Goal: Information Seeking & Learning: Learn about a topic

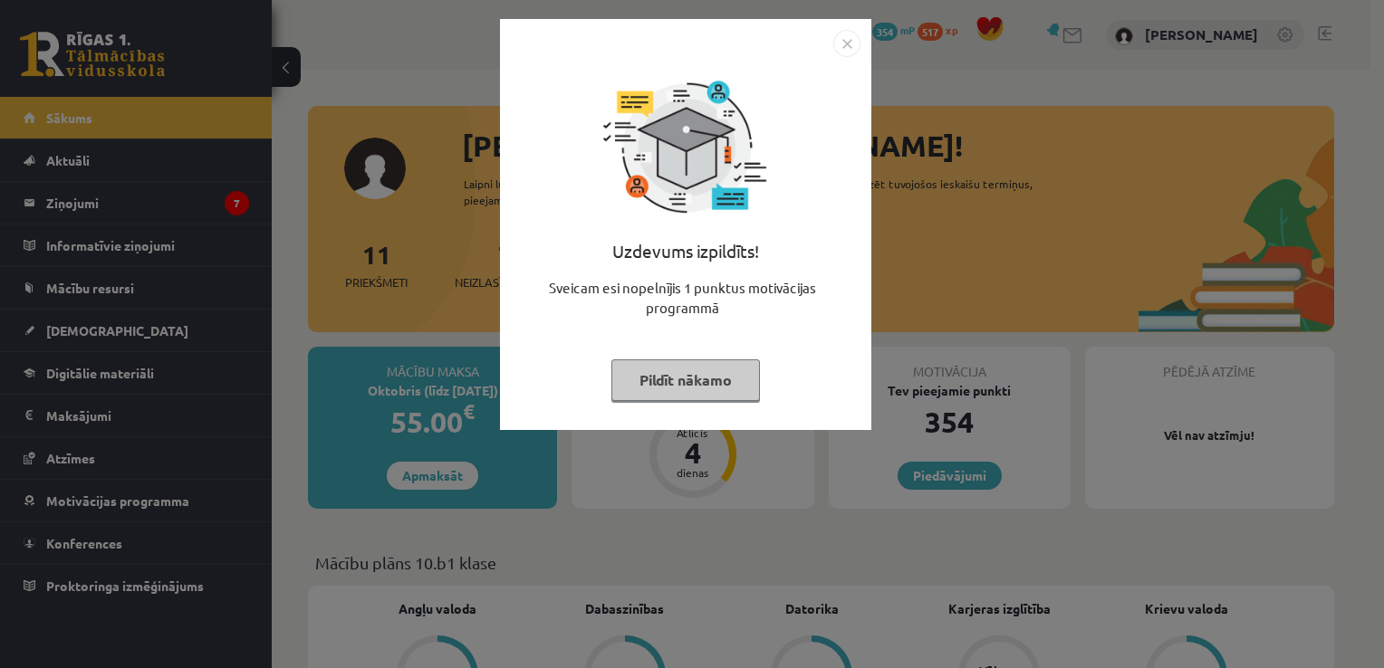
click at [849, 53] on img "Close" at bounding box center [846, 43] width 27 height 27
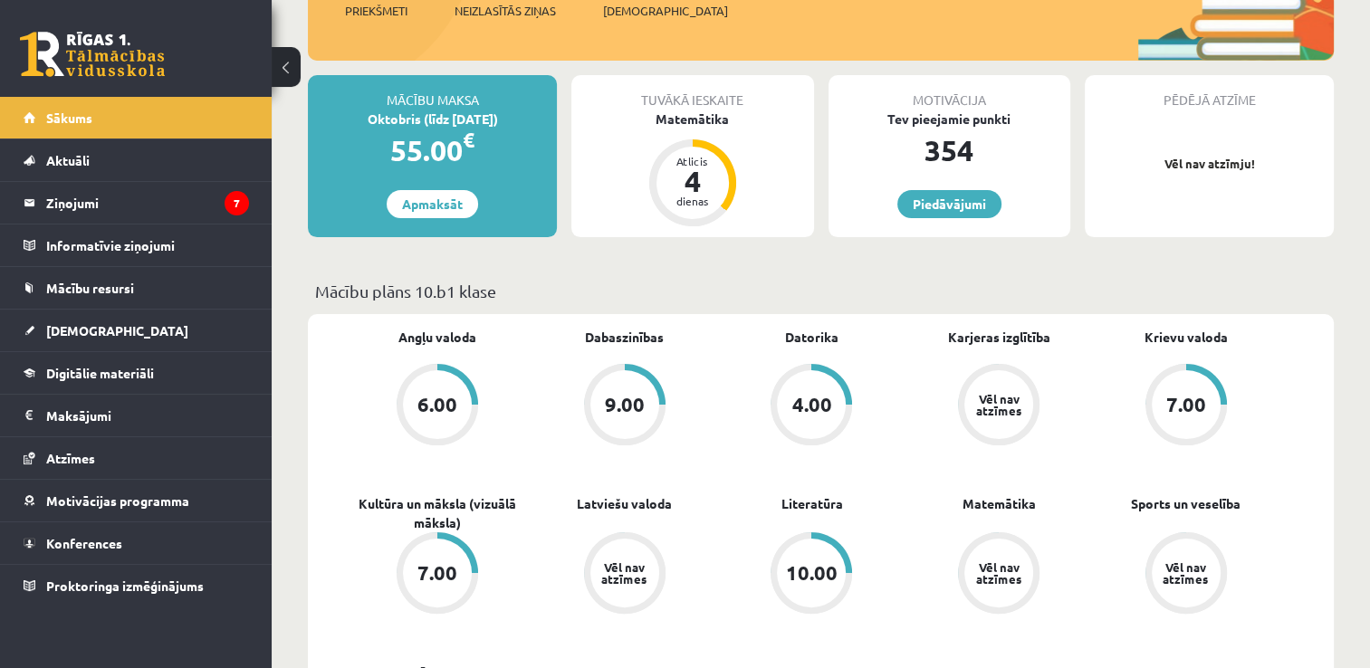
scroll to position [362, 0]
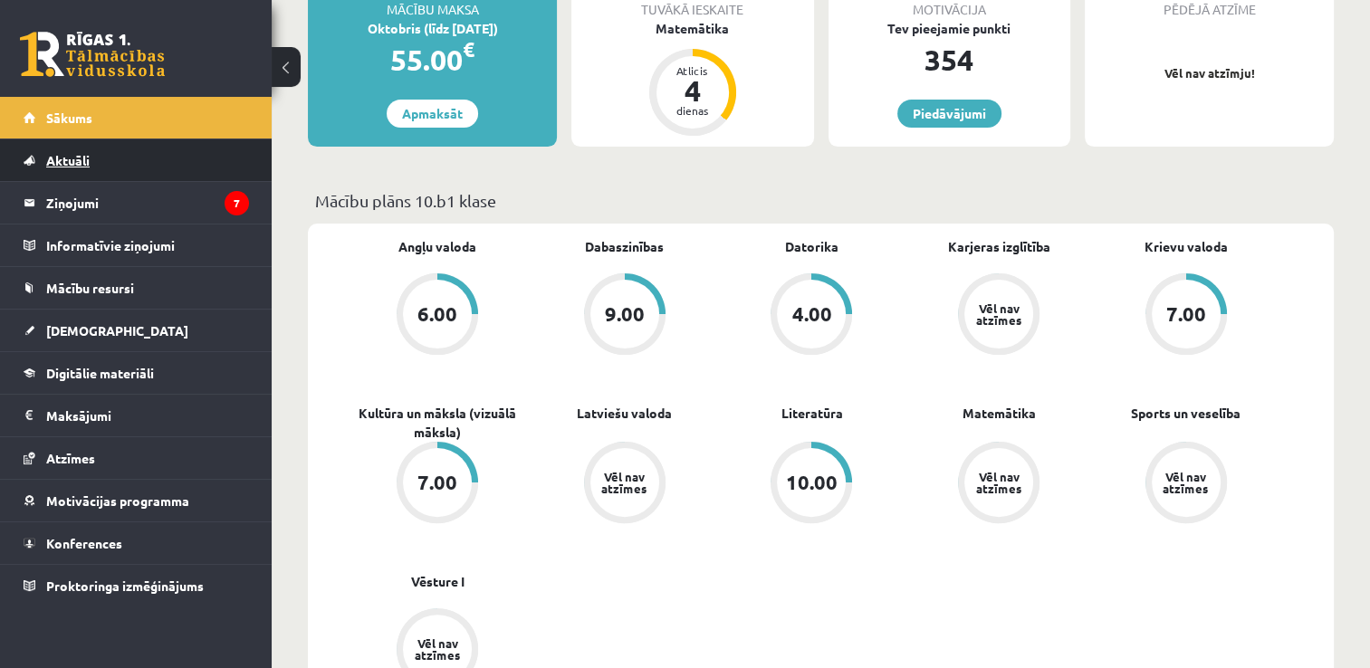
click at [101, 165] on link "Aktuāli" at bounding box center [136, 160] width 225 height 42
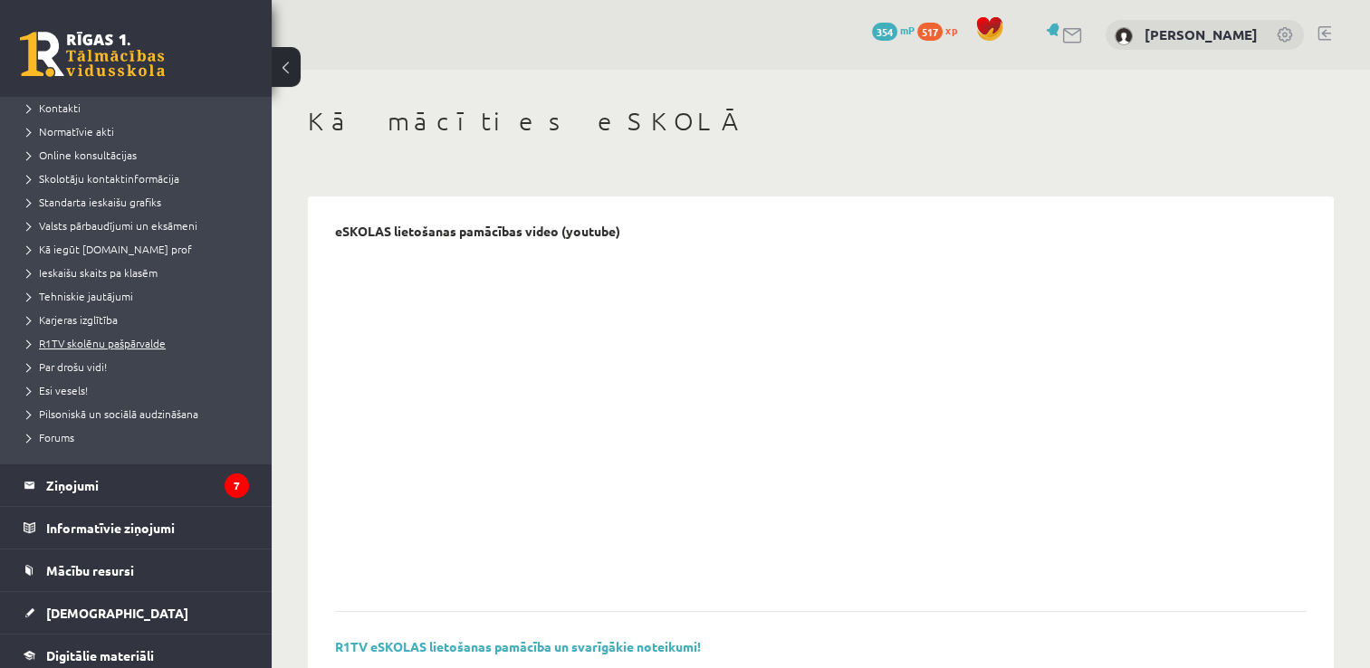
scroll to position [272, 0]
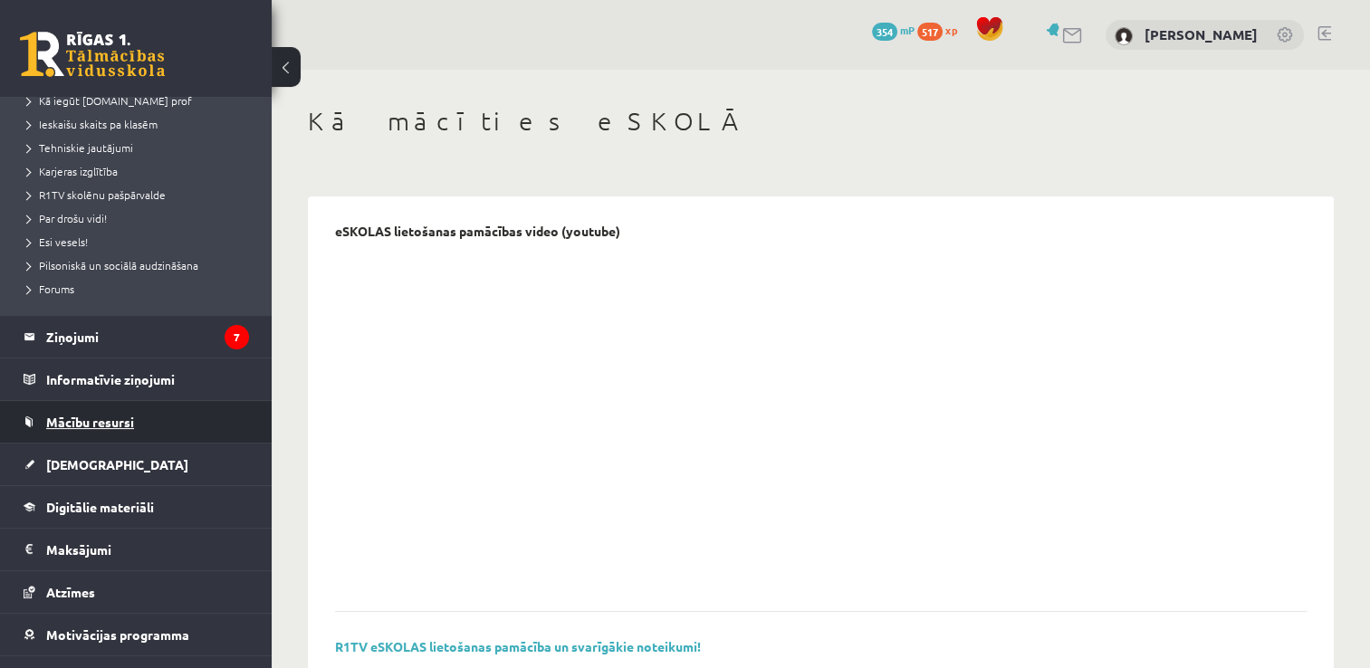
click at [101, 427] on span "Mācību resursi" at bounding box center [90, 422] width 88 height 16
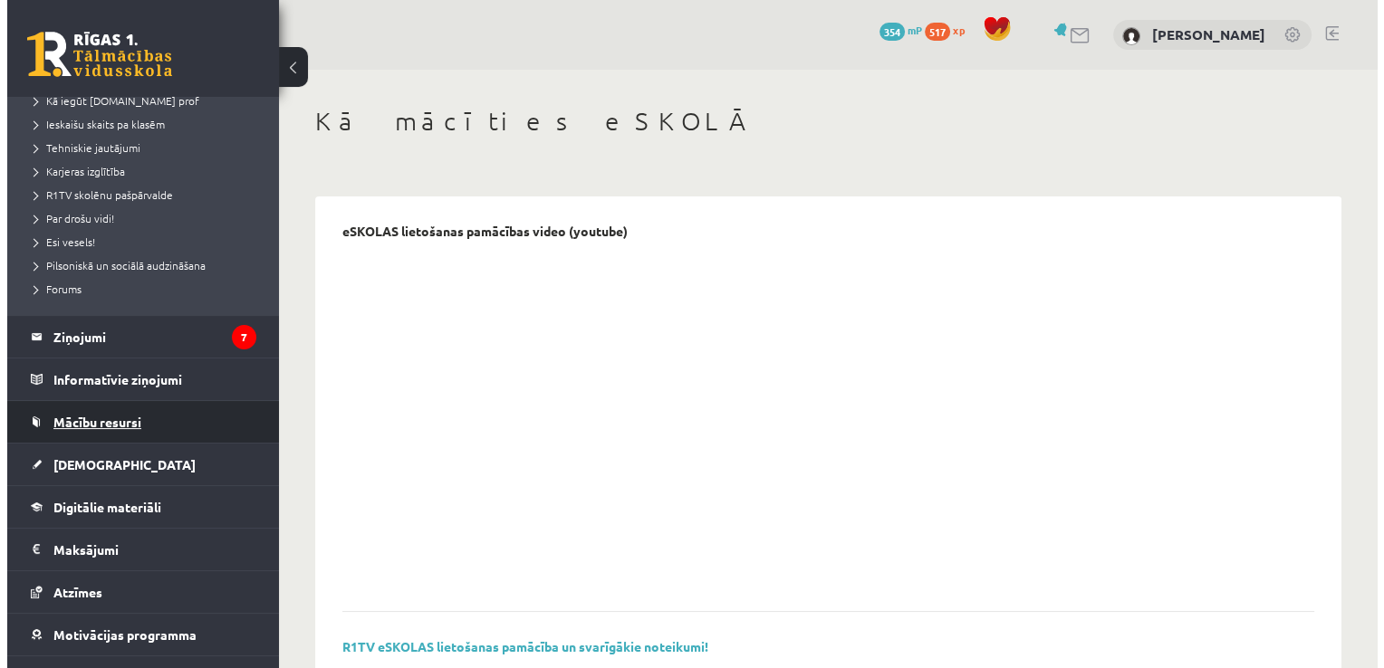
scroll to position [59, 0]
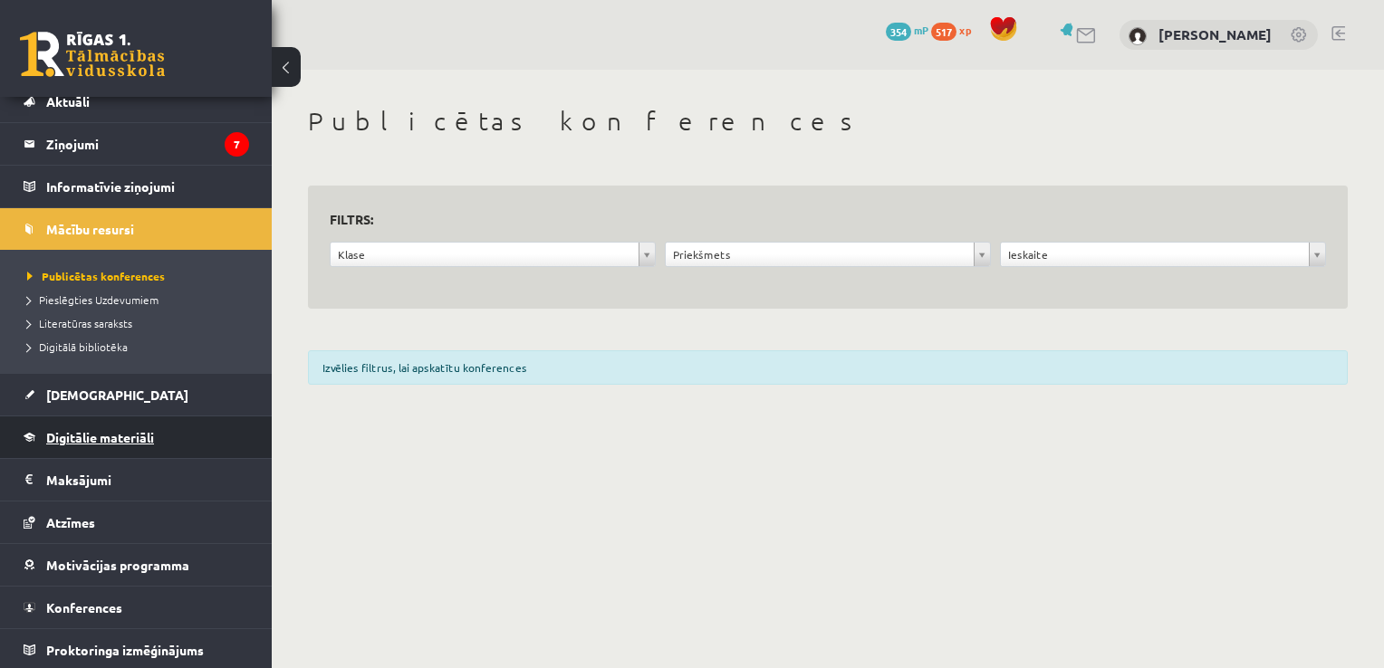
click at [93, 429] on span "Digitālie materiāli" at bounding box center [100, 437] width 108 height 16
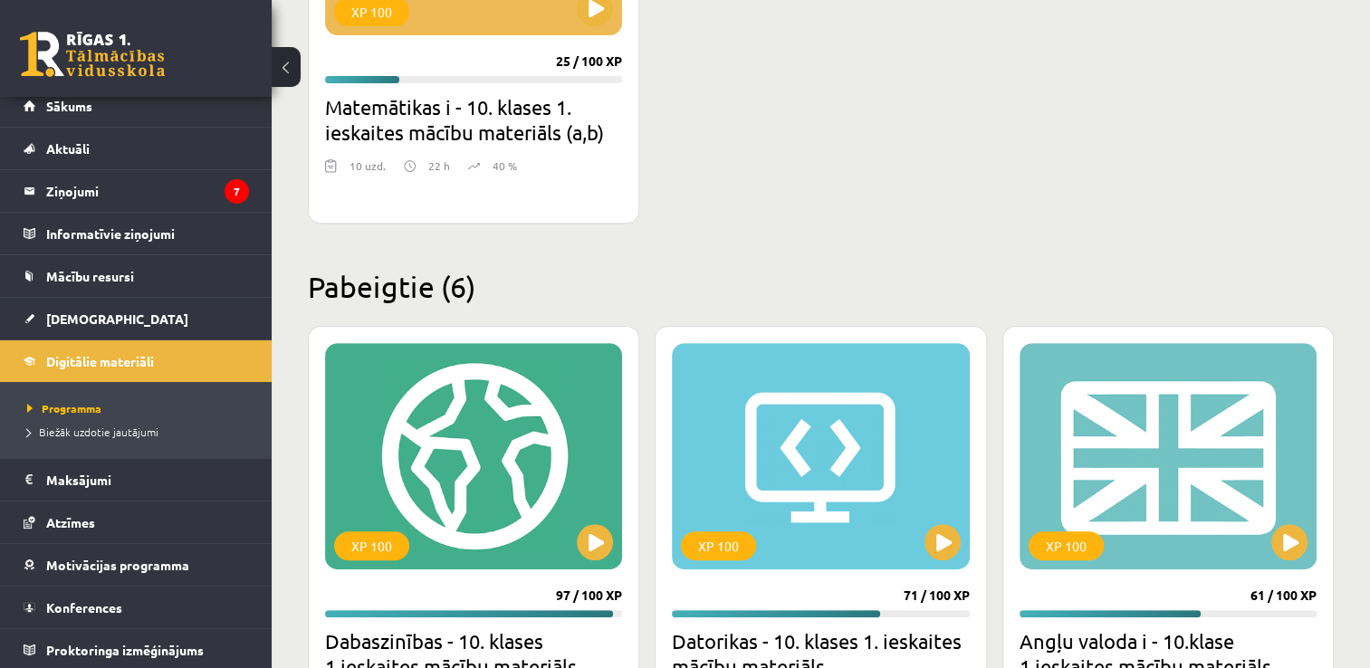
scroll to position [362, 0]
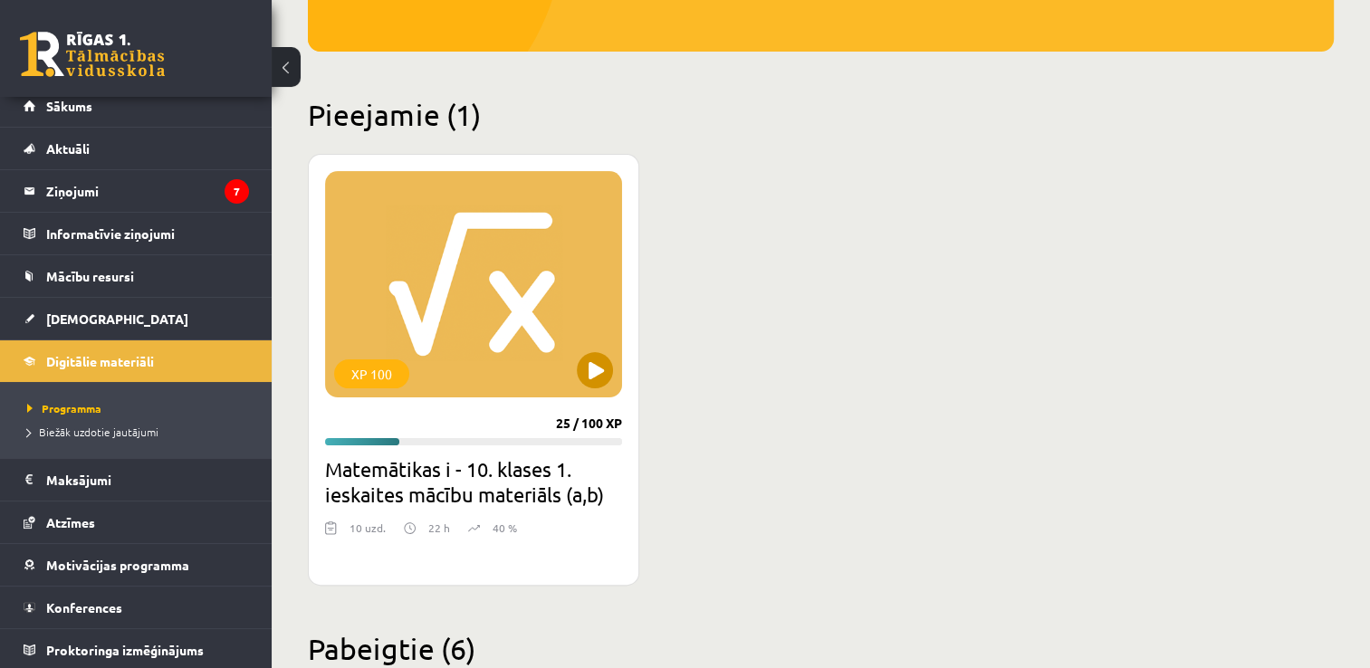
click at [440, 285] on div "XP 100" at bounding box center [473, 284] width 297 height 226
click at [523, 361] on div "XP 100" at bounding box center [473, 284] width 297 height 226
click at [522, 249] on div "XP 100" at bounding box center [473, 284] width 297 height 226
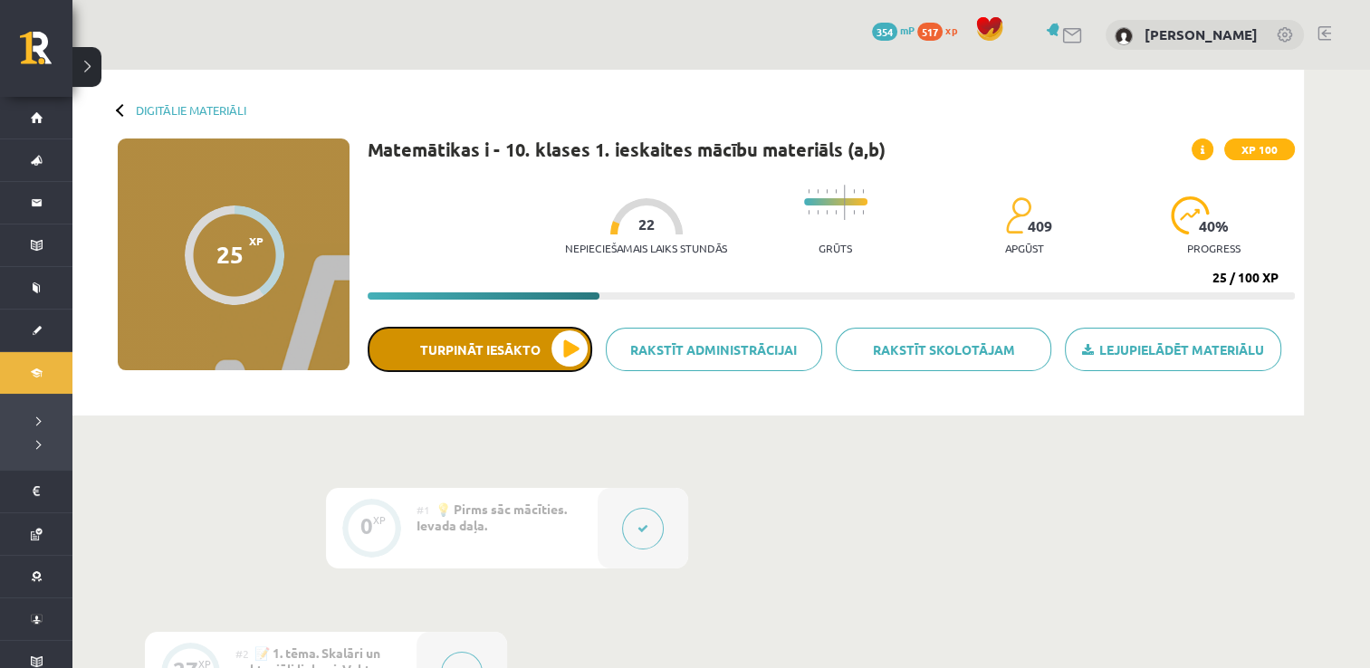
click at [501, 361] on button "Turpināt iesākto" at bounding box center [480, 349] width 225 height 45
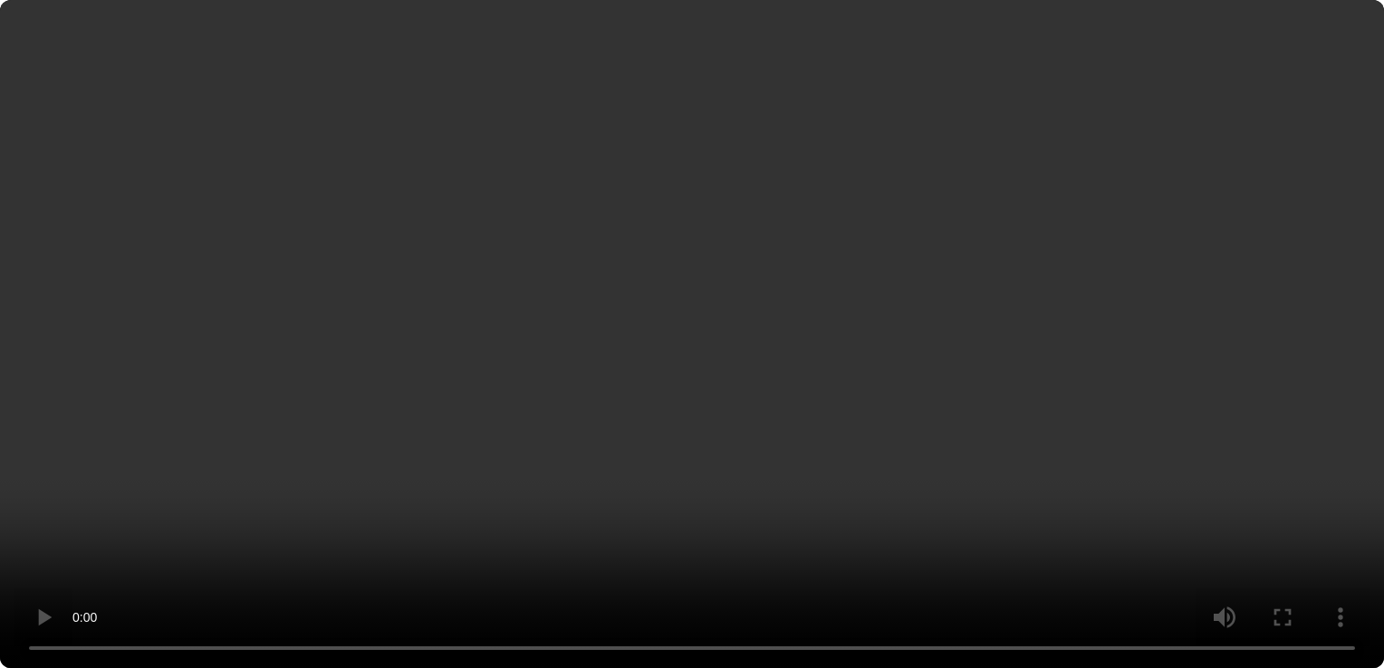
scroll to position [1480, 0]
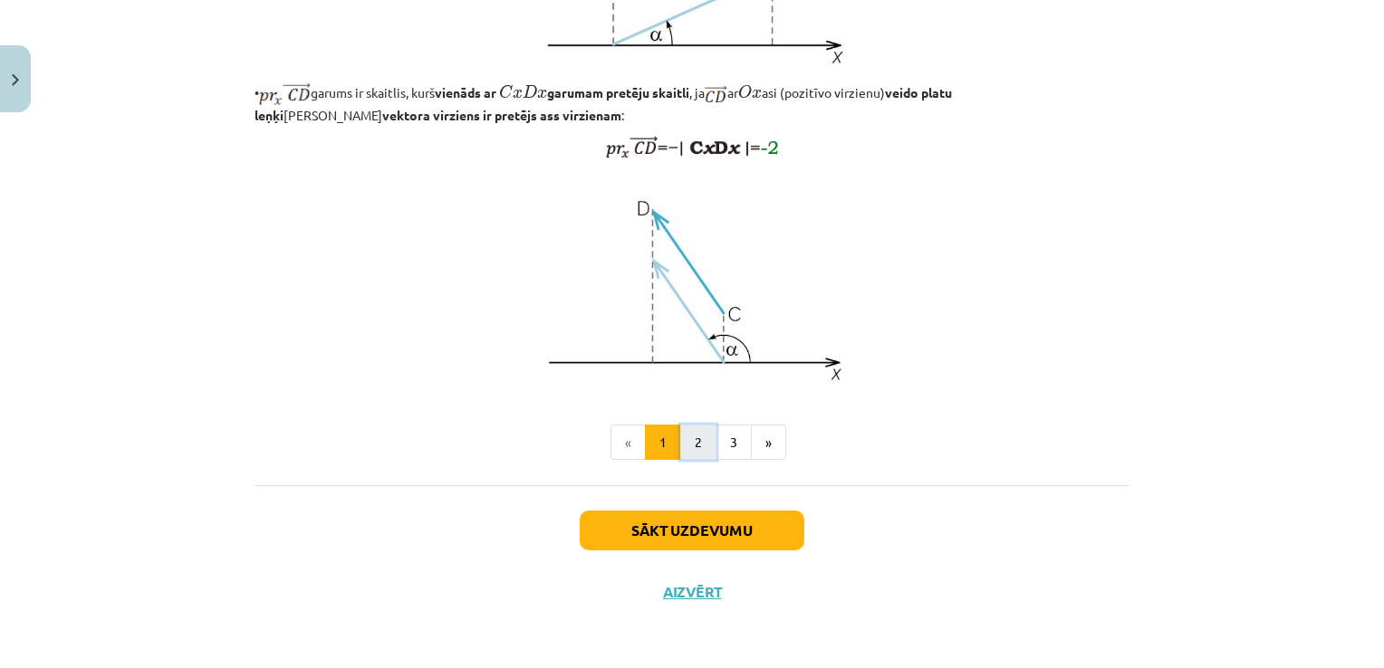
click at [685, 439] on button "2" at bounding box center [698, 443] width 36 height 36
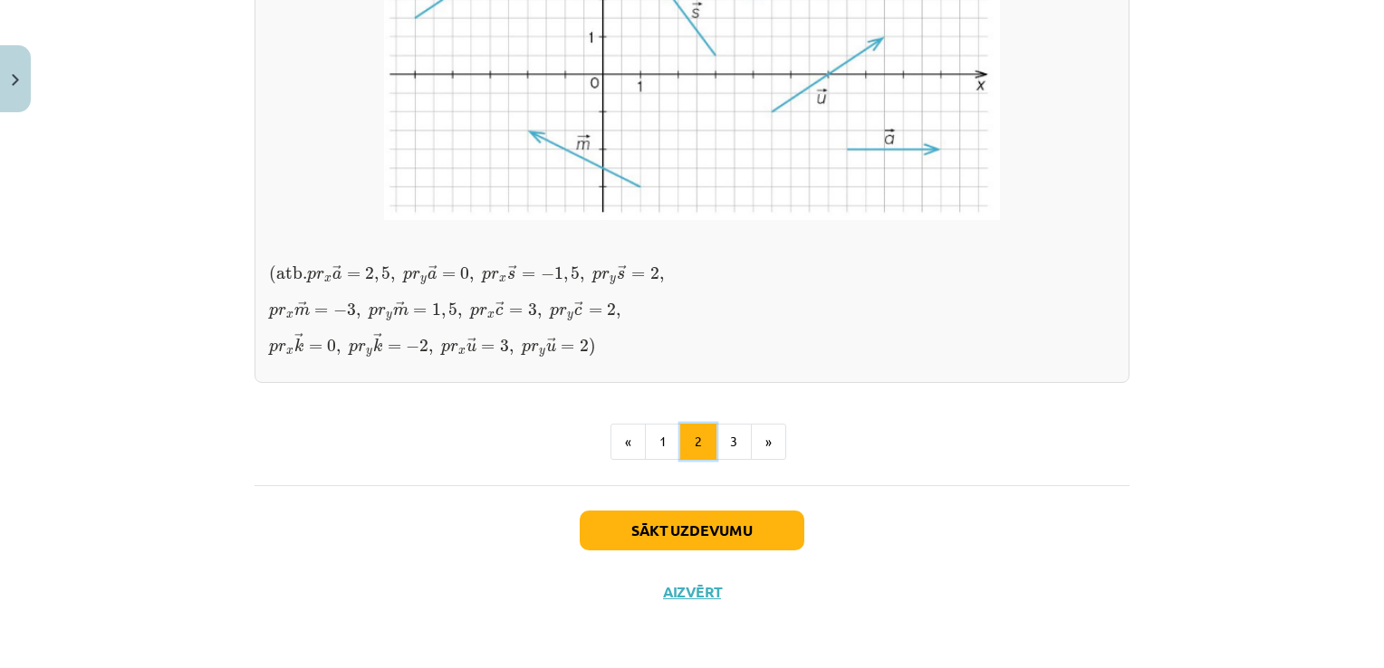
scroll to position [1591, 0]
click at [733, 460] on button "3" at bounding box center [733, 442] width 36 height 36
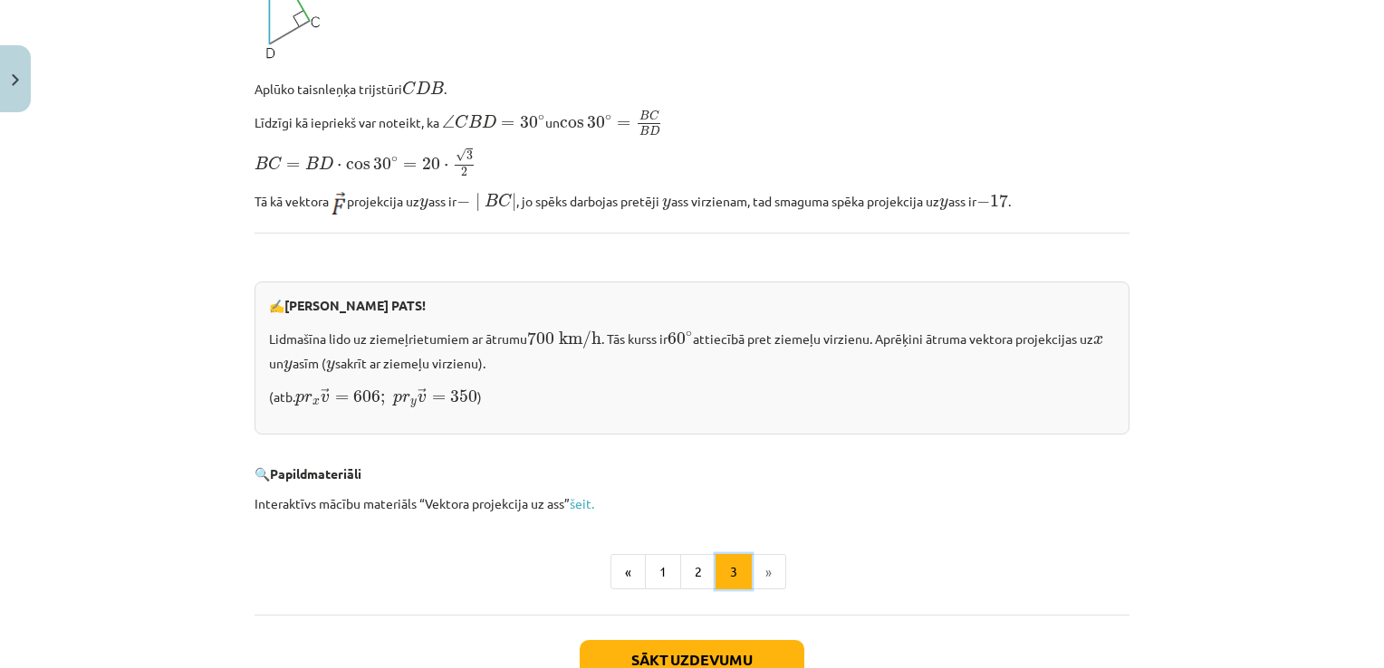
scroll to position [1855, 0]
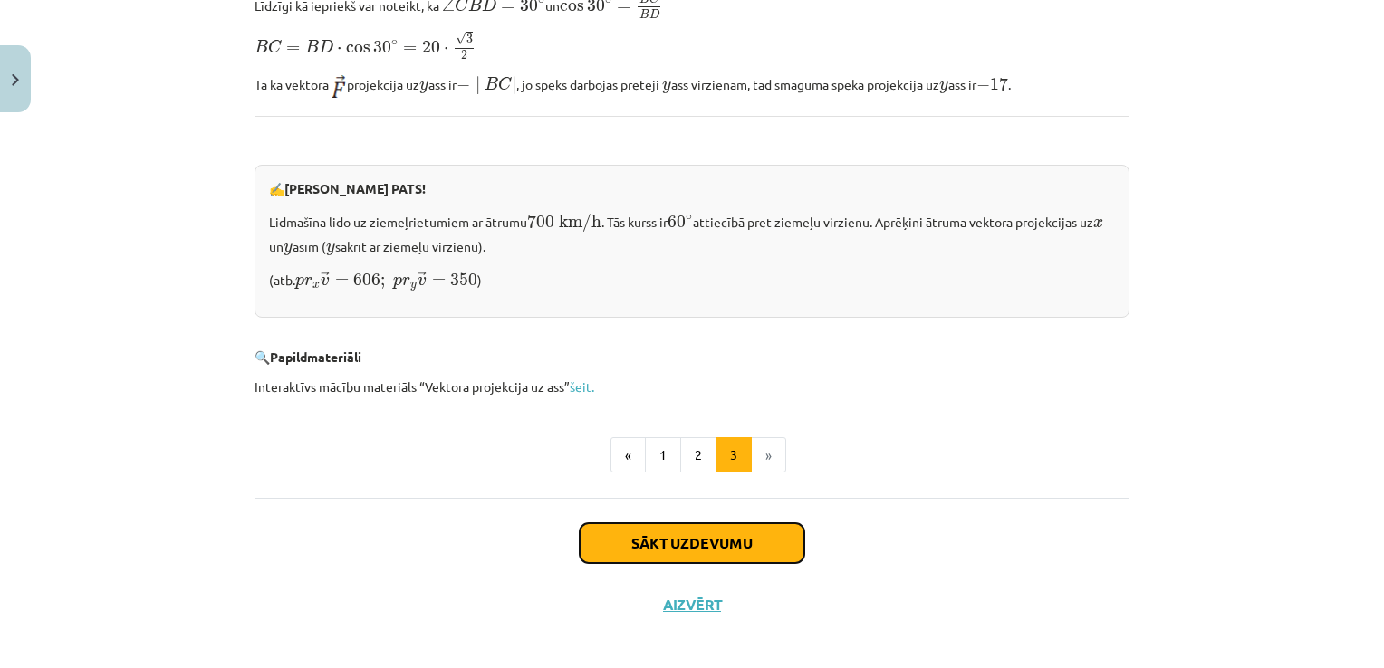
click at [728, 534] on button "Sākt uzdevumu" at bounding box center [692, 543] width 225 height 40
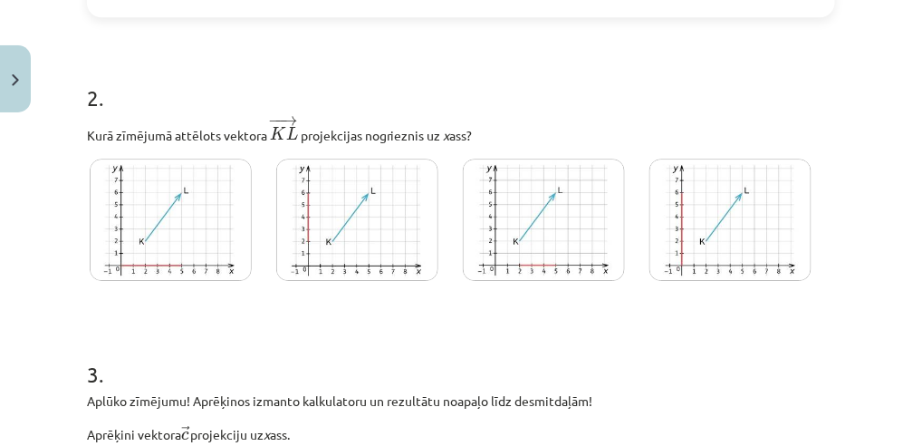
scroll to position [1041, 0]
drag, startPoint x: 601, startPoint y: 9, endPoint x: 235, endPoint y: 326, distance: 484.0
click at [235, 326] on form "1 . Kuru vektoru projekcija uz y ass nav vienāda ar 0? → u u → → b b → → w w → …" at bounding box center [461, 130] width 748 height 1623
click at [529, 235] on img at bounding box center [544, 219] width 162 height 122
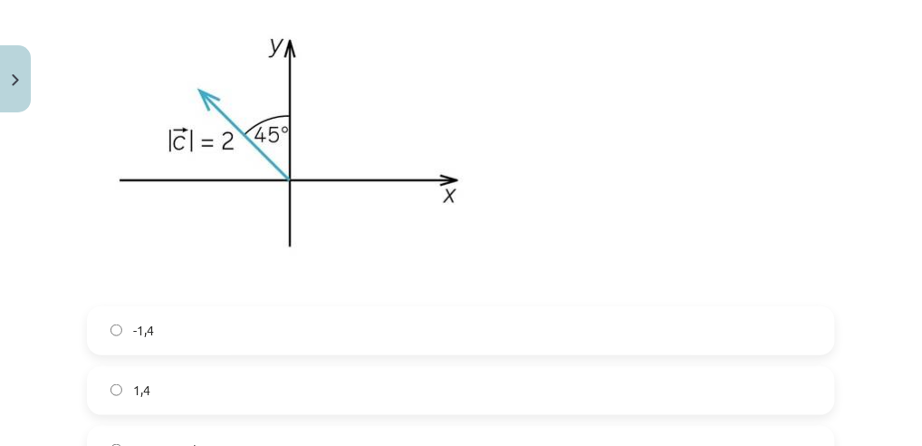
scroll to position [1525, 0]
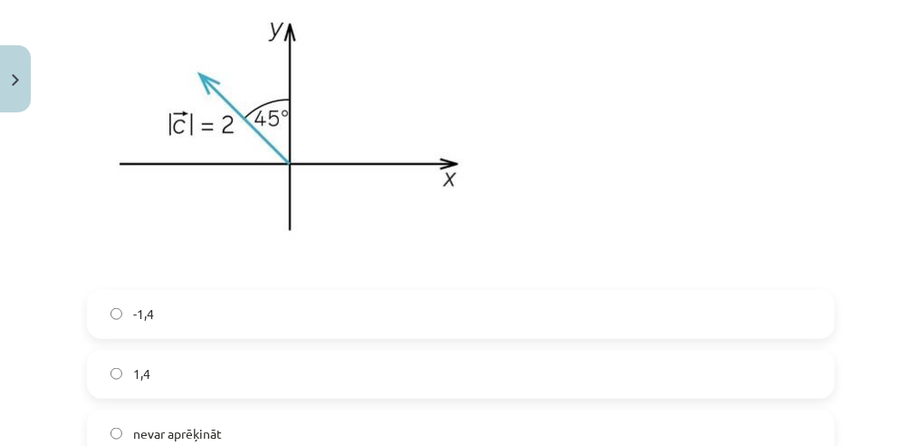
click at [113, 321] on label "-1,4" at bounding box center [461, 314] width 744 height 45
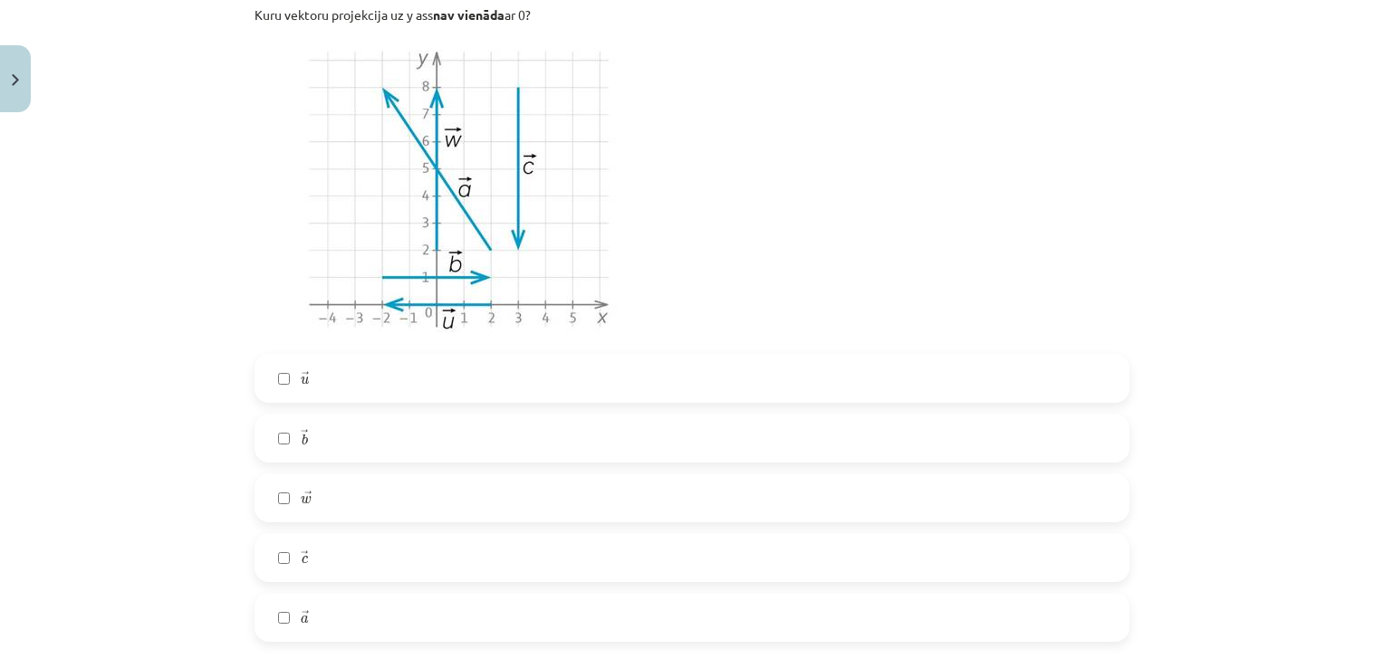
scroll to position [418, 0]
click at [274, 548] on label "→ c c →" at bounding box center [691, 555] width 871 height 45
click at [275, 621] on label "→ a a →" at bounding box center [691, 615] width 871 height 45
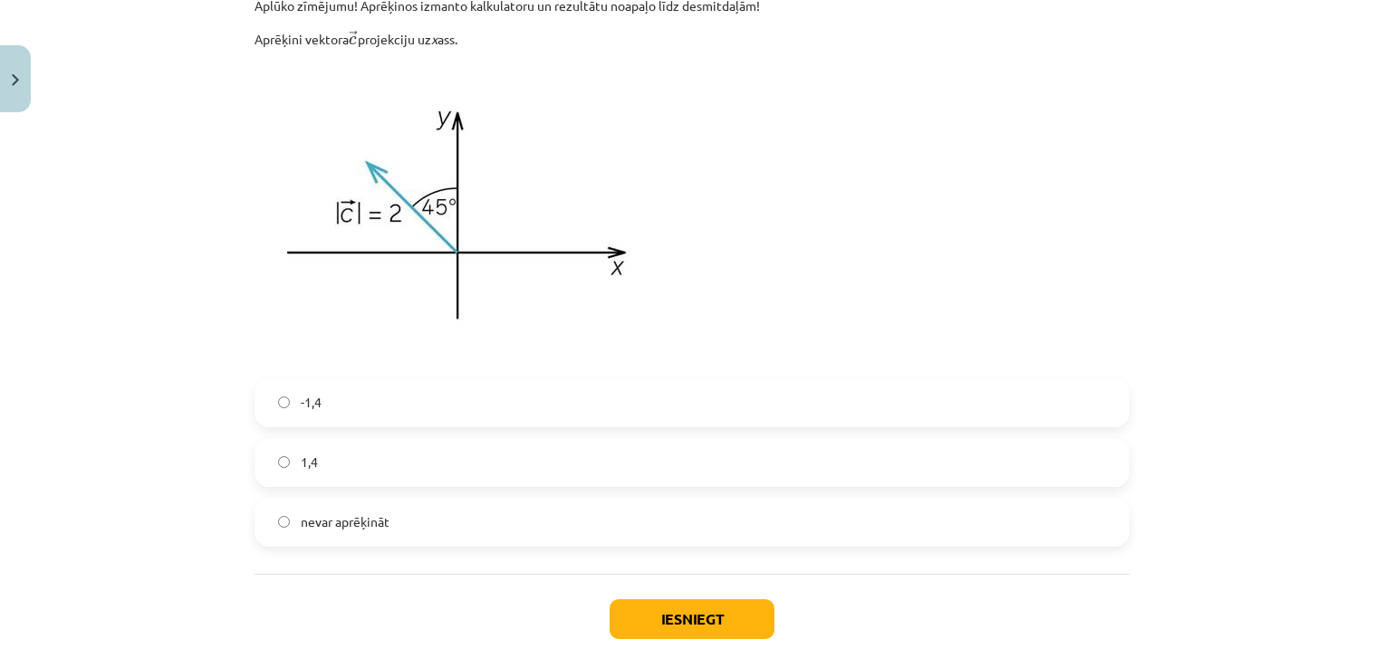
scroll to position [1525, 0]
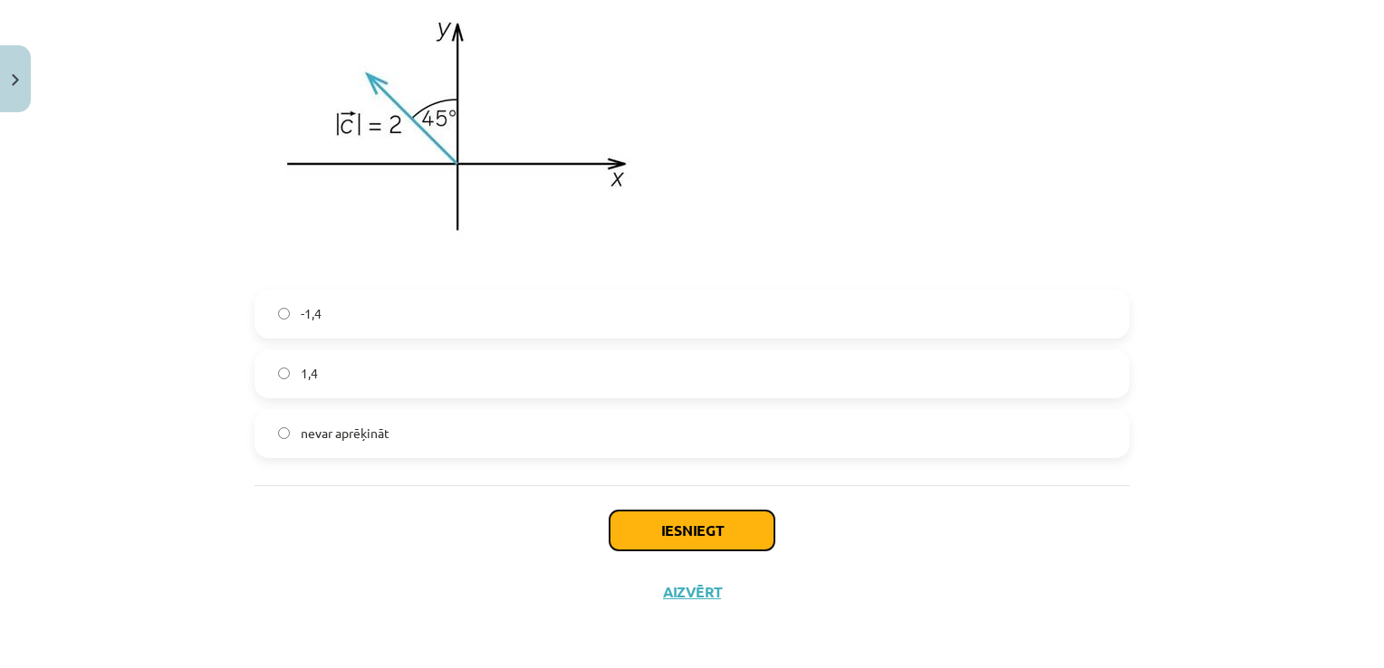
click at [717, 518] on button "Iesniegt" at bounding box center [691, 531] width 165 height 40
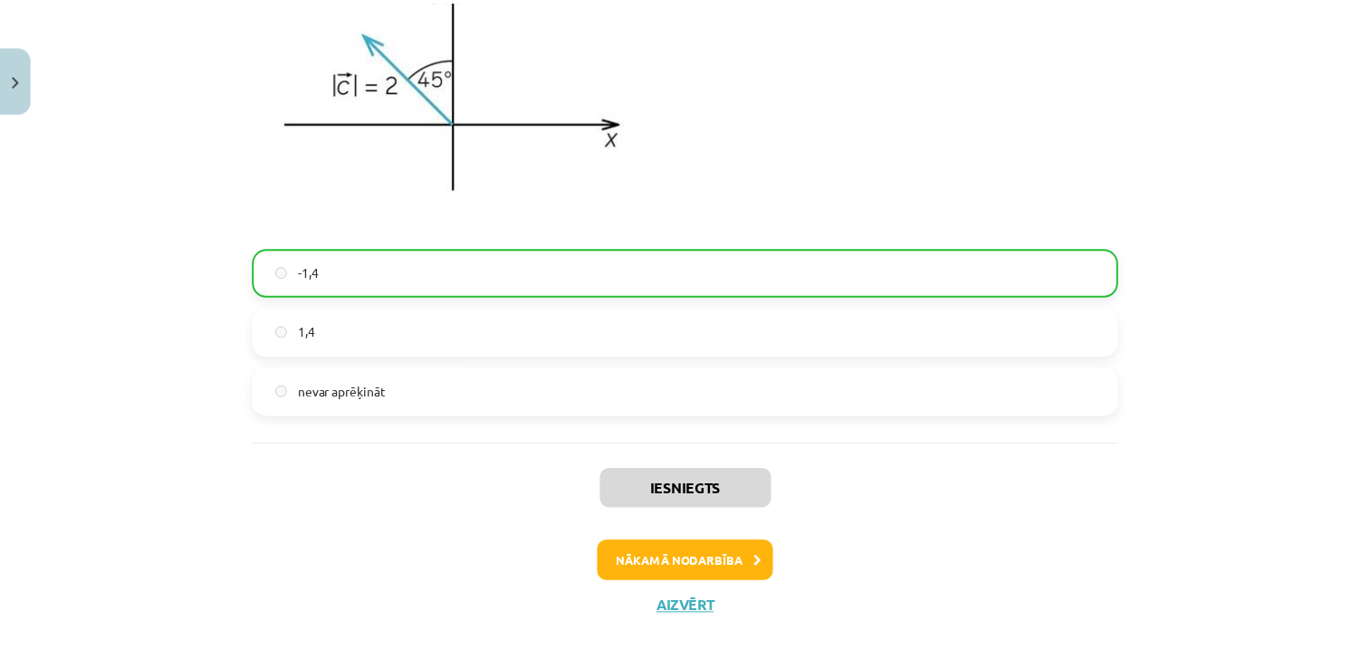
scroll to position [1582, 0]
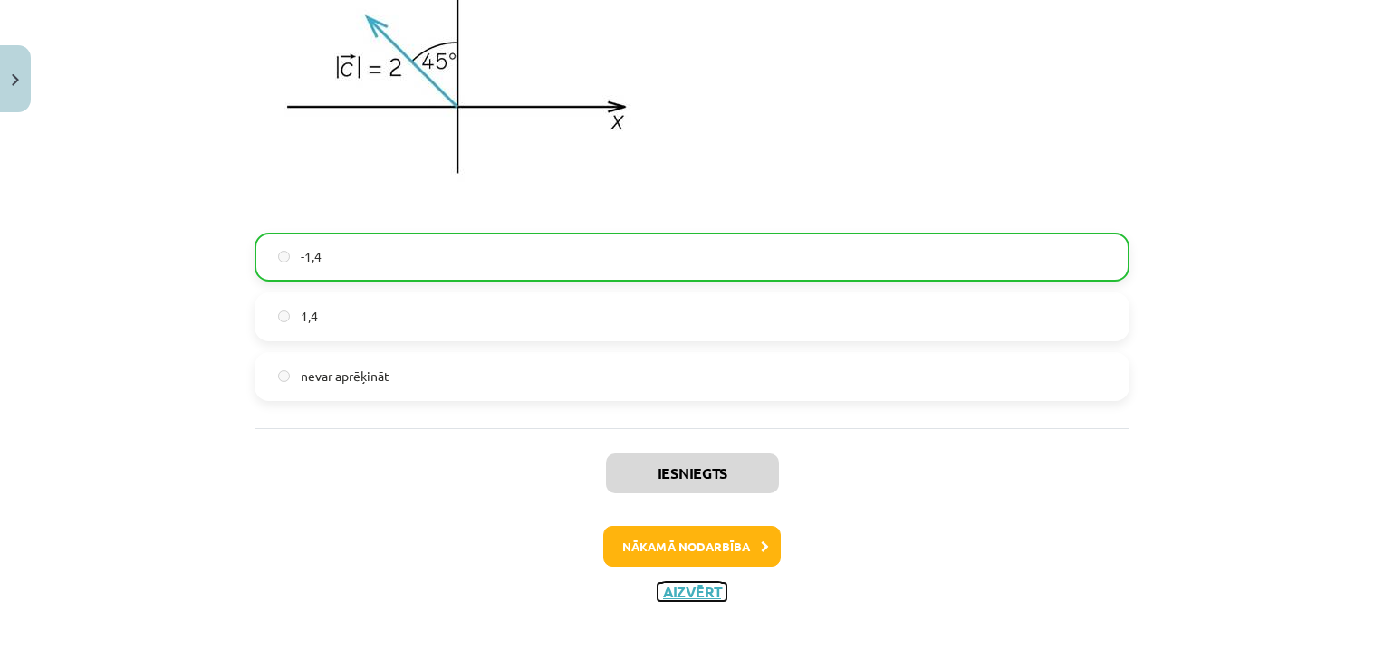
click at [673, 597] on button "Aizvērt" at bounding box center [691, 592] width 69 height 18
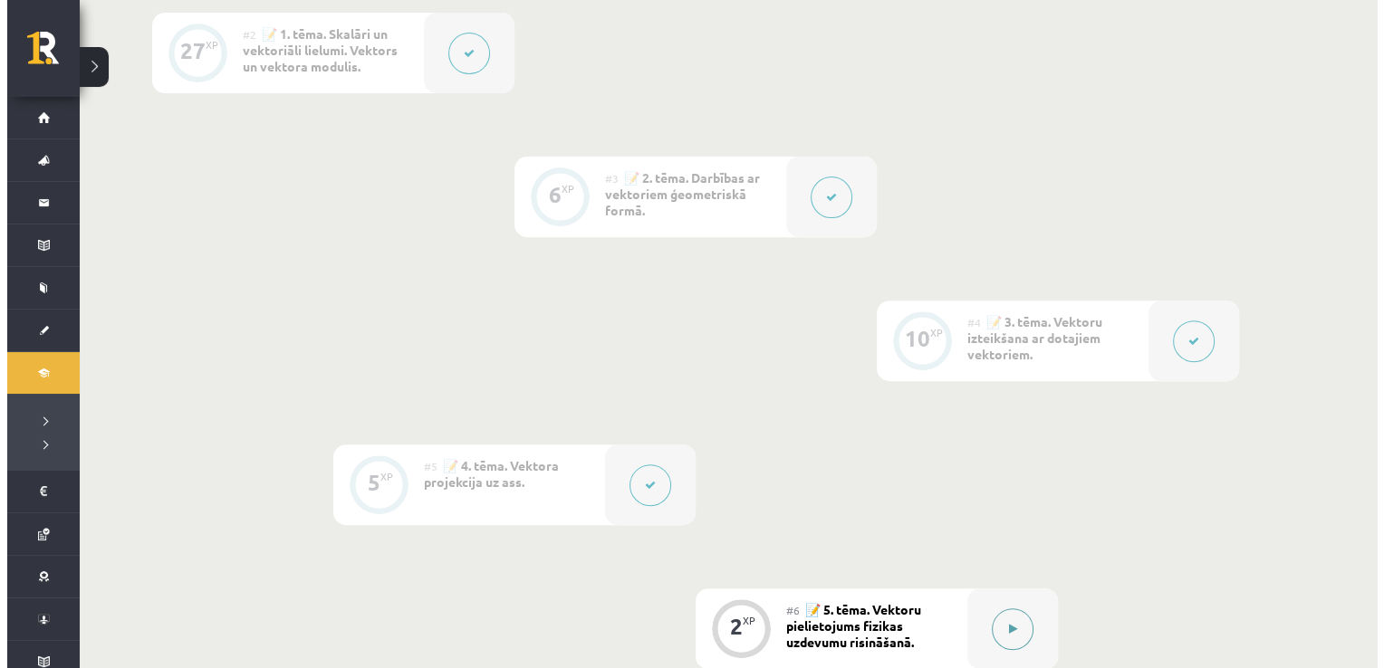
scroll to position [257, 0]
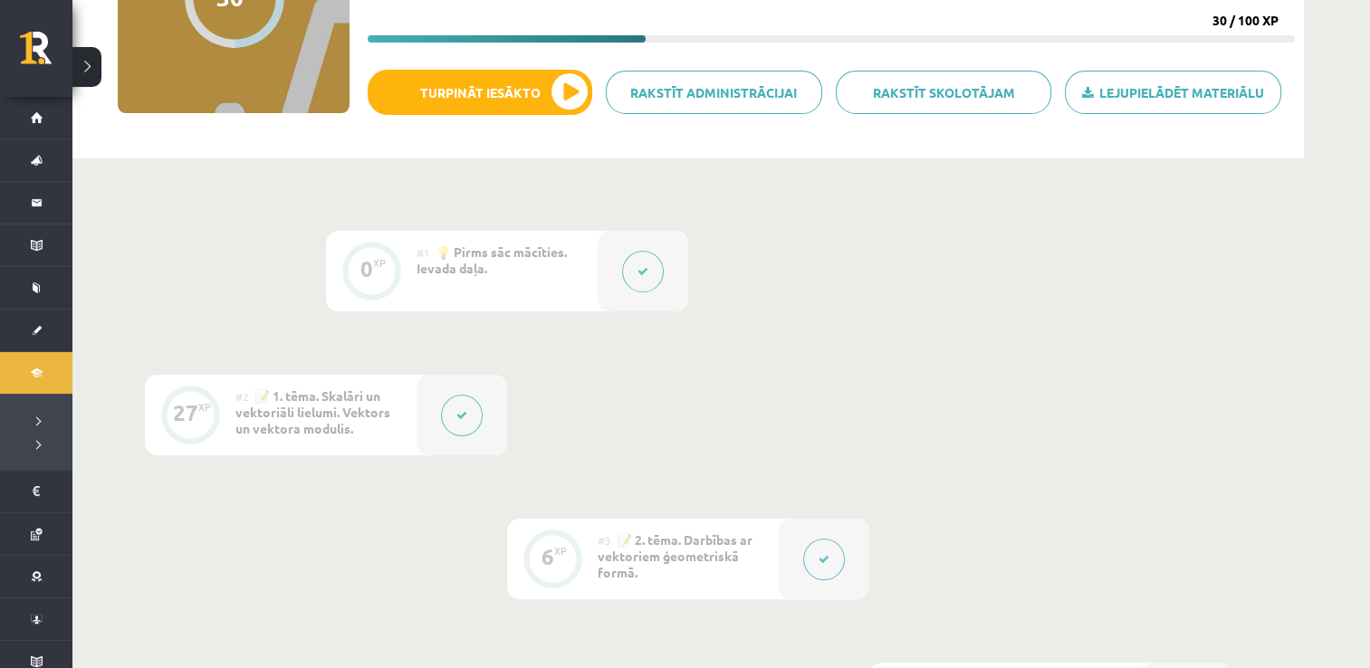
click at [637, 282] on button at bounding box center [643, 272] width 42 height 42
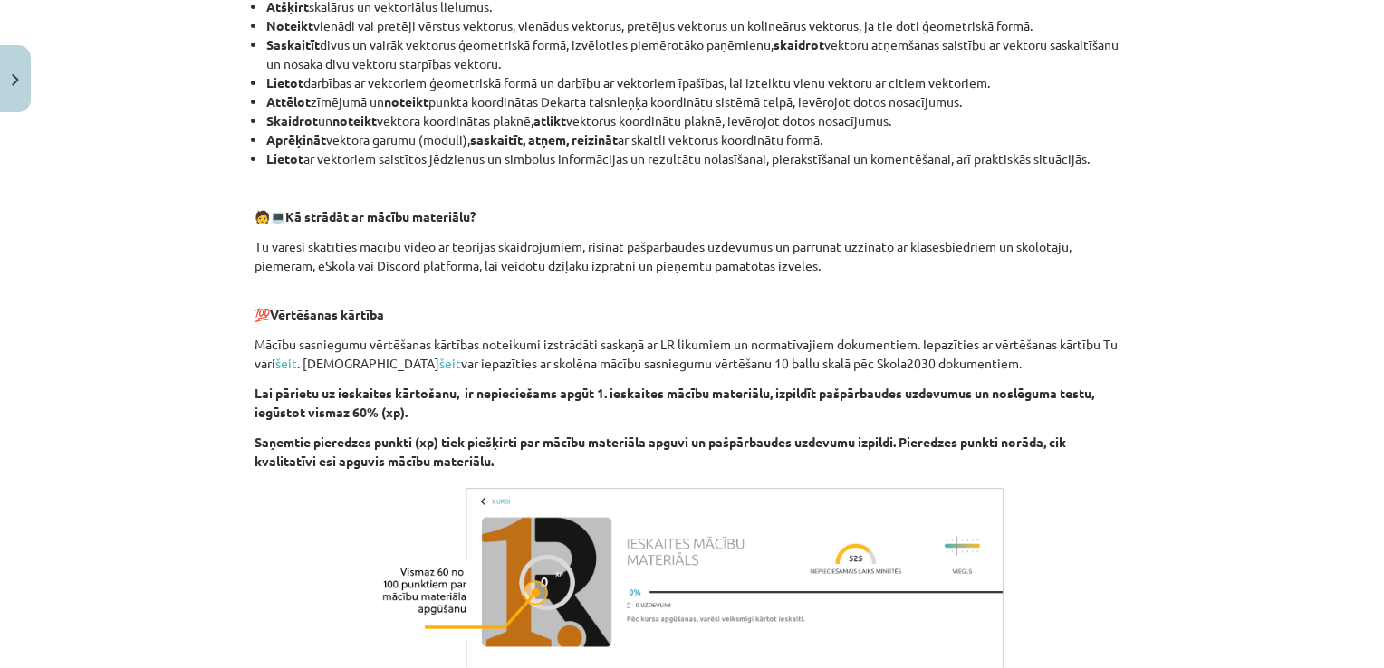
scroll to position [996, 0]
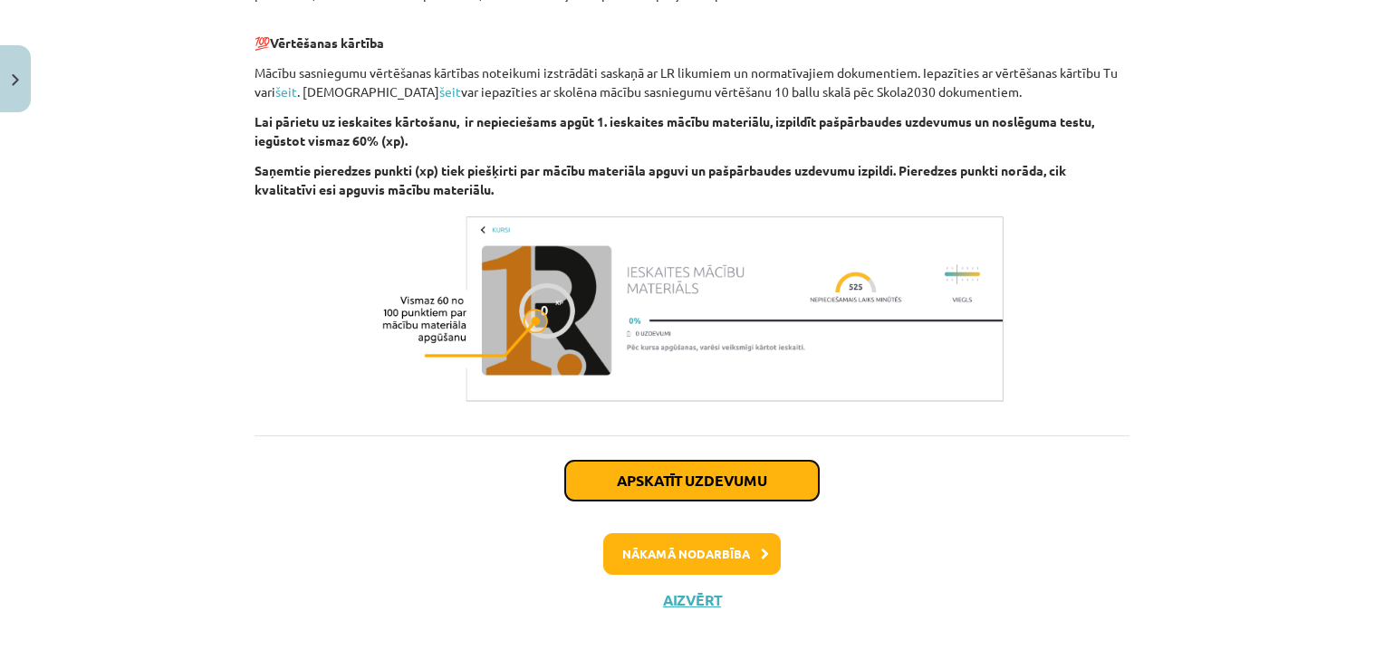
click at [643, 481] on button "Apskatīt uzdevumu" at bounding box center [692, 481] width 254 height 40
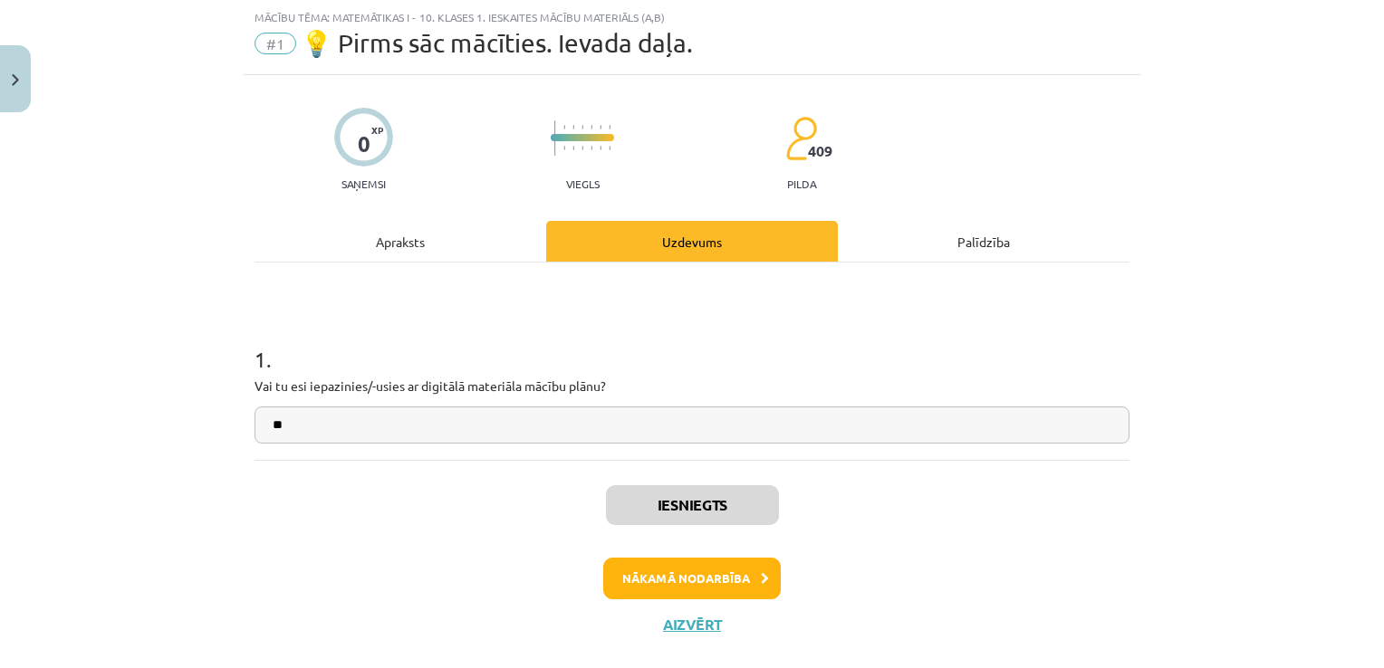
scroll to position [76, 0]
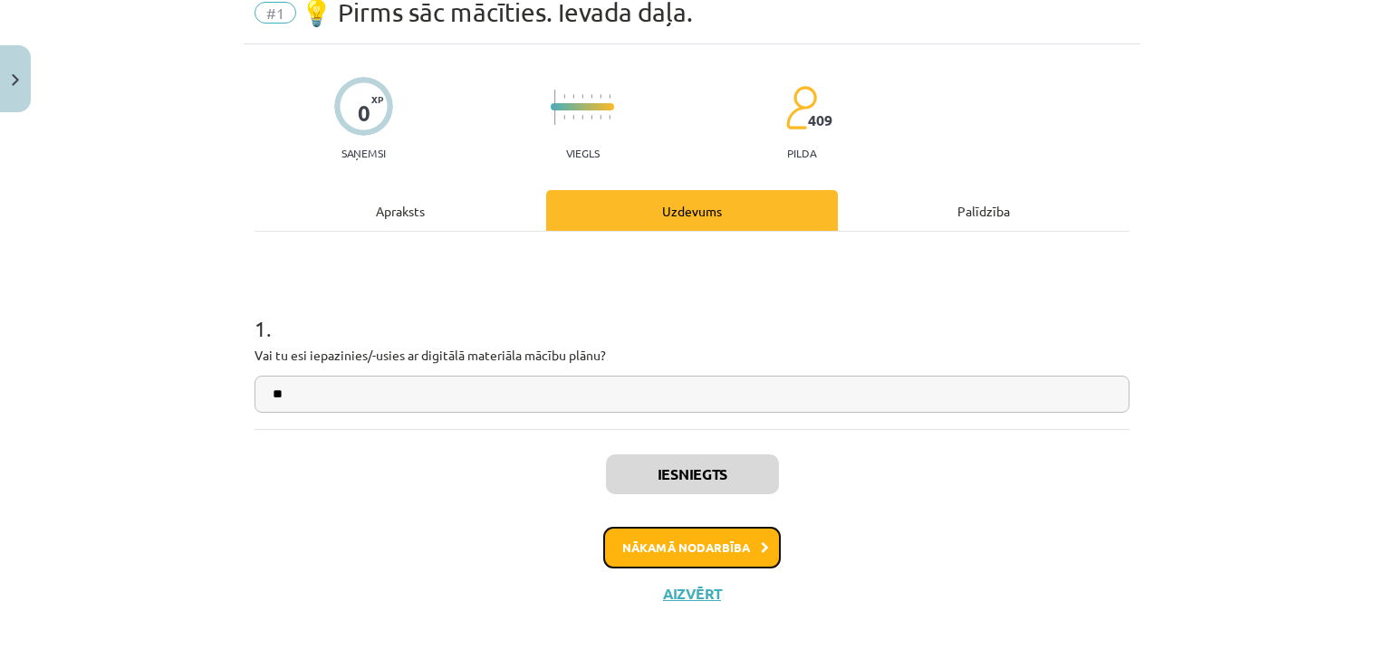
click at [685, 531] on button "Nākamā nodarbība" at bounding box center [691, 548] width 177 height 42
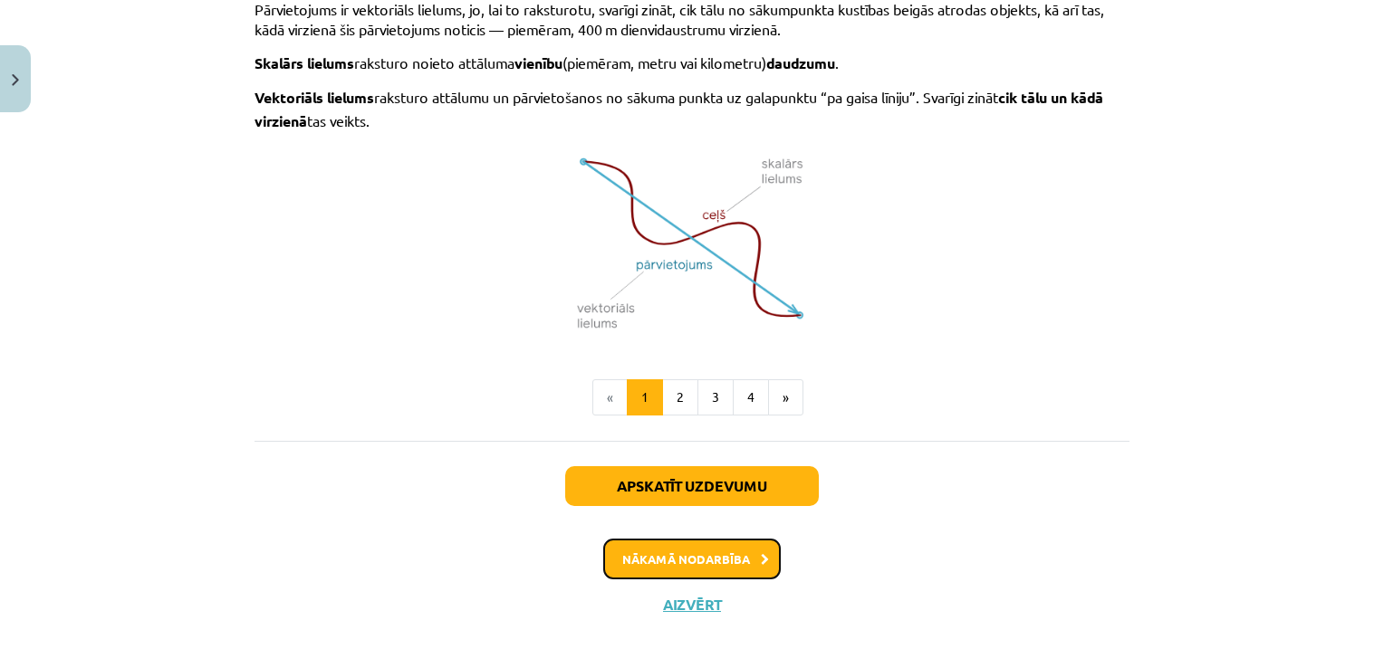
scroll to position [1245, 0]
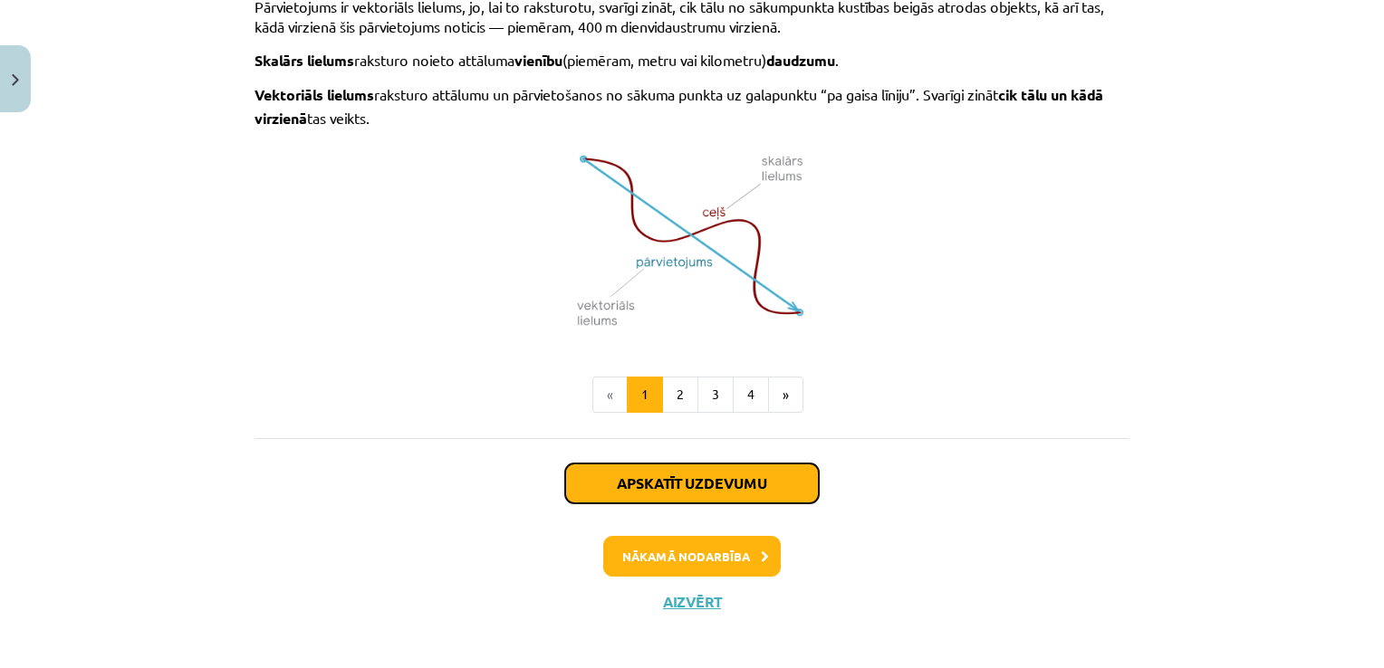
click at [686, 480] on button "Apskatīt uzdevumu" at bounding box center [692, 484] width 254 height 40
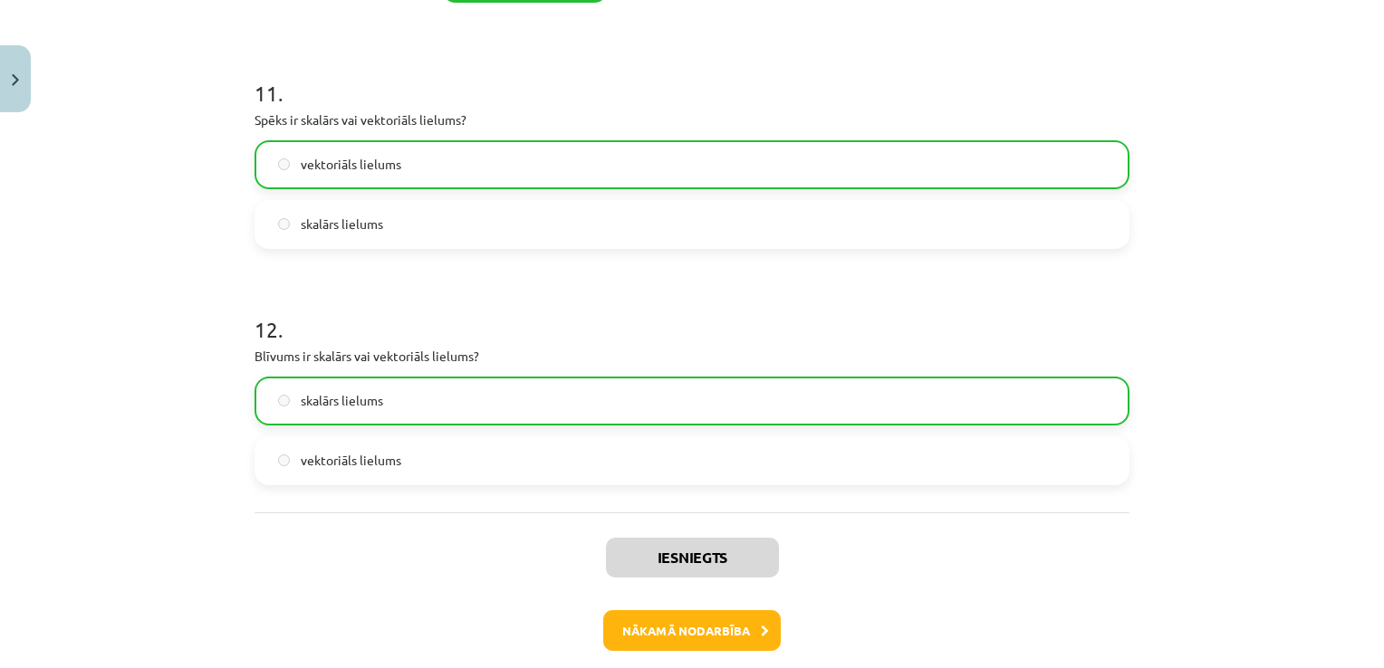
scroll to position [5169, 0]
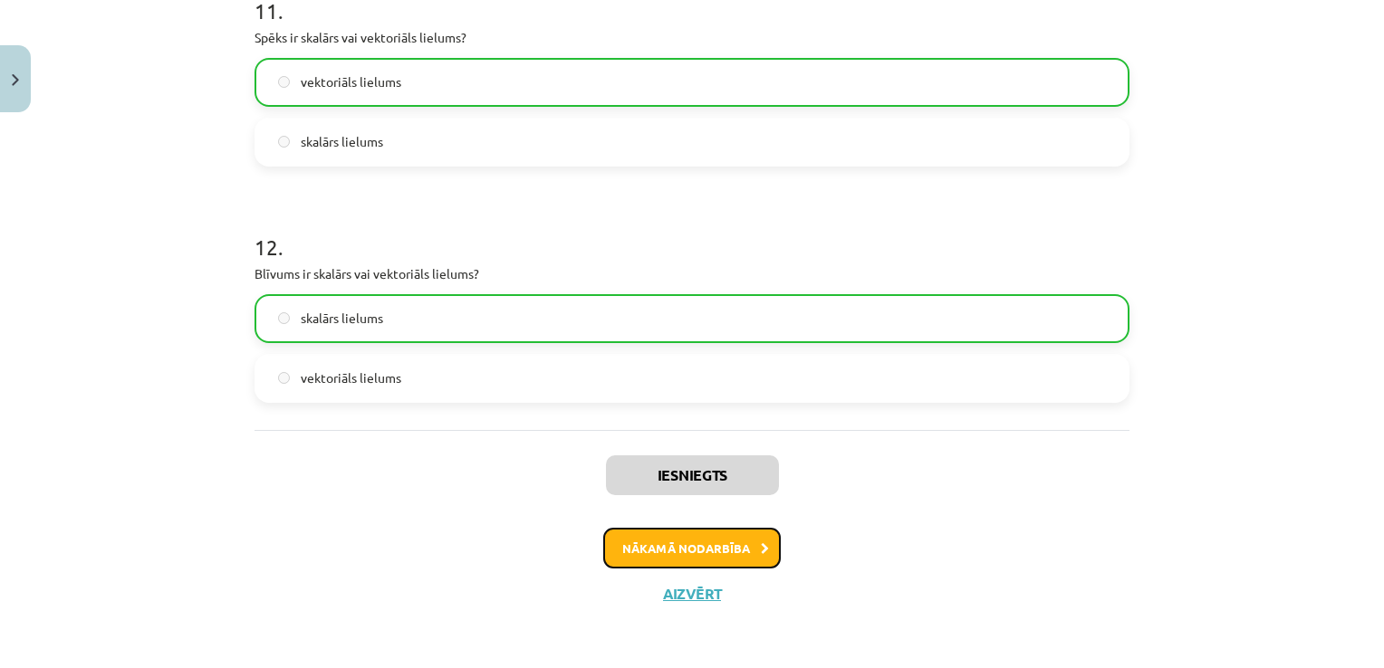
click at [699, 542] on button "Nākamā nodarbība" at bounding box center [691, 549] width 177 height 42
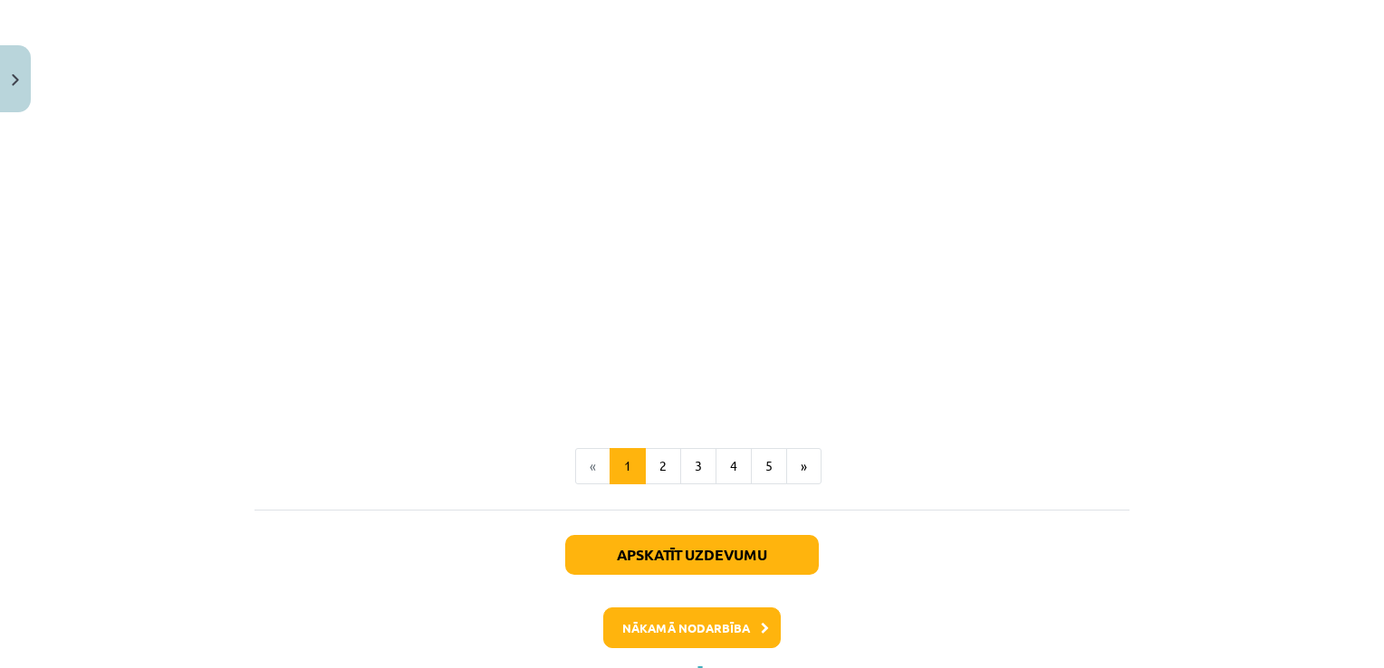
scroll to position [2829, 0]
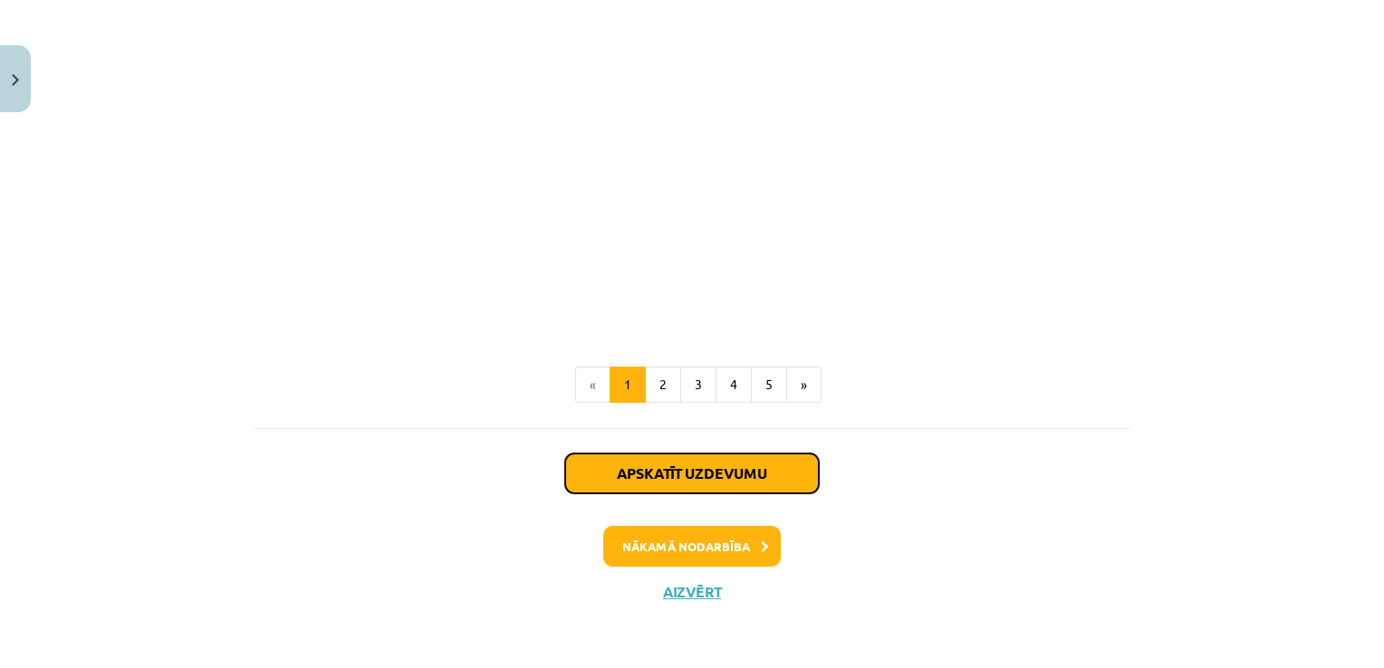
click at [669, 477] on button "Apskatīt uzdevumu" at bounding box center [692, 474] width 254 height 40
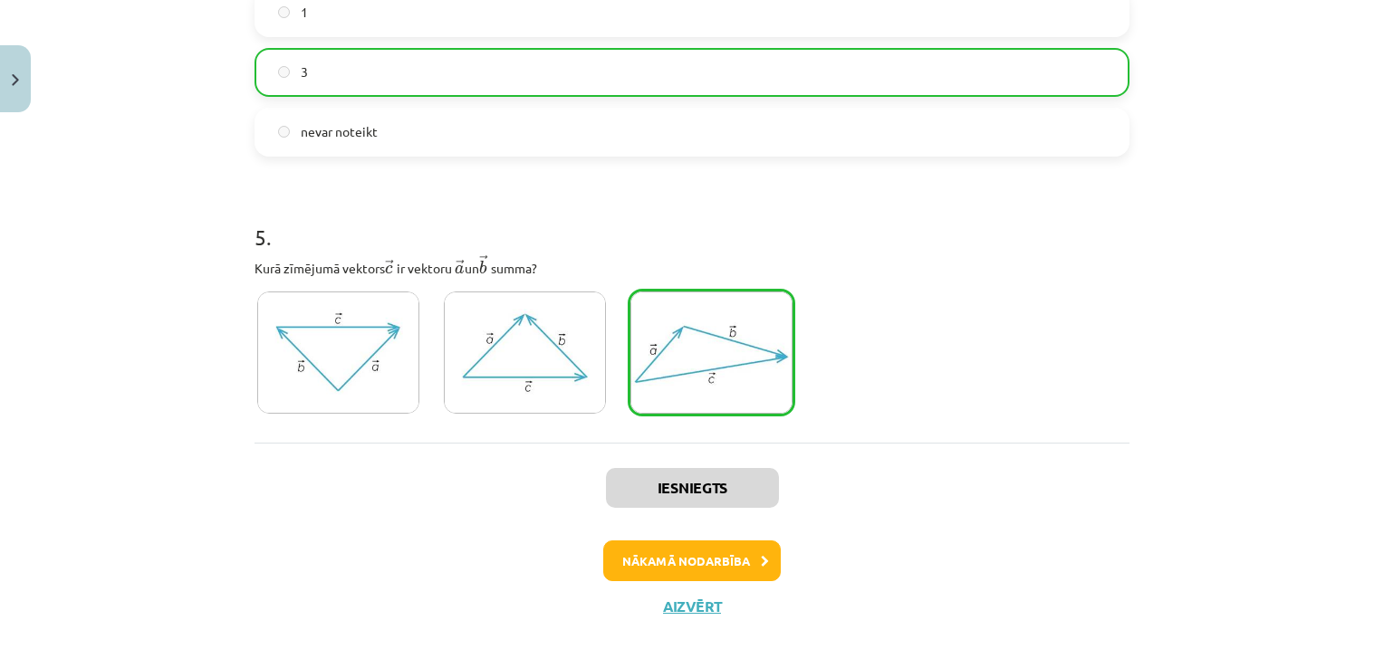
scroll to position [2351, 0]
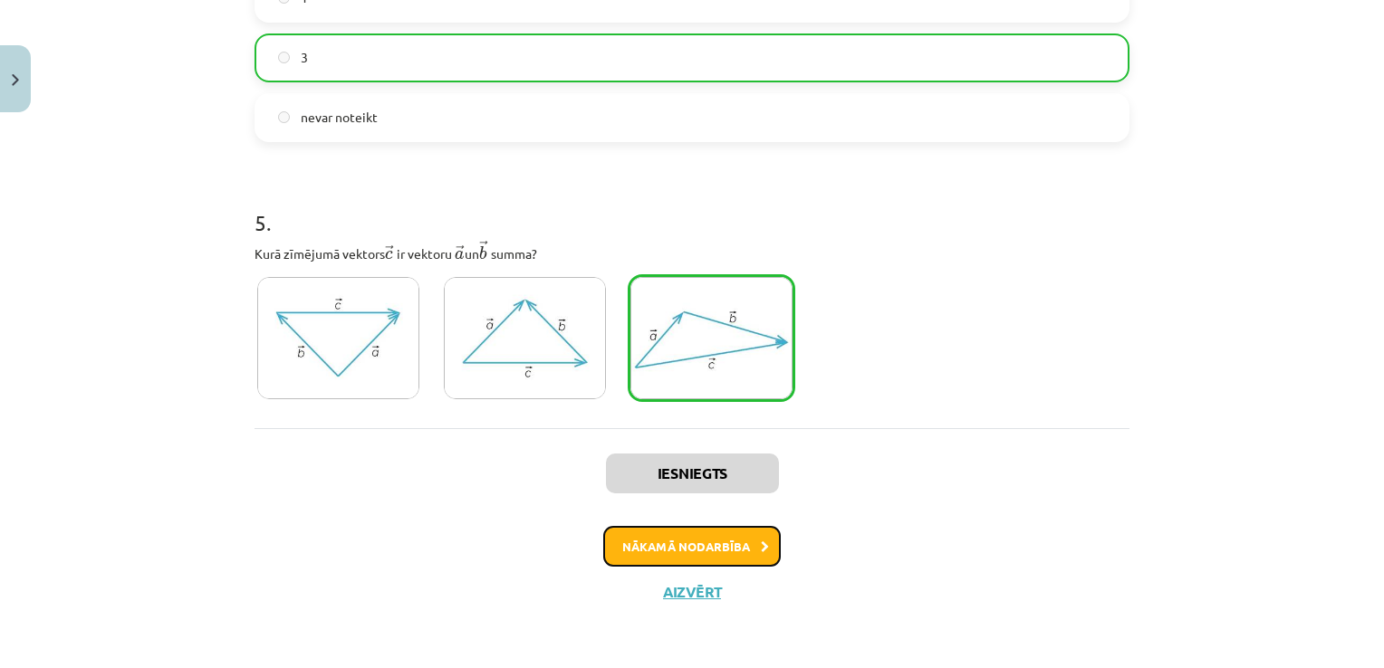
click at [724, 540] on button "Nākamā nodarbība" at bounding box center [691, 547] width 177 height 42
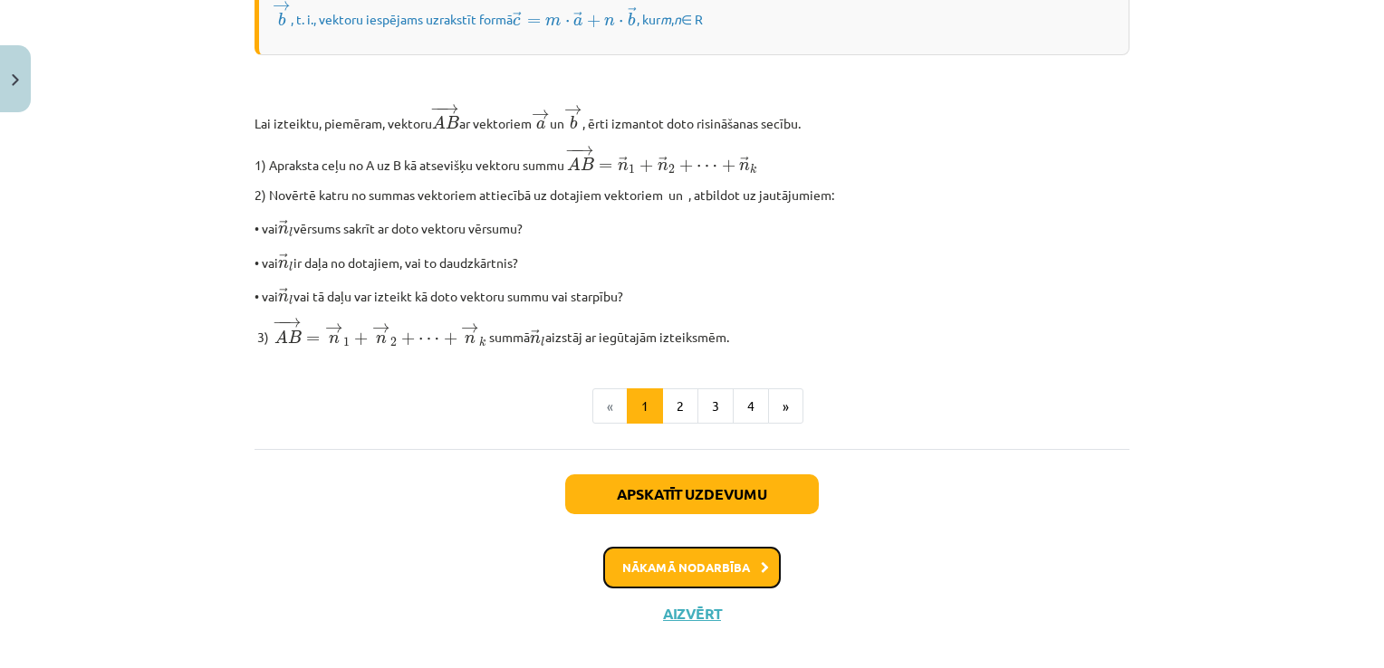
scroll to position [1558, 0]
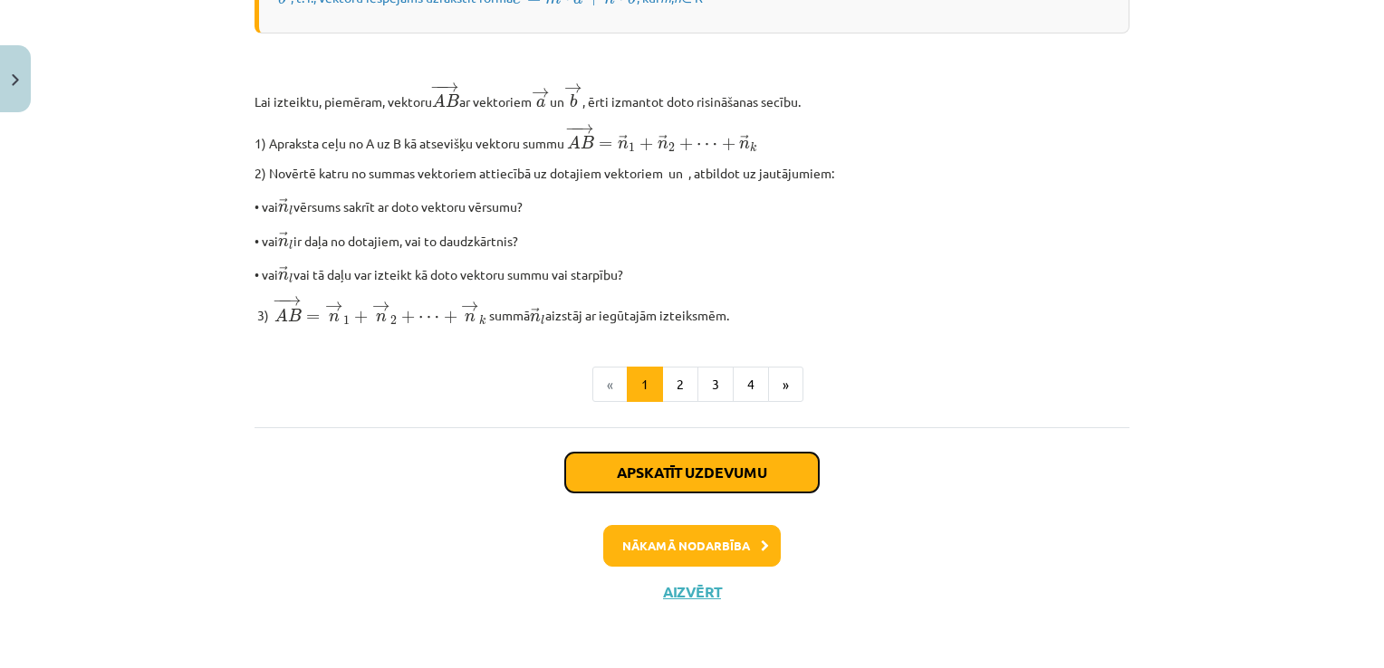
click at [638, 488] on button "Apskatīt uzdevumu" at bounding box center [692, 473] width 254 height 40
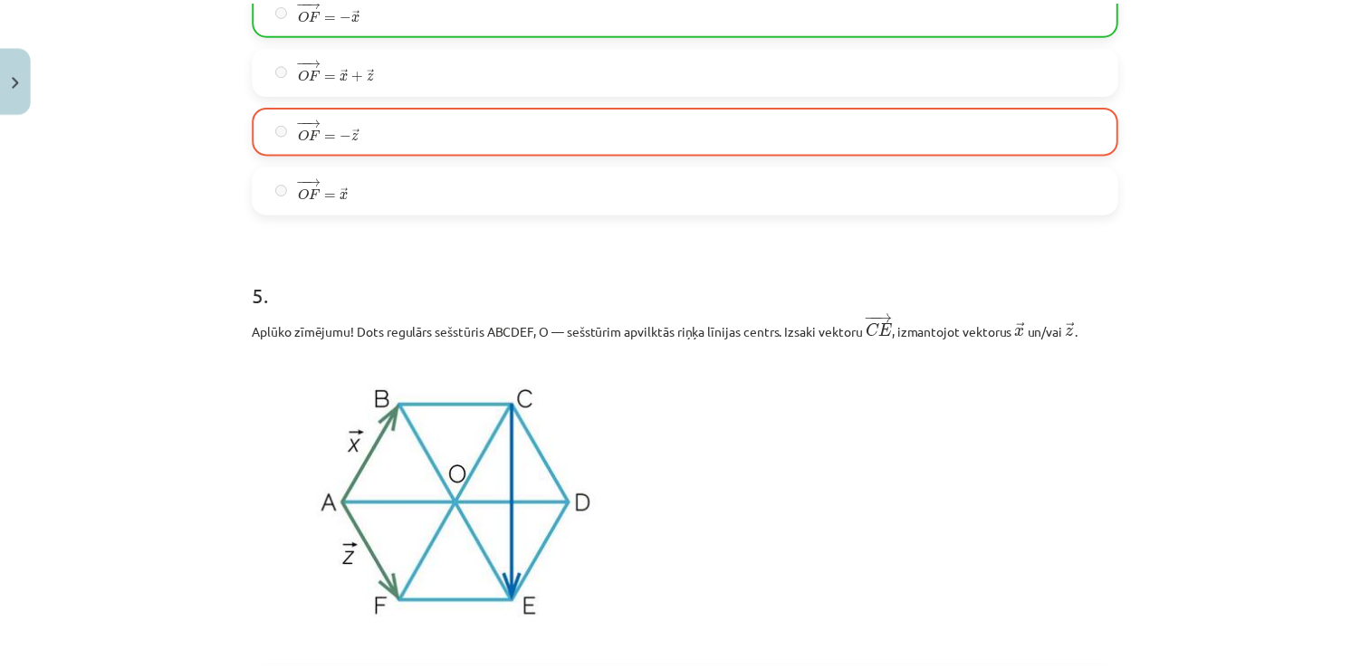
scroll to position [3355, 0]
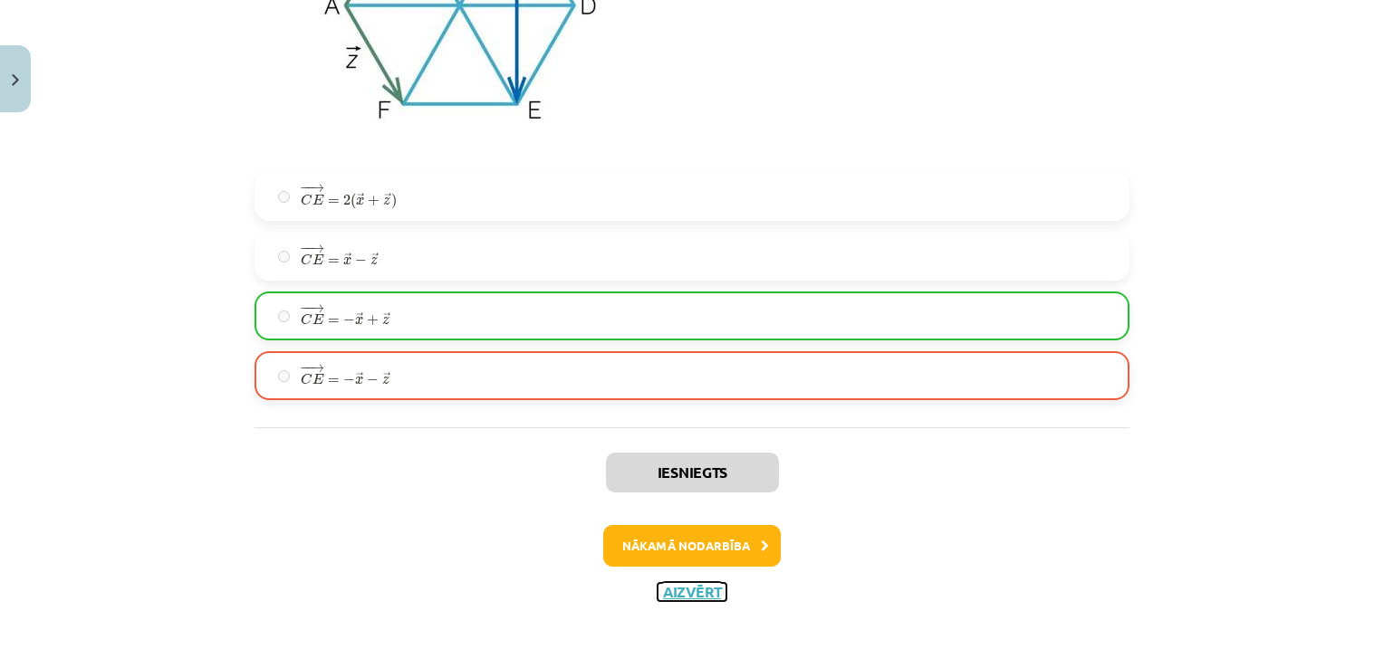
click at [695, 588] on button "Aizvērt" at bounding box center [691, 592] width 69 height 18
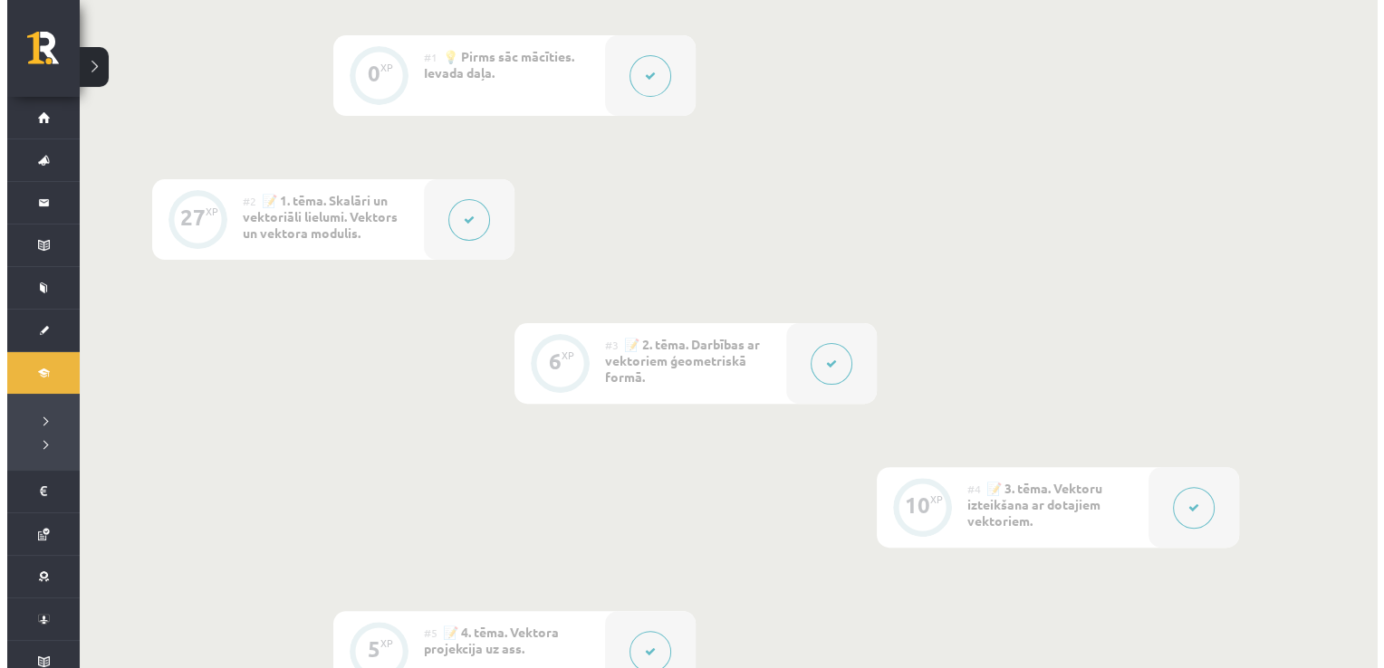
scroll to position [815, 0]
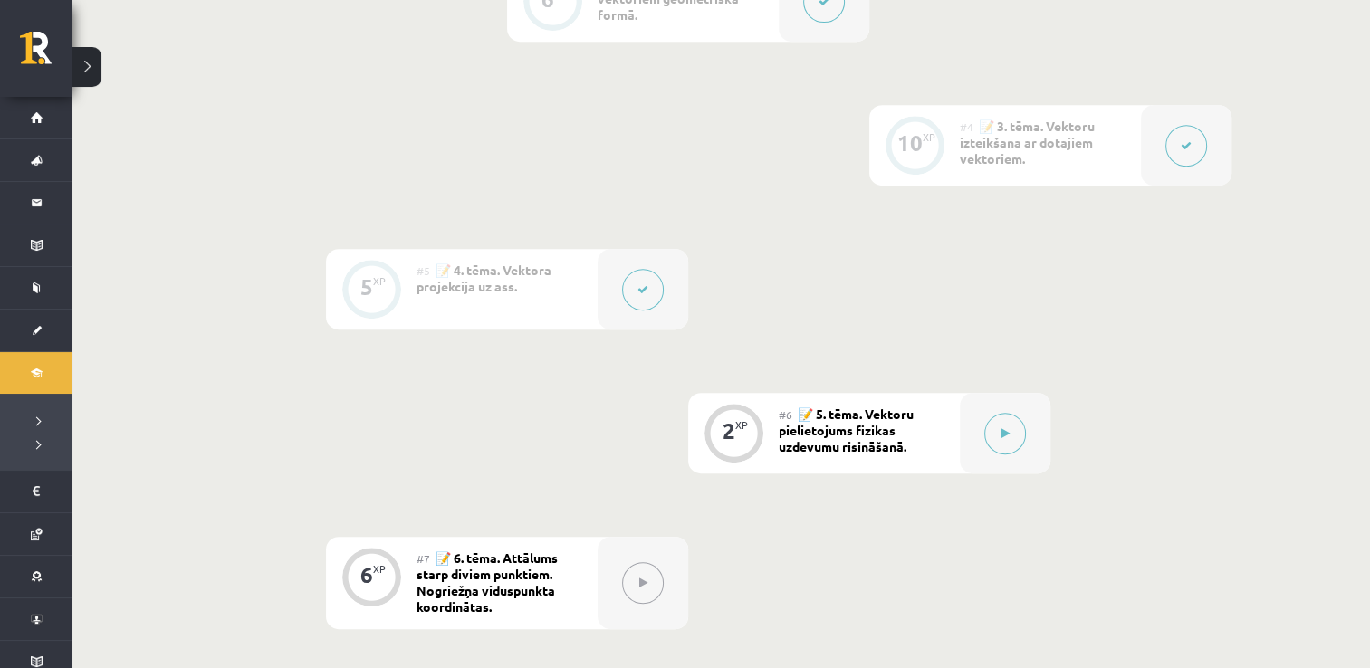
click at [638, 293] on icon at bounding box center [643, 289] width 11 height 11
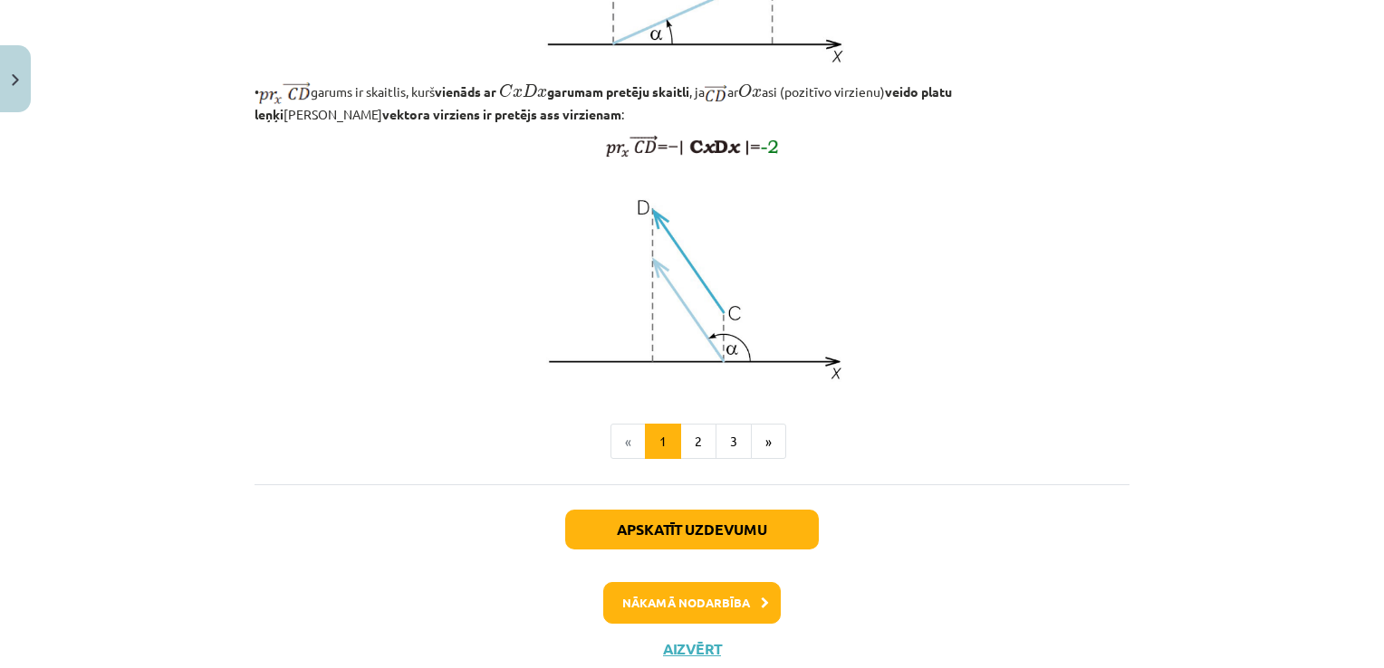
scroll to position [1537, 0]
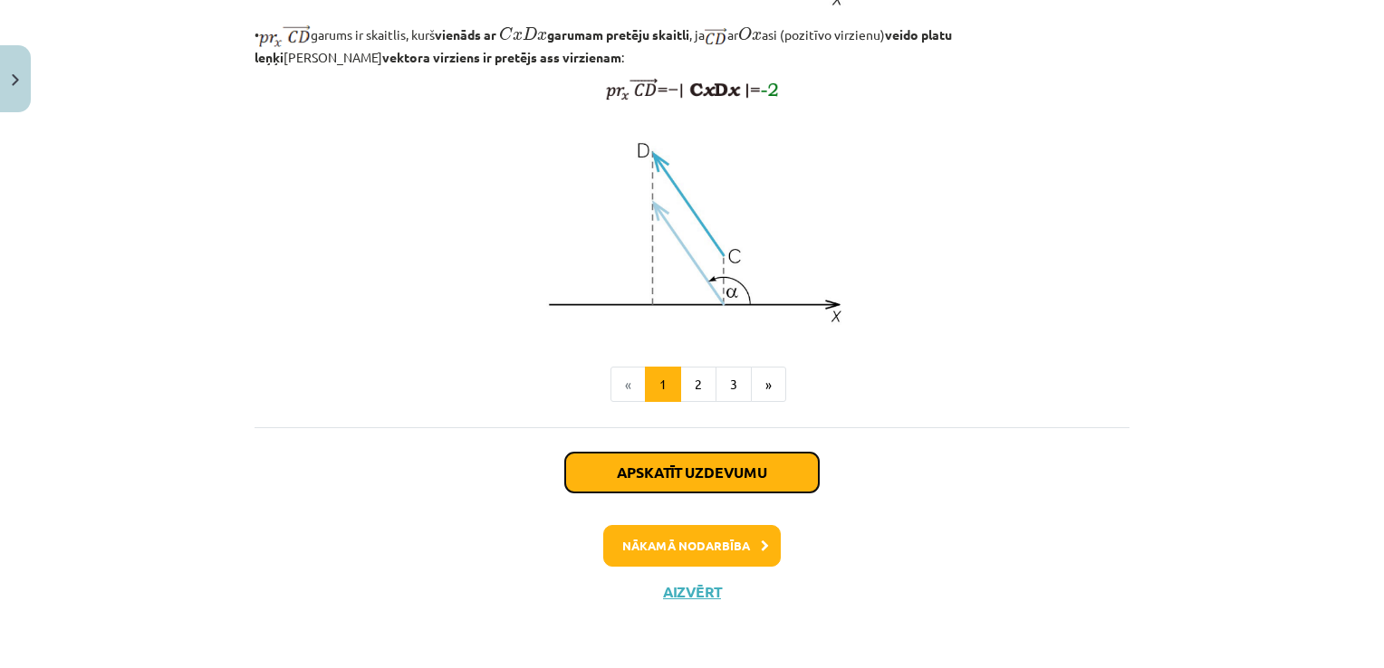
click at [732, 481] on button "Apskatīt uzdevumu" at bounding box center [692, 473] width 254 height 40
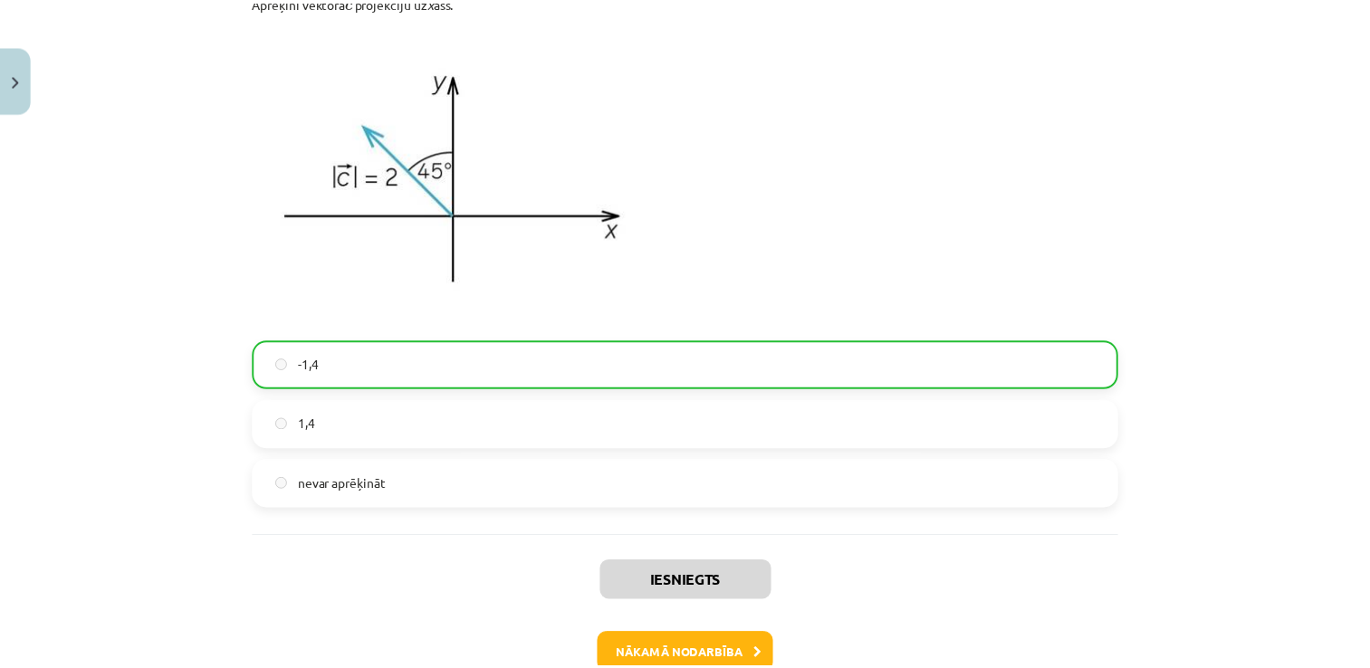
scroll to position [1582, 0]
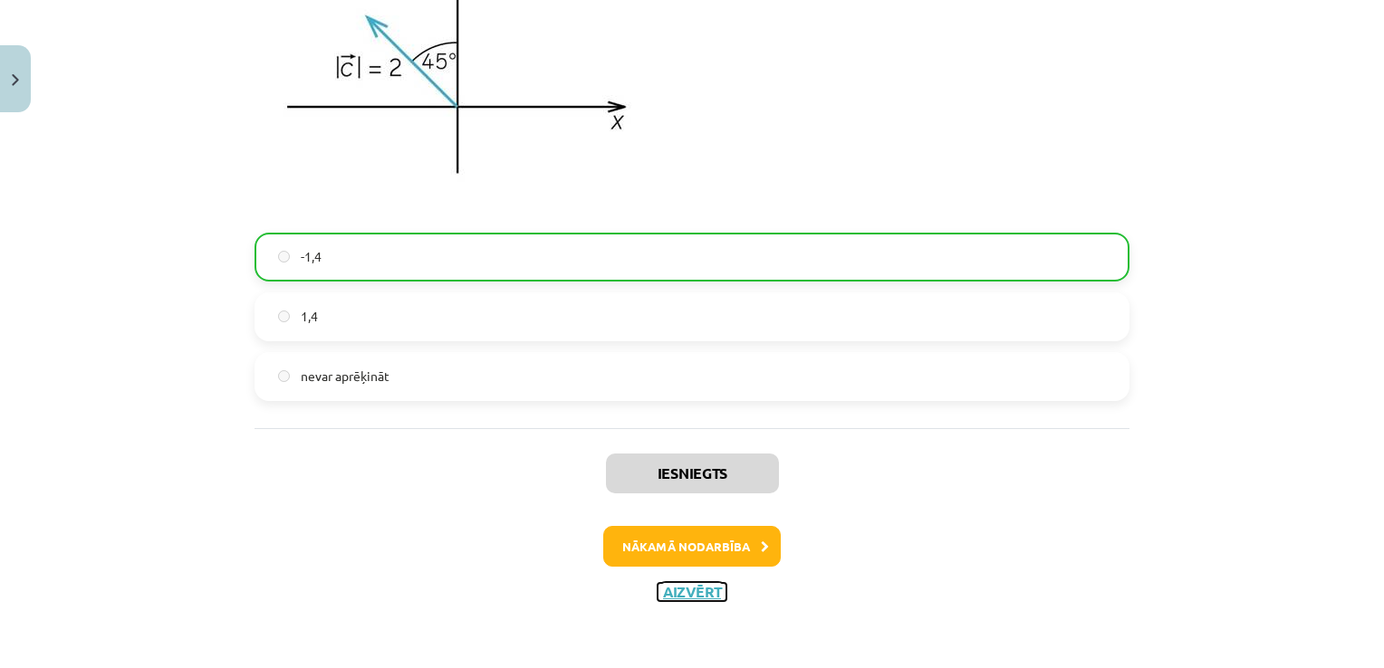
click at [685, 588] on button "Aizvērt" at bounding box center [691, 592] width 69 height 18
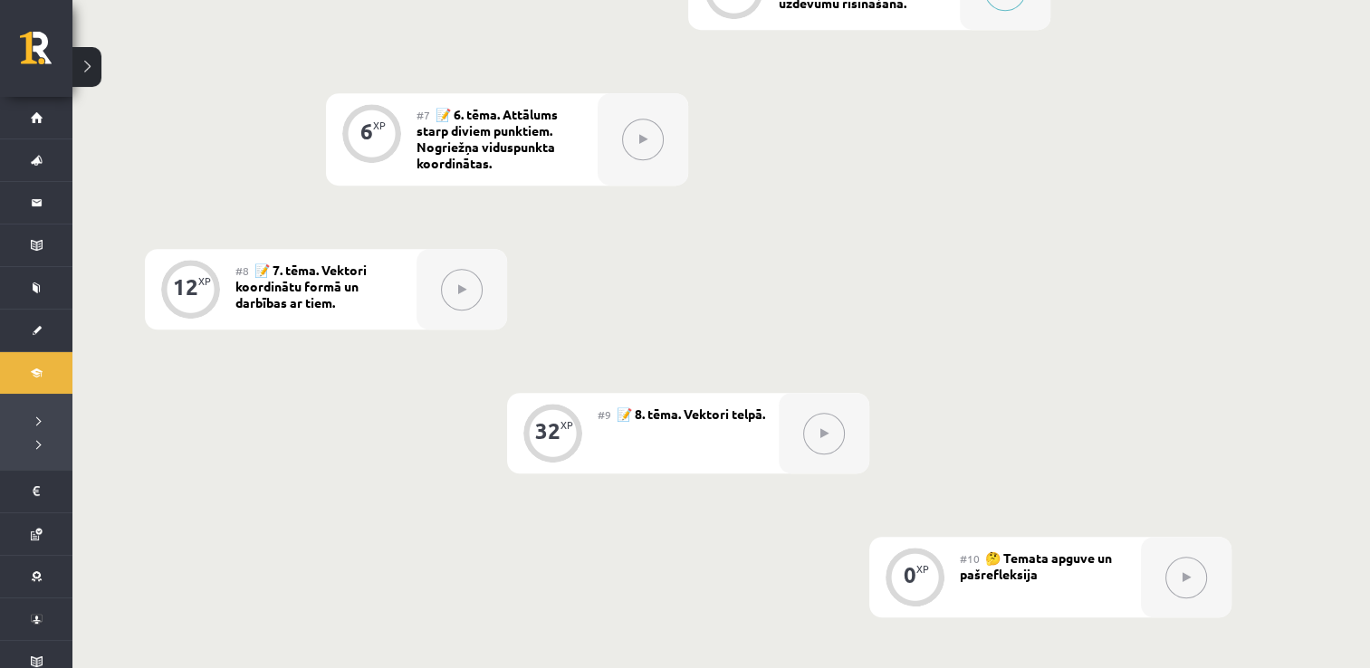
scroll to position [1268, 0]
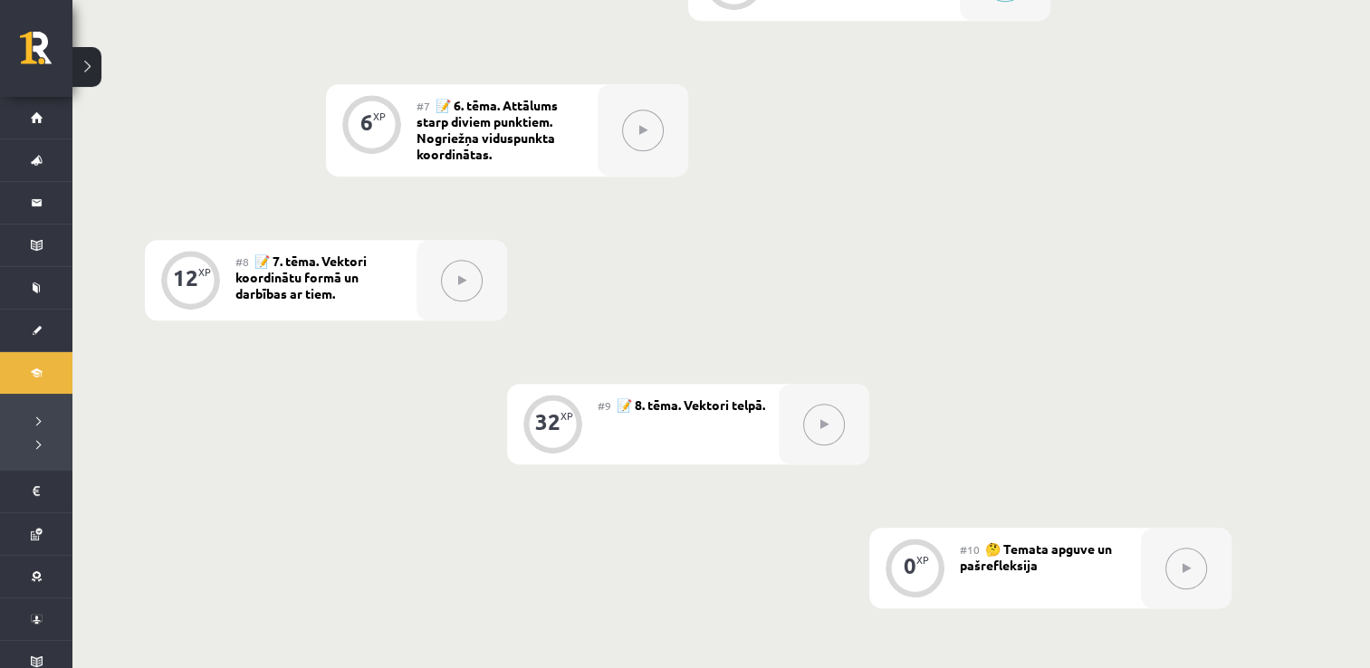
click at [844, 430] on div at bounding box center [824, 424] width 91 height 81
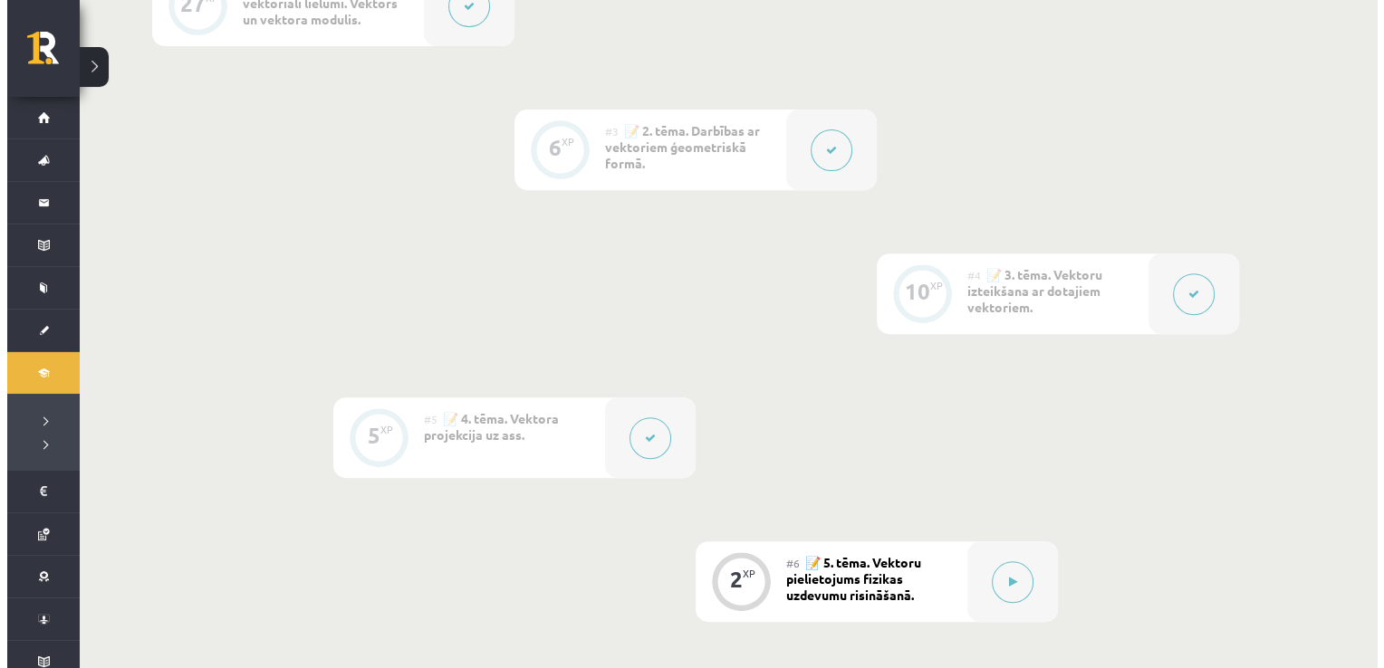
scroll to position [795, 0]
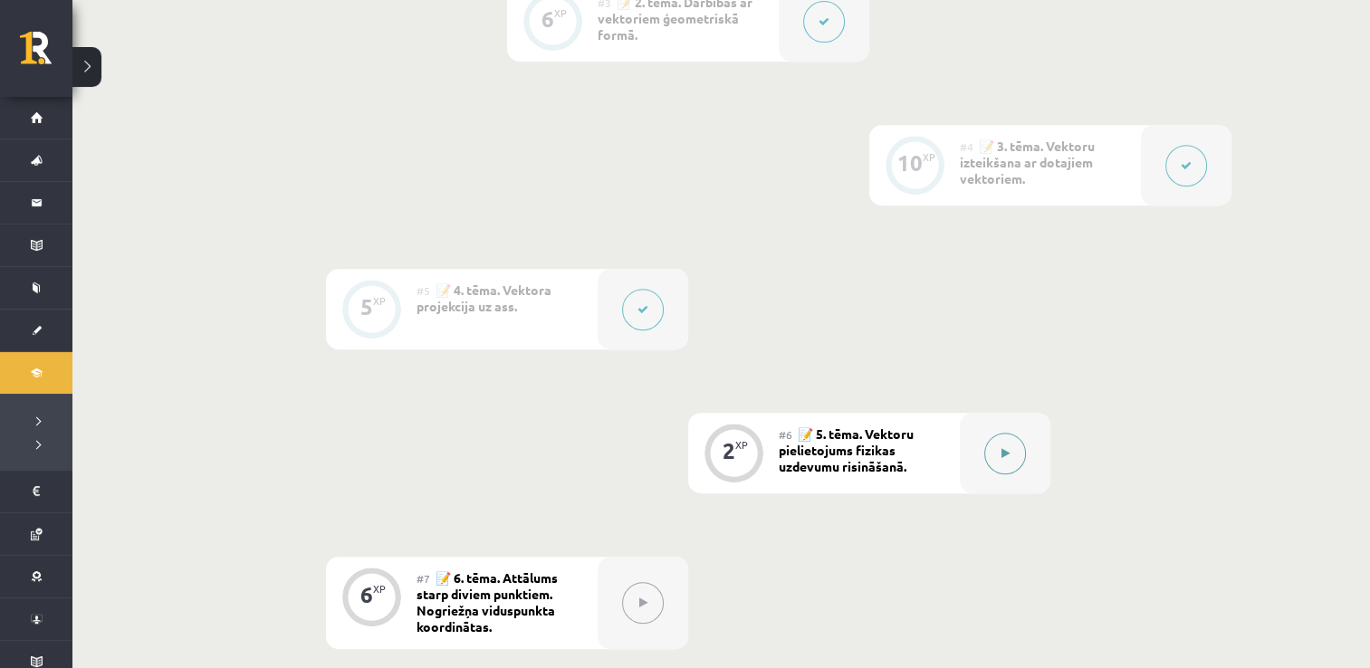
click at [1003, 454] on icon at bounding box center [1006, 453] width 8 height 11
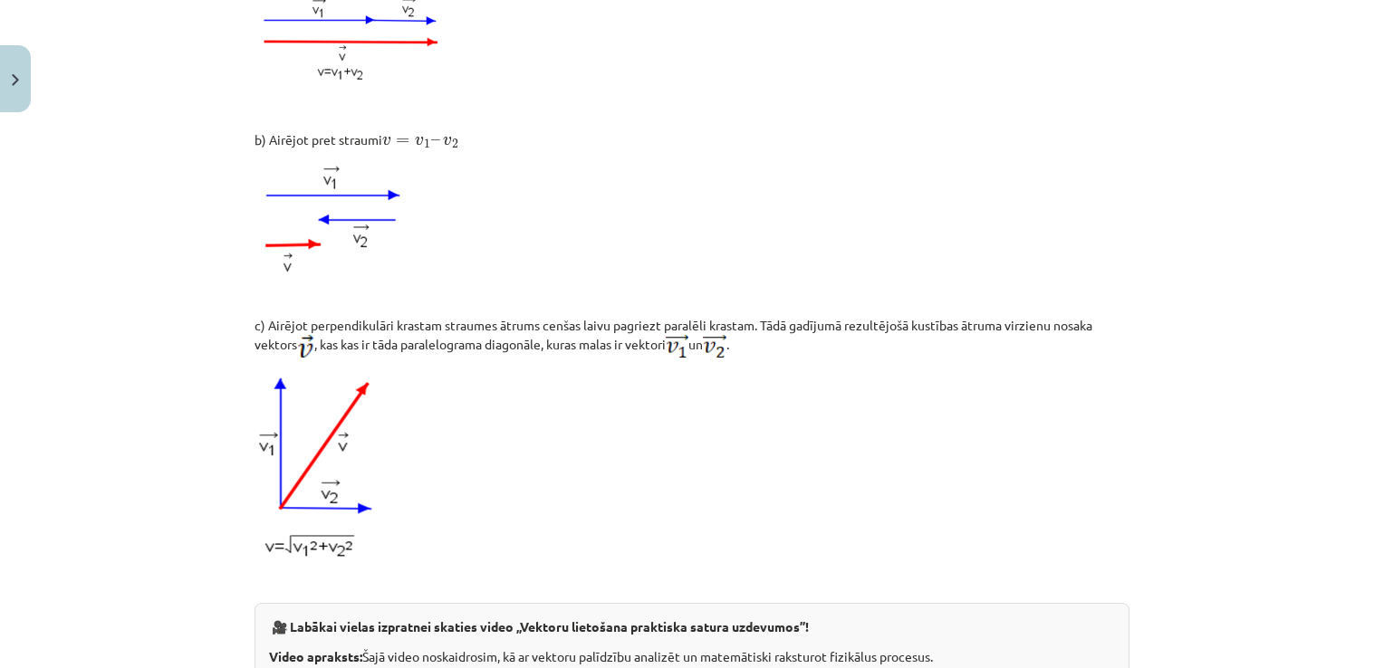
scroll to position [1337, 0]
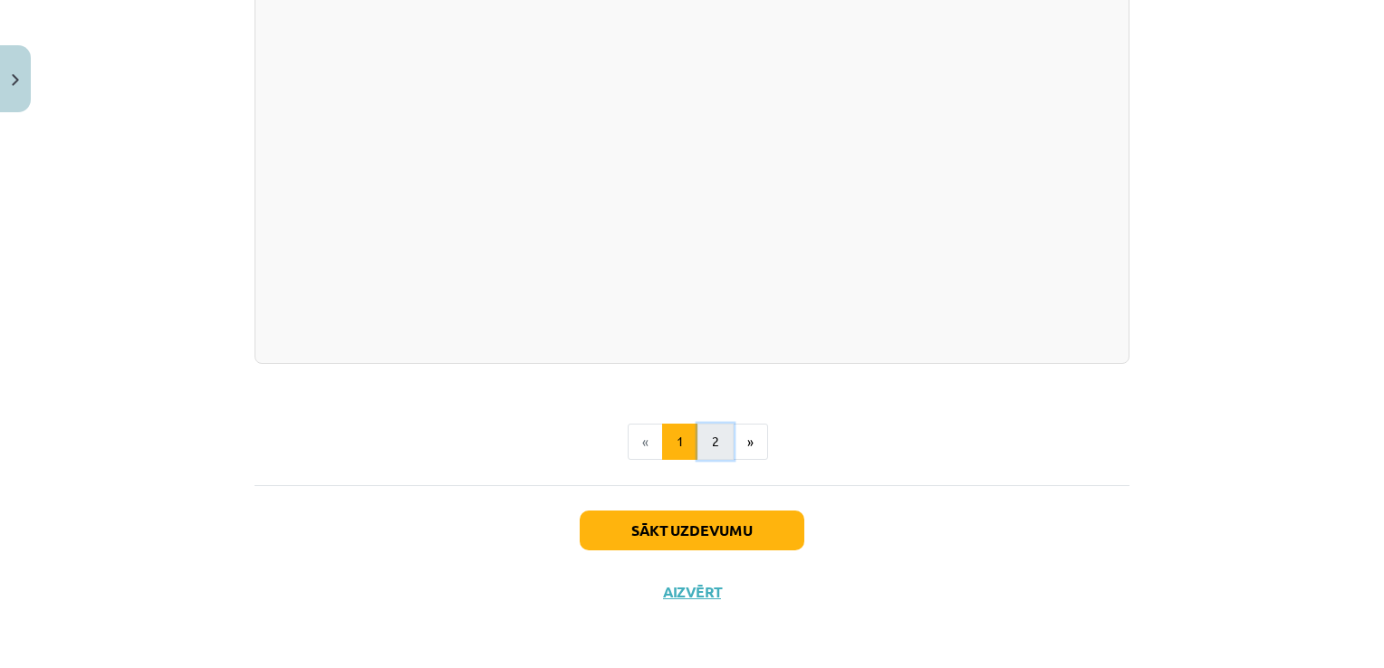
click at [713, 442] on button "2" at bounding box center [715, 442] width 36 height 36
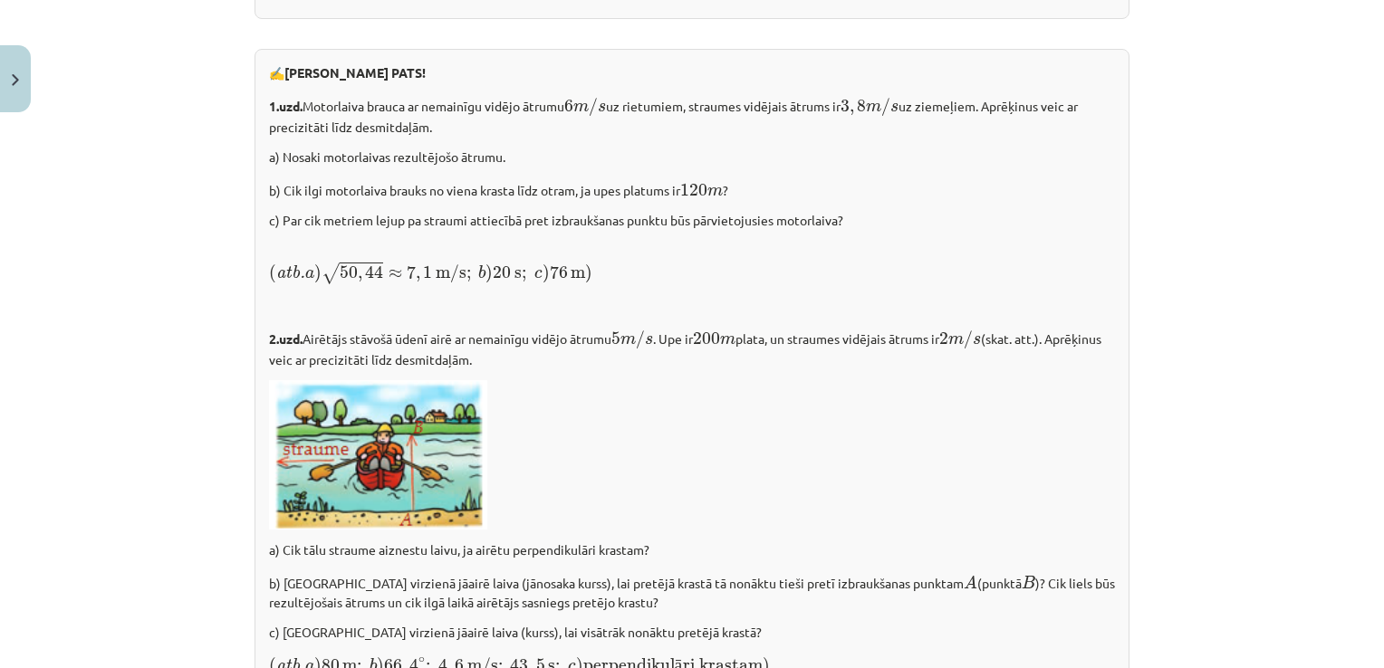
scroll to position [2601, 0]
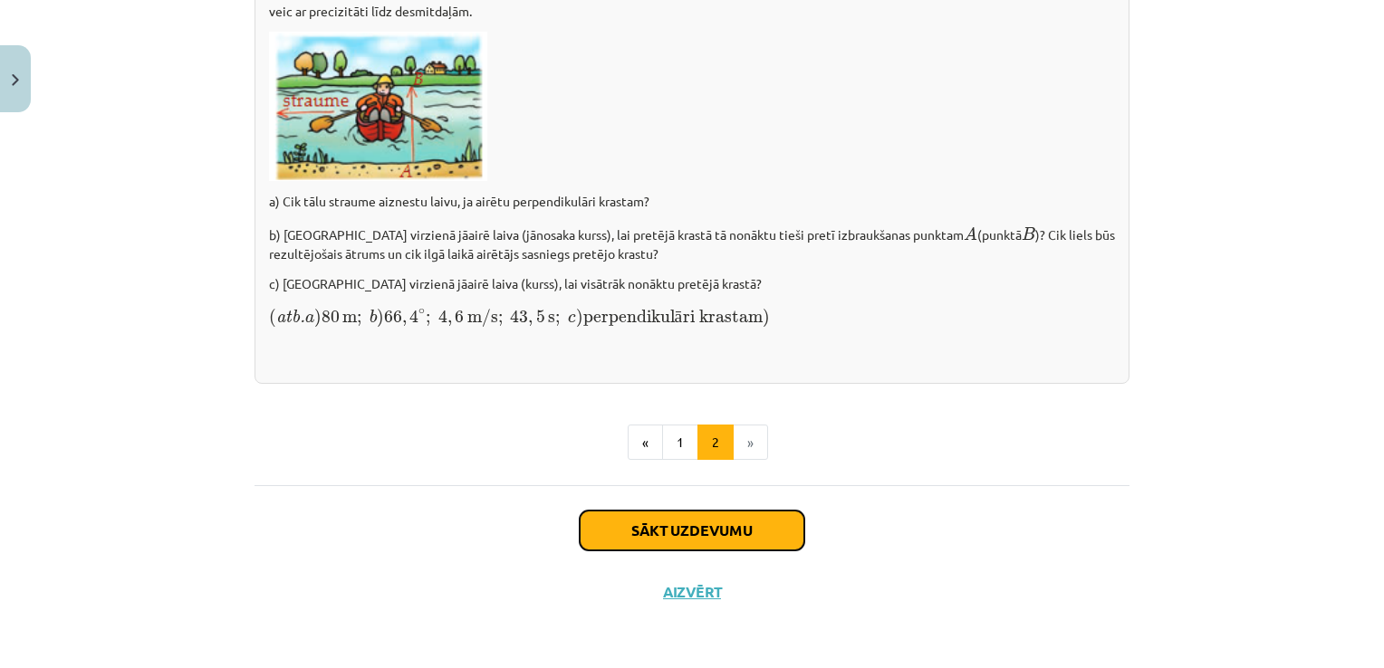
click at [688, 528] on button "Sākt uzdevumu" at bounding box center [692, 531] width 225 height 40
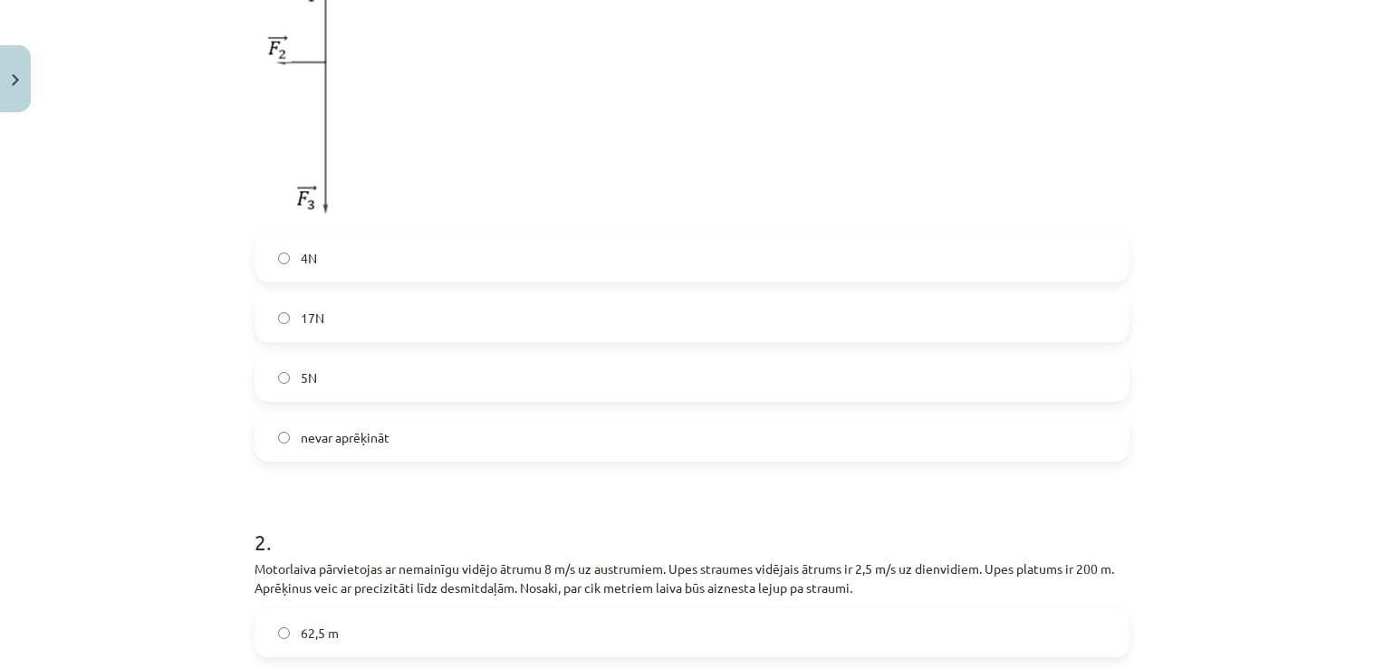
scroll to position [589, 0]
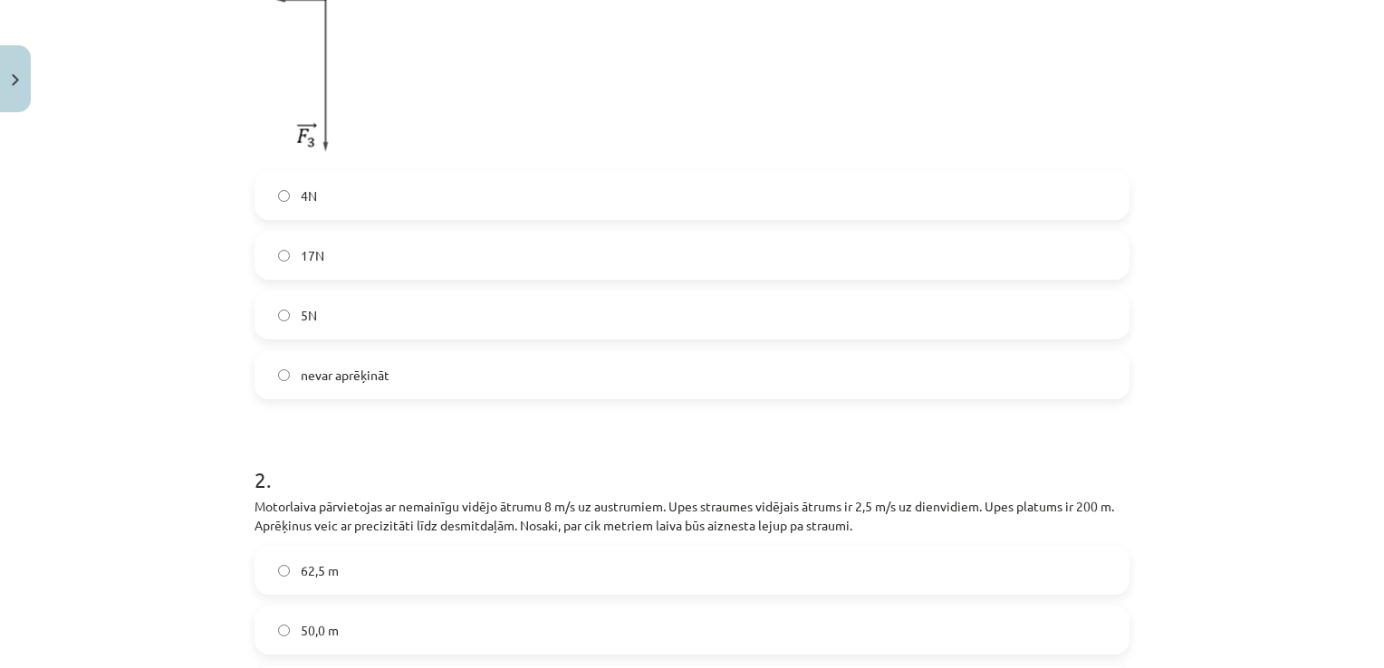
click at [285, 317] on label "5N" at bounding box center [691, 314] width 871 height 45
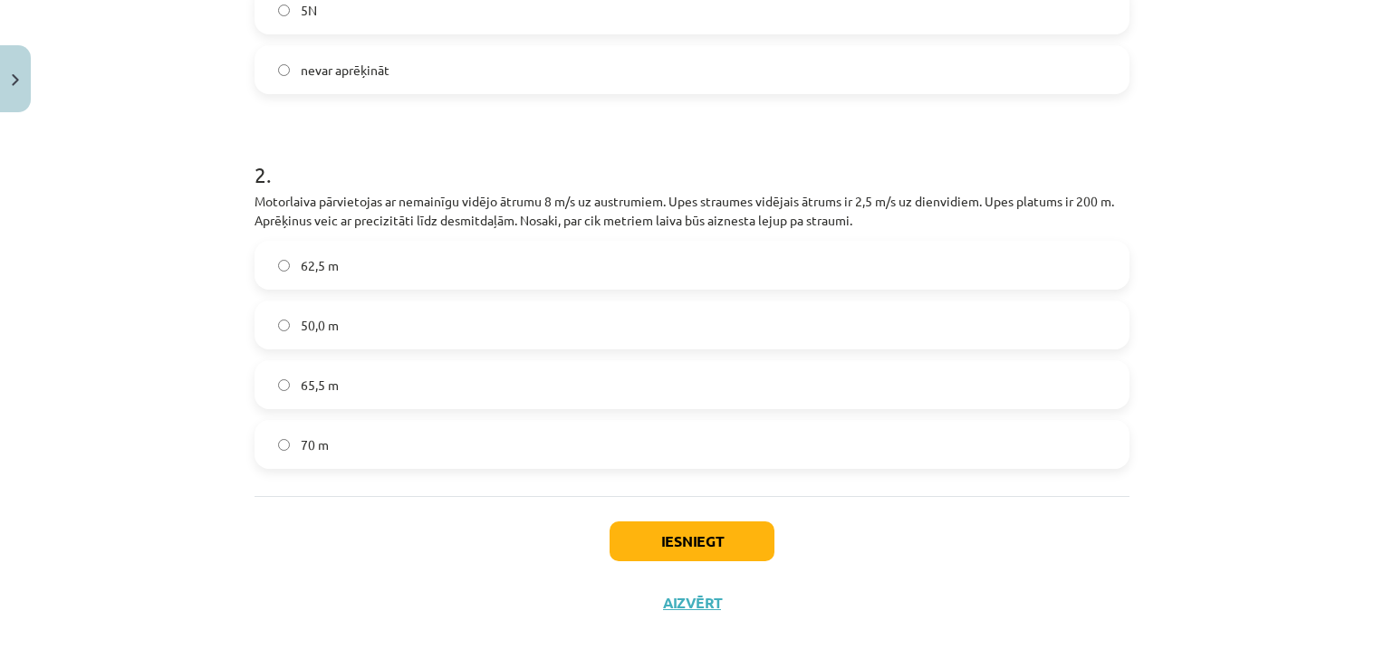
scroll to position [906, 0]
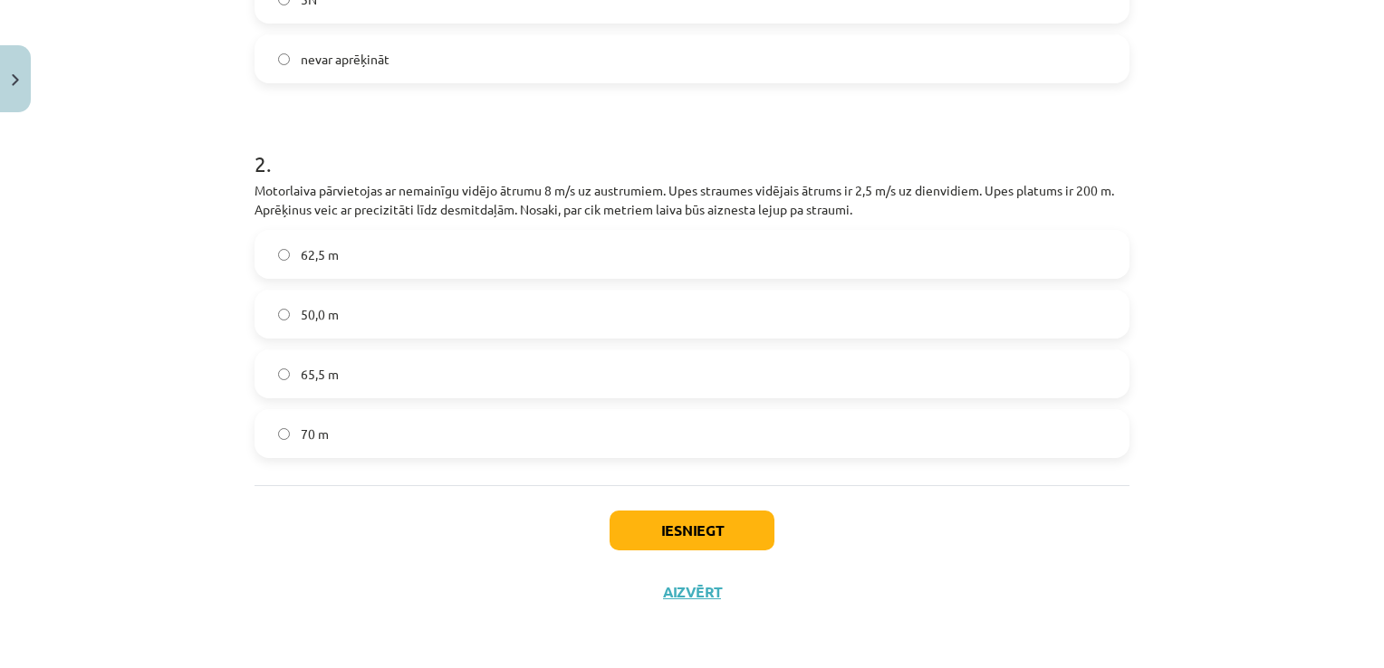
click at [750, 181] on p "Motorlaiva pārvietojas ar nemainīgu vidējo ātrumu 8 m/s uz austrumiem. Upes str…" at bounding box center [691, 200] width 875 height 38
click at [192, 194] on div "Mācību tēma: Matemātikas i - 10. klases 1. ieskaites mācību materiāls (a,b) #6 …" at bounding box center [692, 334] width 1384 height 668
click at [177, 384] on div "Mācību tēma: Matemātikas i - 10. klases 1. ieskaites mācību materiāls (a,b) #6 …" at bounding box center [692, 334] width 1384 height 668
click at [123, 310] on div "Mācību tēma: Matemātikas i - 10. klases 1. ieskaites mācību materiāls (a,b) #6 …" at bounding box center [692, 334] width 1384 height 668
click at [99, 232] on div "Mācību tēma: Matemātikas i - 10. klases 1. ieskaites mācību materiāls (a,b) #6 …" at bounding box center [692, 334] width 1384 height 668
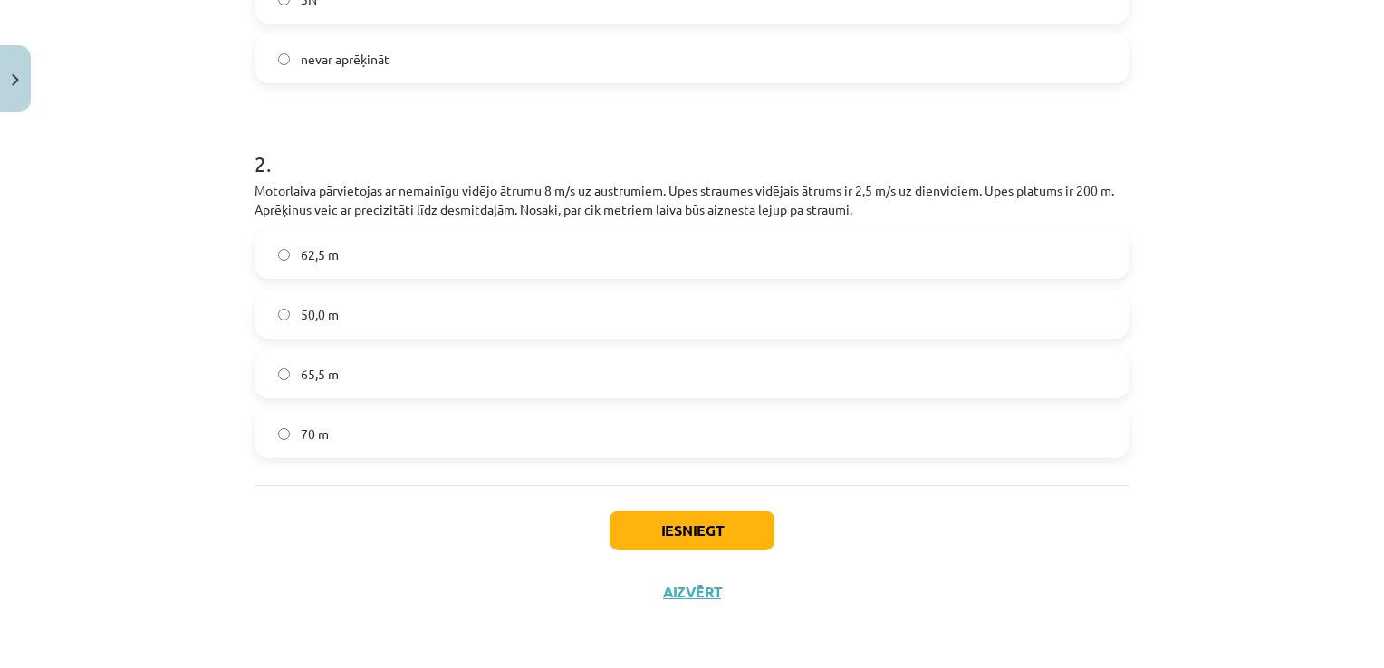
click at [260, 385] on label "65,5 m" at bounding box center [691, 373] width 871 height 45
click at [72, 270] on div "Mācību tēma: Matemātikas i - 10. klases 1. ieskaites mācību materiāls (a,b) #6 …" at bounding box center [692, 334] width 1384 height 668
click at [717, 533] on button "Iesniegt" at bounding box center [691, 531] width 165 height 40
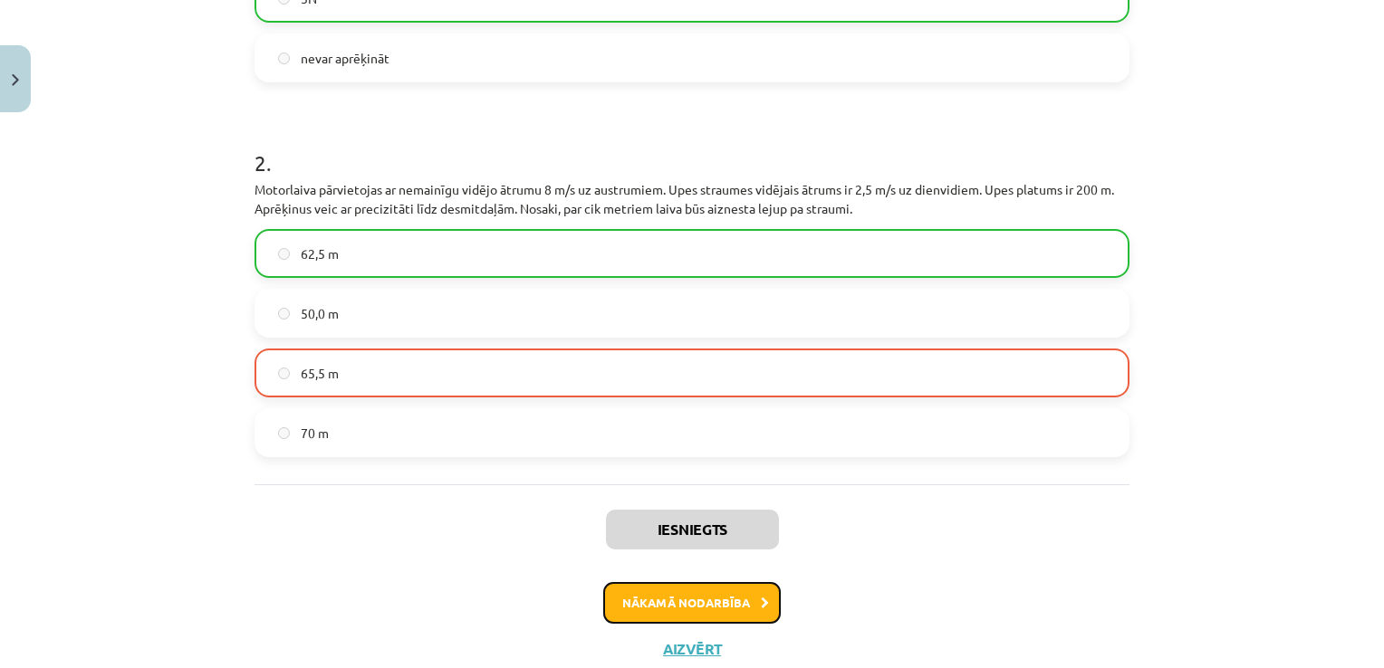
click at [677, 609] on button "Nākamā nodarbība" at bounding box center [691, 603] width 177 height 42
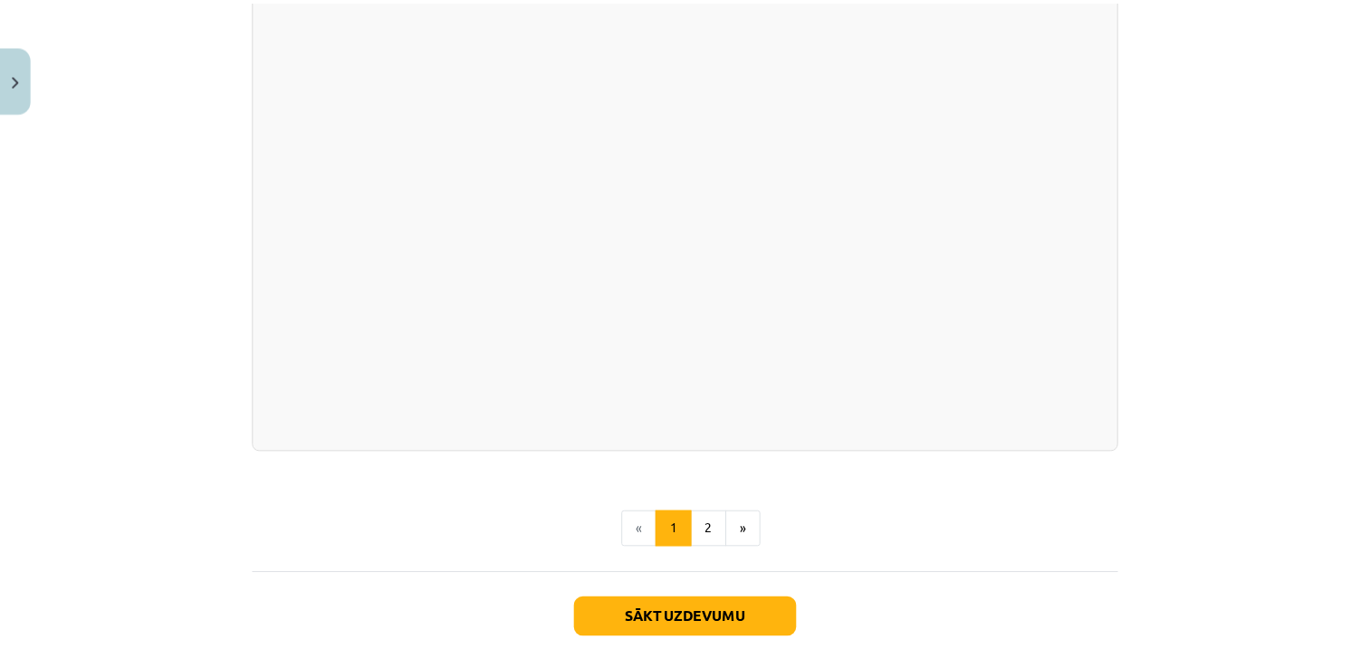
scroll to position [3188, 0]
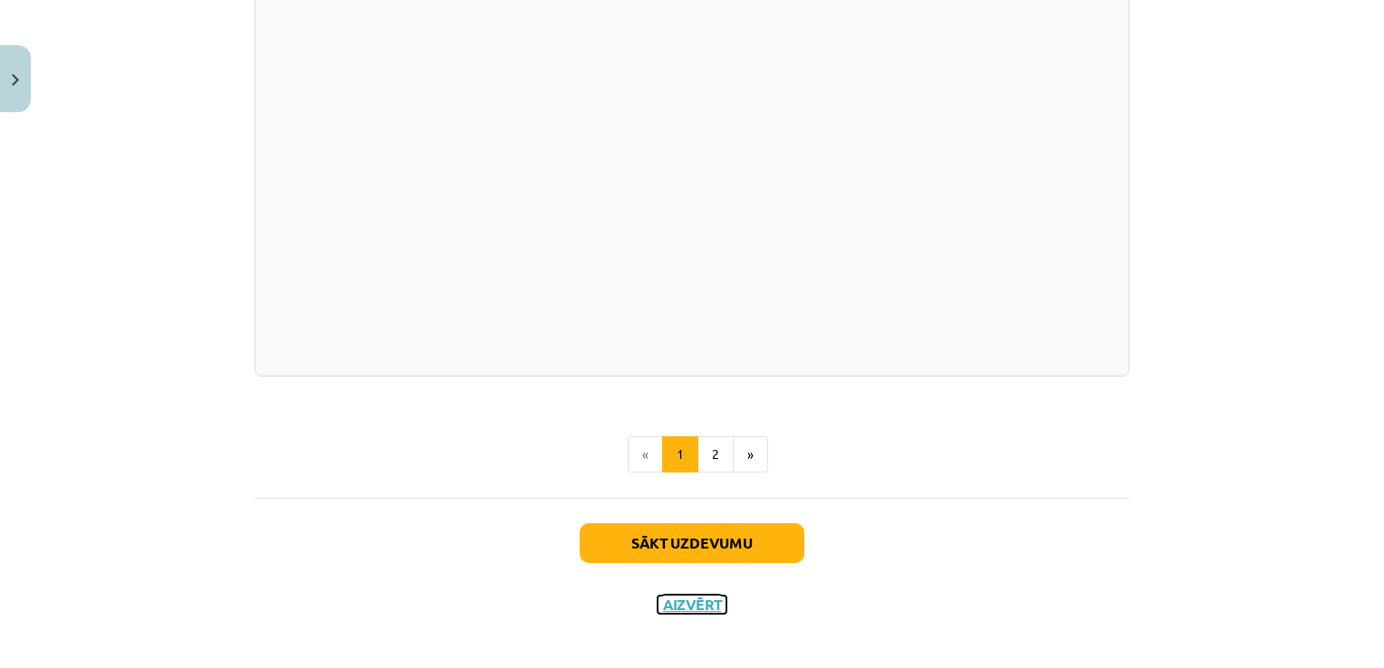
click at [666, 596] on button "Aizvērt" at bounding box center [691, 605] width 69 height 18
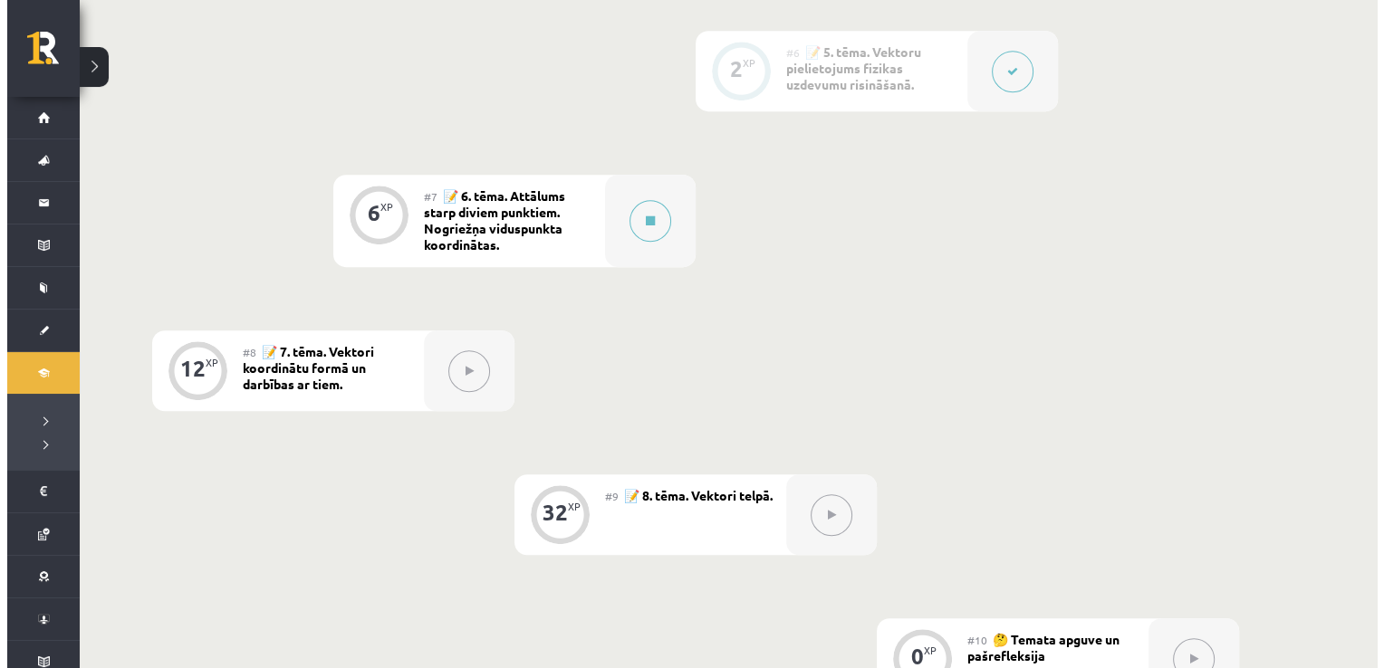
scroll to position [1087, 0]
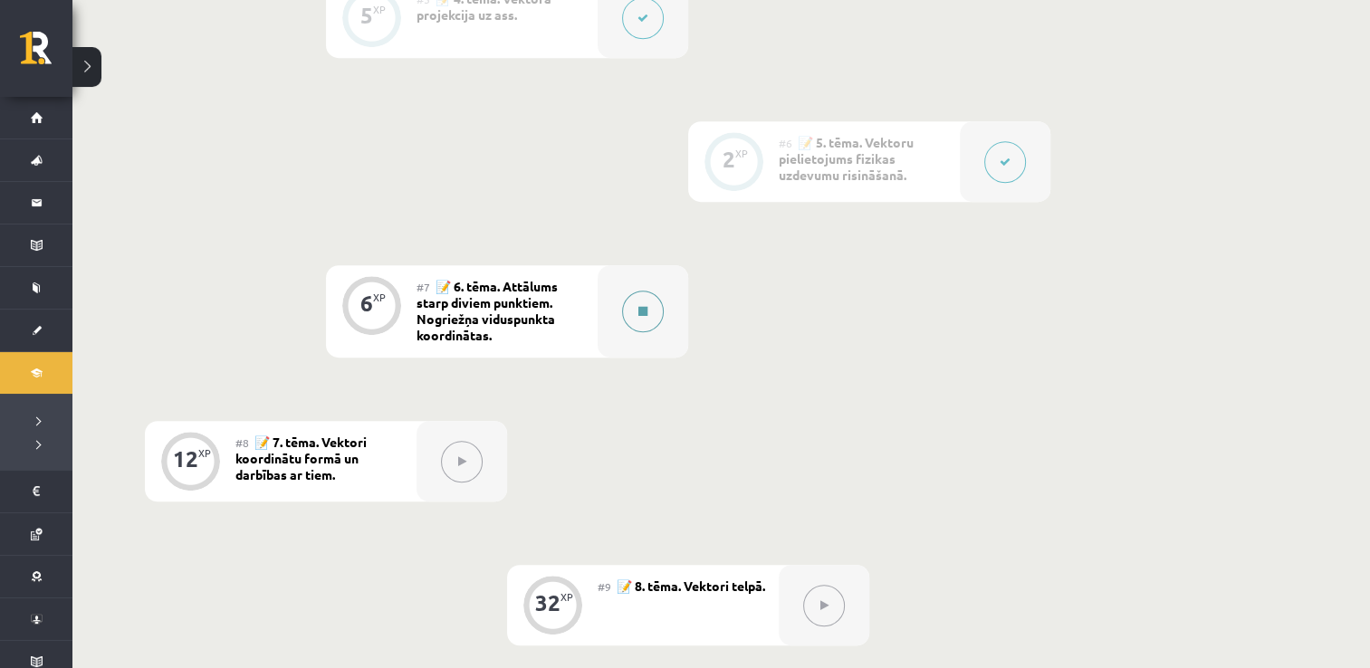
click at [645, 314] on icon at bounding box center [642, 311] width 9 height 11
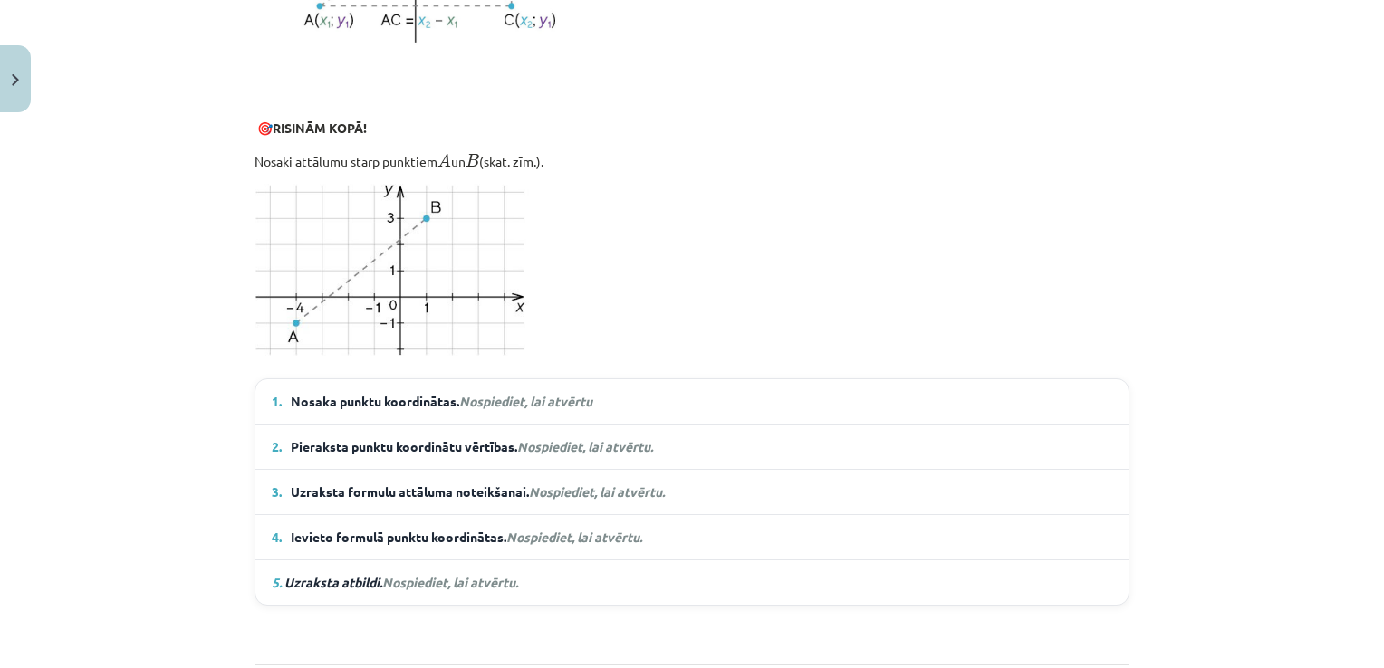
scroll to position [1177, 0]
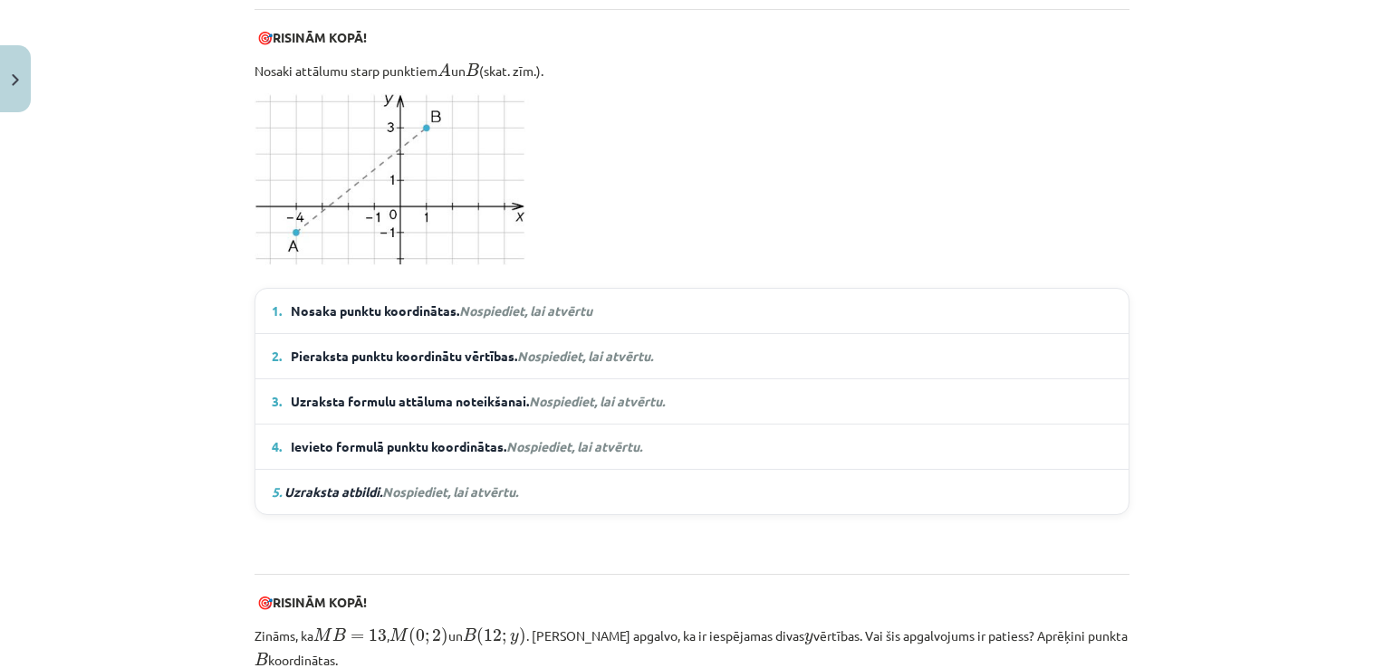
click at [514, 303] on em "Nospiediet, lai atvērtu" at bounding box center [525, 310] width 133 height 16
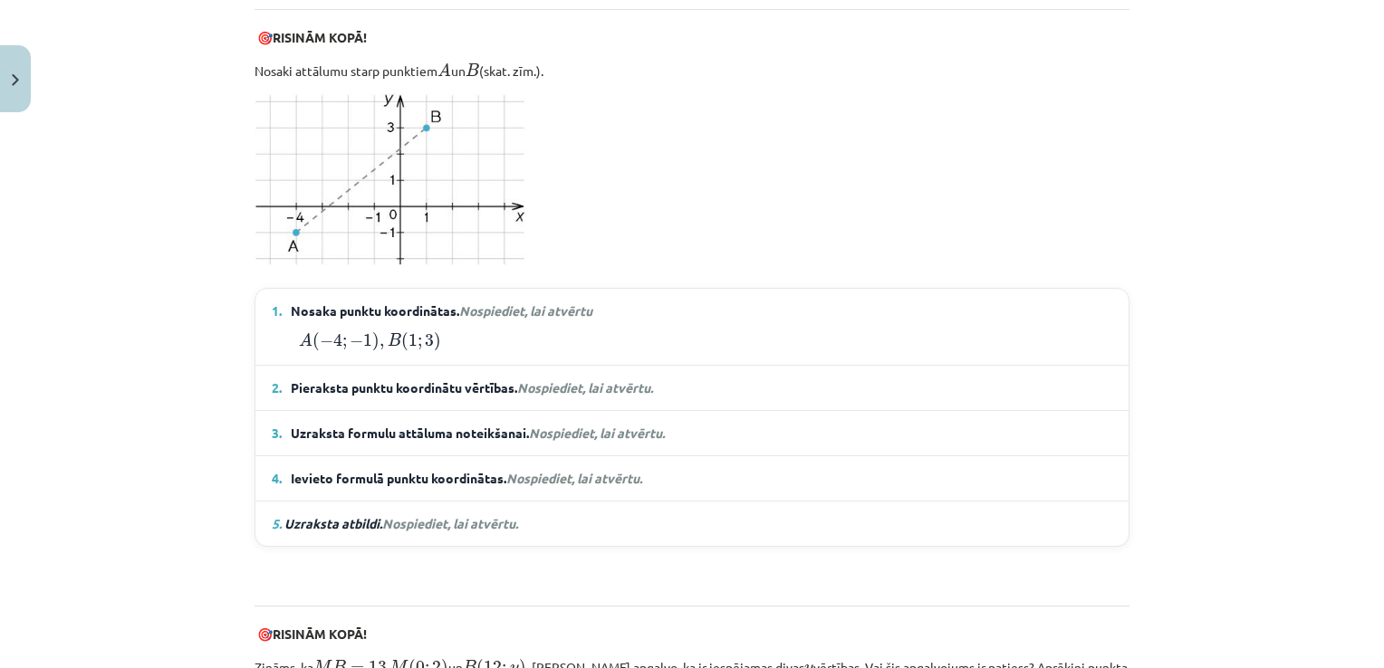
click at [538, 382] on span "Nospiediet, lai atvērtu." at bounding box center [585, 387] width 136 height 16
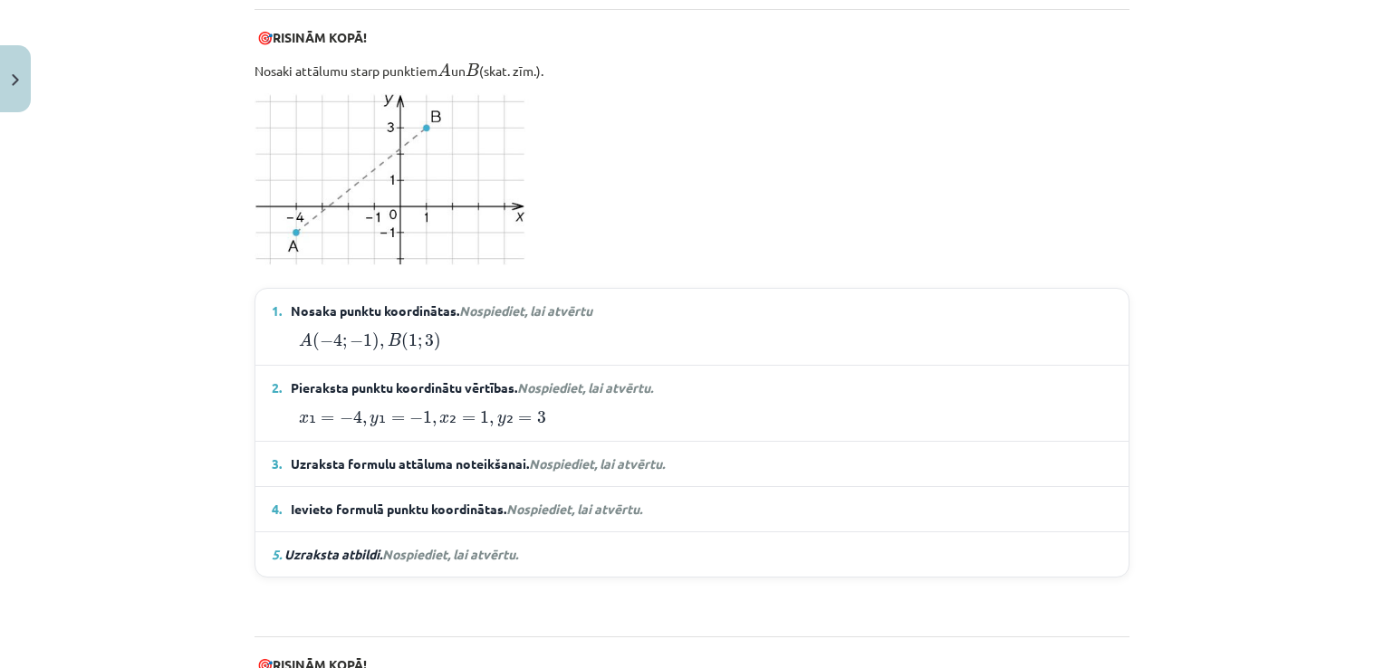
click at [561, 455] on span "Nospiediet, lai atvērtu." at bounding box center [597, 463] width 136 height 16
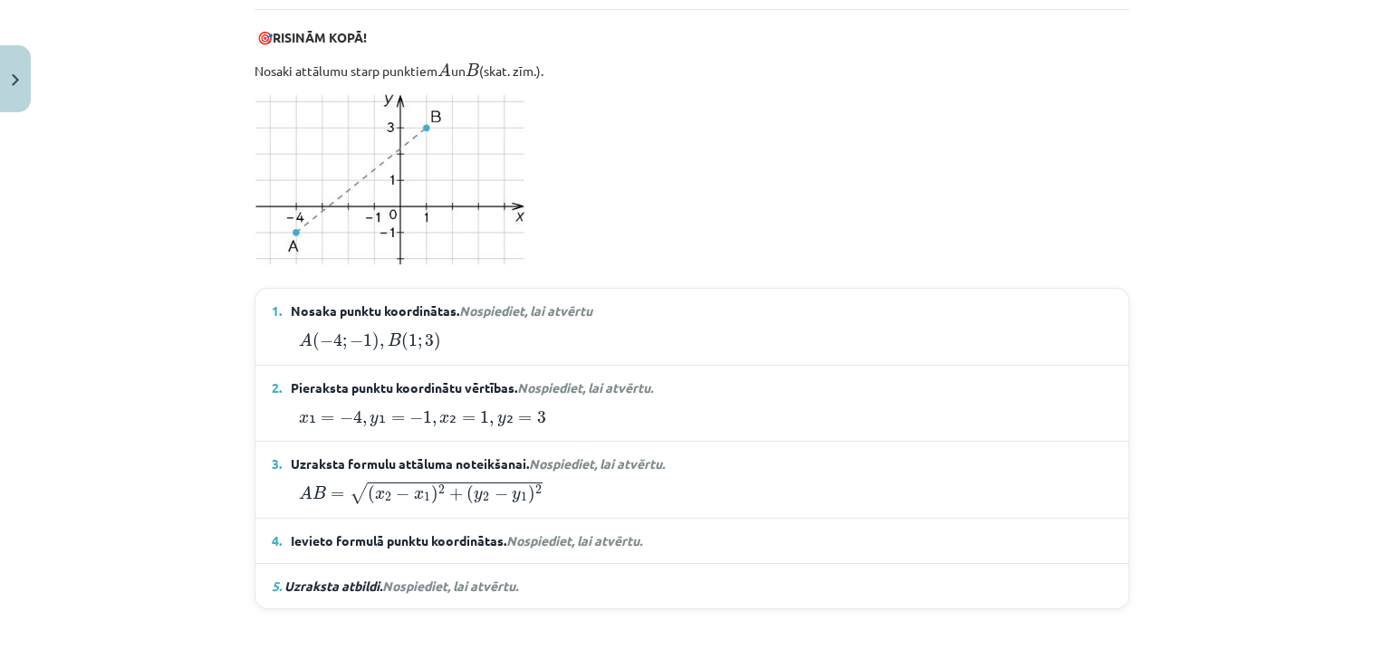
click at [565, 535] on span "Nospiediet, lai atvērtu." at bounding box center [574, 540] width 136 height 16
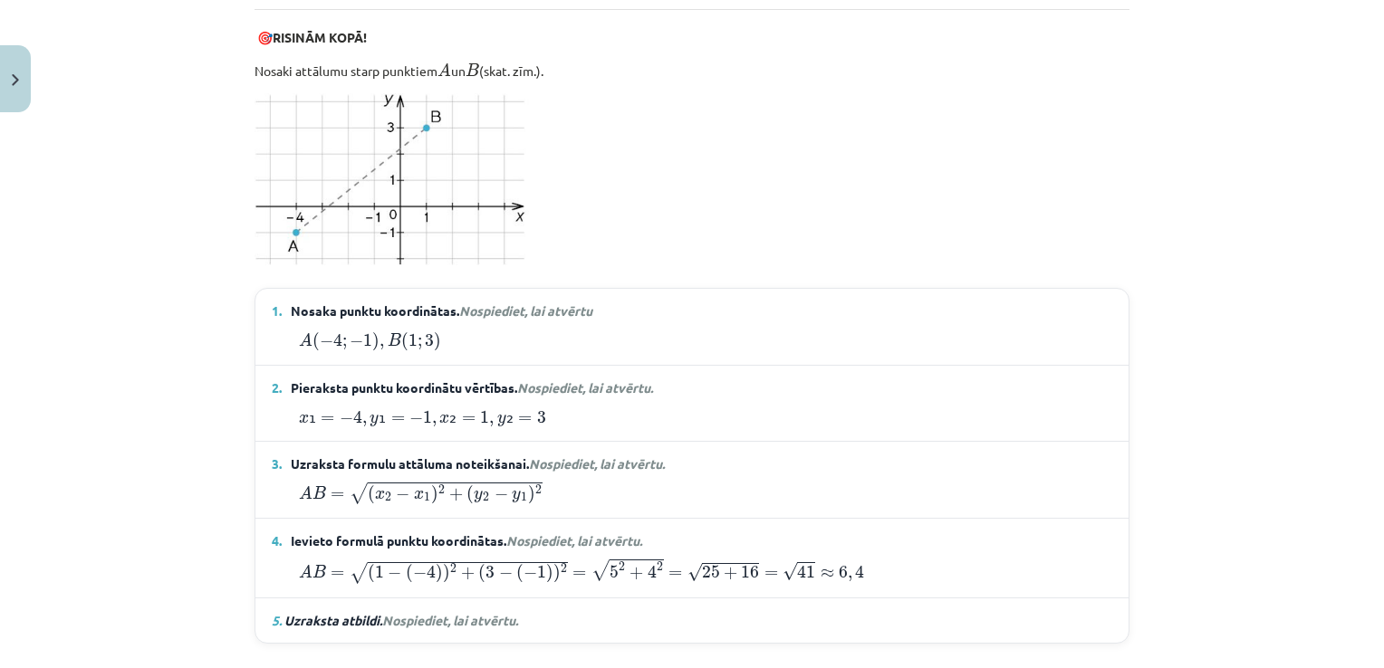
click at [433, 616] on span "Nospiediet, lai atvērtu." at bounding box center [450, 620] width 136 height 16
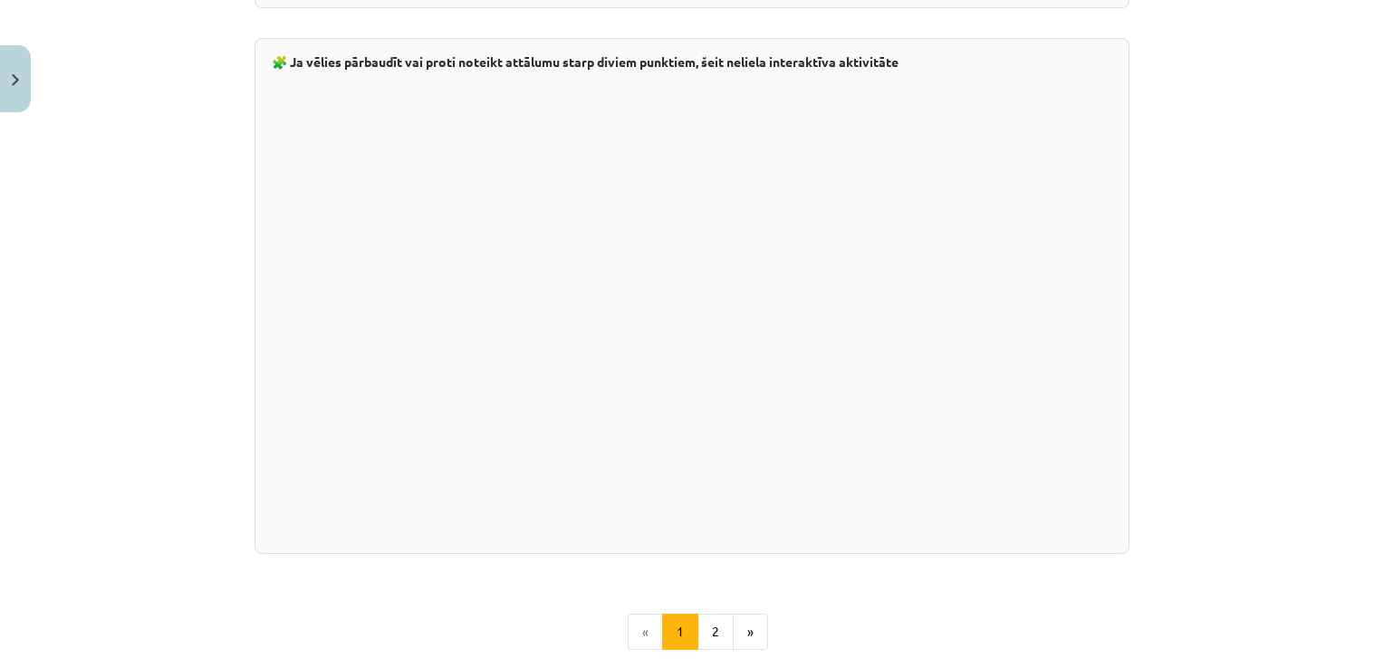
scroll to position [3169, 0]
drag, startPoint x: 503, startPoint y: 51, endPoint x: 659, endPoint y: 45, distance: 155.9
click at [659, 53] on b "Ja vēlies pārbaudīt vai proti noteikt attālumu starp diviem punktiem, šeit neli…" at bounding box center [594, 61] width 609 height 16
click at [710, 628] on button "2" at bounding box center [715, 632] width 36 height 36
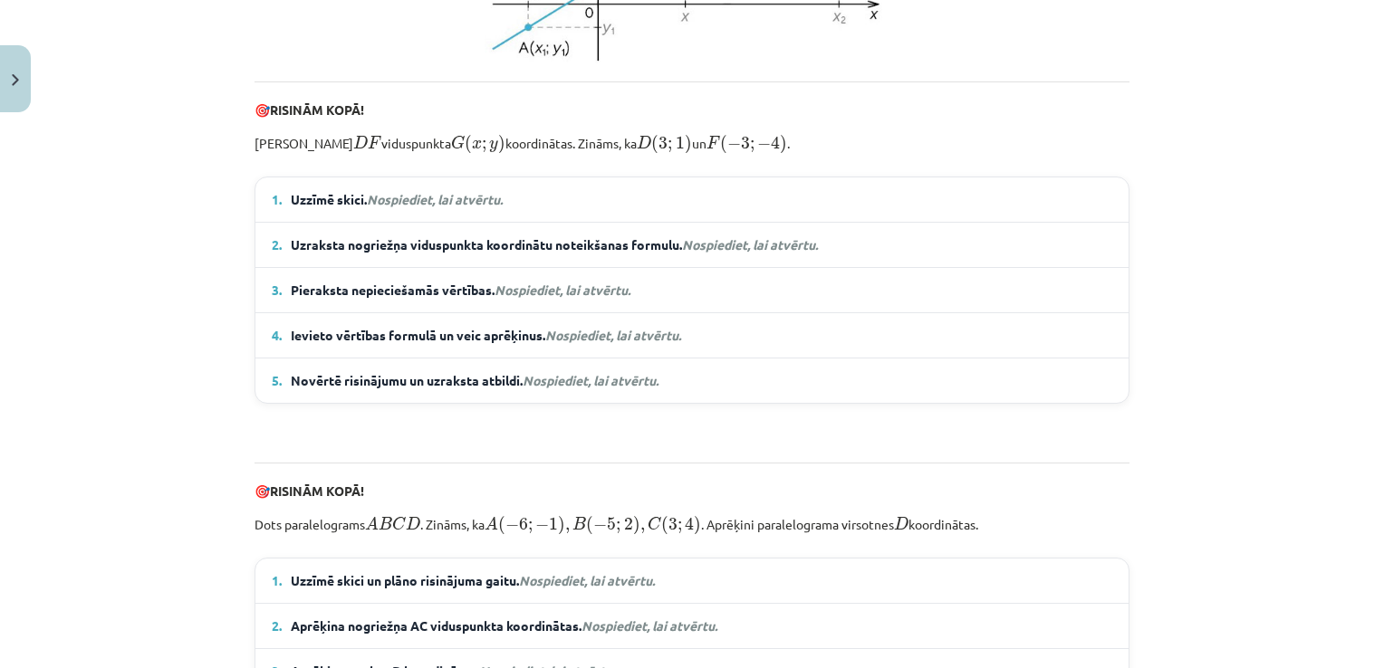
scroll to position [805, 0]
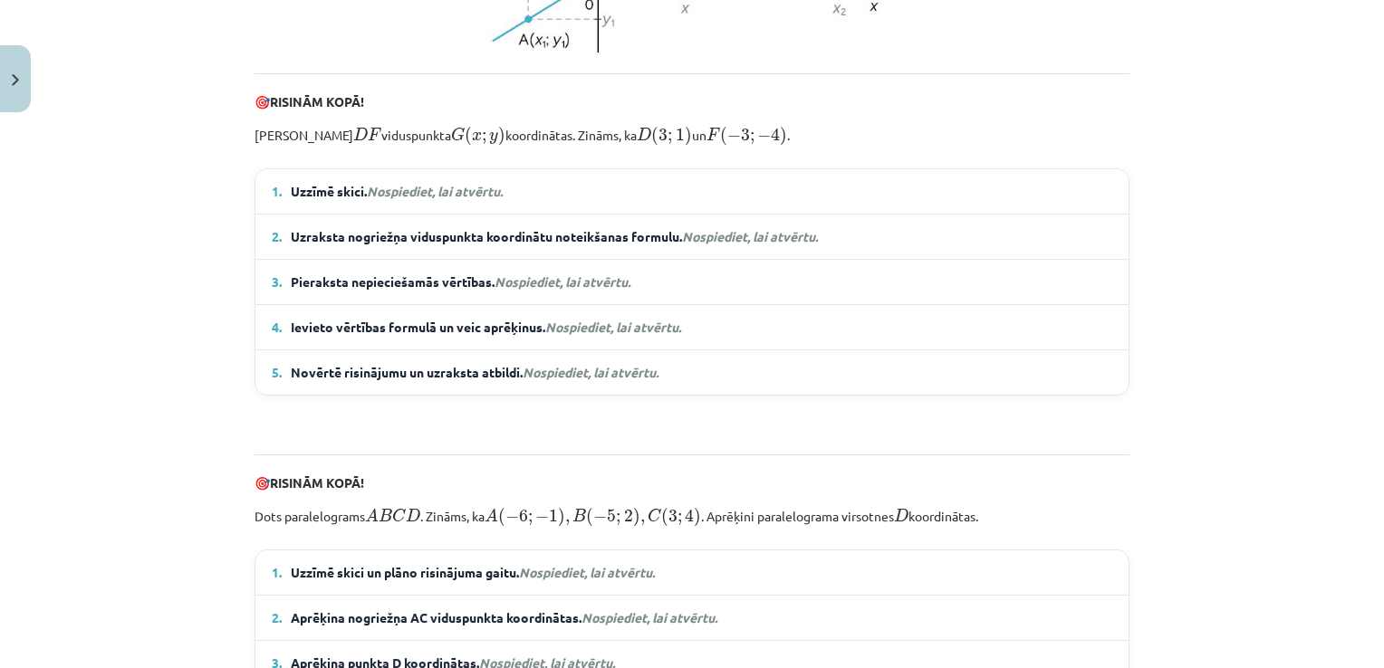
click at [394, 201] on span "Uzzīmē skici. Nospiediet, lai atvērtu." at bounding box center [397, 191] width 212 height 19
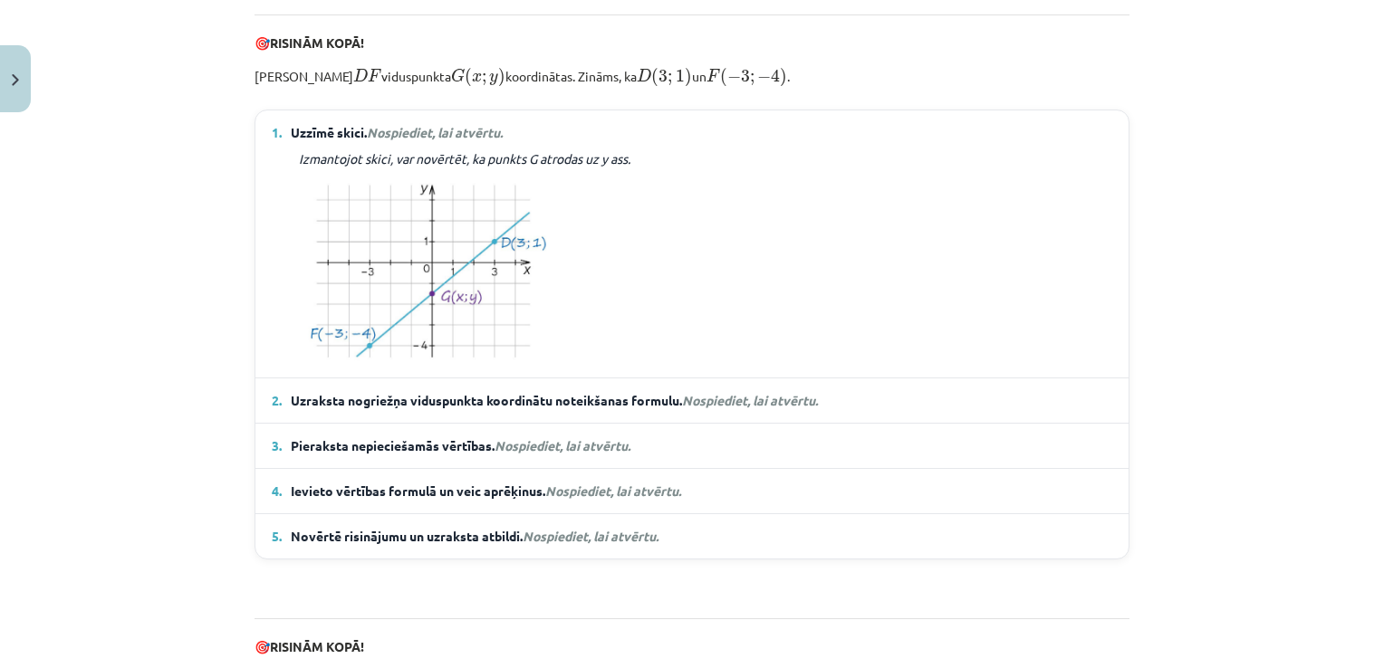
scroll to position [896, 0]
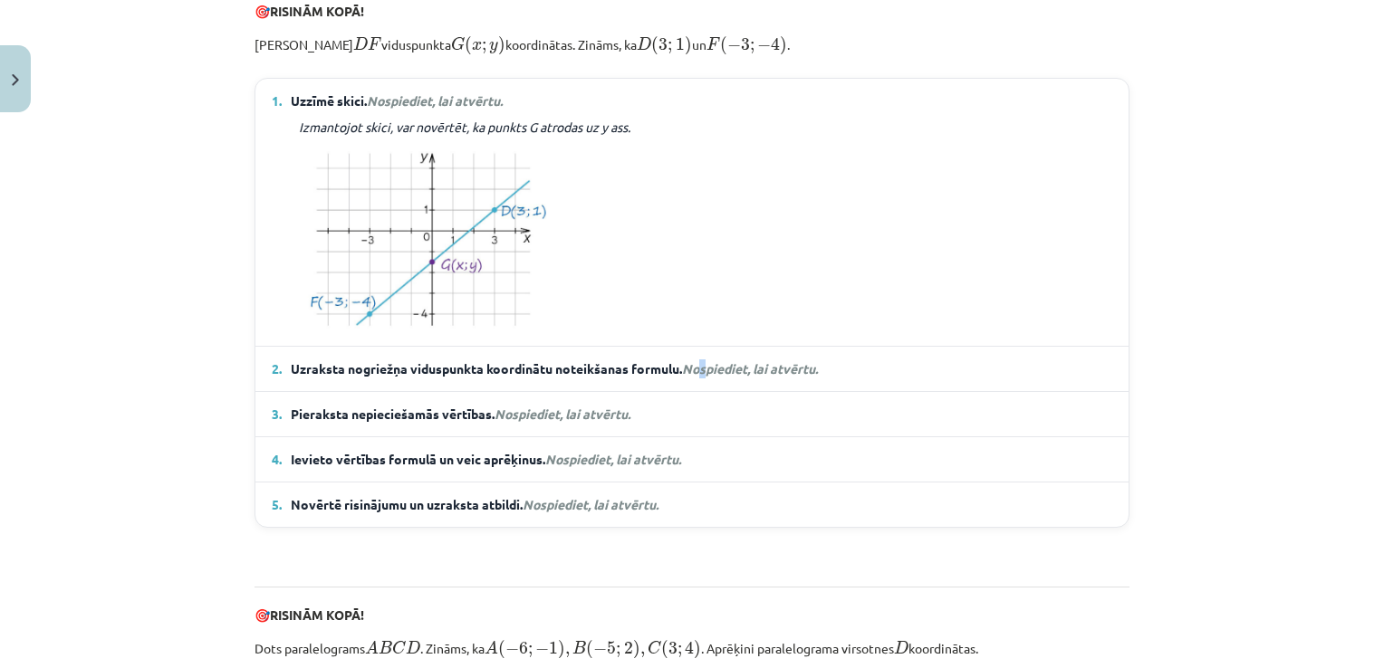
click at [700, 374] on details "2. Uzraksta nogriežņa viduspunkta koordinātu noteikšanas formulu. Nospiediet, l…" at bounding box center [691, 369] width 873 height 44
drag, startPoint x: 700, startPoint y: 374, endPoint x: 724, endPoint y: 390, distance: 28.6
click at [724, 377] on em "Nospiediet, lai atvērtu." at bounding box center [750, 368] width 136 height 16
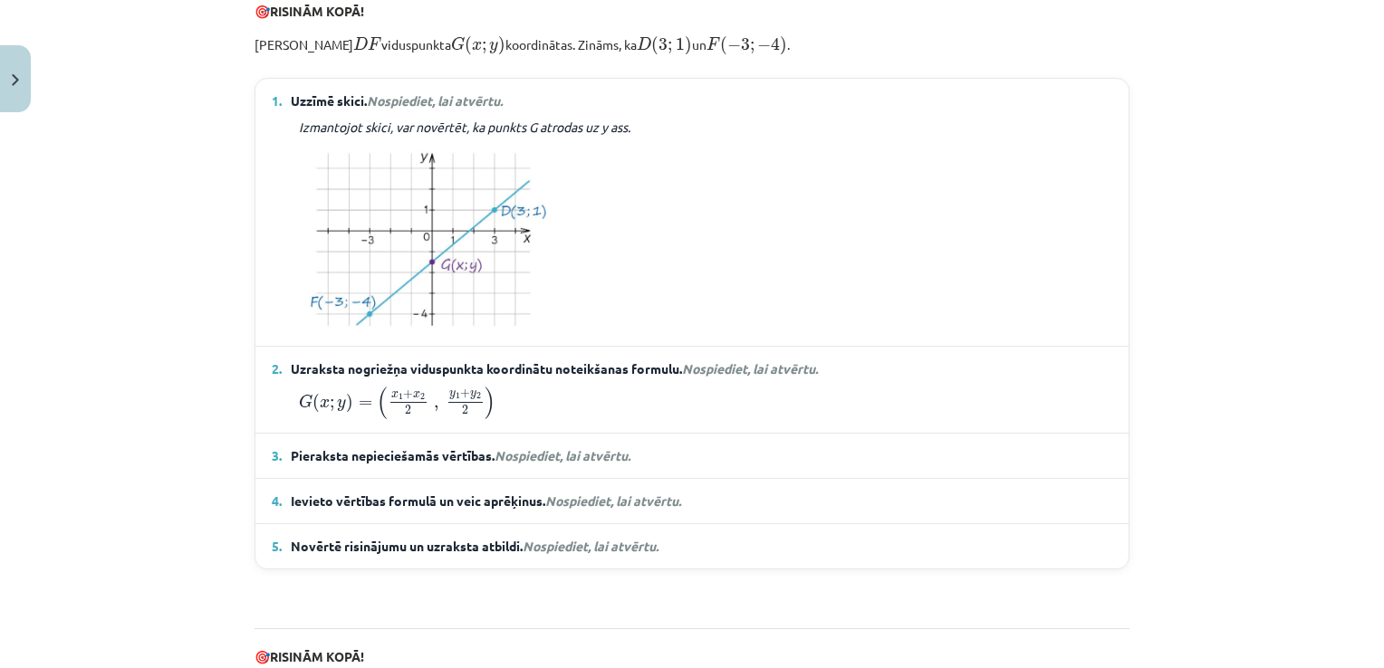
click at [571, 464] on span "Nospiediet, lai atvērtu." at bounding box center [562, 455] width 136 height 16
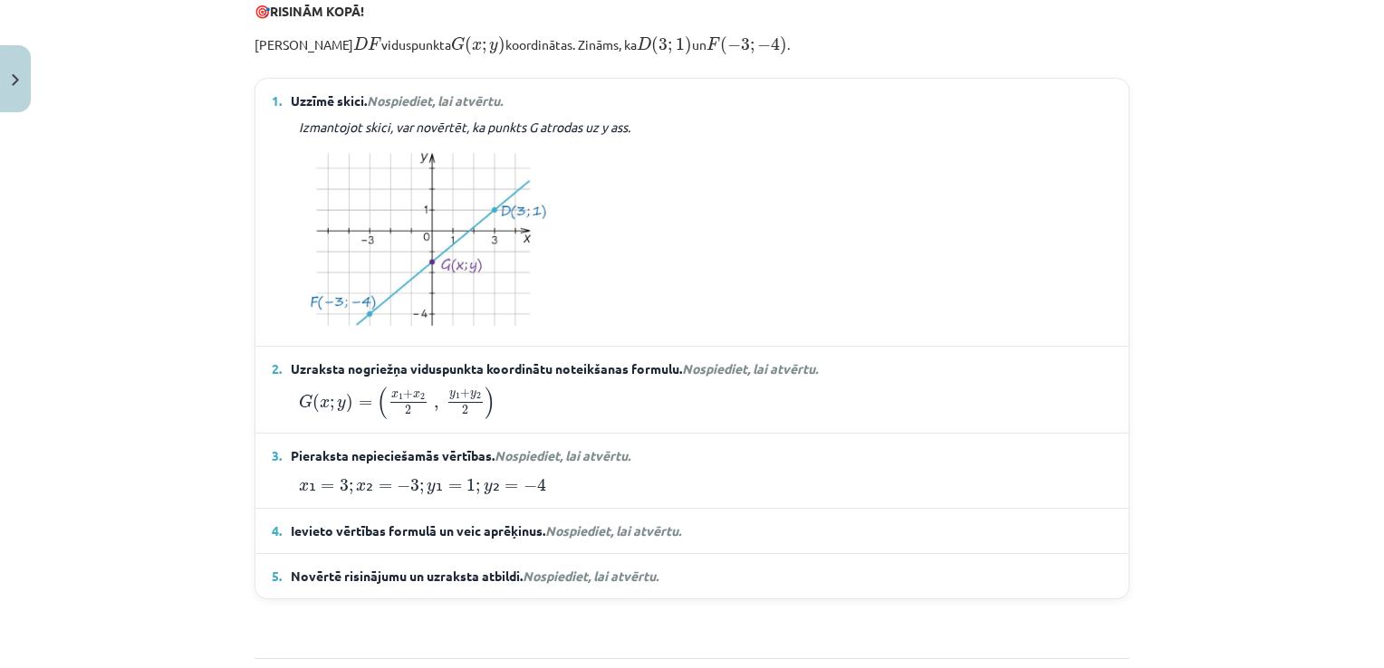
click at [604, 539] on span "Nospiediet, lai atvērtu." at bounding box center [613, 531] width 136 height 16
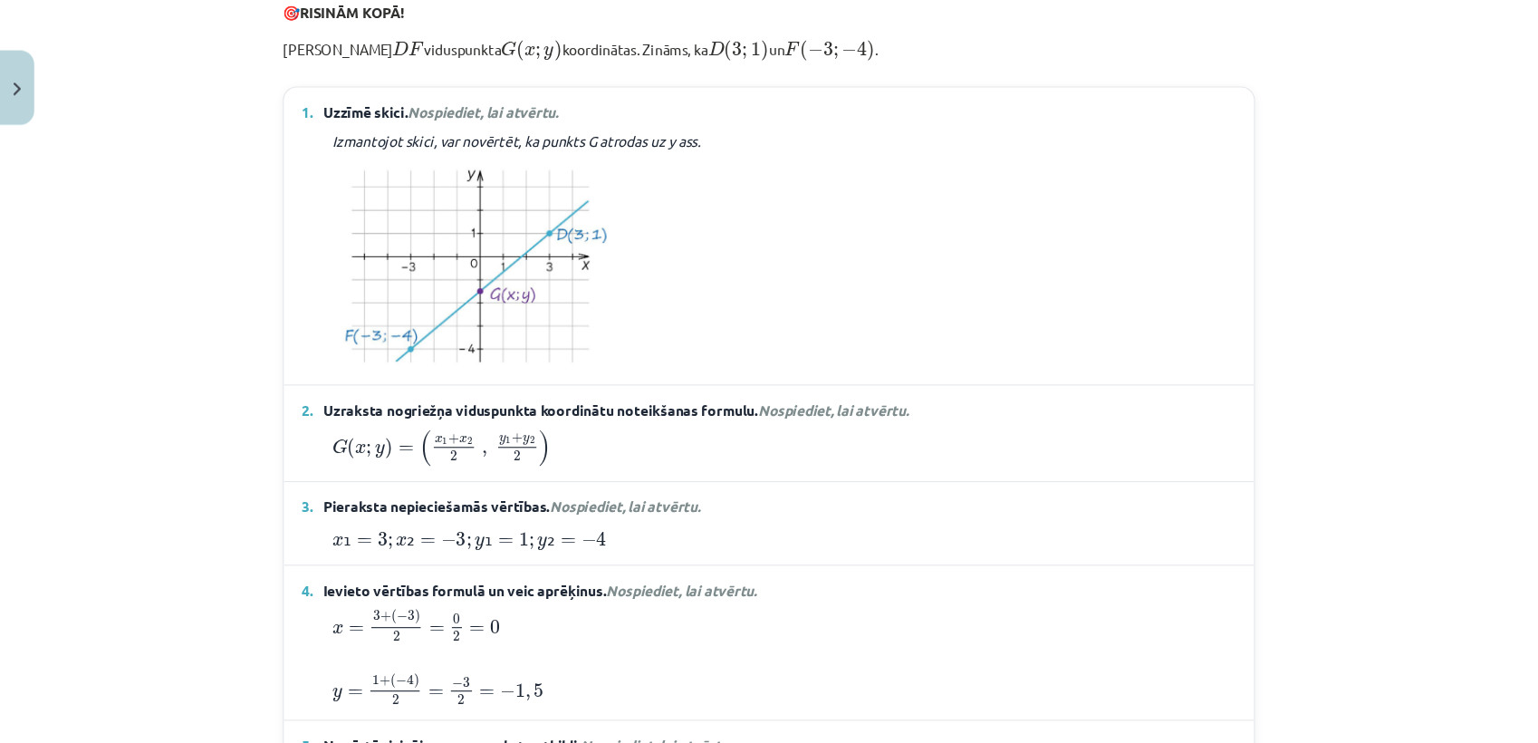
scroll to position [986, 0]
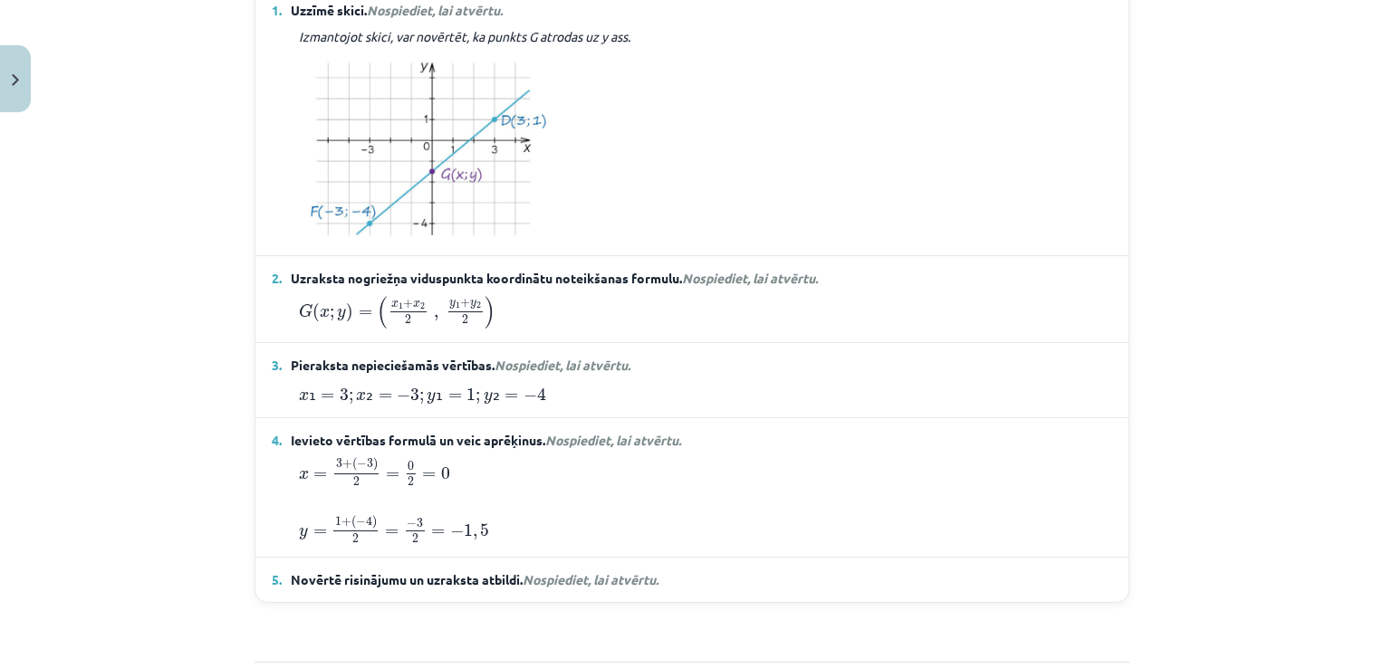
click at [599, 588] on span "Nospiediet, lai atvērtu." at bounding box center [591, 579] width 136 height 16
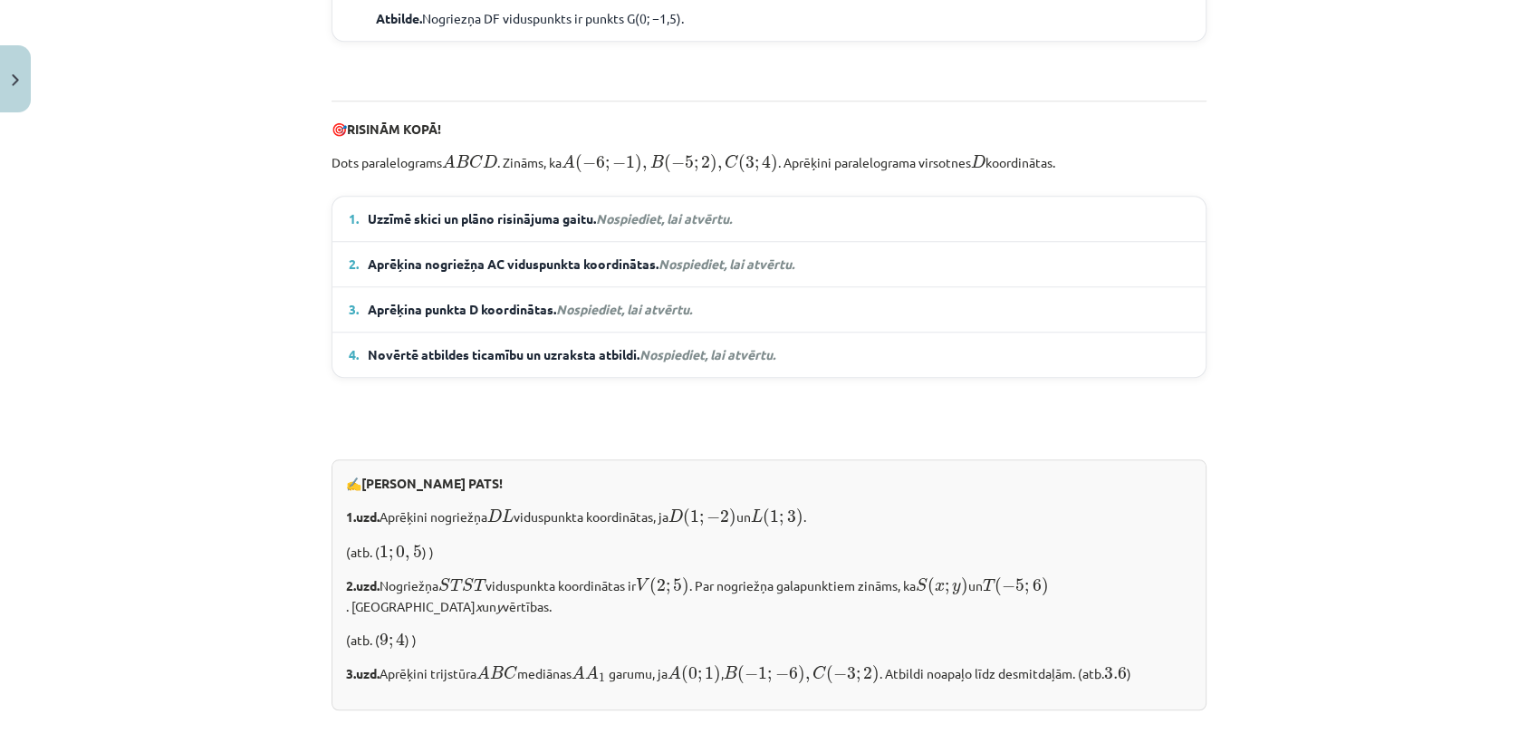
scroll to position [1646, 0]
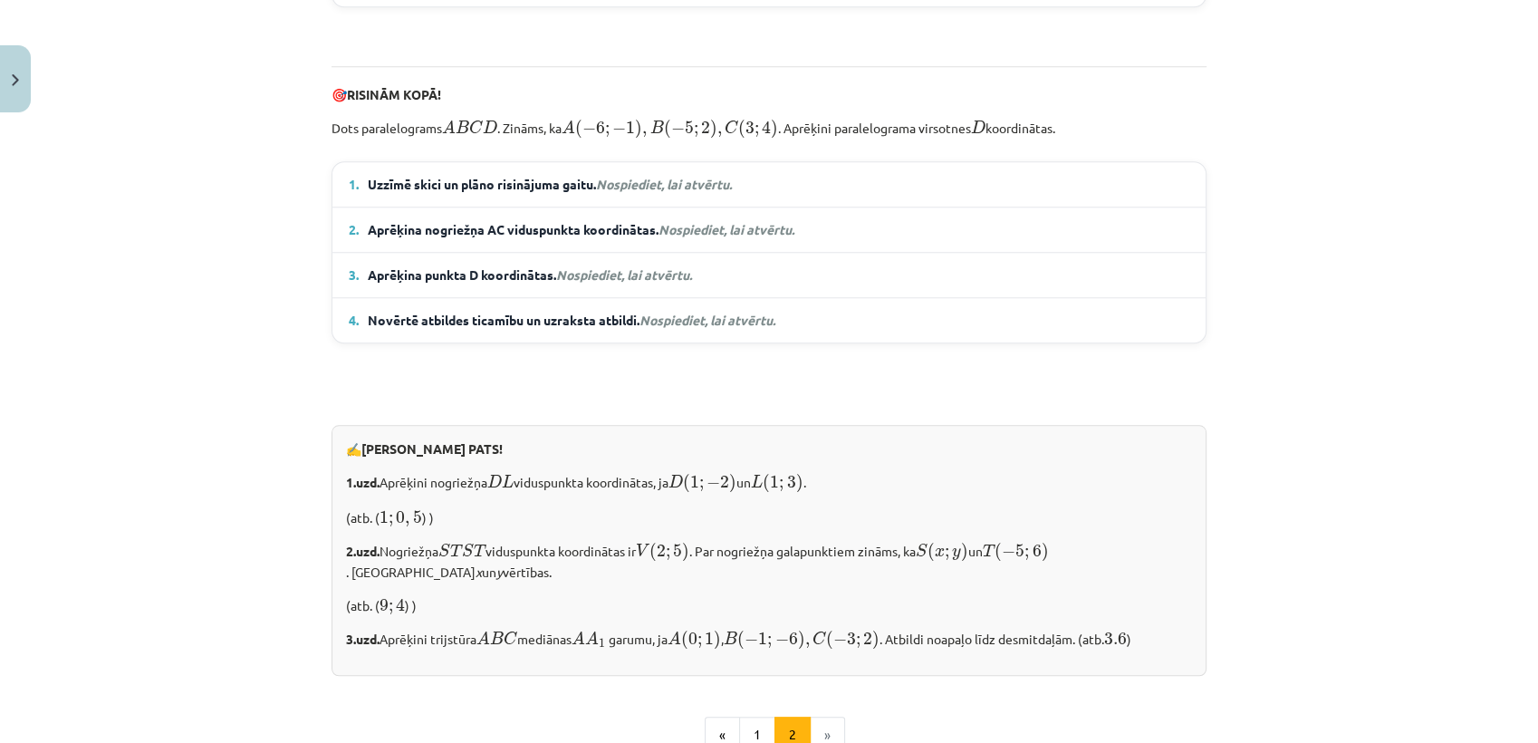
click at [648, 194] on span "Uzzīmē skici un plāno risinājuma gaitu. Nospiediet, lai atvērtu." at bounding box center [550, 184] width 364 height 19
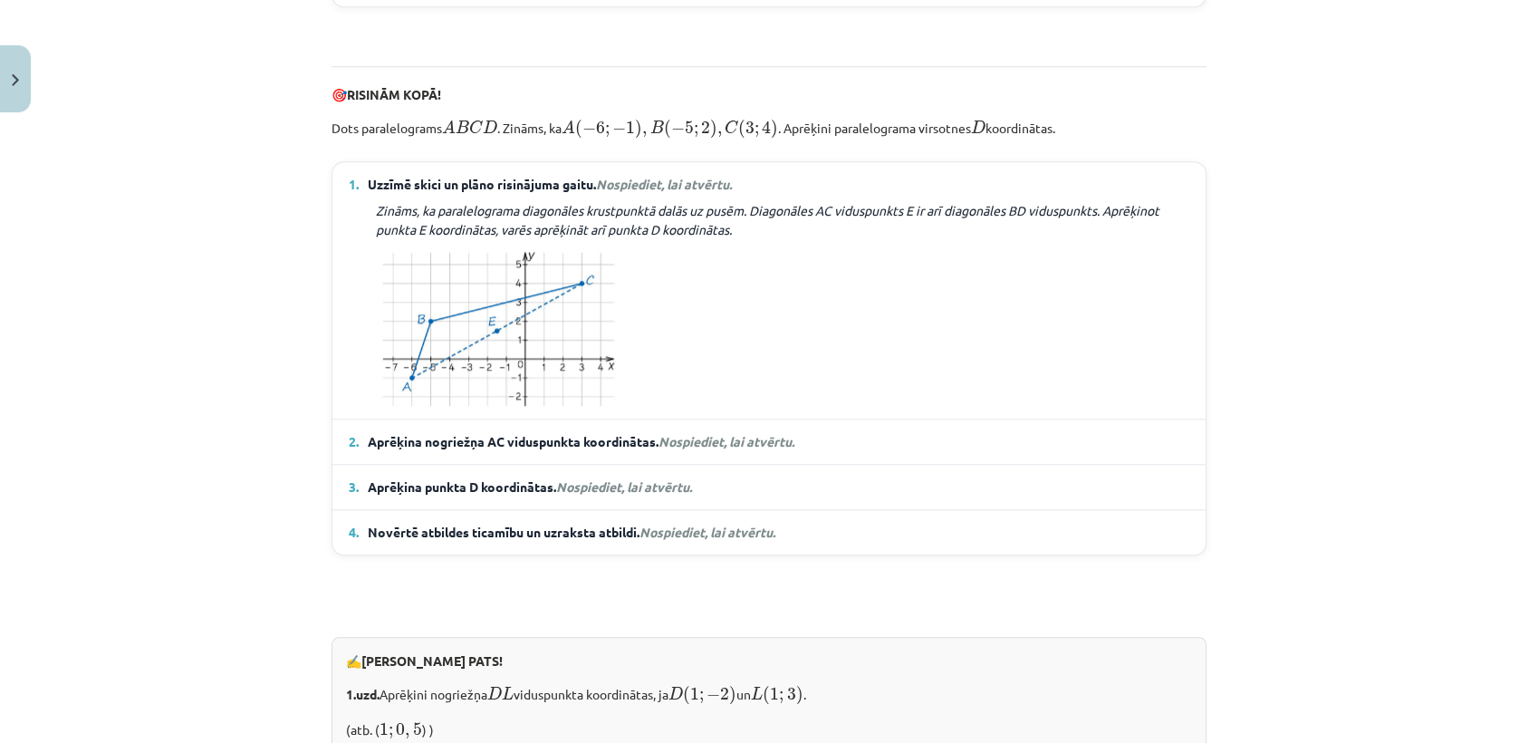
click at [714, 449] on span "Nospiediet, lai atvērtu." at bounding box center [726, 441] width 136 height 16
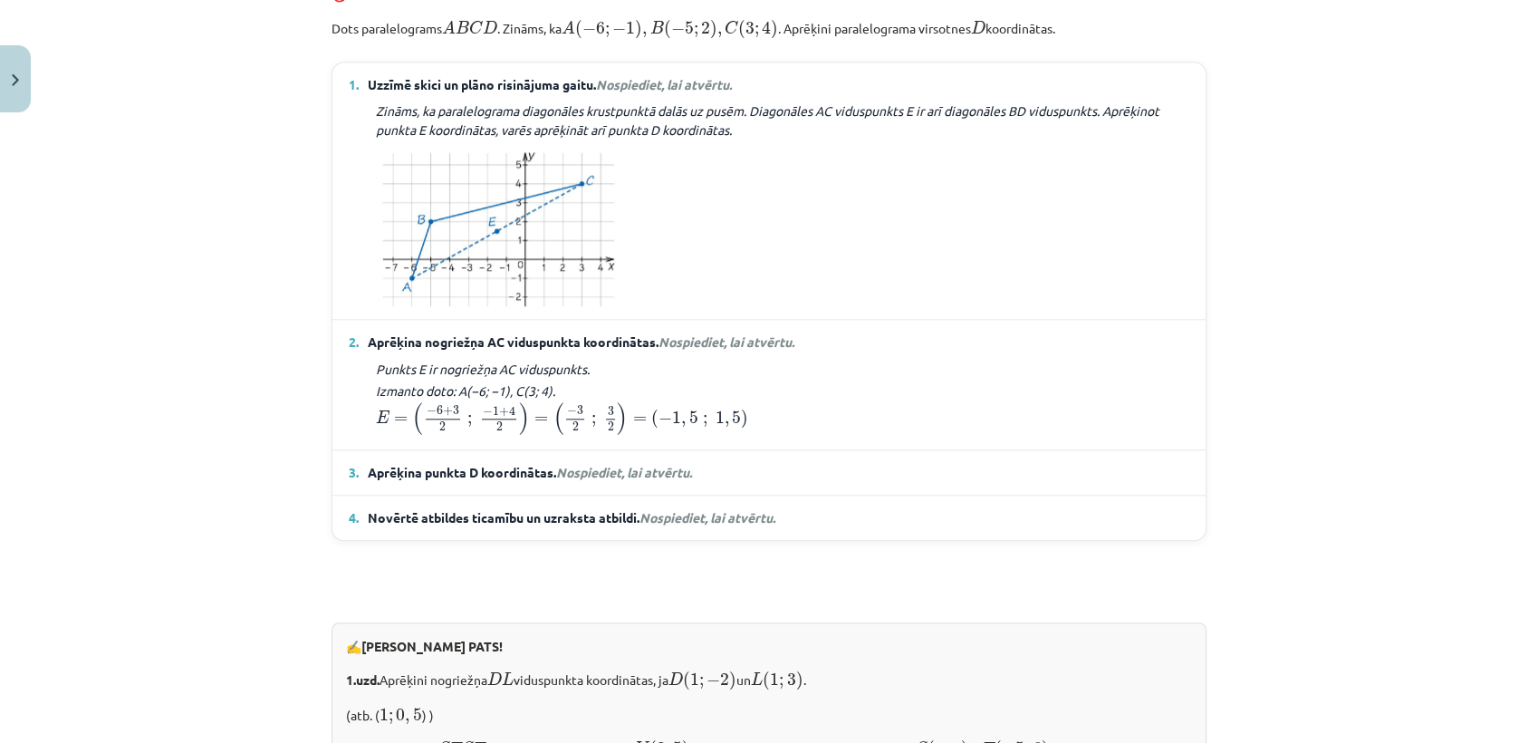
scroll to position [1747, 0]
click at [638, 479] on span "Nospiediet, lai atvērtu." at bounding box center [624, 471] width 136 height 16
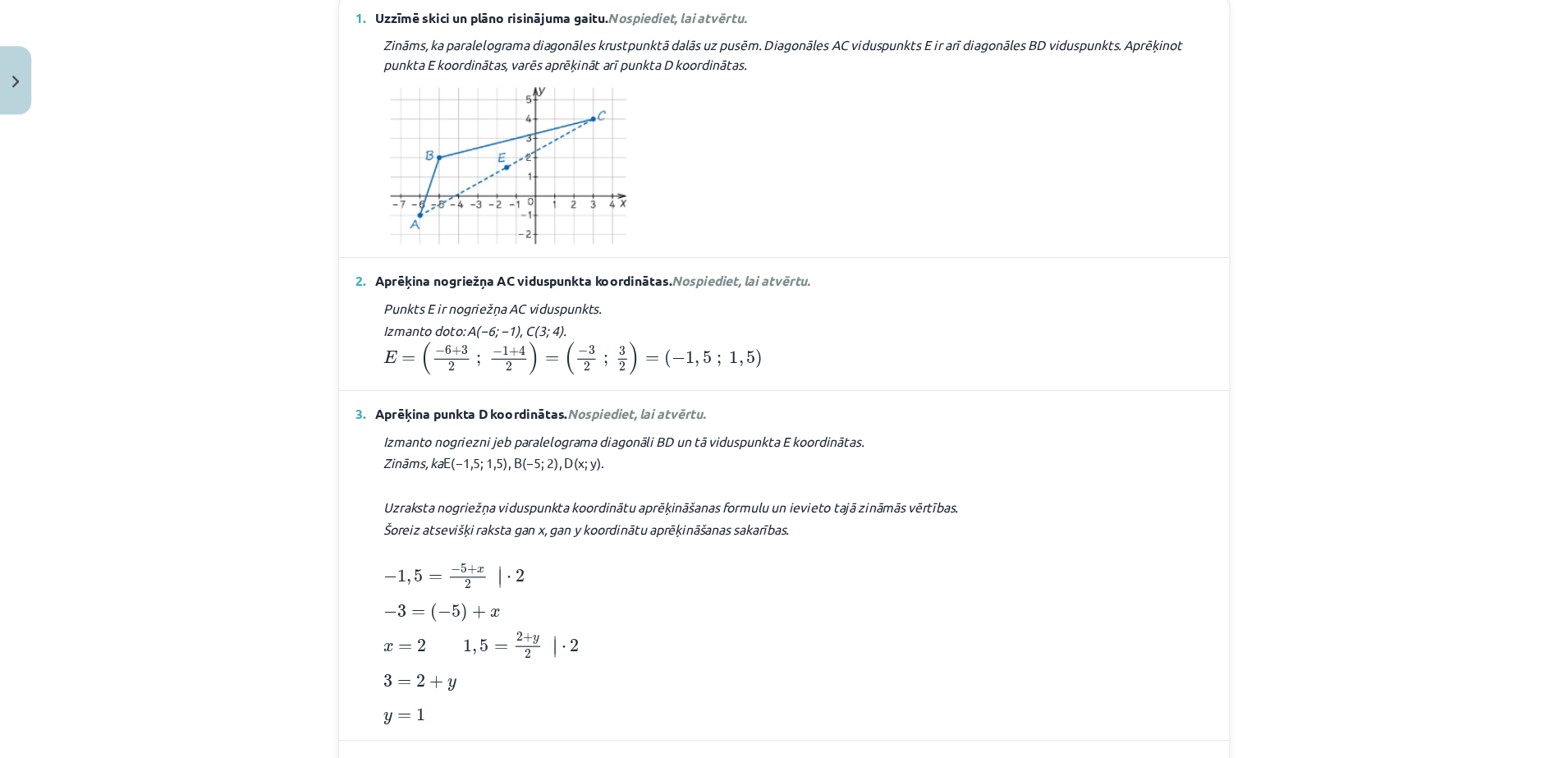
scroll to position [1767, 0]
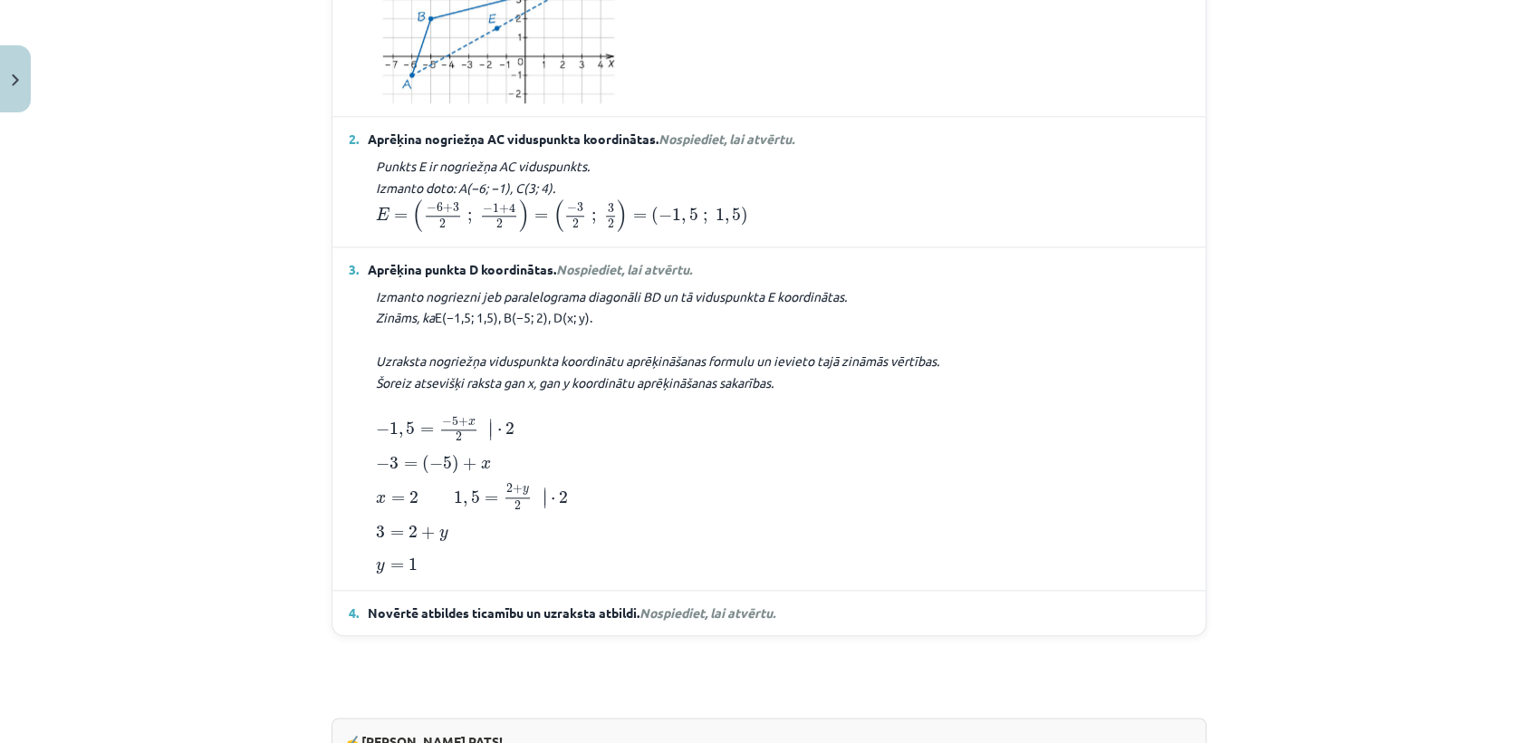
click at [707, 620] on span "Nospiediet, lai atvērtu." at bounding box center [707, 612] width 136 height 16
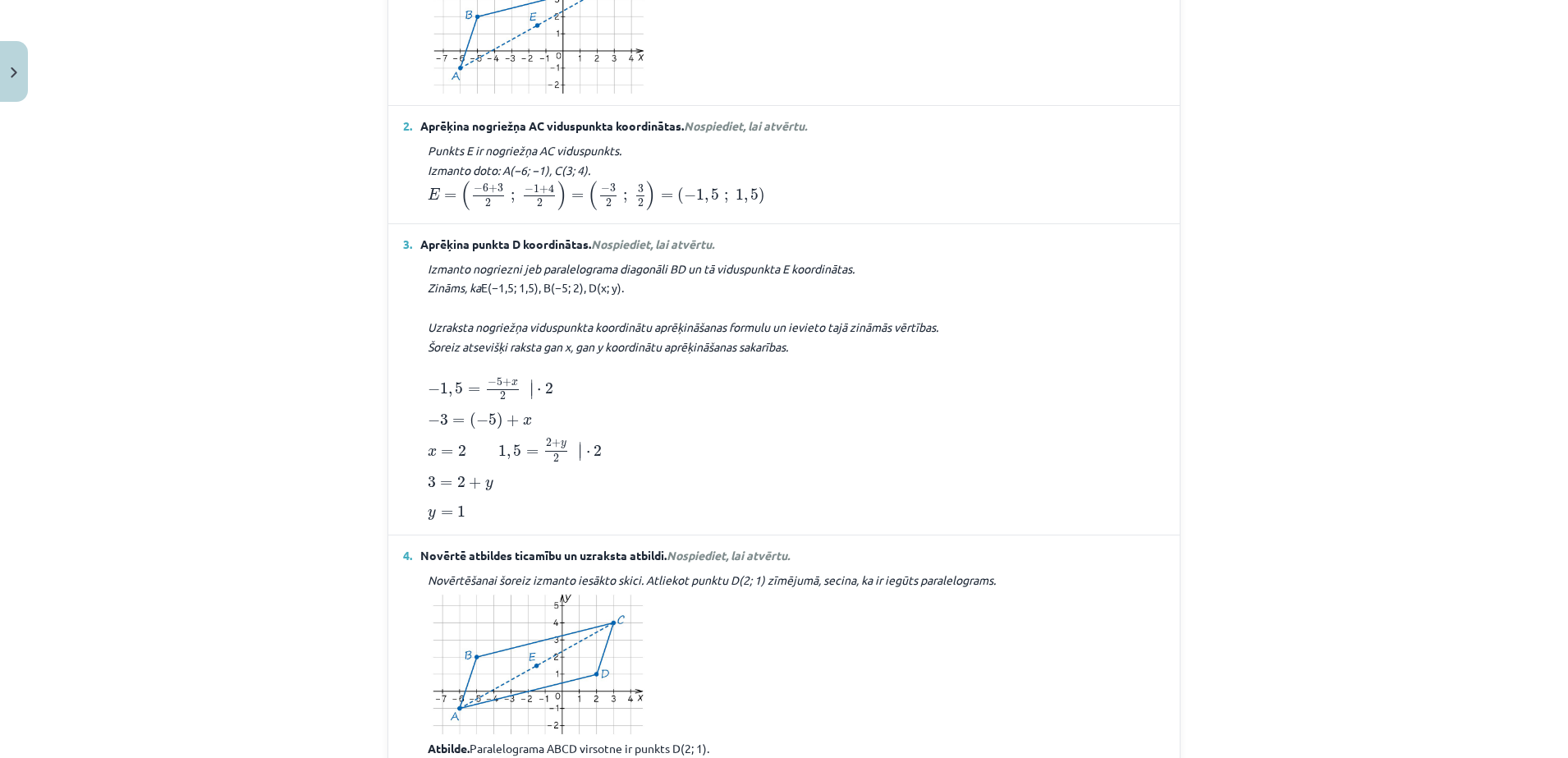
drag, startPoint x: 1106, startPoint y: 5, endPoint x: 1033, endPoint y: 224, distance: 230.8
click at [1033, 212] on div "Punkts E ir nogriežņa AC viduspunkts. Izmanto doto: A(−6; −1), C(3; 4). E = ( −…" at bounding box center [784, 177] width 761 height 71
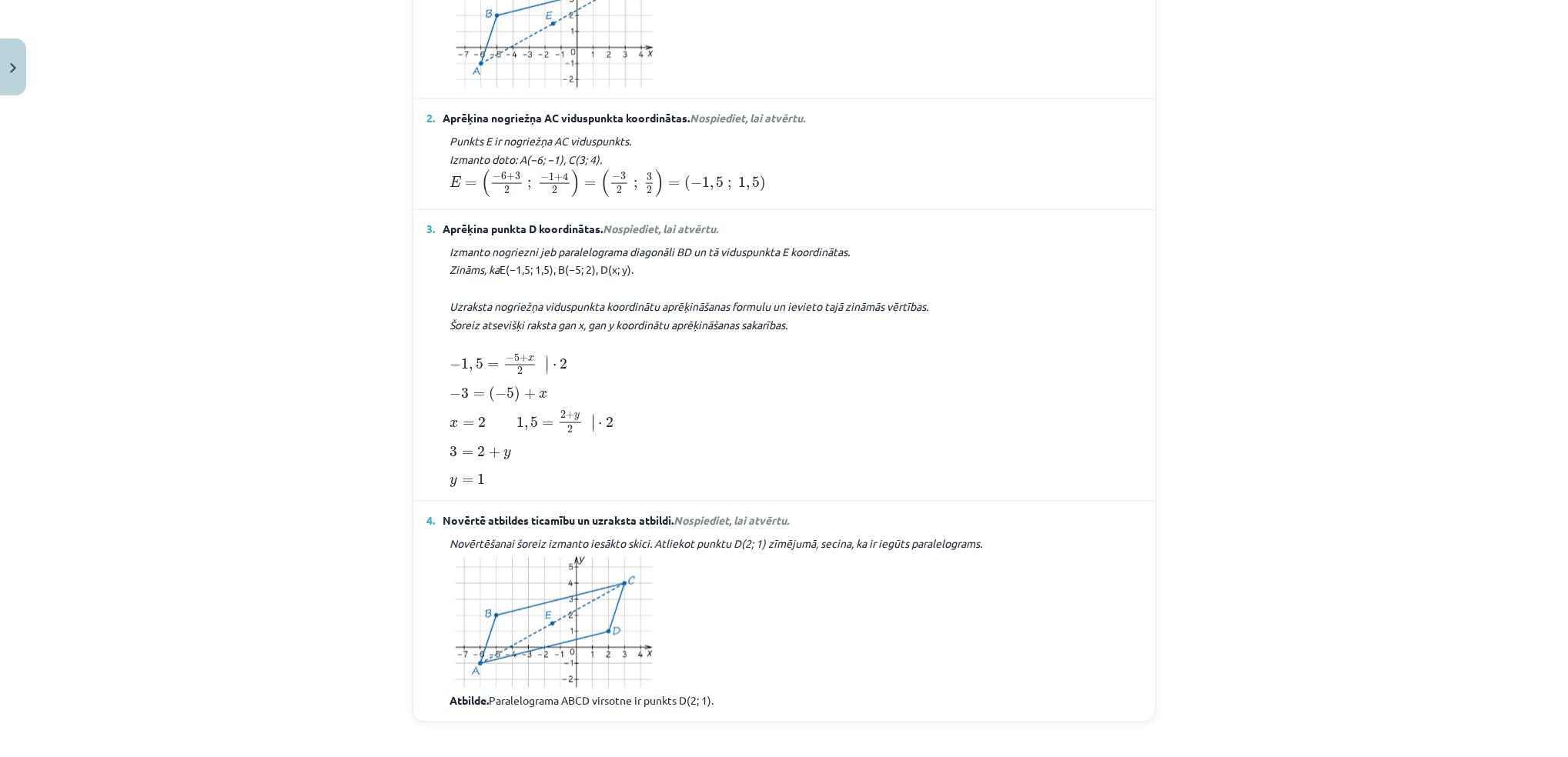
drag, startPoint x: 1273, startPoint y: 28, endPoint x: 1040, endPoint y: 147, distance: 261.6
click at [1040, 147] on details "2. Aprēķina nogriežņa AC viduspunkta koordinātas. Nospiediet, lai atvērtu. Punk…" at bounding box center [784, 154] width 742 height 110
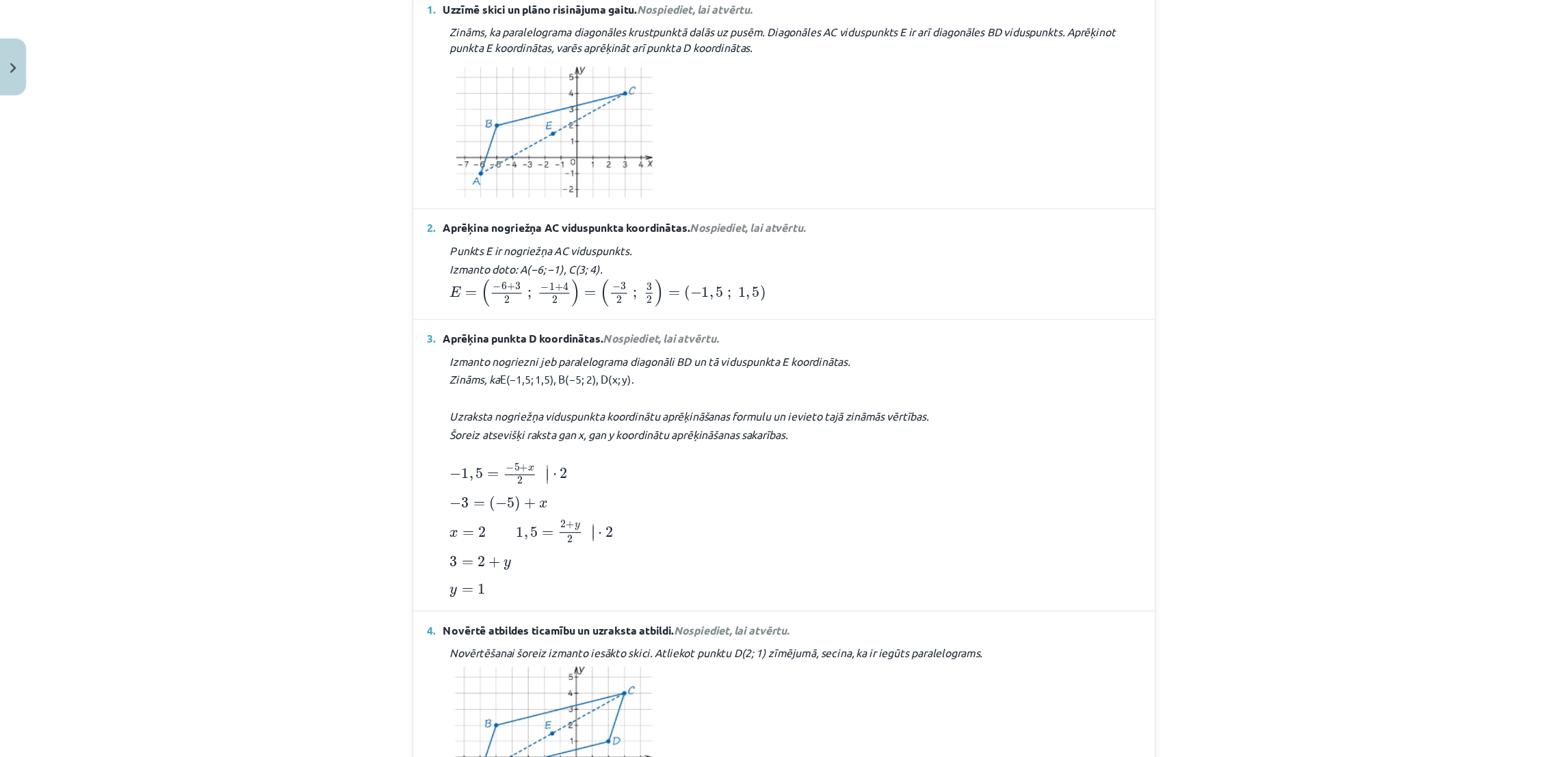
scroll to position [1374, 0]
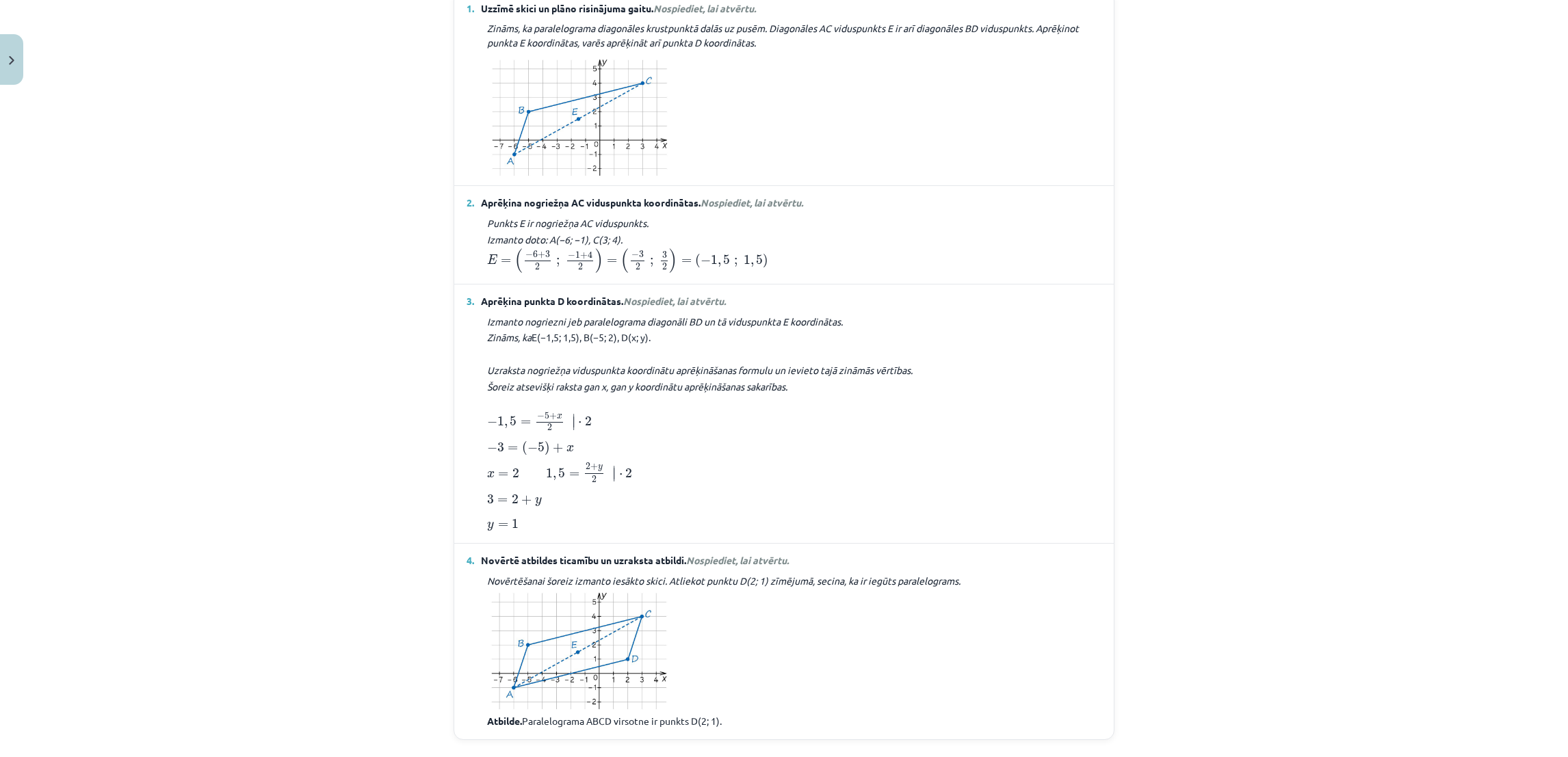
drag, startPoint x: 1330, startPoint y: 0, endPoint x: 979, endPoint y: 245, distance: 428.0
click at [979, 245] on div "Punkts E ir nogriežņa AC viduspunkts. Izmanto doto: A(−6; −1), C(3; 4). E = ( −…" at bounding box center [784, 245] width 634 height 59
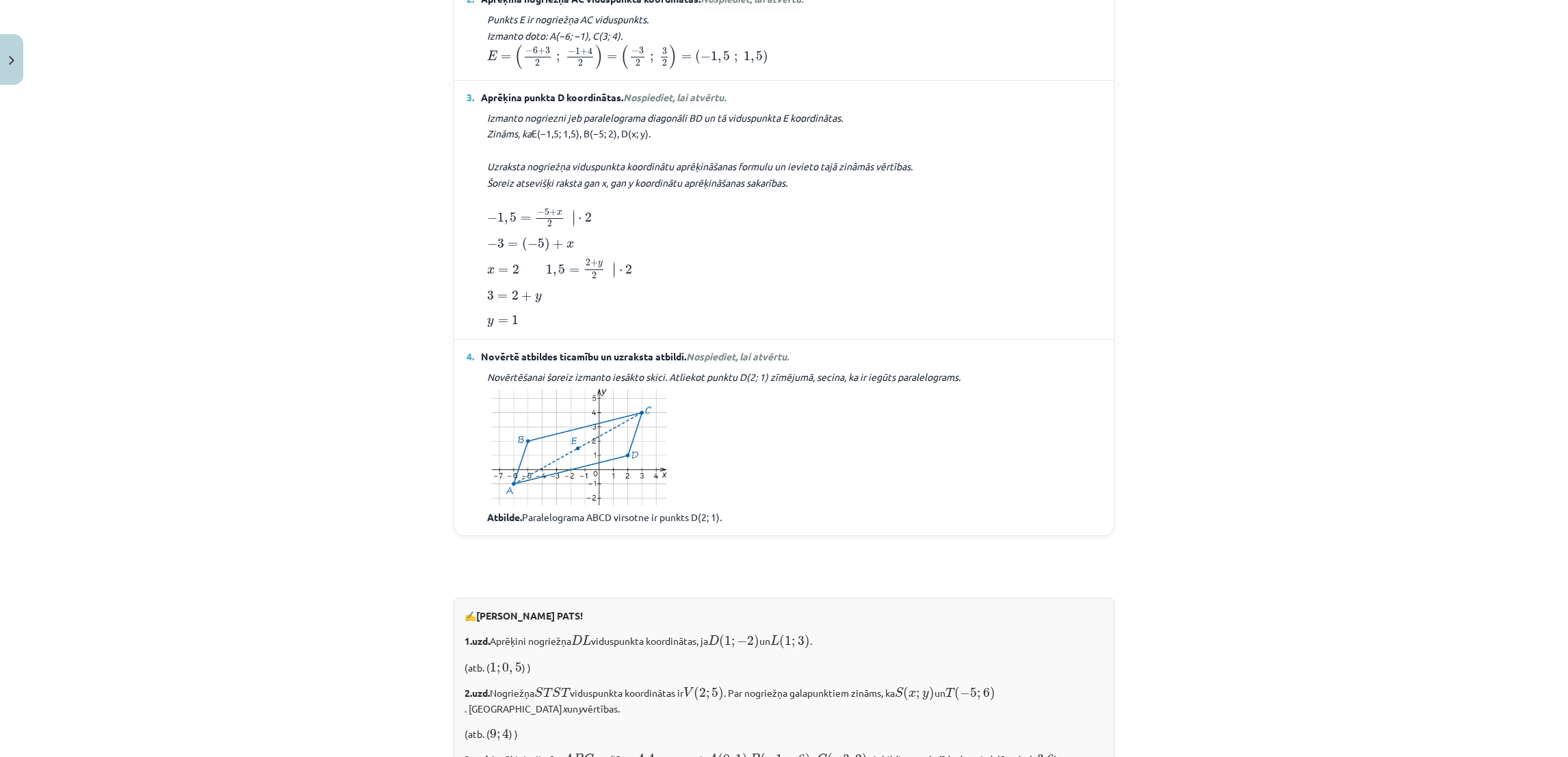
scroll to position [1837, 0]
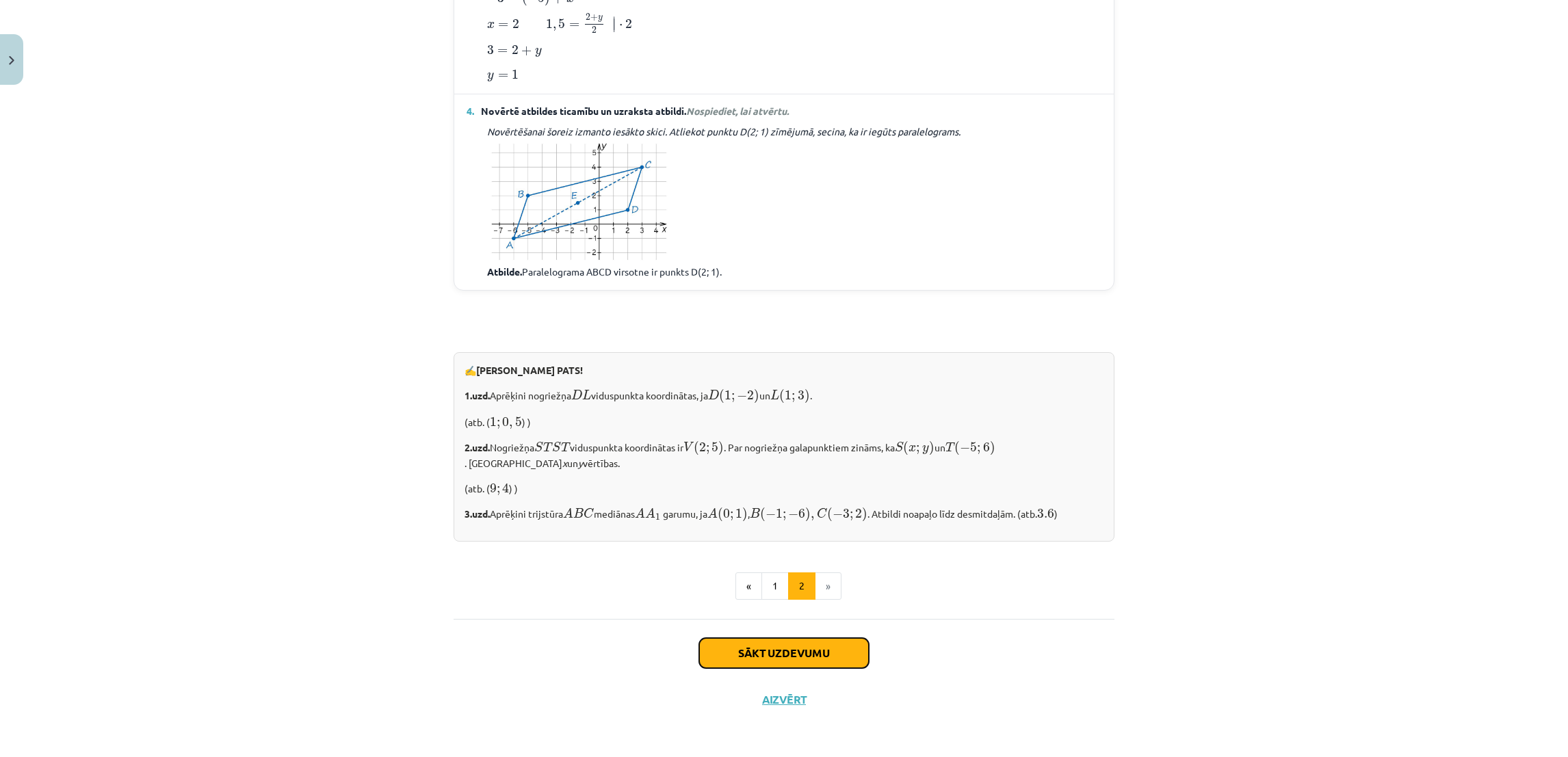
click at [811, 504] on button "Sākt uzdevumu" at bounding box center [783, 653] width 170 height 30
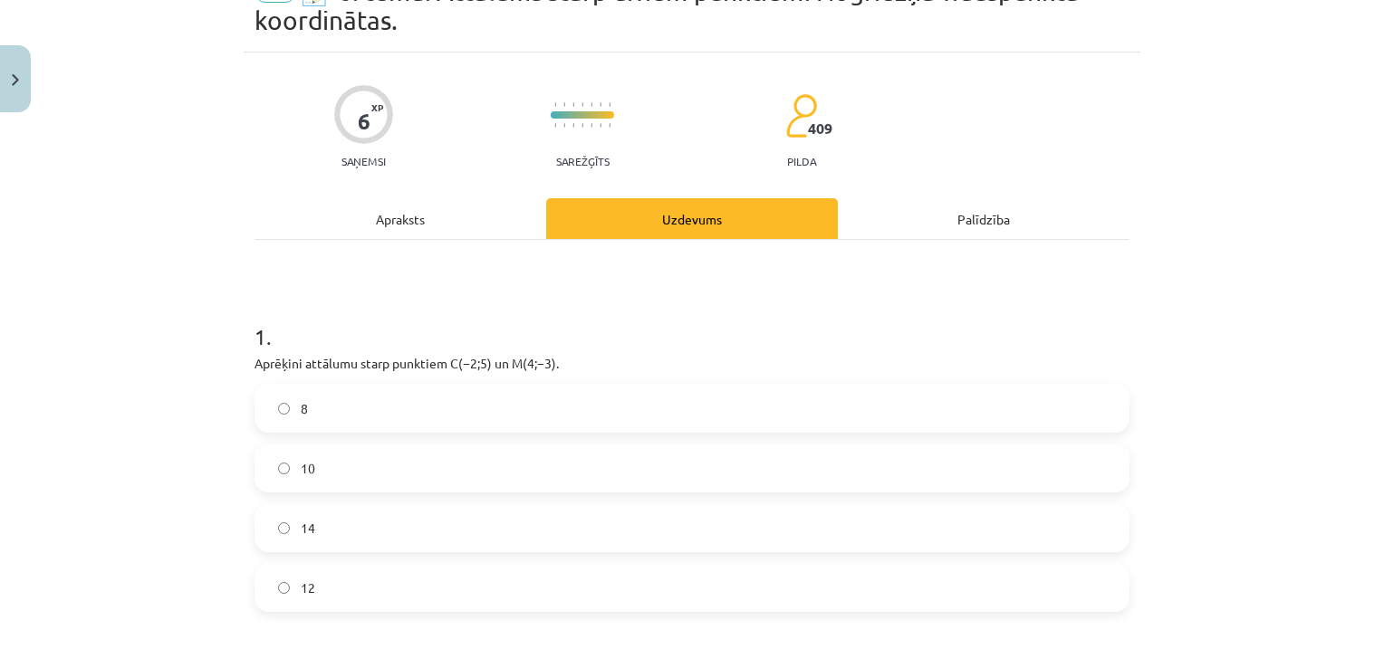
scroll to position [135, 0]
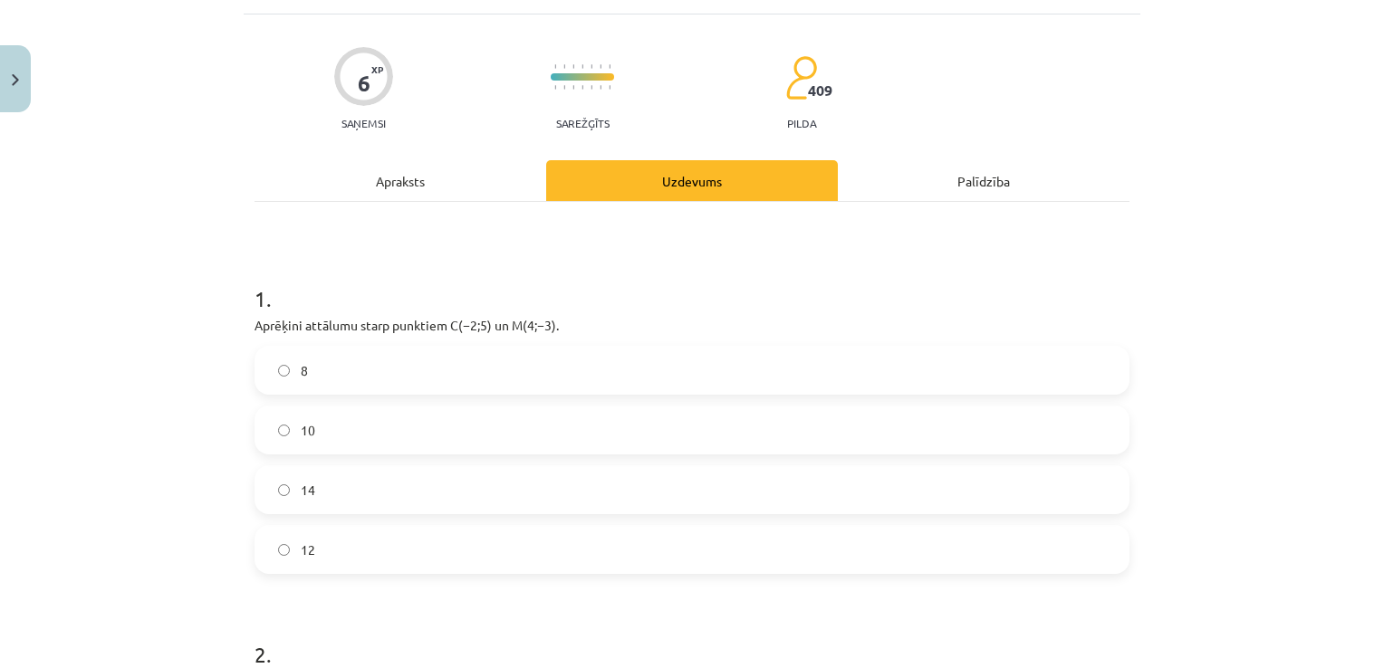
click at [268, 429] on label "10" at bounding box center [691, 430] width 871 height 45
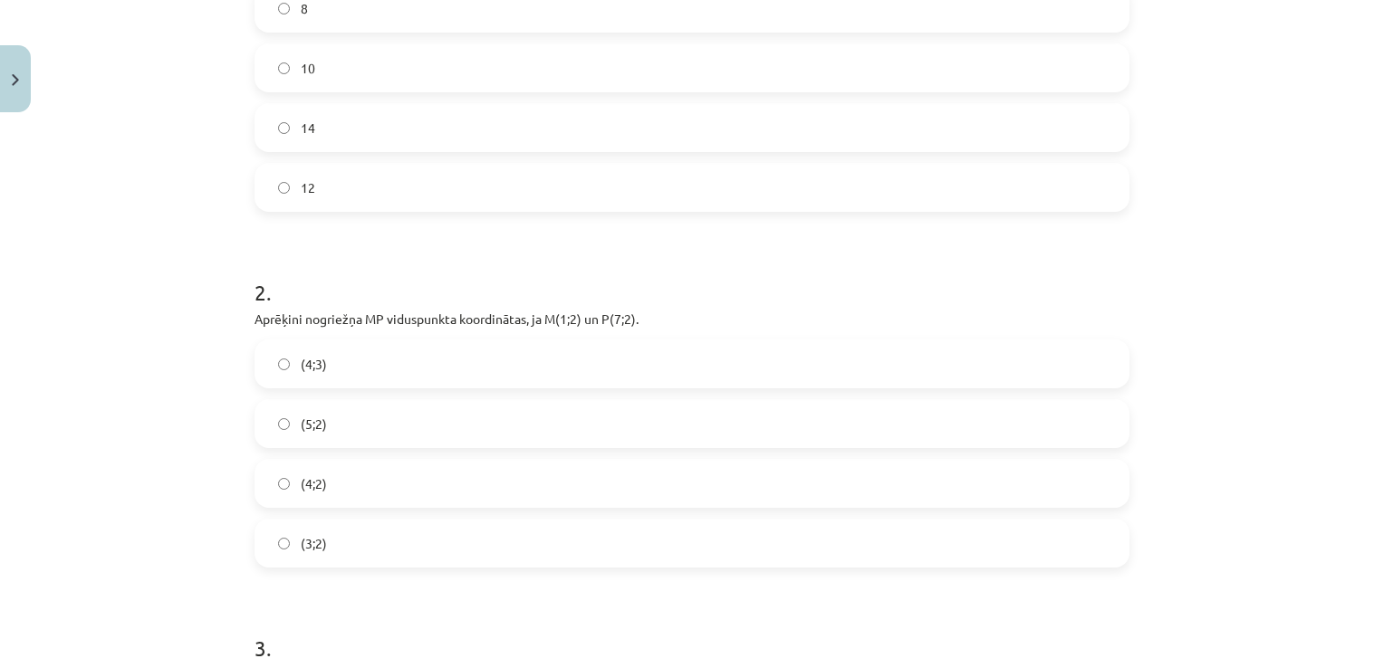
scroll to position [44, 0]
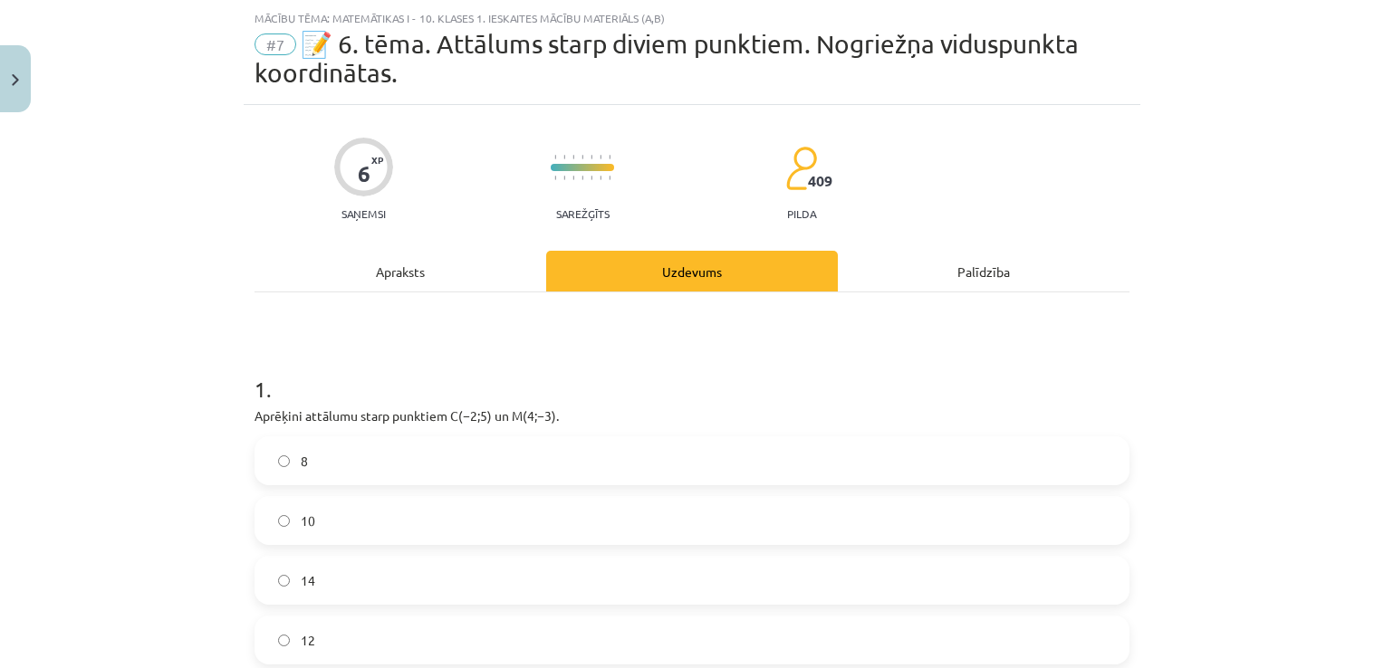
click at [127, 151] on div "Mācību tēma: Matemātikas i - 10. klases 1. ieskaites mācību materiāls (a,b) #7 …" at bounding box center [692, 334] width 1384 height 668
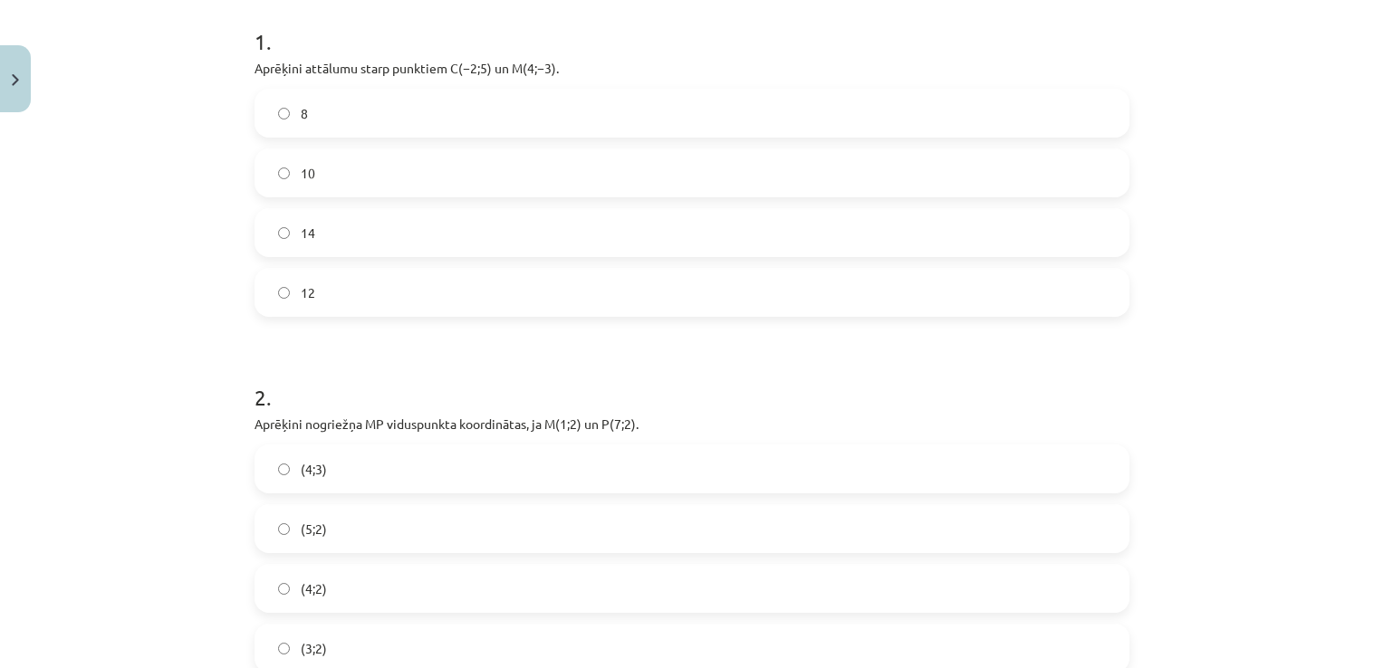
scroll to position [497, 0]
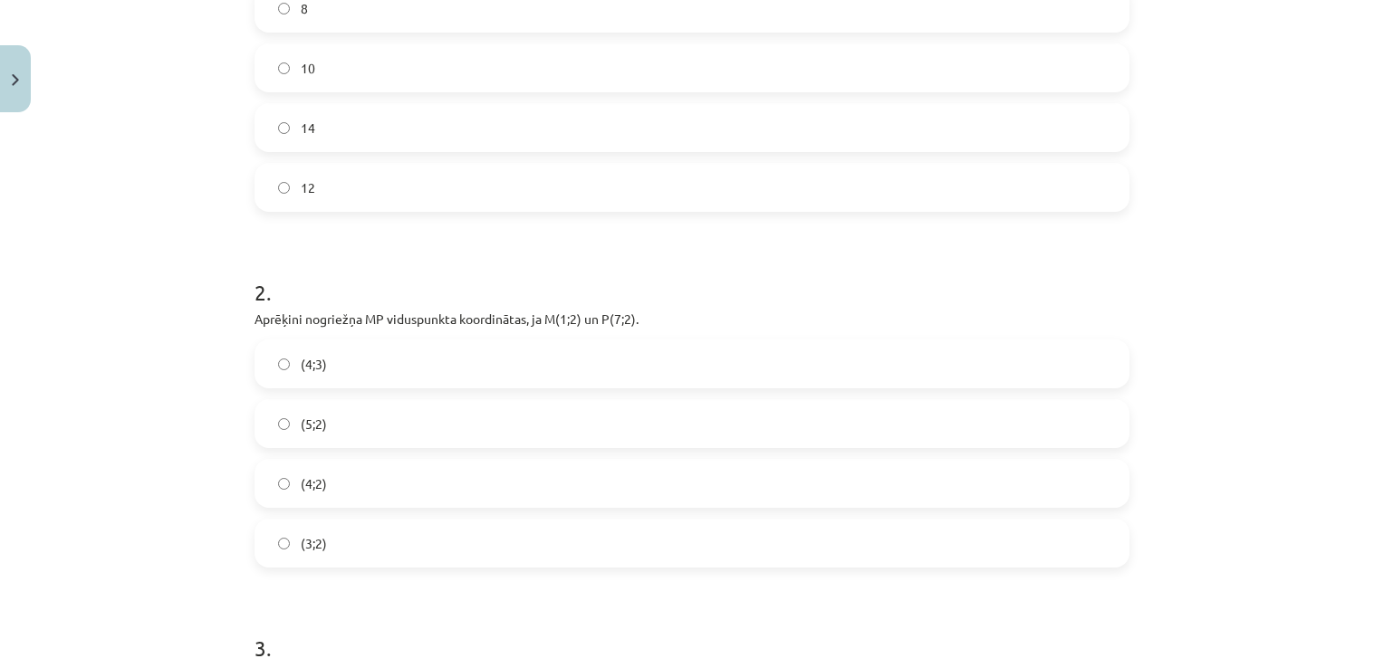
click at [101, 213] on div "Mācību tēma: Matemātikas i - 10. klases 1. ieskaites mācību materiāls (a,b) #7 …" at bounding box center [692, 334] width 1384 height 668
click at [69, 195] on div "Mācību tēma: Matemātikas i - 10. klases 1. ieskaites mācību materiāls (a,b) #7 …" at bounding box center [692, 334] width 1384 height 668
click at [264, 478] on label "(4;2)" at bounding box center [691, 483] width 871 height 45
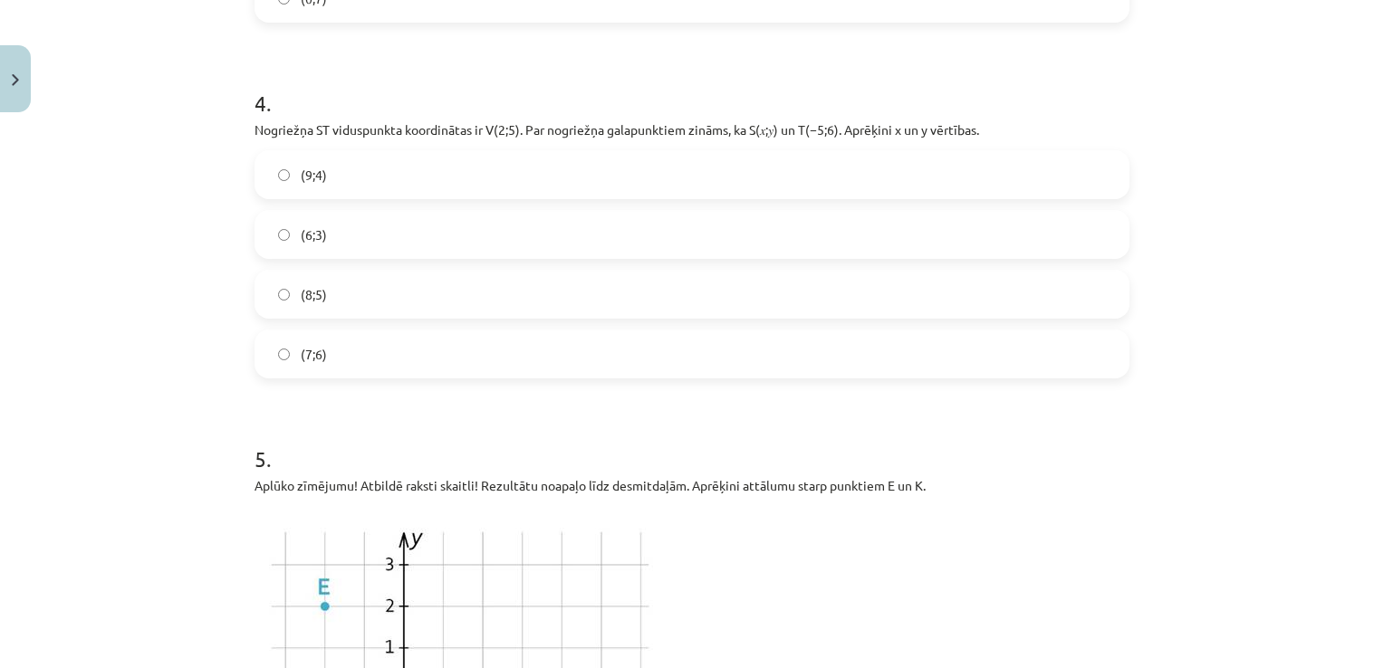
scroll to position [1403, 0]
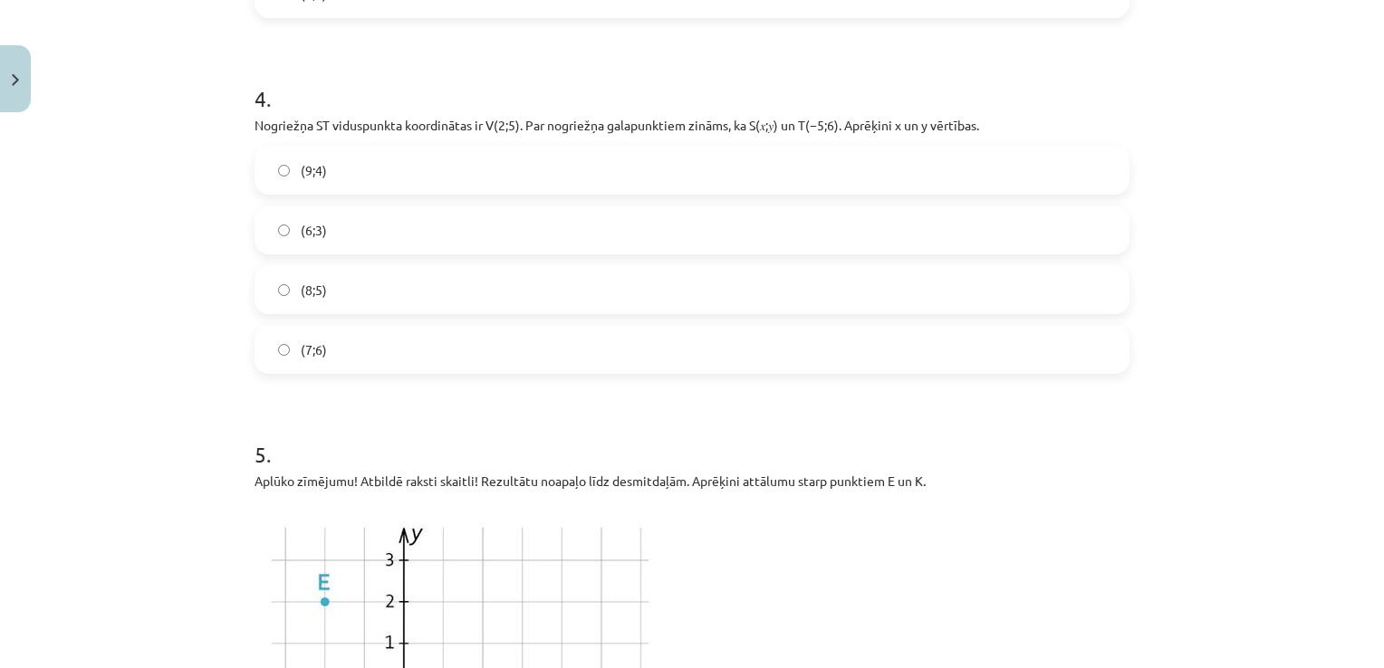
click at [277, 176] on label "(9;4)" at bounding box center [691, 170] width 871 height 45
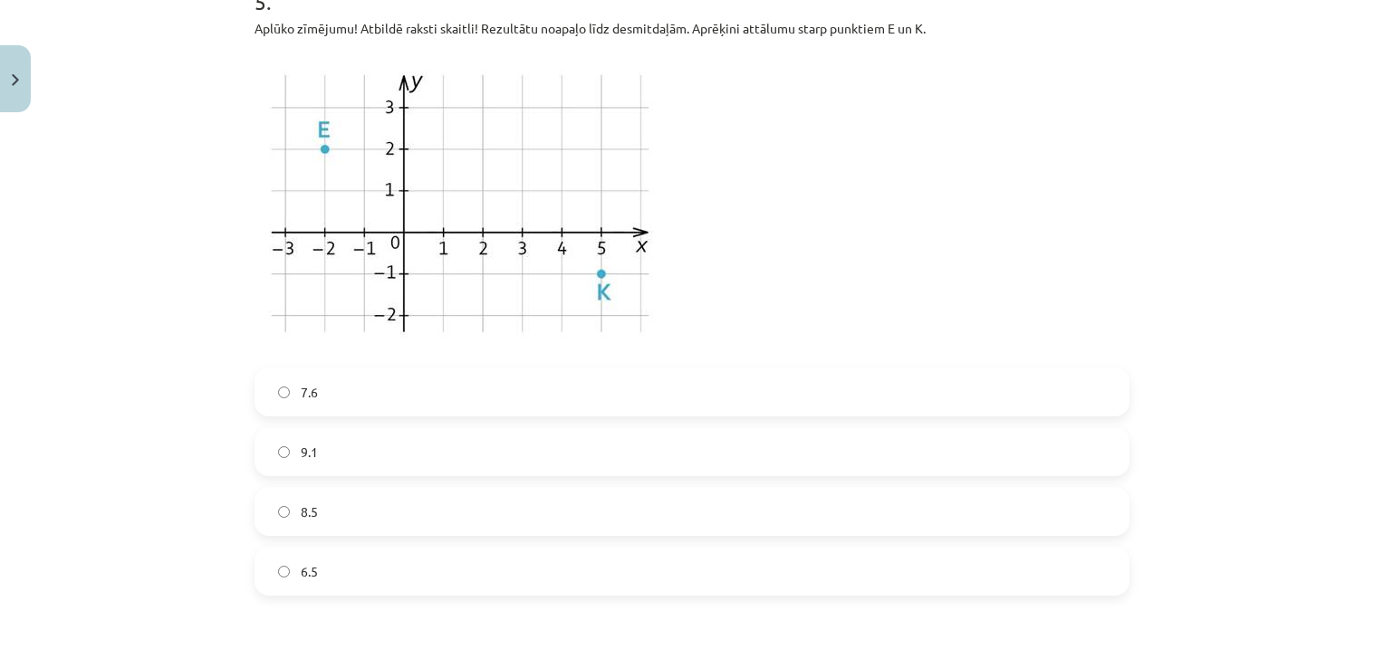
scroll to position [1765, 0]
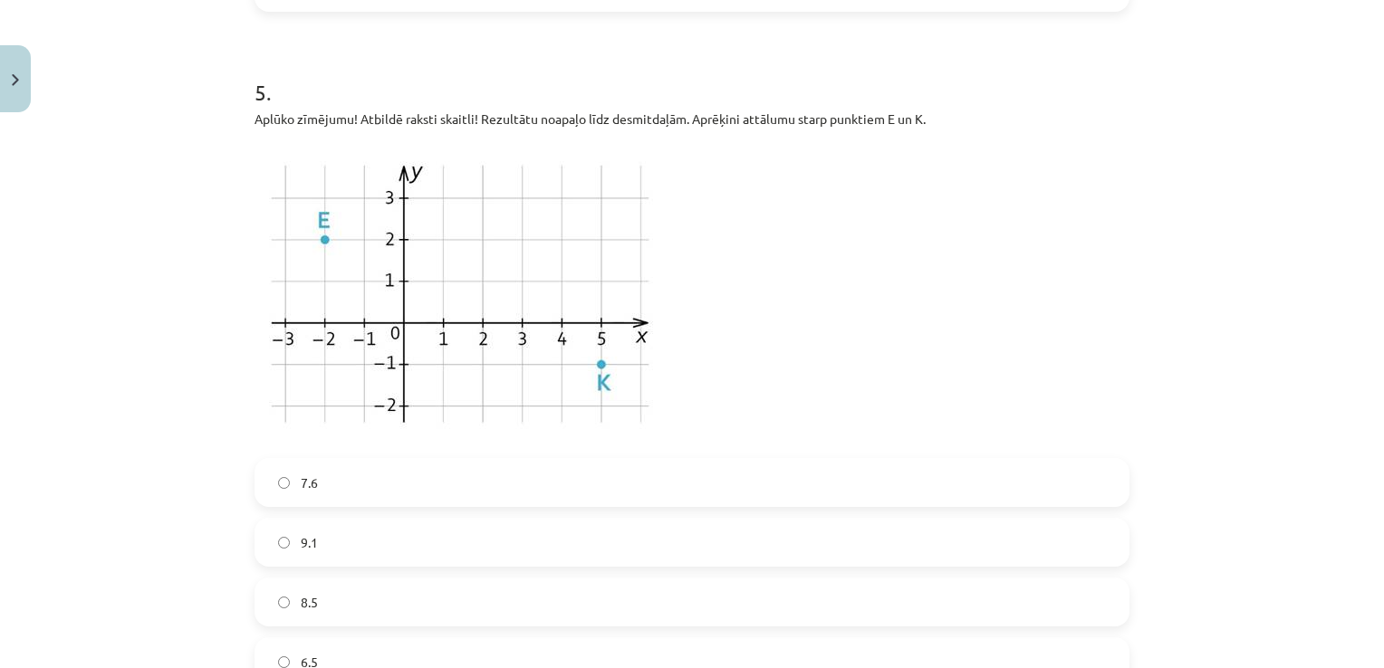
click at [21, 358] on div "Mācību tēma: Matemātikas i - 10. klases 1. ieskaites mācību materiāls (a,b) #7 …" at bounding box center [692, 334] width 1384 height 668
click at [134, 251] on div "Mācību tēma: Matemātikas i - 10. klases 1. ieskaites mācību materiāls (a,b) #7 …" at bounding box center [692, 334] width 1384 height 668
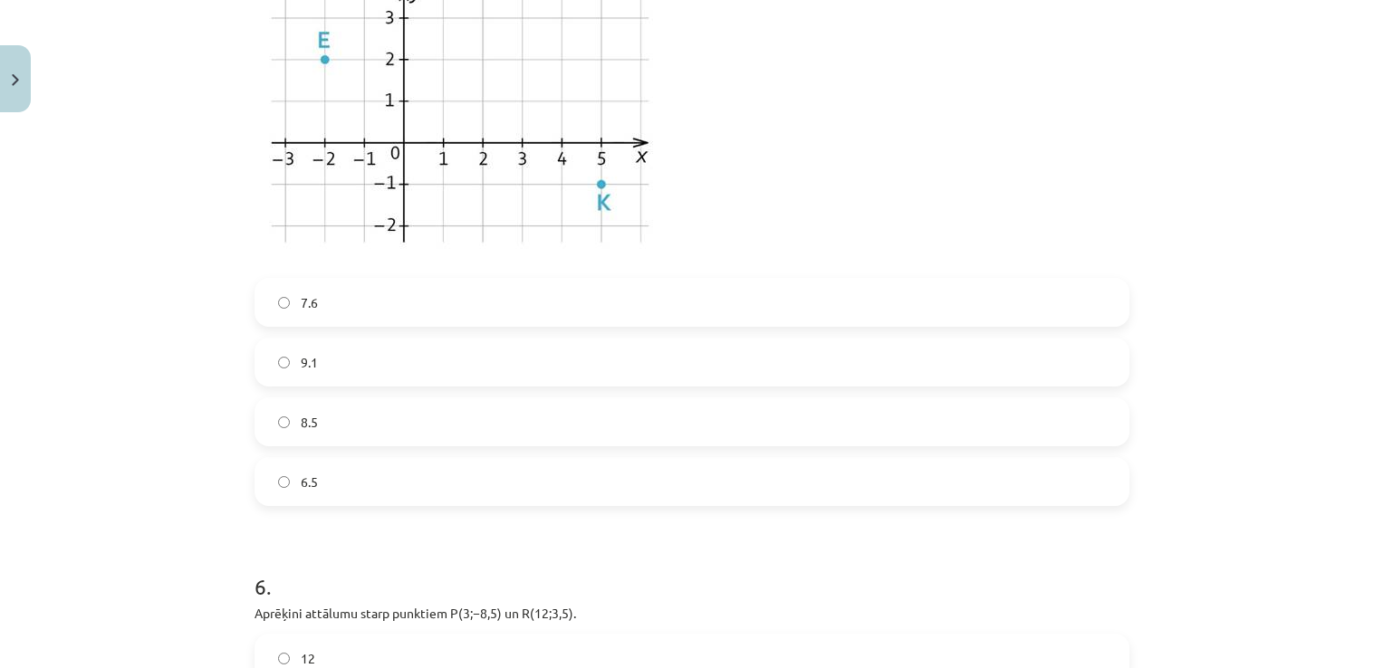
scroll to position [1946, 0]
click at [271, 292] on label "7.6" at bounding box center [691, 301] width 871 height 45
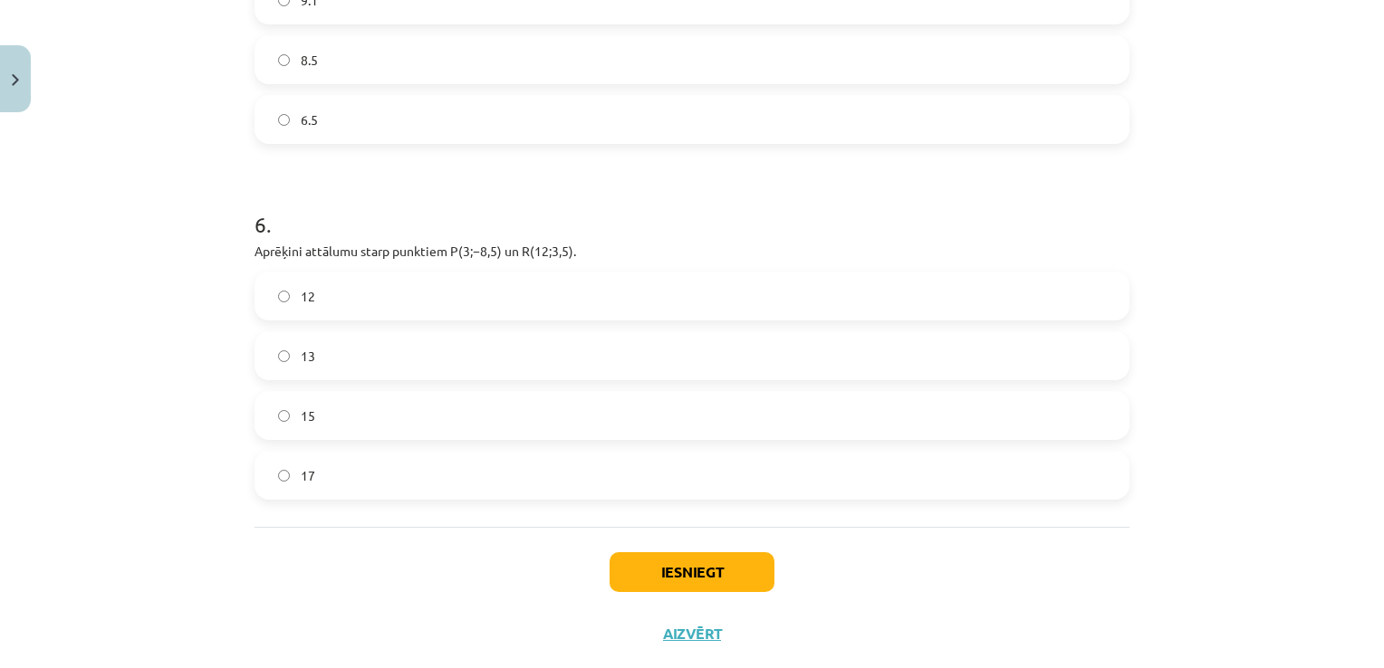
scroll to position [2308, 0]
click at [270, 422] on label "15" at bounding box center [691, 414] width 871 height 45
click at [701, 561] on button "Iesniegt" at bounding box center [691, 571] width 165 height 40
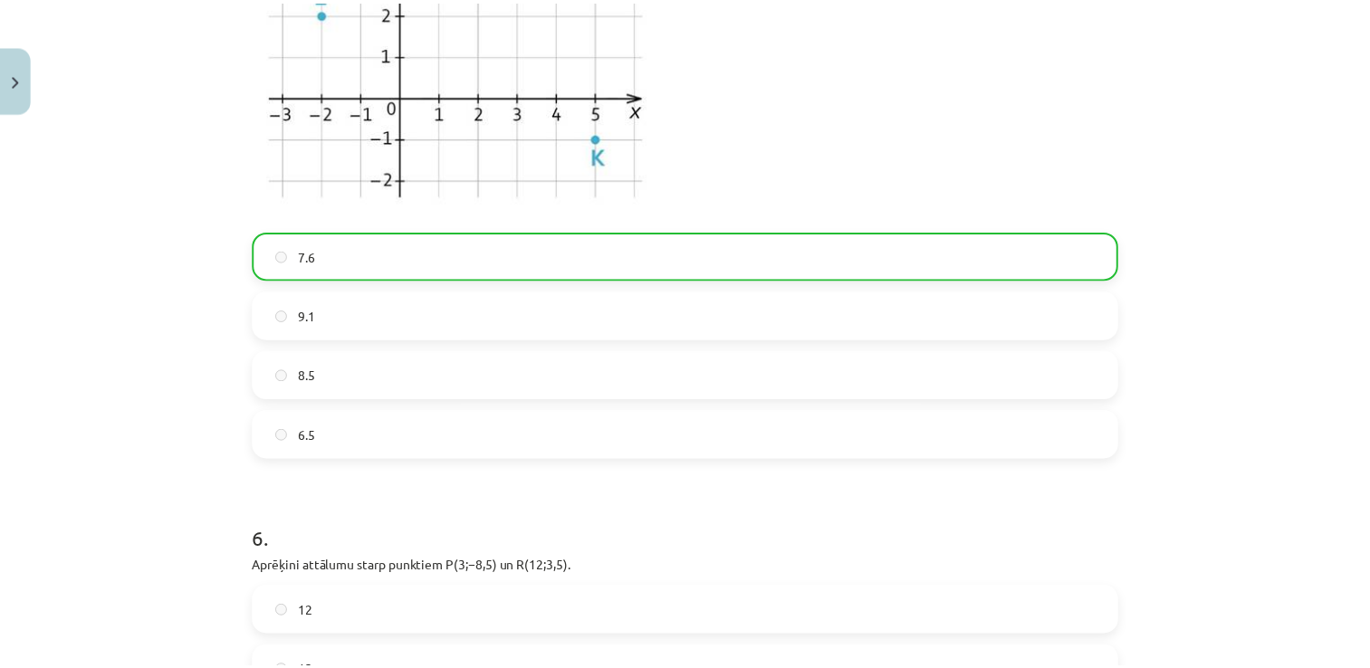
scroll to position [2405, 0]
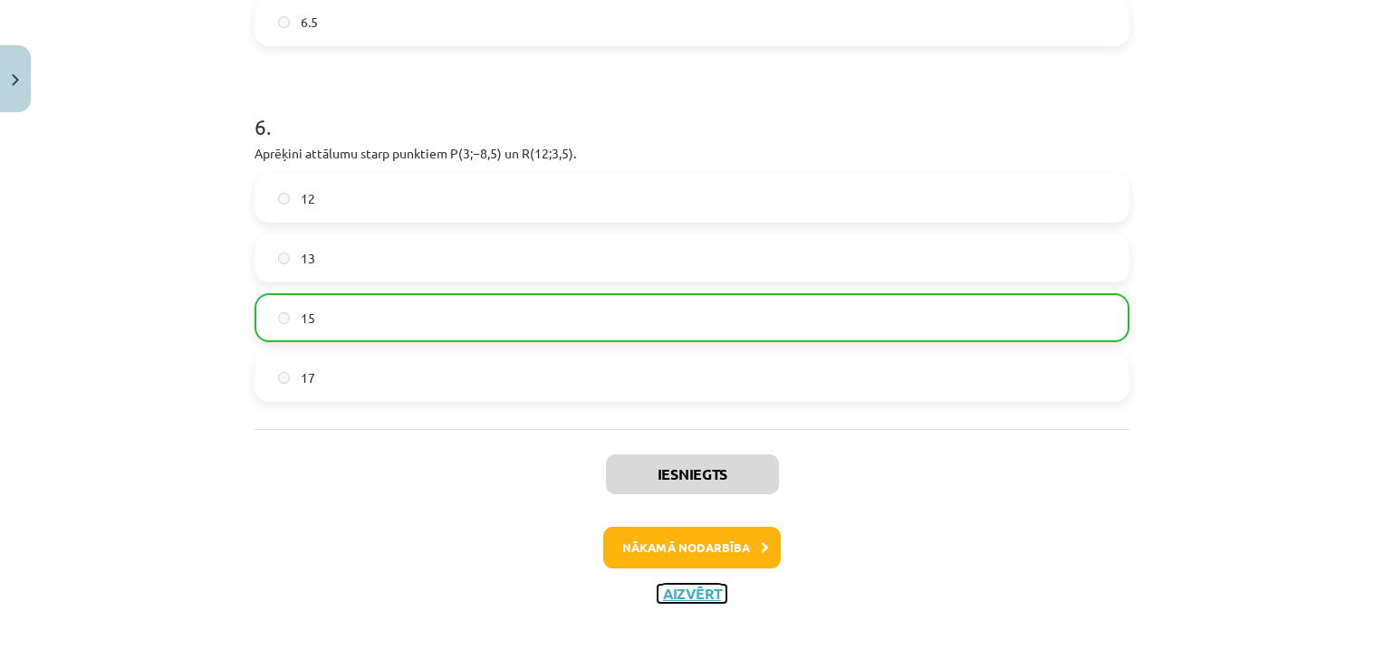
click at [686, 586] on button "Aizvērt" at bounding box center [691, 594] width 69 height 18
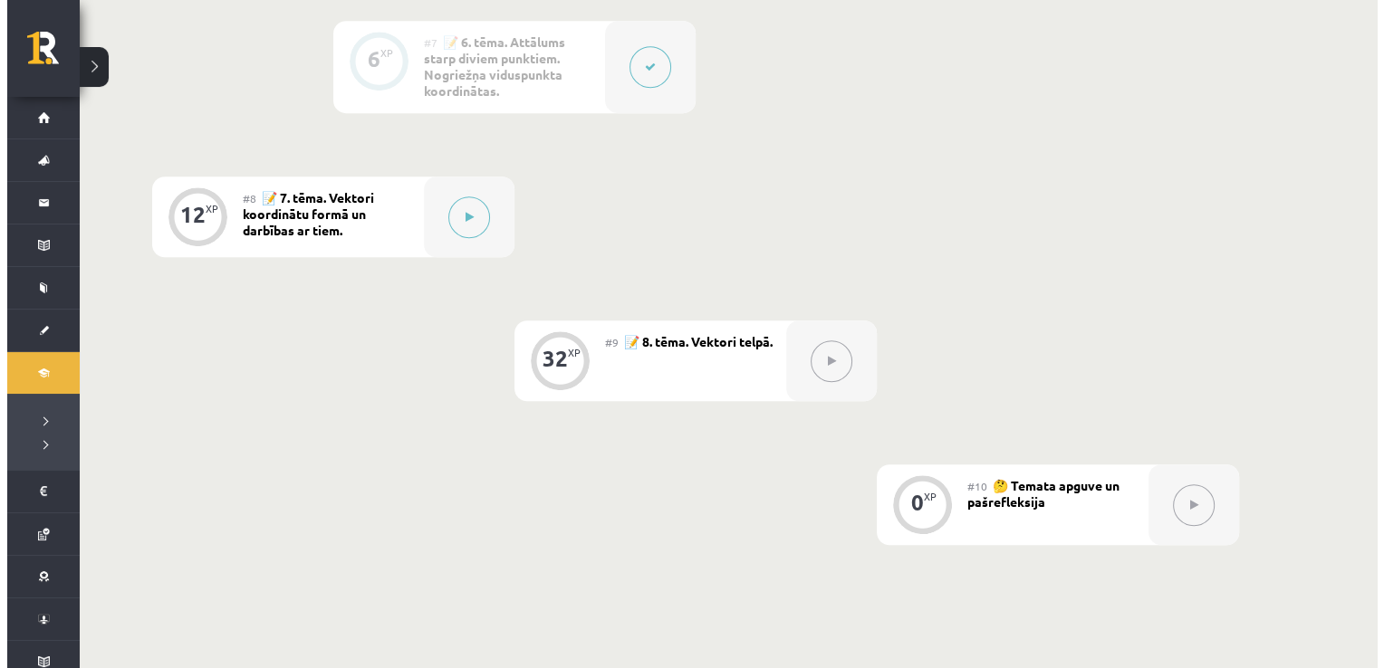
scroll to position [1358, 0]
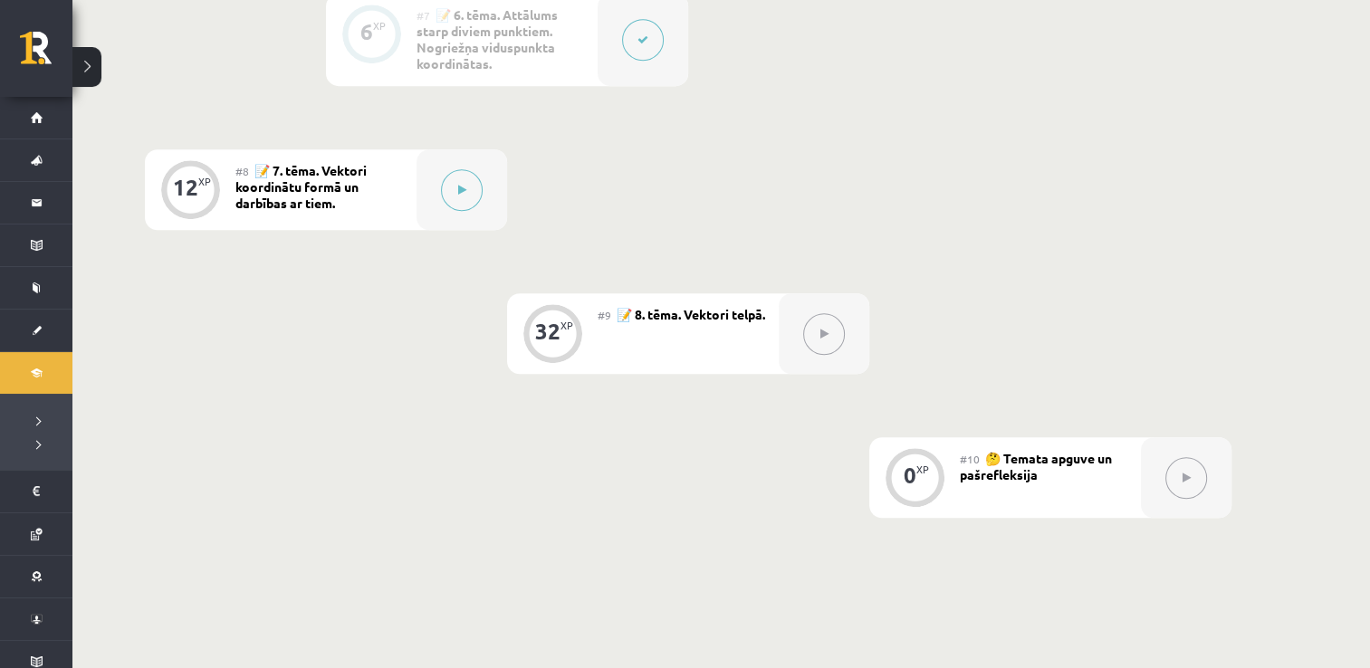
click at [474, 199] on button at bounding box center [462, 190] width 42 height 42
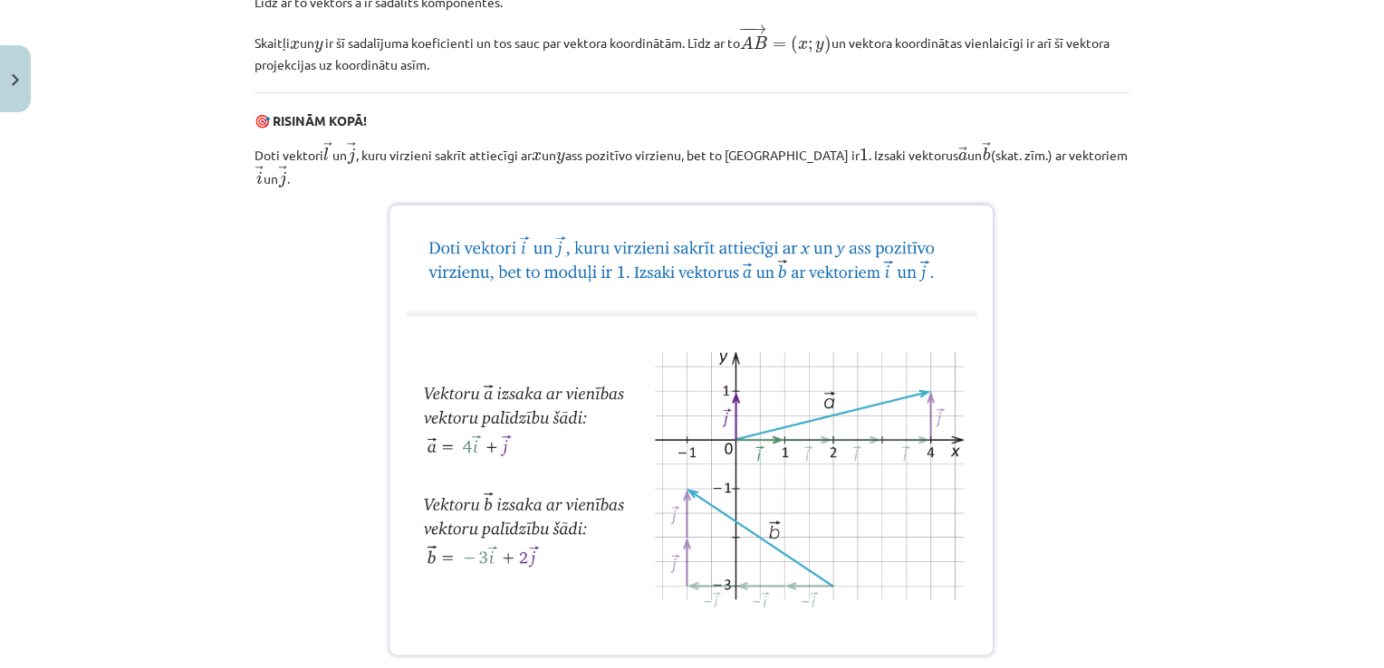
scroll to position [1268, 0]
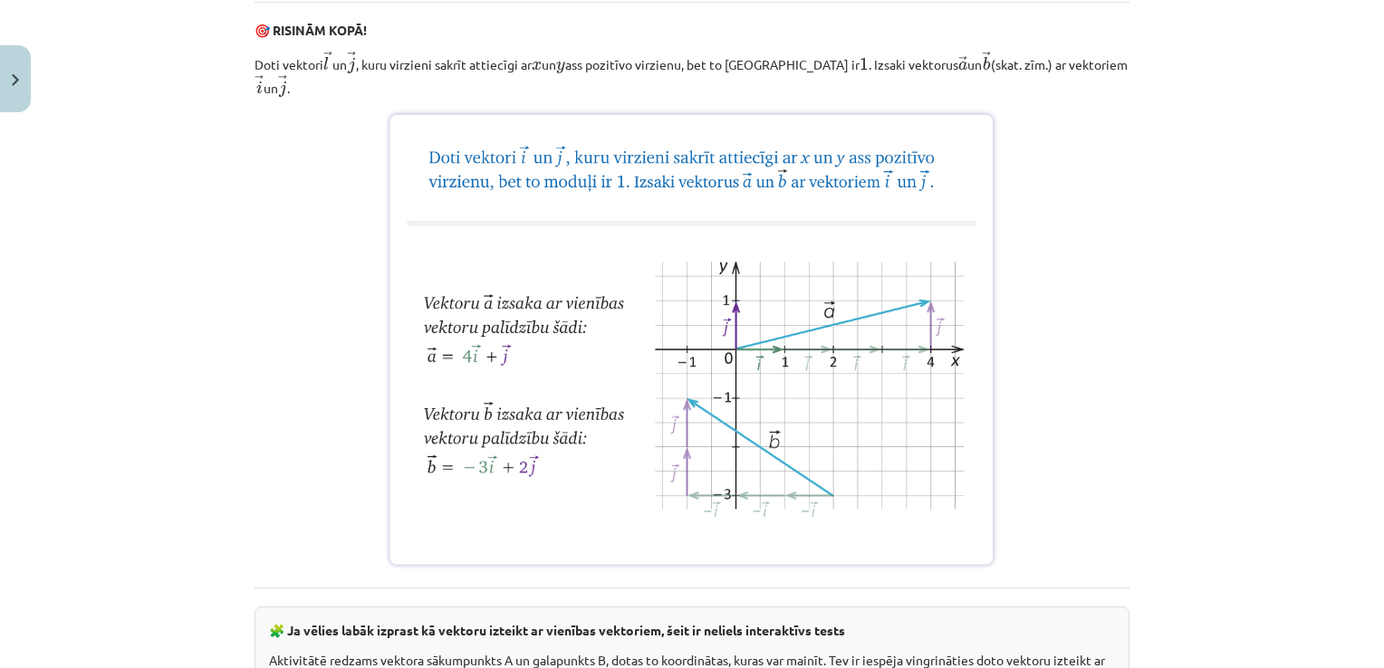
click at [752, 354] on img at bounding box center [692, 339] width 614 height 461
click at [787, 387] on img at bounding box center [692, 339] width 614 height 461
click at [801, 371] on img at bounding box center [692, 339] width 614 height 461
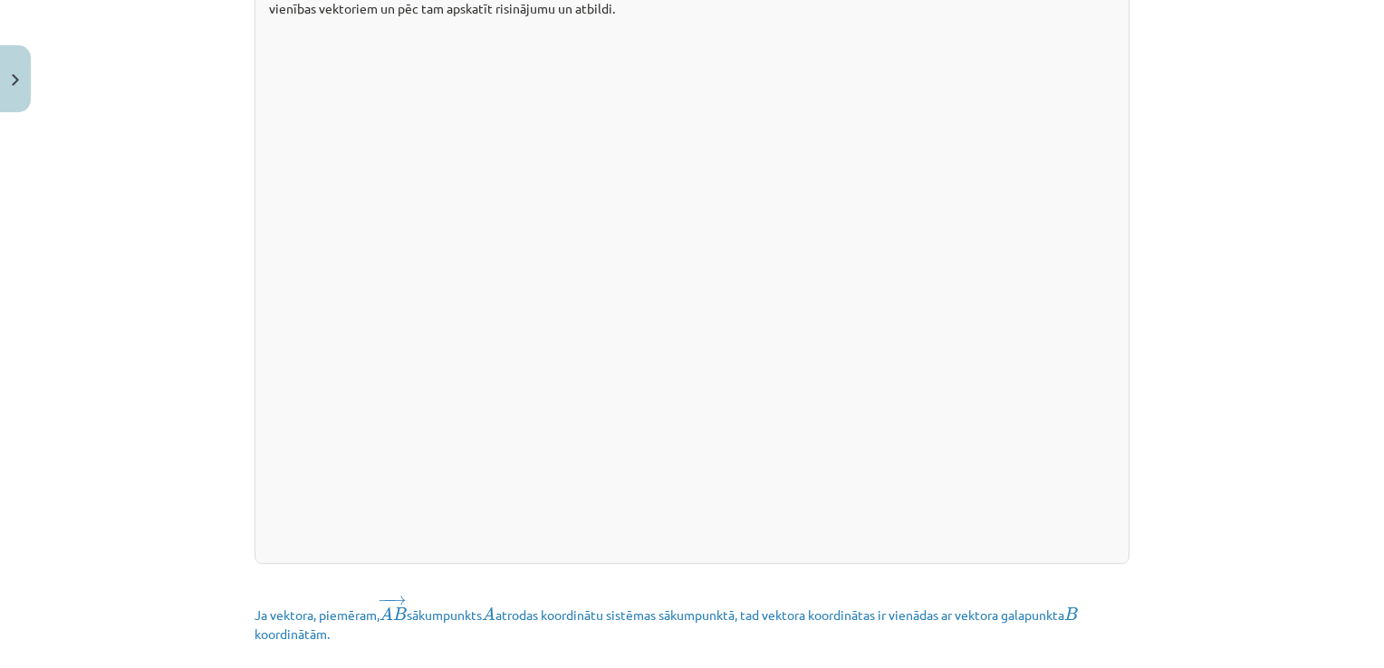
scroll to position [1902, 0]
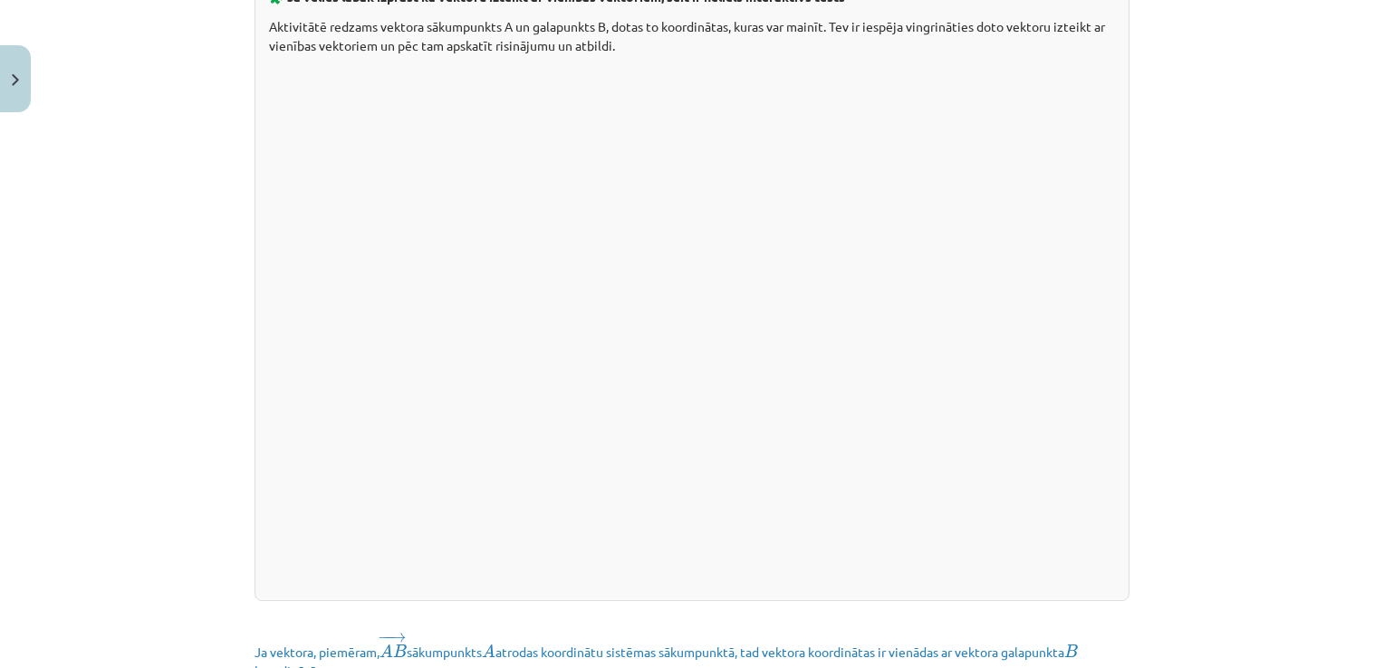
click at [84, 342] on div "Mācību tēma: Matemātikas i - 10. klases 1. ieskaites mācību materiāls (a,b) #8 …" at bounding box center [692, 334] width 1384 height 668
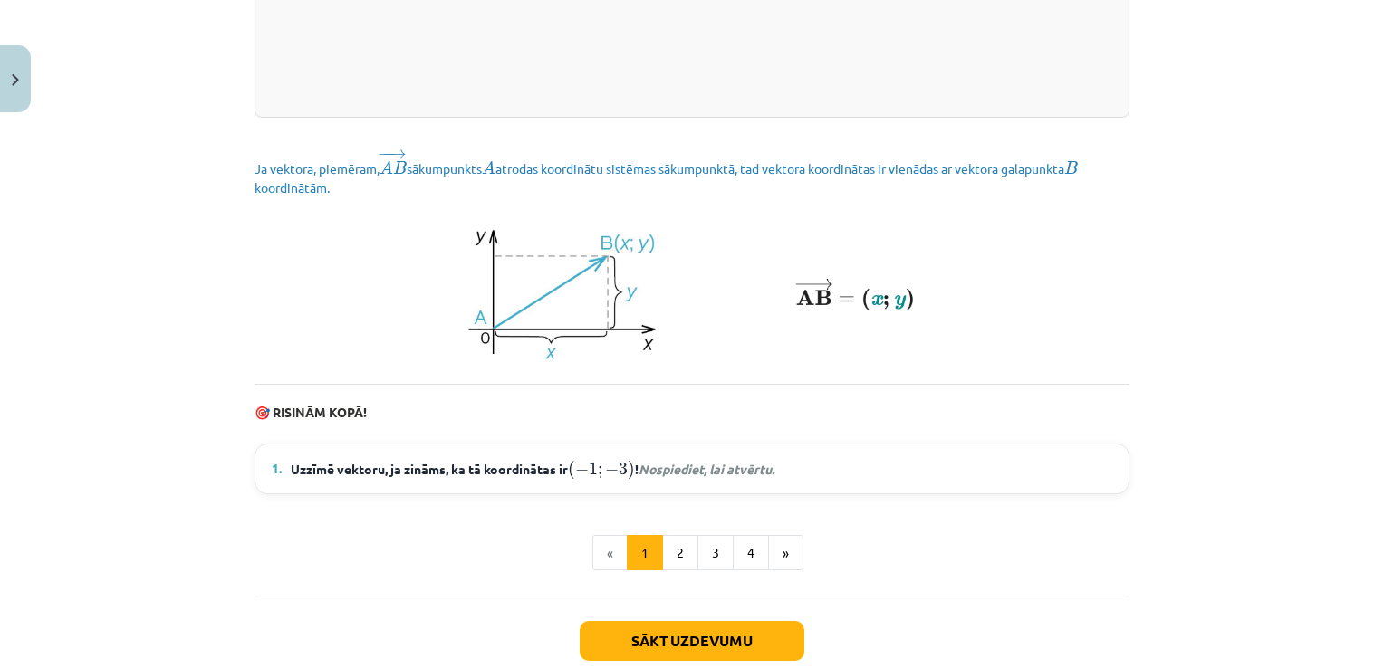
scroll to position [2354, 0]
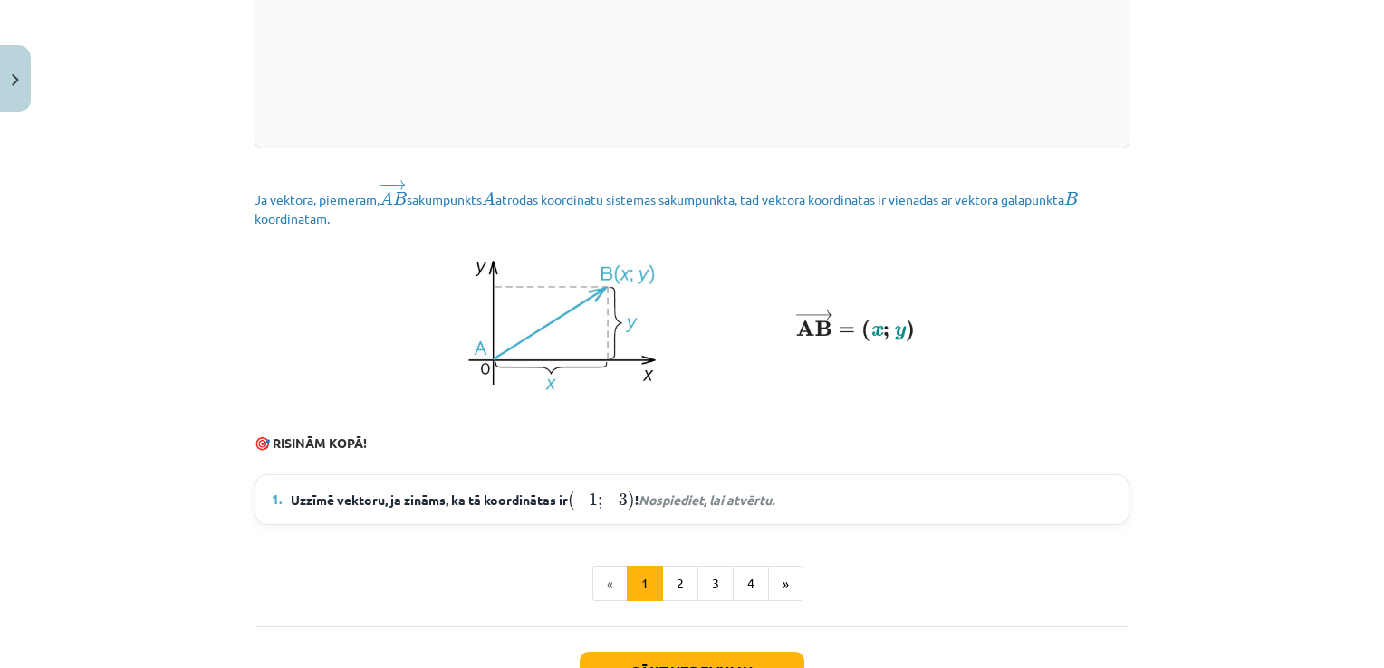
click at [403, 512] on span "Uzzīmē vektoru, ja zināms, ka tā koordinātas ir ( − 1 ; − 3 ) ( − 1 ; − 3 ) ! N…" at bounding box center [533, 500] width 484 height 24
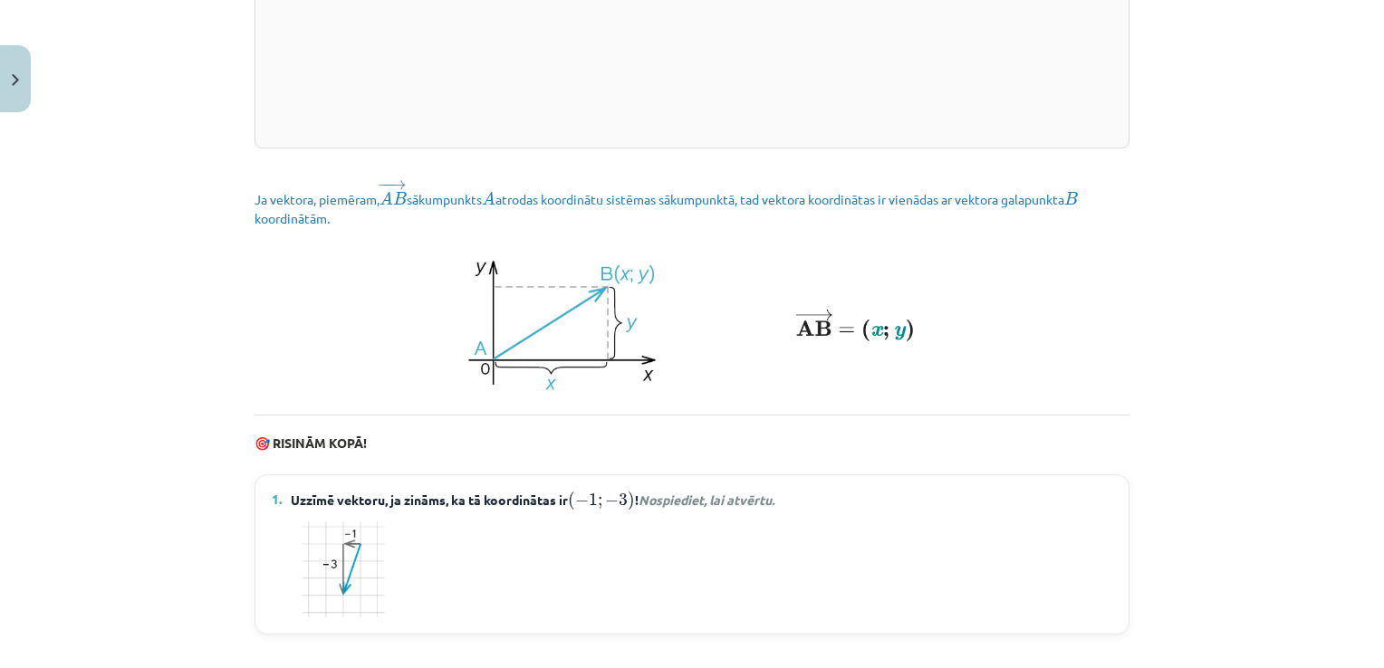
scroll to position [2445, 0]
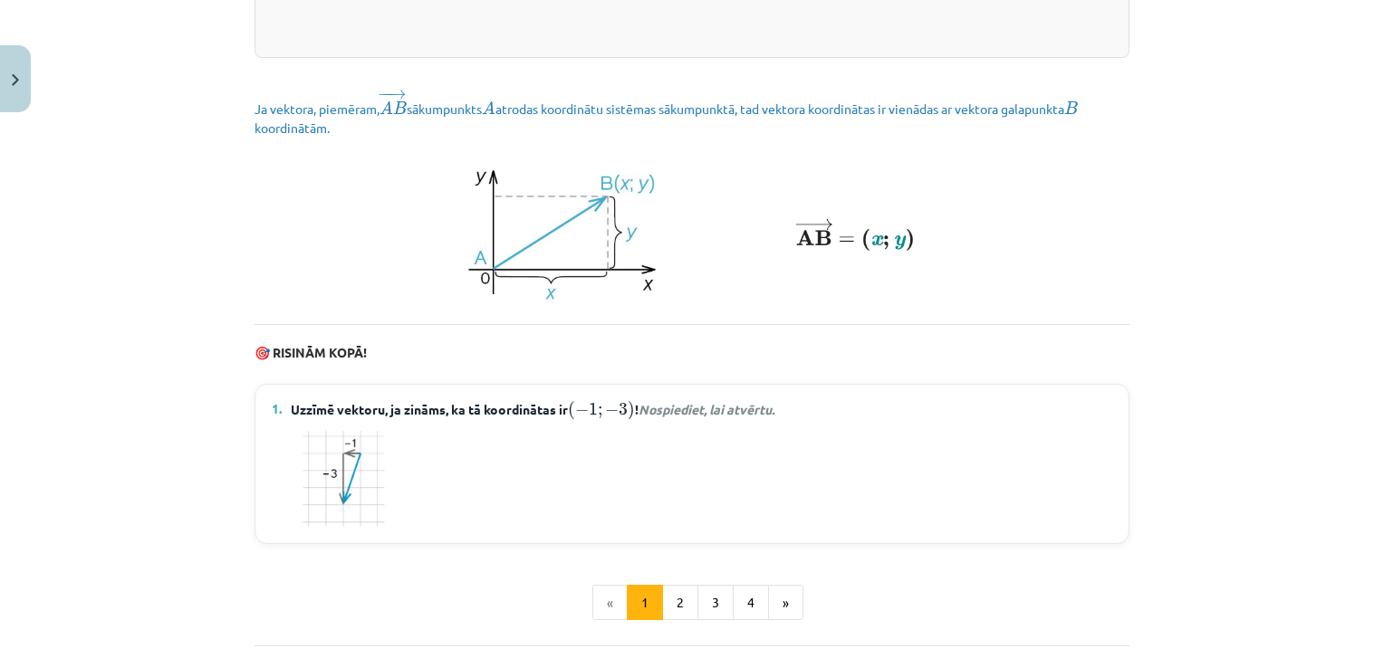
click at [1249, 399] on div "Mācību tēma: Matemātikas i - 10. klases 1. ieskaites mācību materiāls (a,b) #8 …" at bounding box center [692, 334] width 1384 height 668
click at [664, 621] on button "2" at bounding box center [680, 603] width 36 height 36
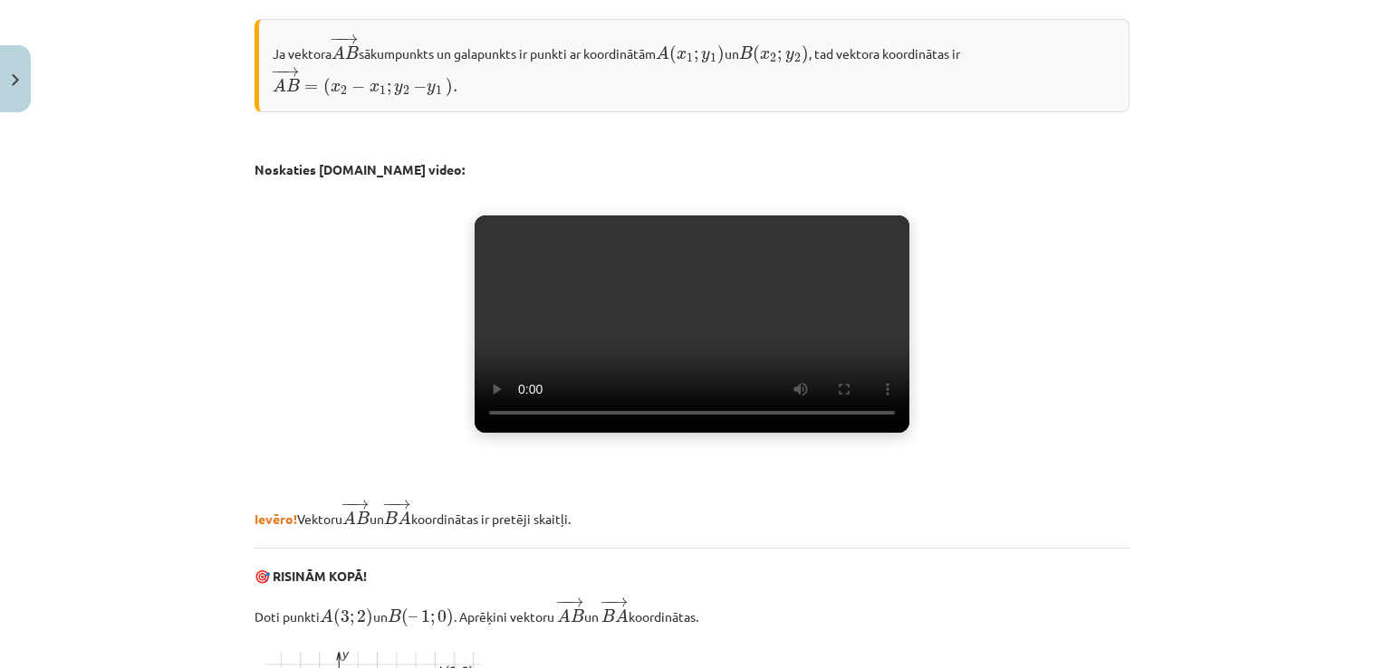
scroll to position [1014, 0]
click at [717, 369] on video "Jūsu pārlūkprogramma neatbalsta video atskaņošanu." at bounding box center [692, 324] width 435 height 217
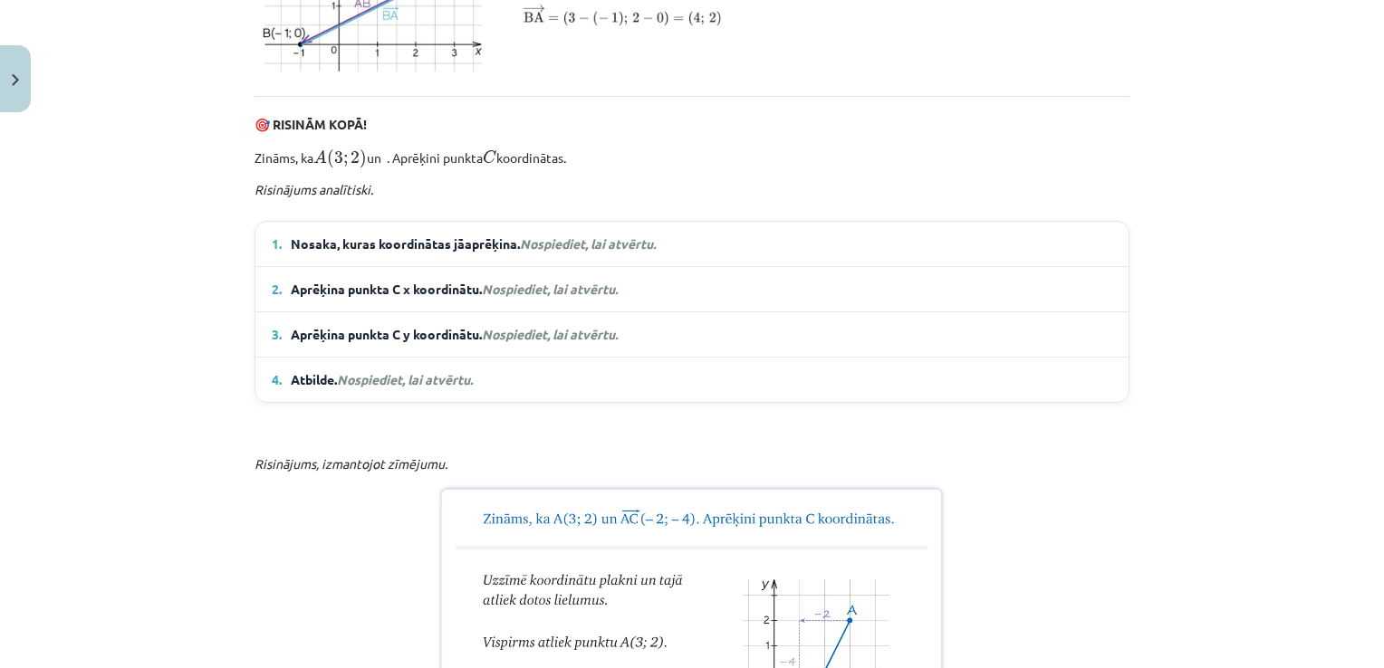
scroll to position [1048, 0]
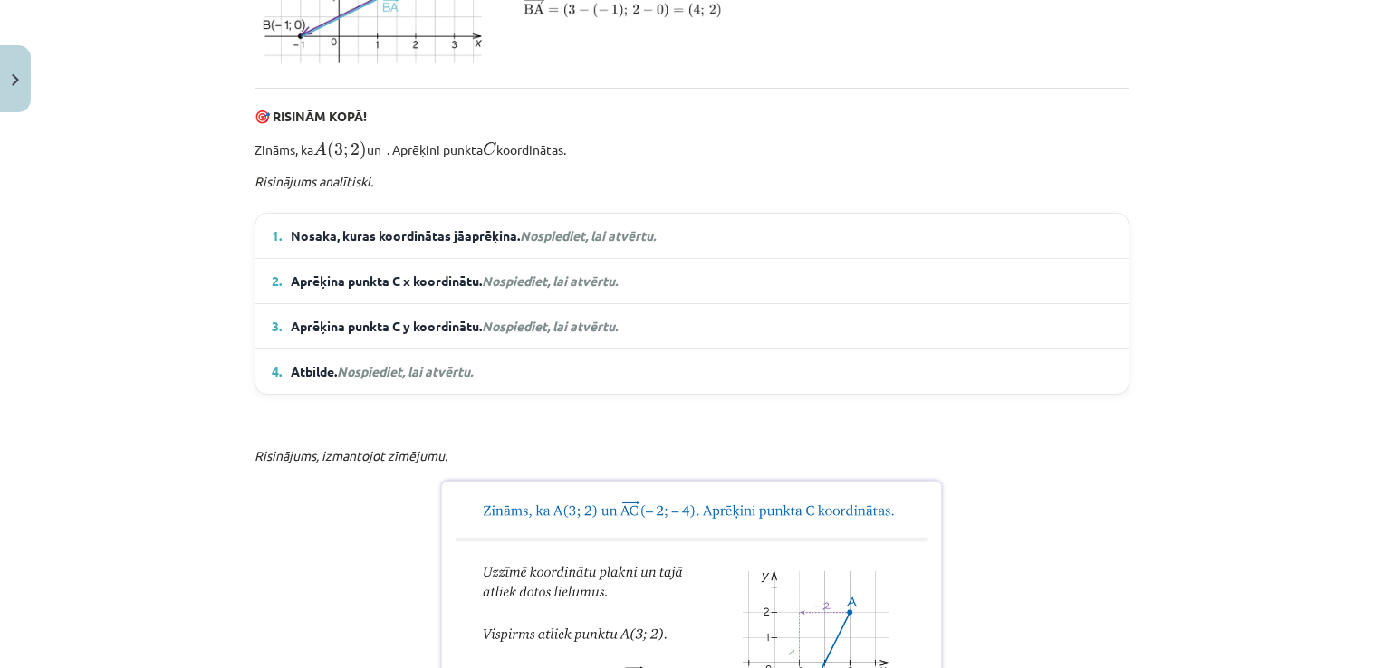
click at [601, 244] on em "Nospiediet, lai atvērtu." at bounding box center [588, 235] width 136 height 16
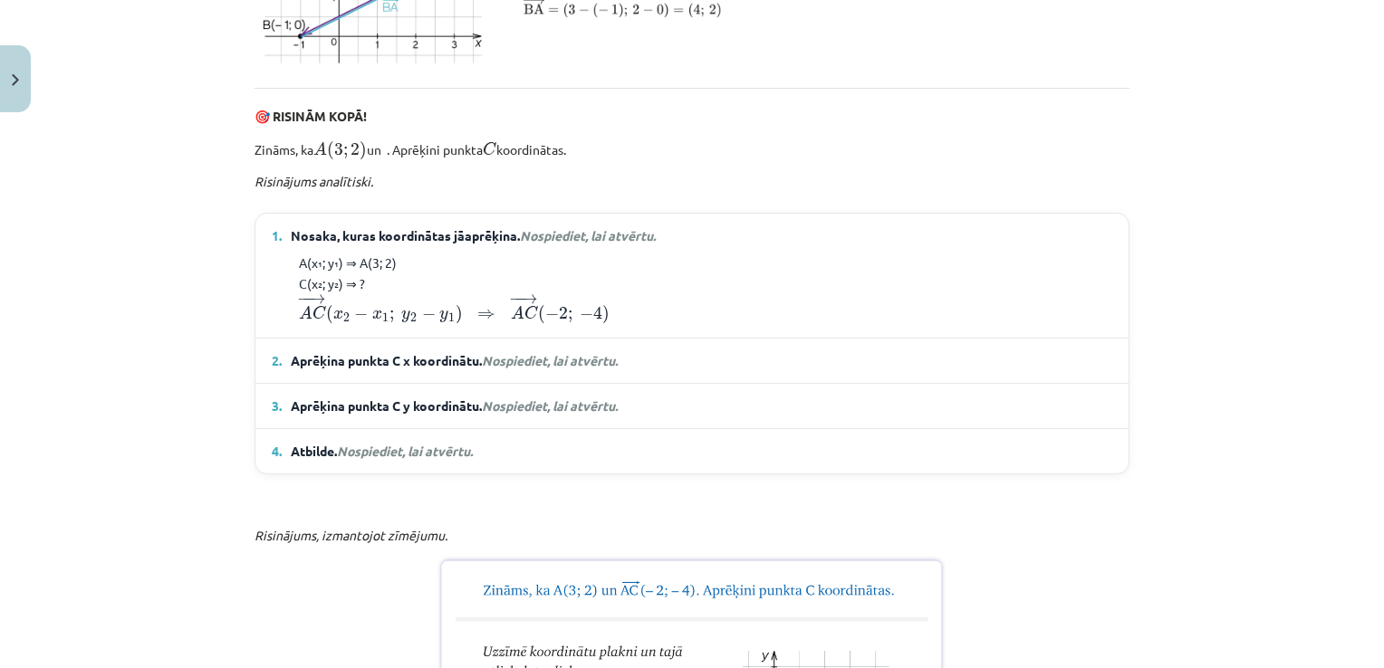
click at [558, 369] on em "Nospiediet, lai atvērtu." at bounding box center [550, 360] width 136 height 16
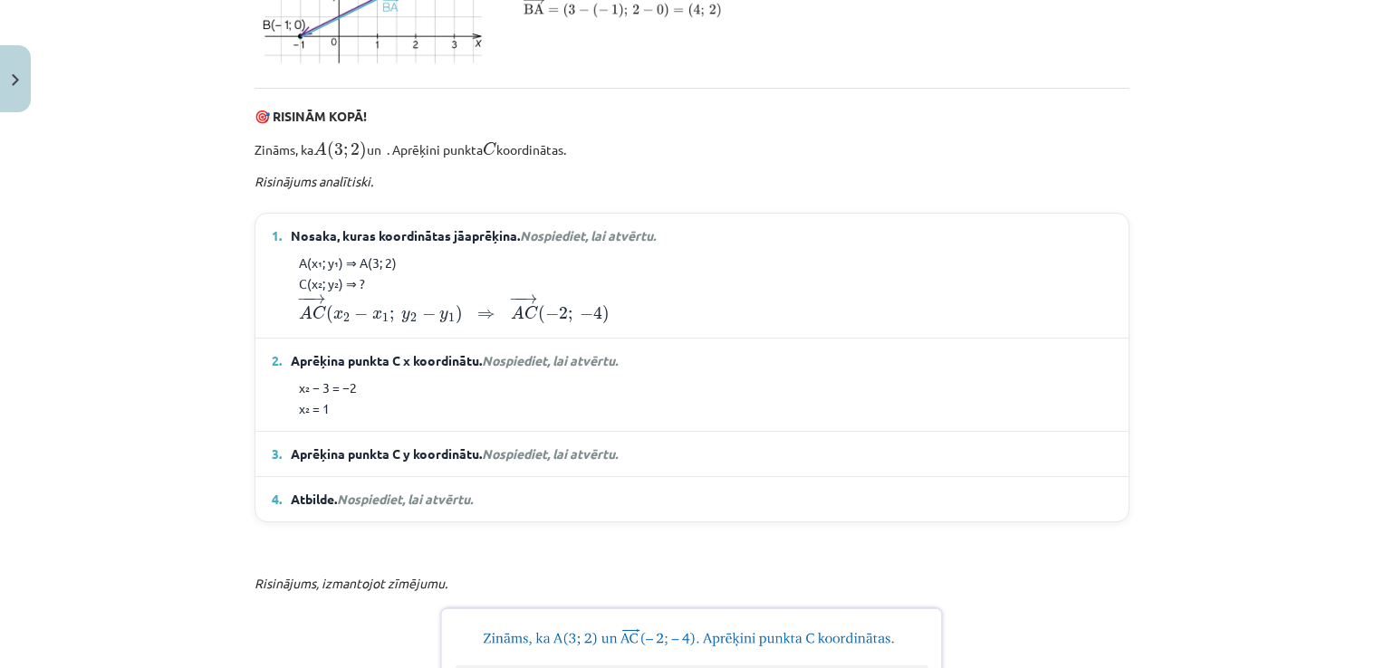
click at [565, 462] on span "Nospiediet, lai atvērtu." at bounding box center [550, 454] width 136 height 16
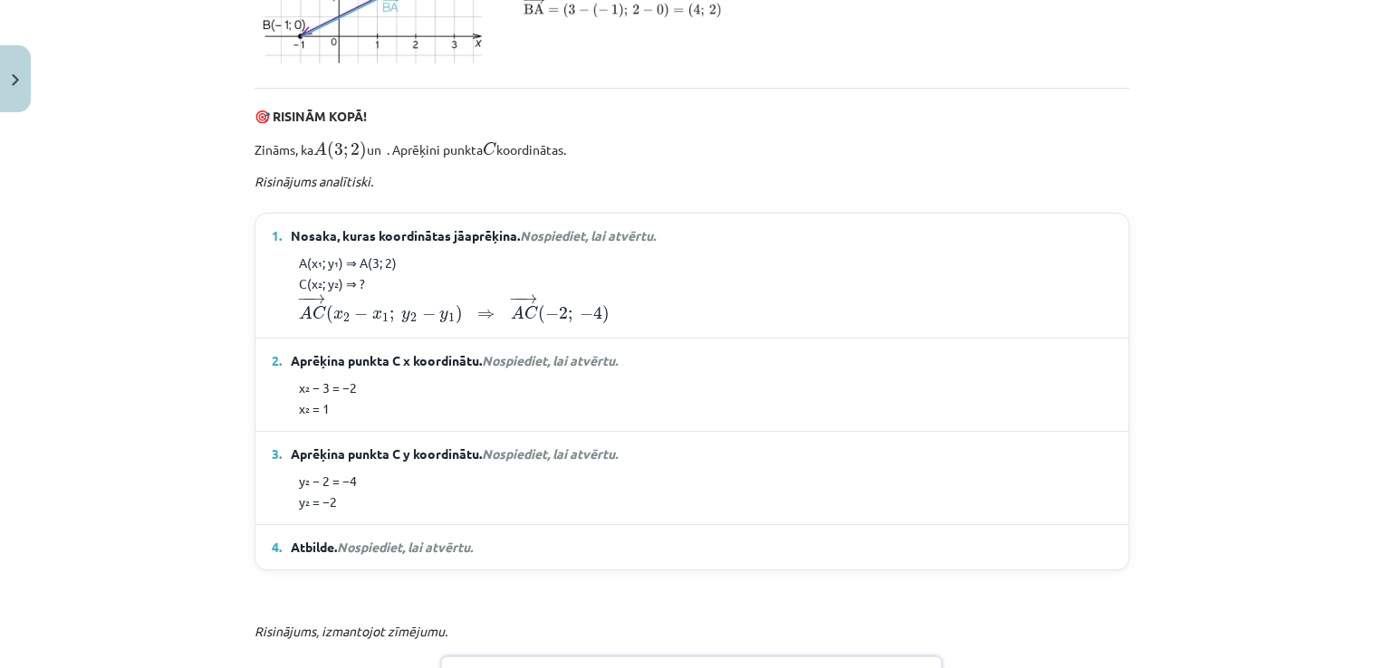
click at [402, 555] on span "Nospiediet, lai atvērtu." at bounding box center [405, 547] width 136 height 16
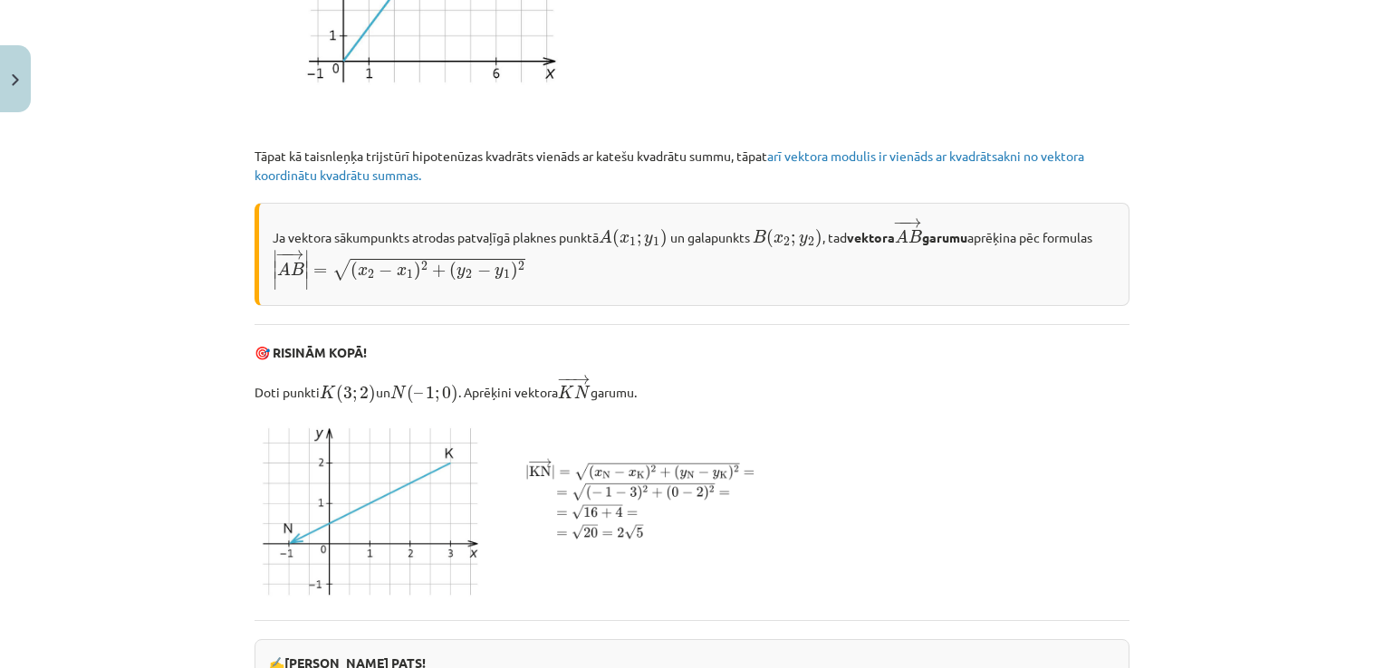
scroll to position [2316, 0]
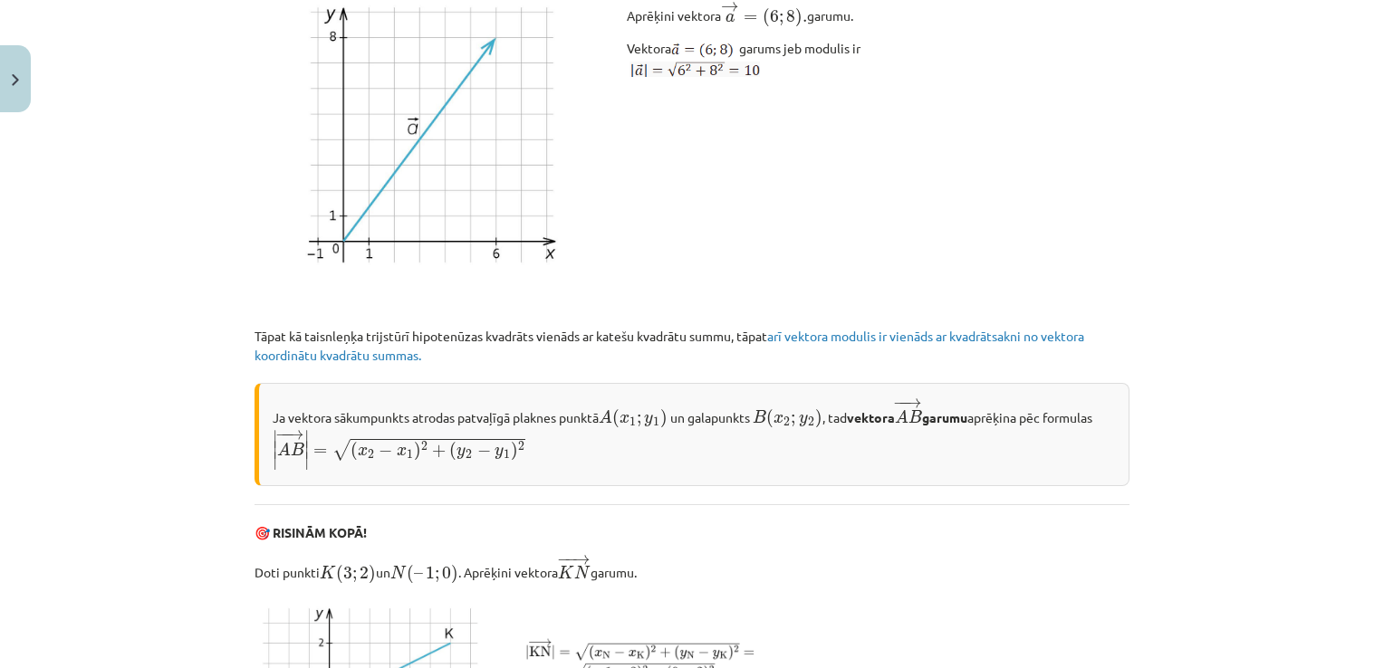
click at [54, 317] on div "Mācību tēma: Matemātikas i - 10. klases 1. ieskaites mācību materiāls (a,b) #8 …" at bounding box center [692, 334] width 1384 height 668
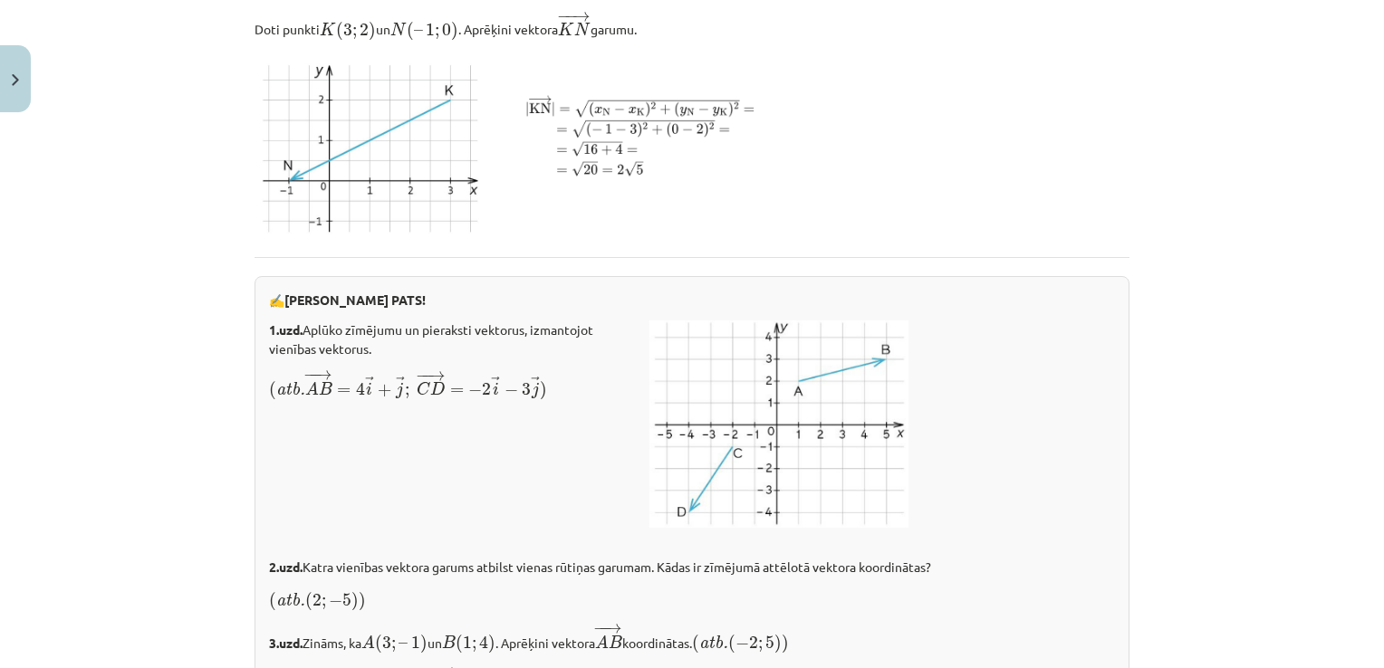
scroll to position [3131, 0]
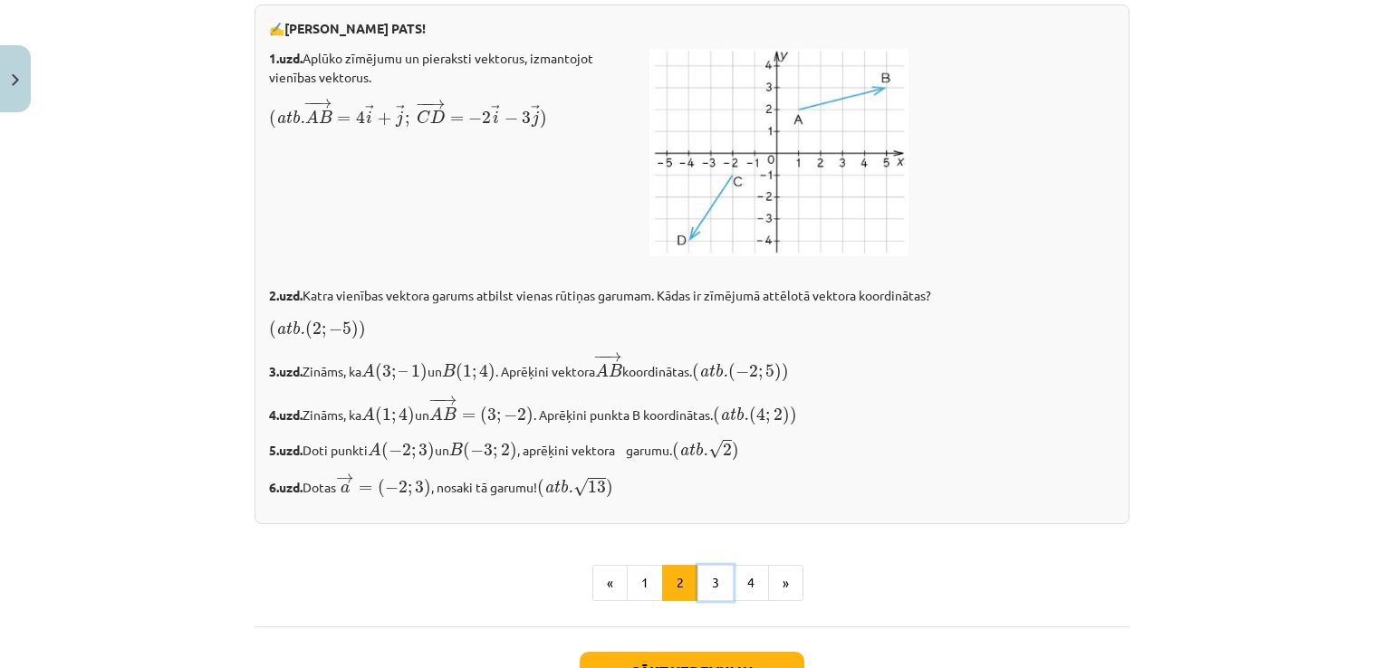
click at [711, 601] on button "3" at bounding box center [715, 583] width 36 height 36
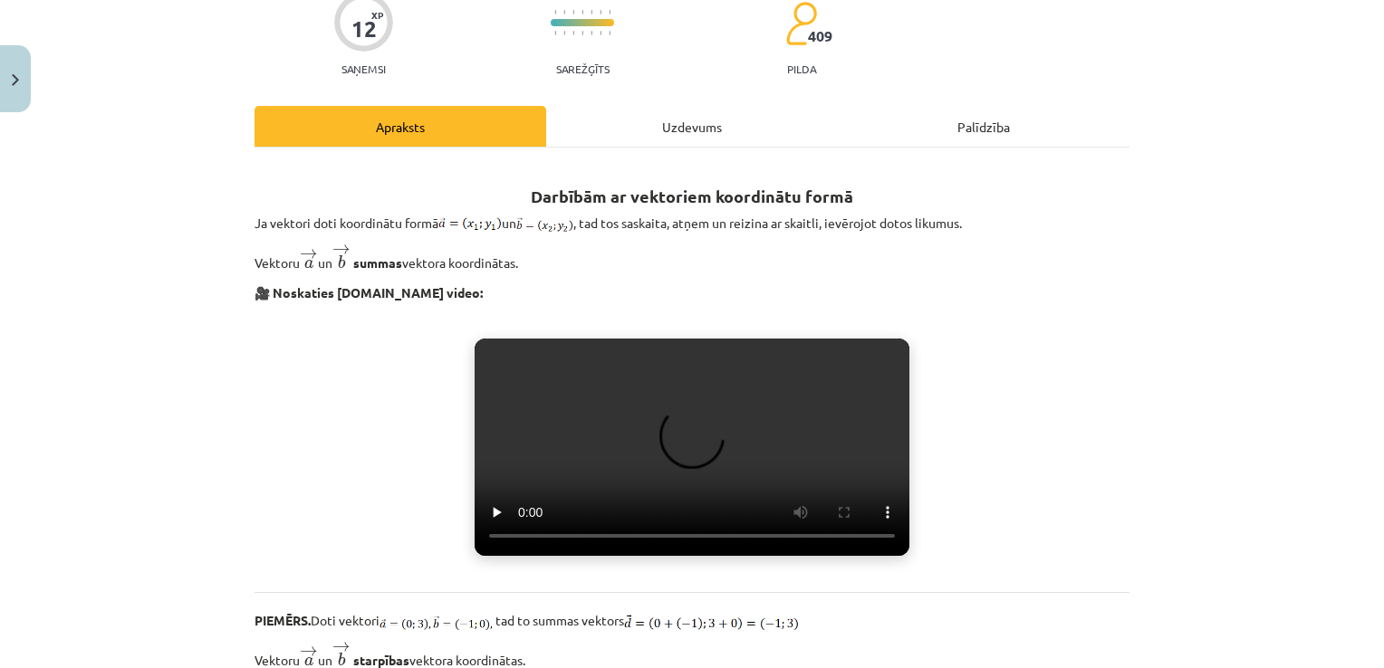
scroll to position [251, 0]
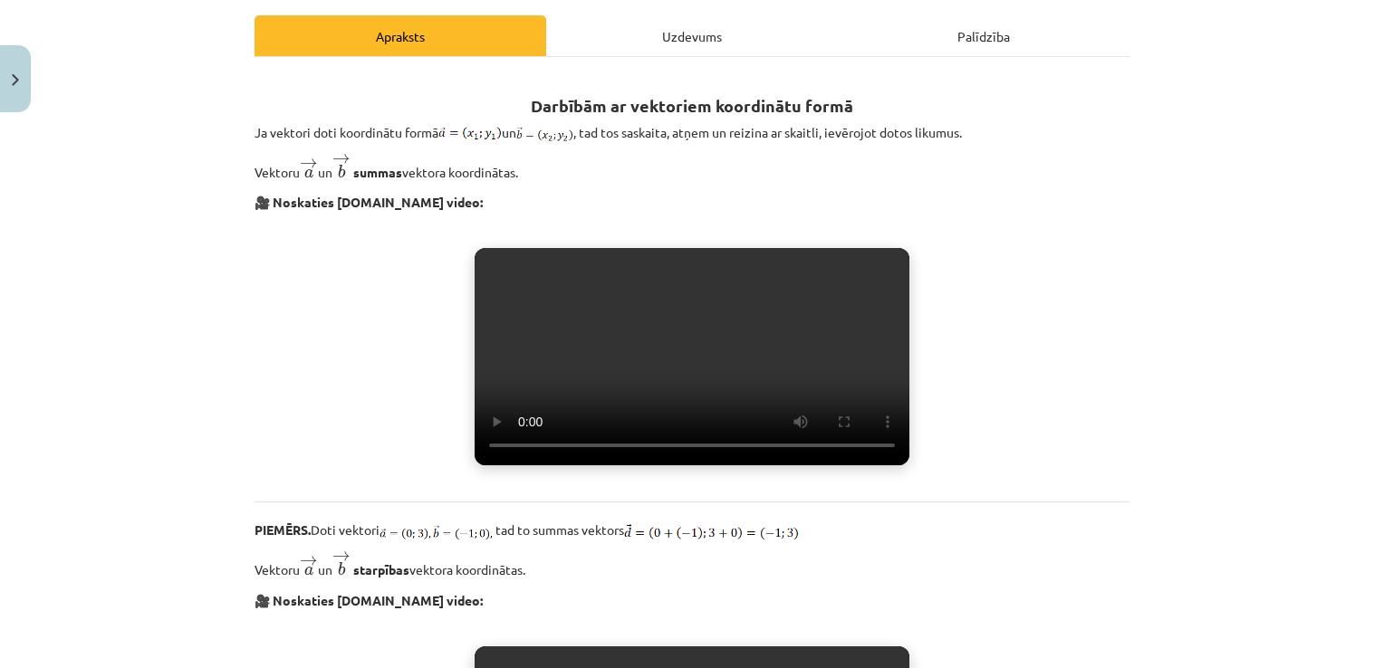
click at [649, 465] on video "Jūsu pārlūkprogramma neatbalsta video atskaņošanu." at bounding box center [692, 356] width 435 height 217
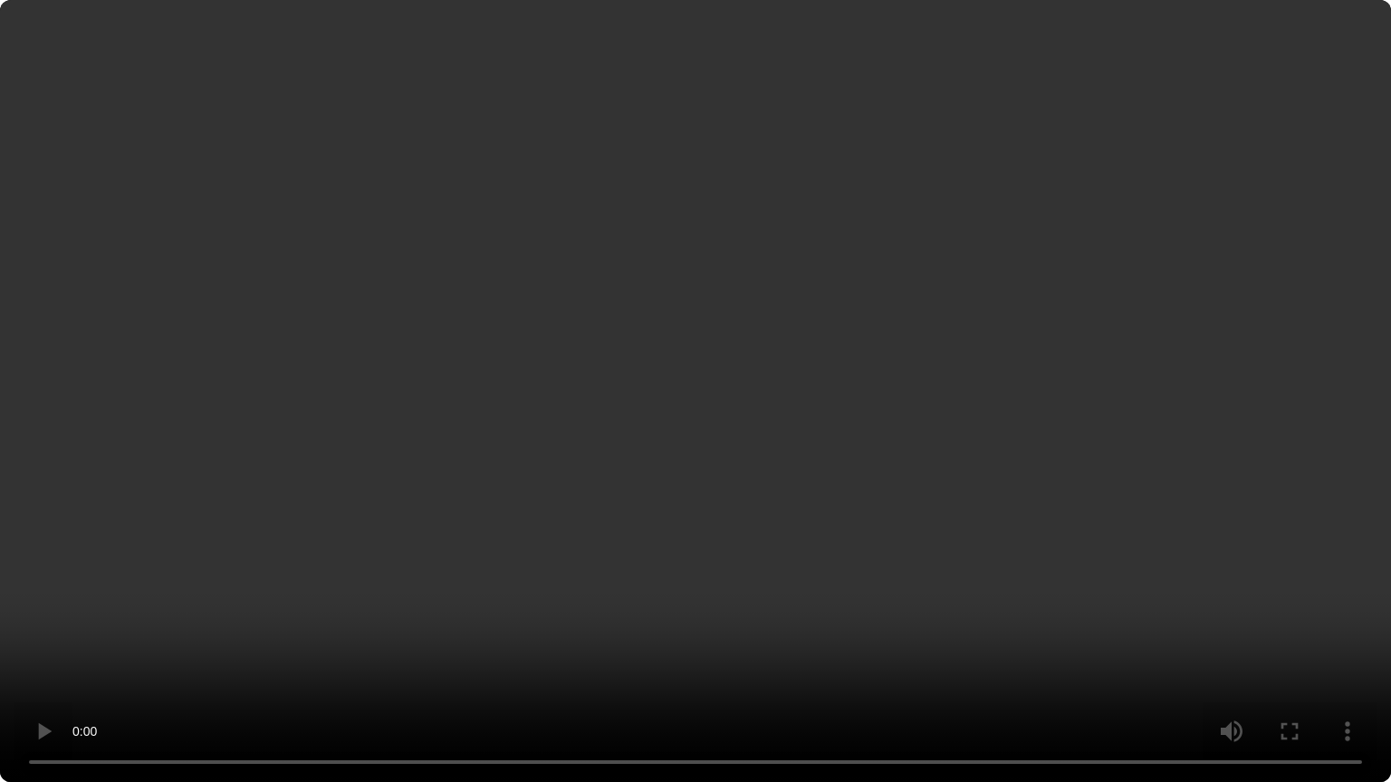
click at [1194, 567] on video "Jūsu pārlūkprogramma neatbalsta video atskaņošanu." at bounding box center [695, 391] width 1391 height 782
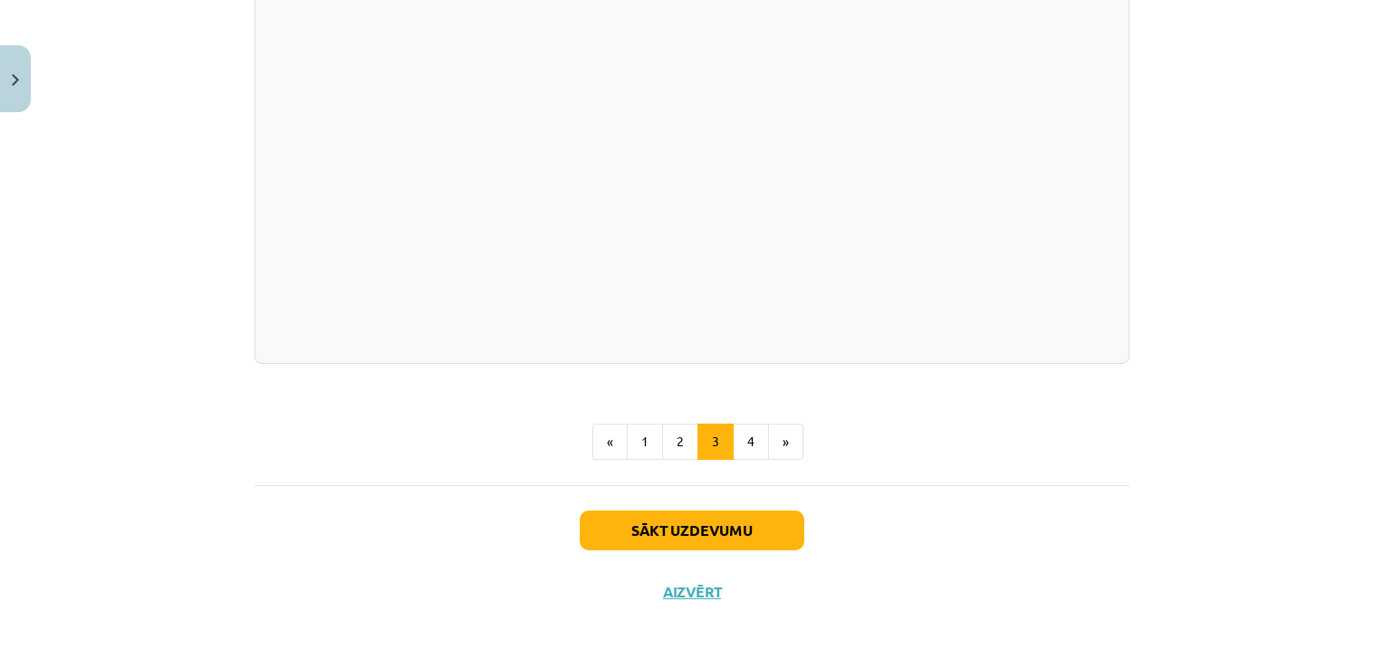
scroll to position [3198, 0]
click at [742, 436] on button "4" at bounding box center [751, 442] width 36 height 36
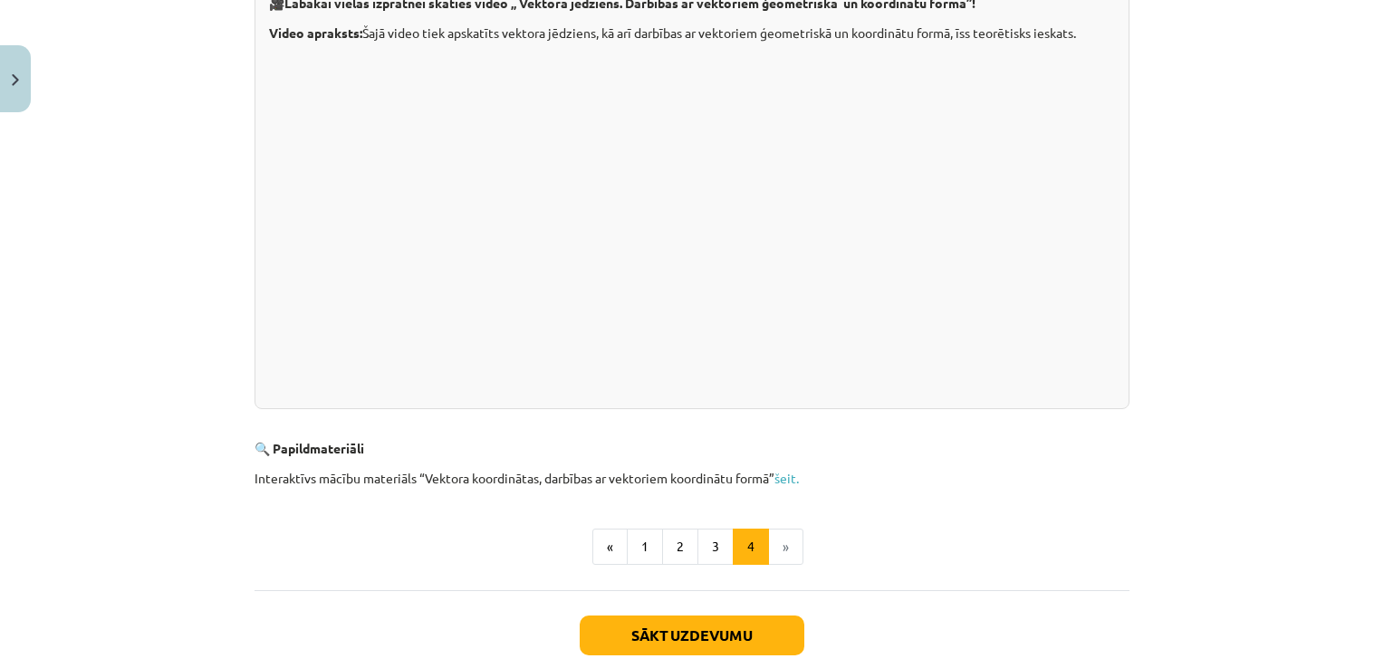
scroll to position [578, 0]
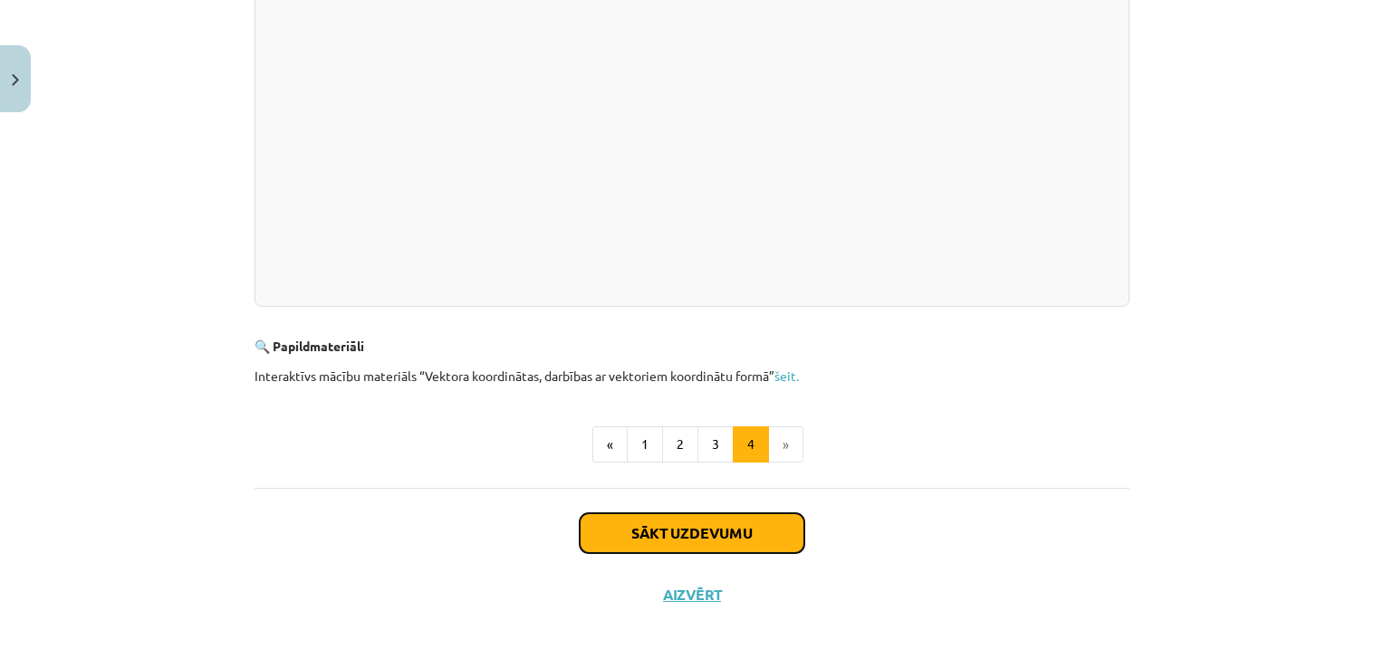
click at [724, 533] on button "Sākt uzdevumu" at bounding box center [692, 533] width 225 height 40
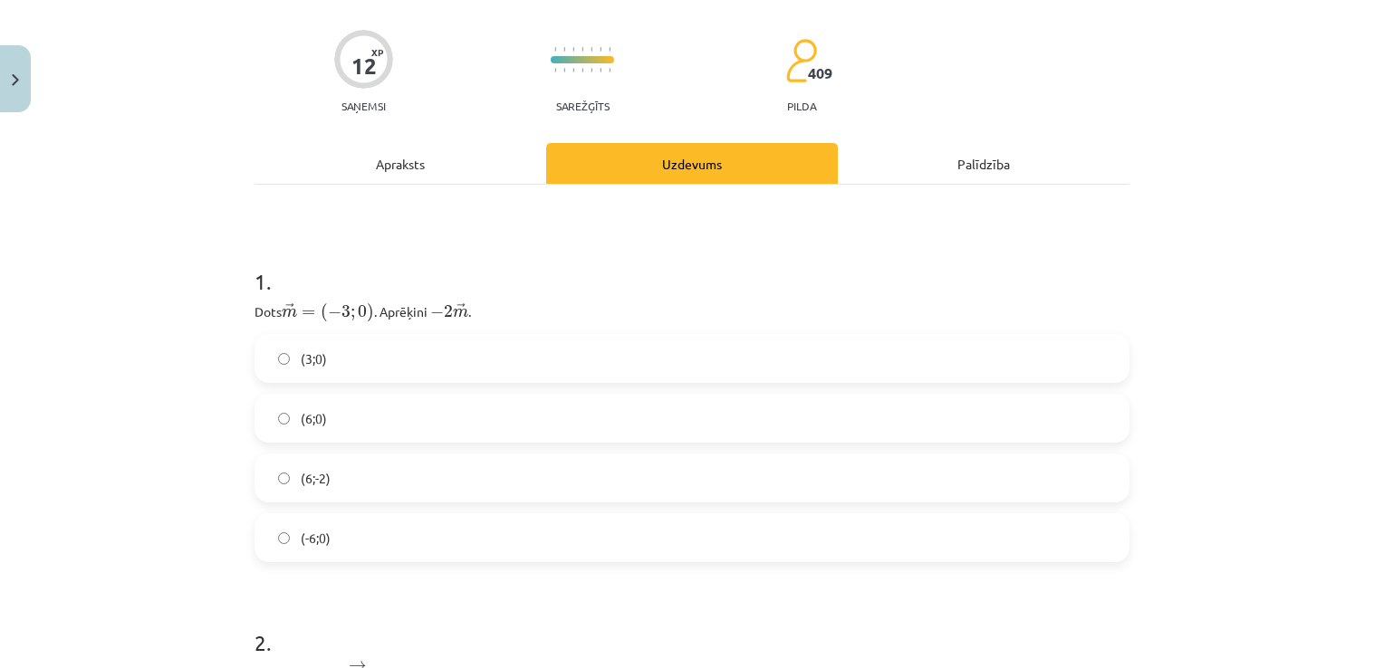
scroll to position [45, 0]
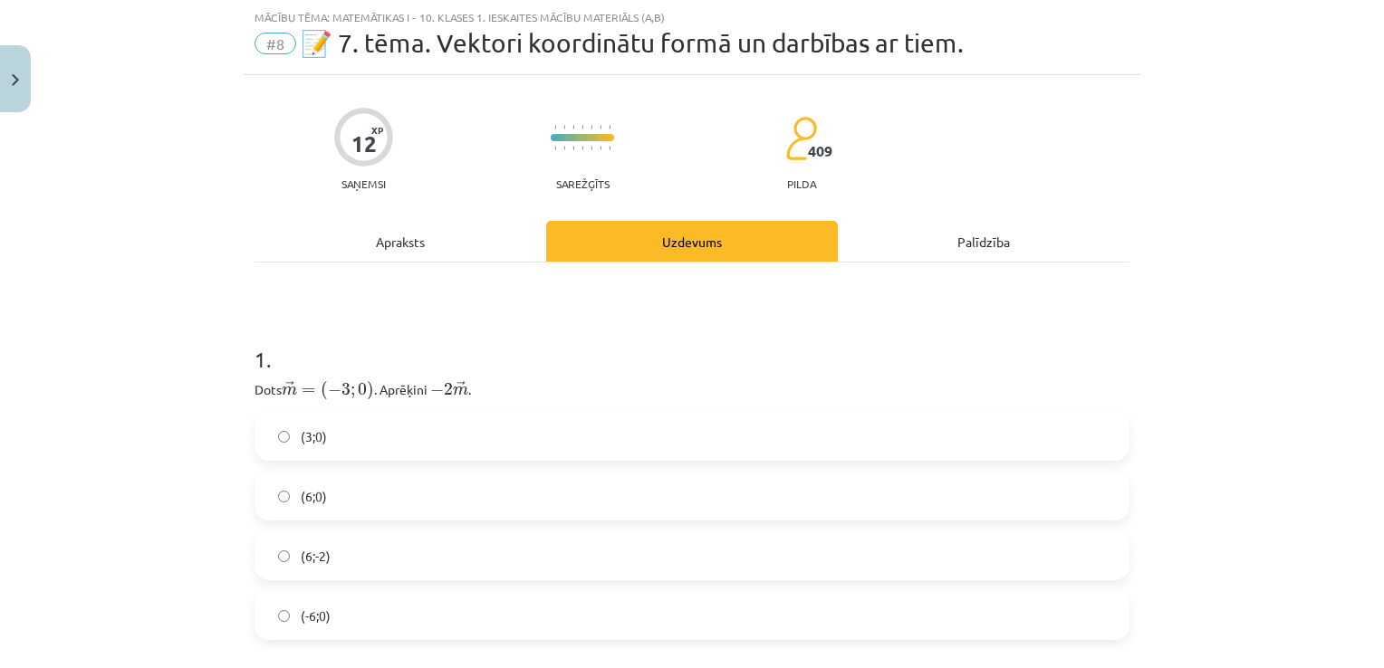
drag, startPoint x: 240, startPoint y: 379, endPoint x: 489, endPoint y: 386, distance: 249.1
copy p "Dots ﻿ → m = ( − 3 ; 0 ) m → = ( − 3 ; 0 ) . Aprēķini ﻿ − 2 → m − 2 m → ﻿."
click at [118, 352] on div "Mācību tēma: Matemātikas i - 10. klases 1. ieskaites mācību materiāls (a,b) #8 …" at bounding box center [692, 334] width 1384 height 668
click at [96, 276] on div "Mācību tēma: Matemātikas i - 10. klases 1. ieskaites mācību materiāls (a,b) #8 …" at bounding box center [692, 334] width 1384 height 668
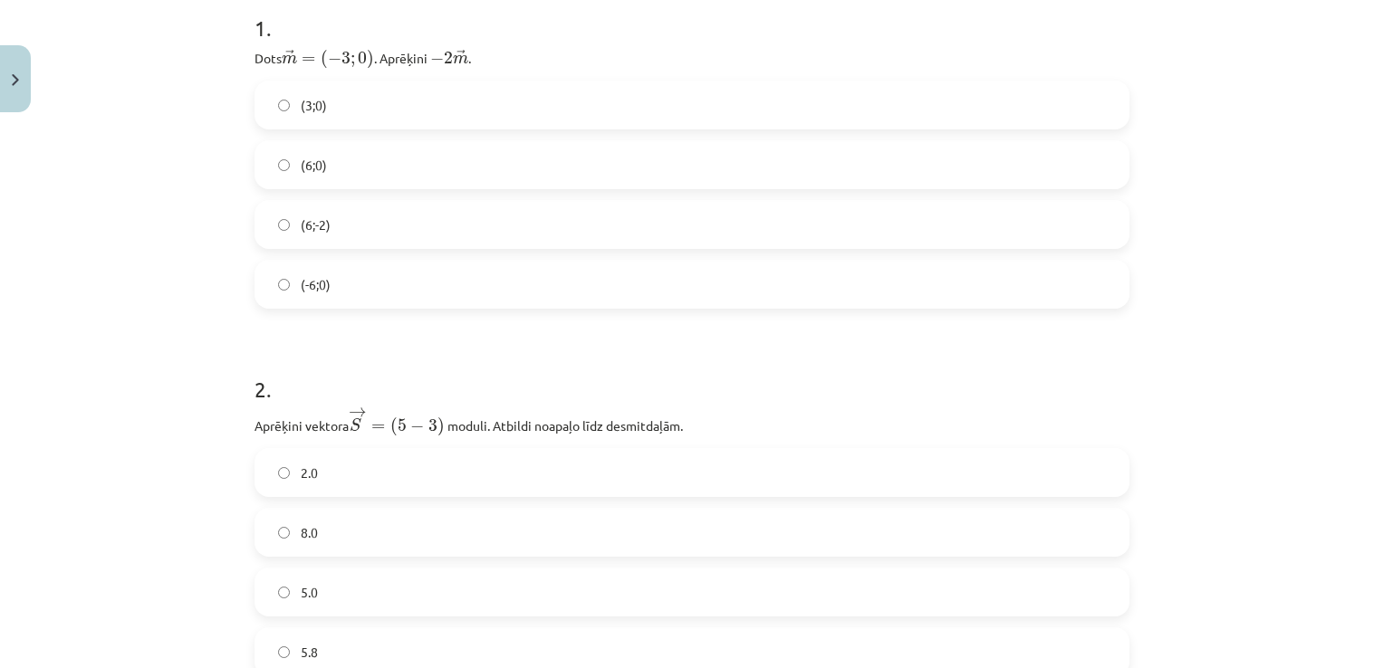
scroll to position [136, 0]
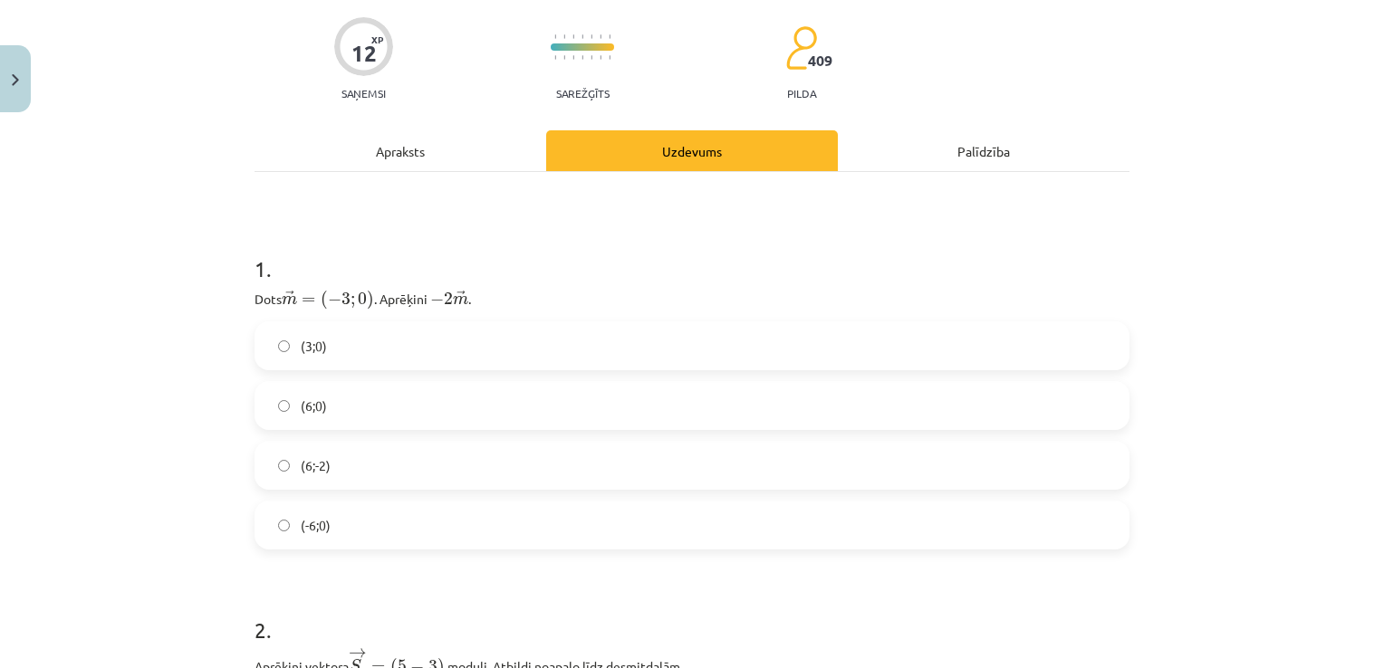
click at [107, 412] on div "Mācību tēma: Matemātikas i - 10. klases 1. ieskaites mācību materiāls (a,b) #8 …" at bounding box center [692, 334] width 1384 height 668
click at [74, 282] on div "Mācību tēma: Matemātikas i - 10. klases 1. ieskaites mācību materiāls (a,b) #8 …" at bounding box center [692, 334] width 1384 height 668
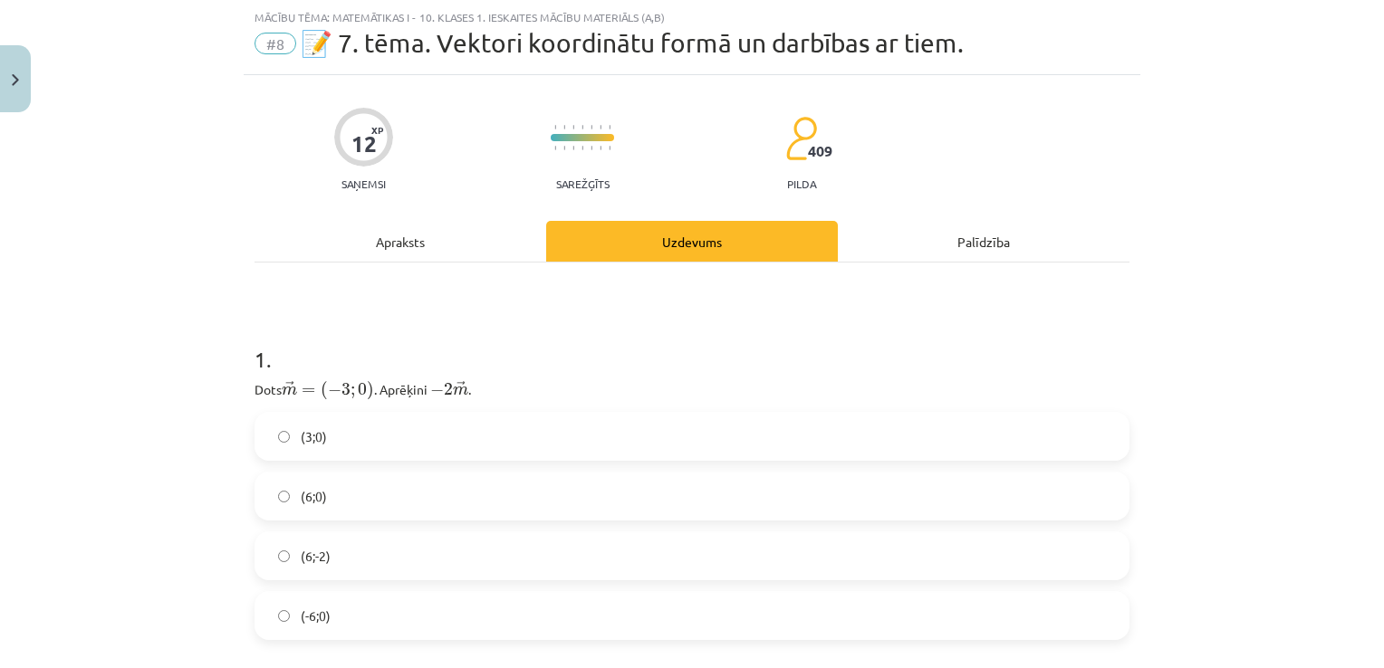
click at [145, 298] on div "Mācību tēma: Matemātikas i - 10. klases 1. ieskaites mācību materiāls (a,b) #8 …" at bounding box center [692, 334] width 1384 height 668
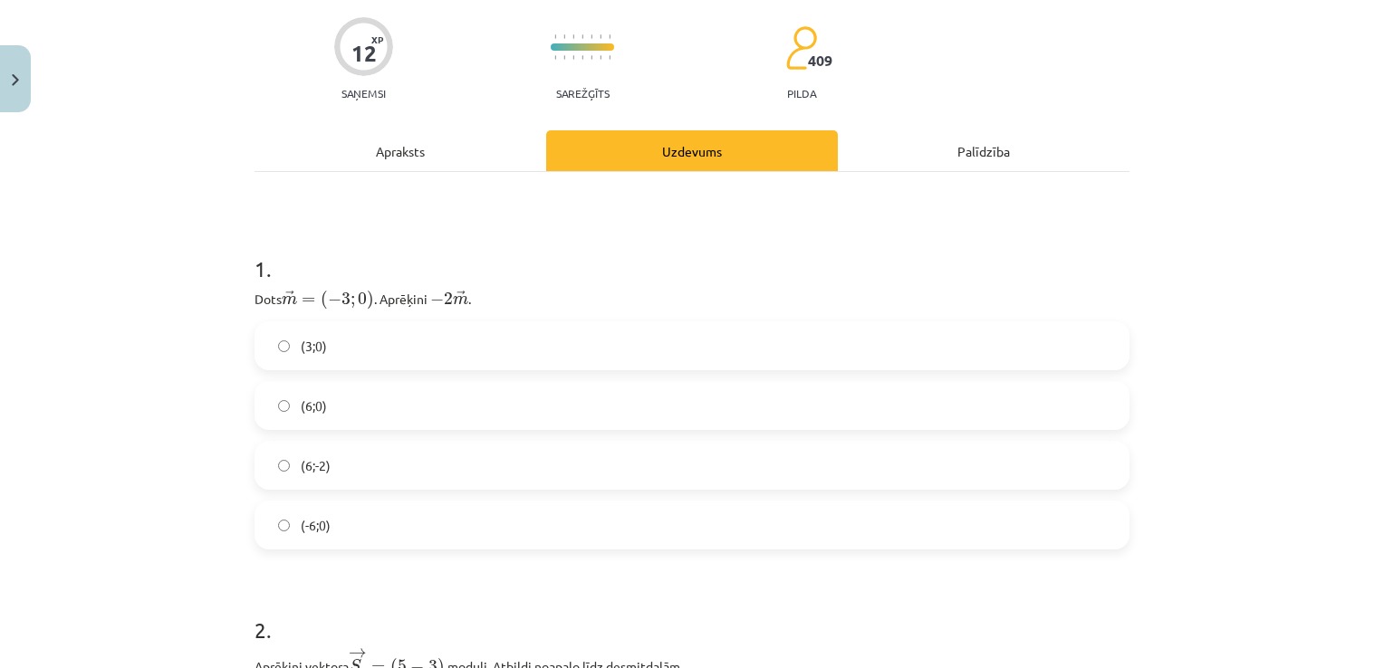
click at [423, 346] on label "(3;0)" at bounding box center [691, 345] width 871 height 45
click at [352, 406] on label "(6;0)" at bounding box center [691, 405] width 871 height 45
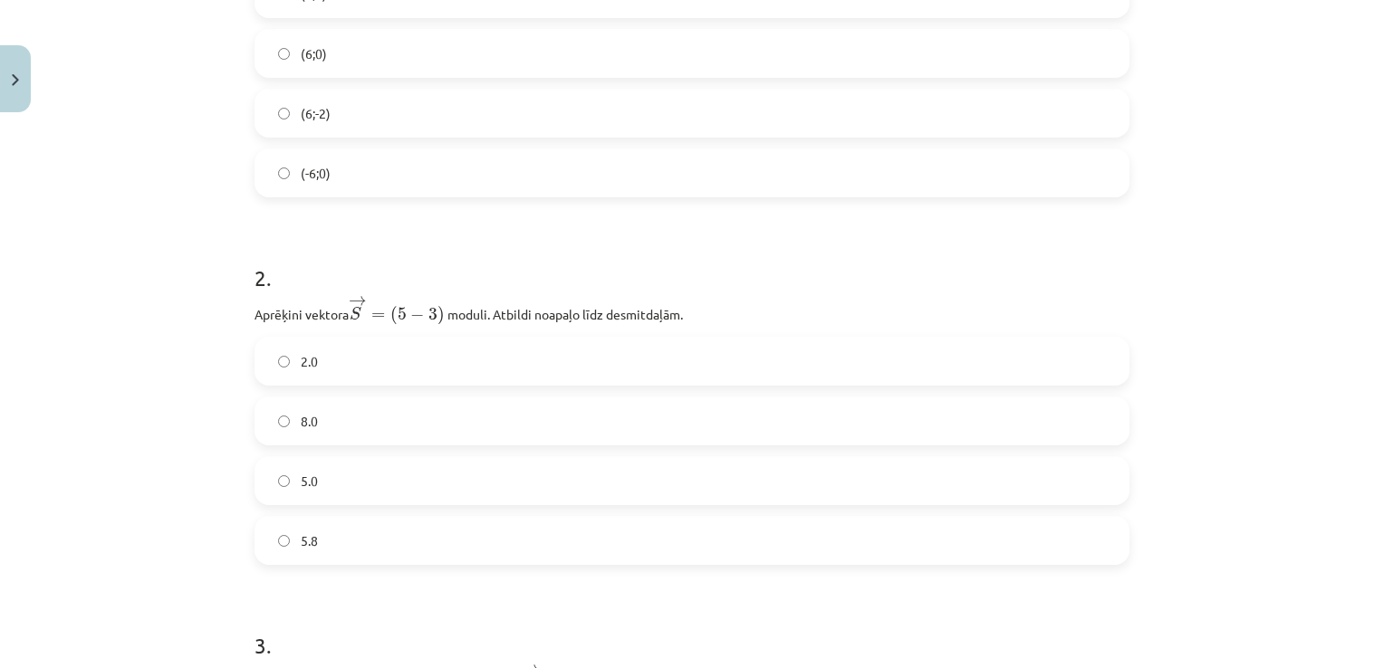
scroll to position [498, 0]
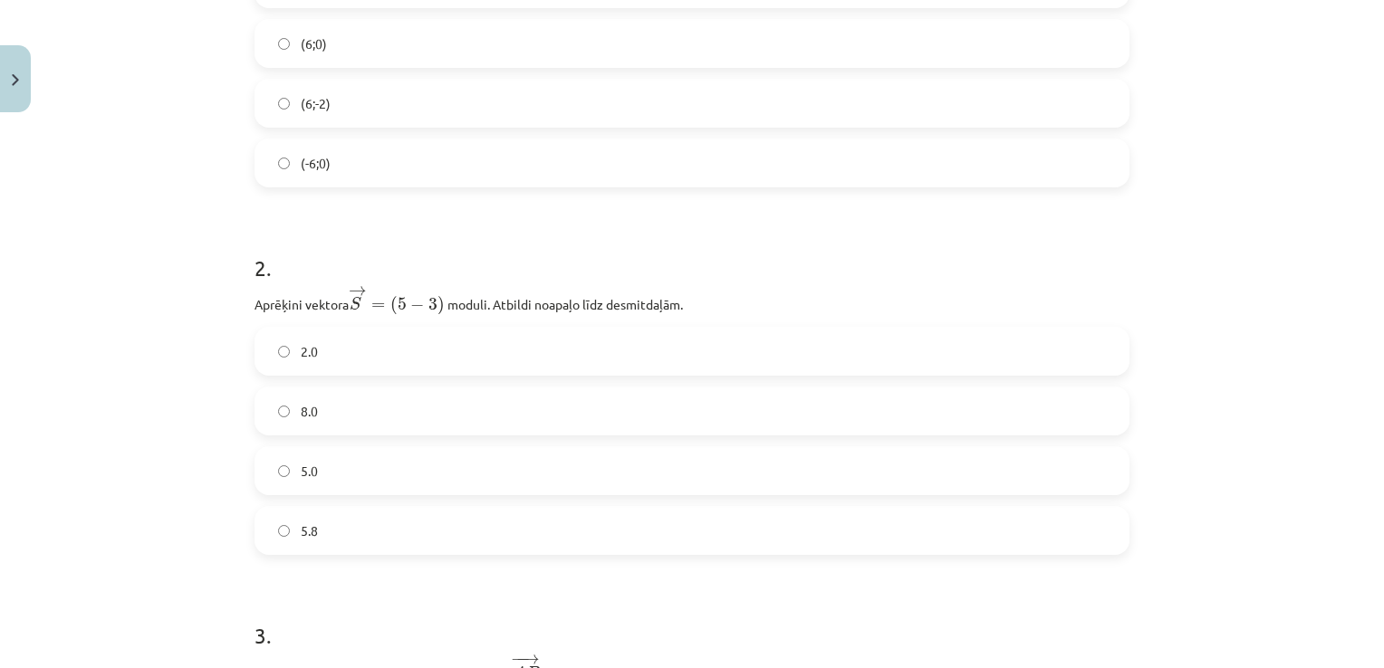
click at [160, 342] on div "Mācību tēma: Matemātikas i - 10. klases 1. ieskaites mācību materiāls (a,b) #8 …" at bounding box center [692, 334] width 1384 height 668
click at [90, 339] on div "Mācību tēma: Matemātikas i - 10. klases 1. ieskaites mācību materiāls (a,b) #8 …" at bounding box center [692, 334] width 1384 height 668
click at [80, 216] on div "Mācību tēma: Matemātikas i - 10. klases 1. ieskaites mācību materiāls (a,b) #8 …" at bounding box center [692, 334] width 1384 height 668
click at [275, 520] on label "5.8" at bounding box center [691, 530] width 871 height 45
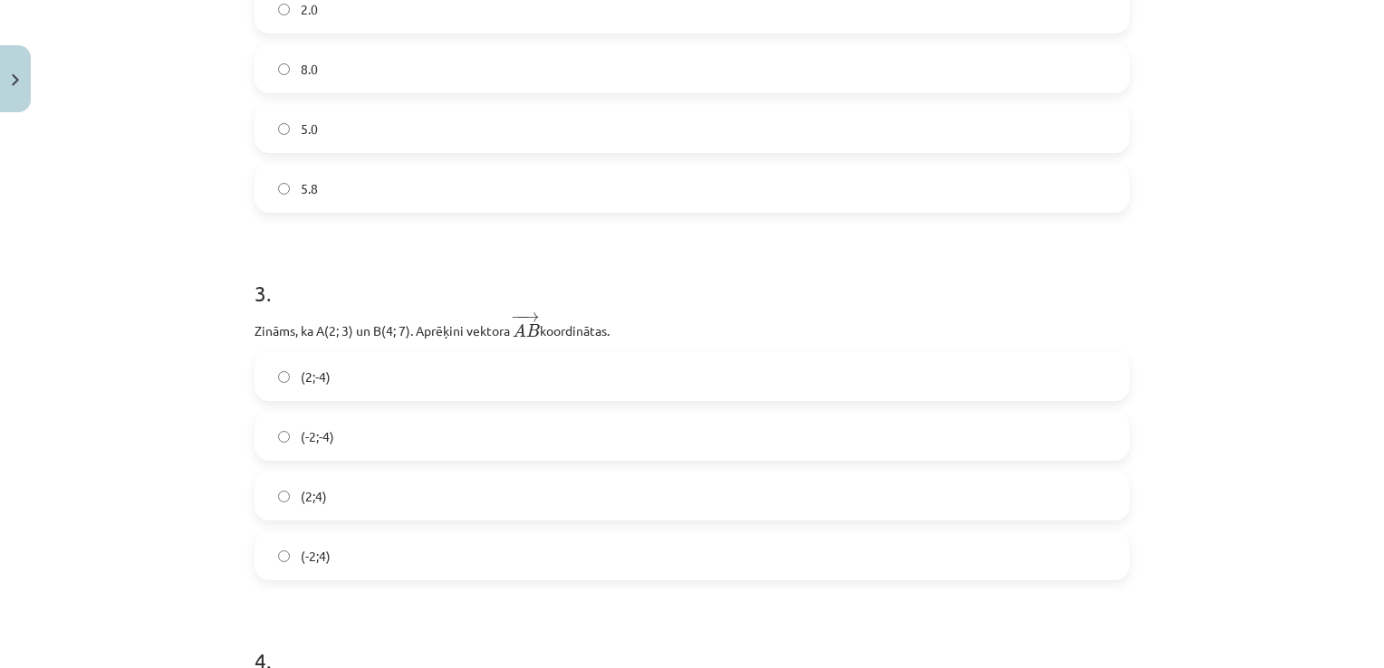
scroll to position [951, 0]
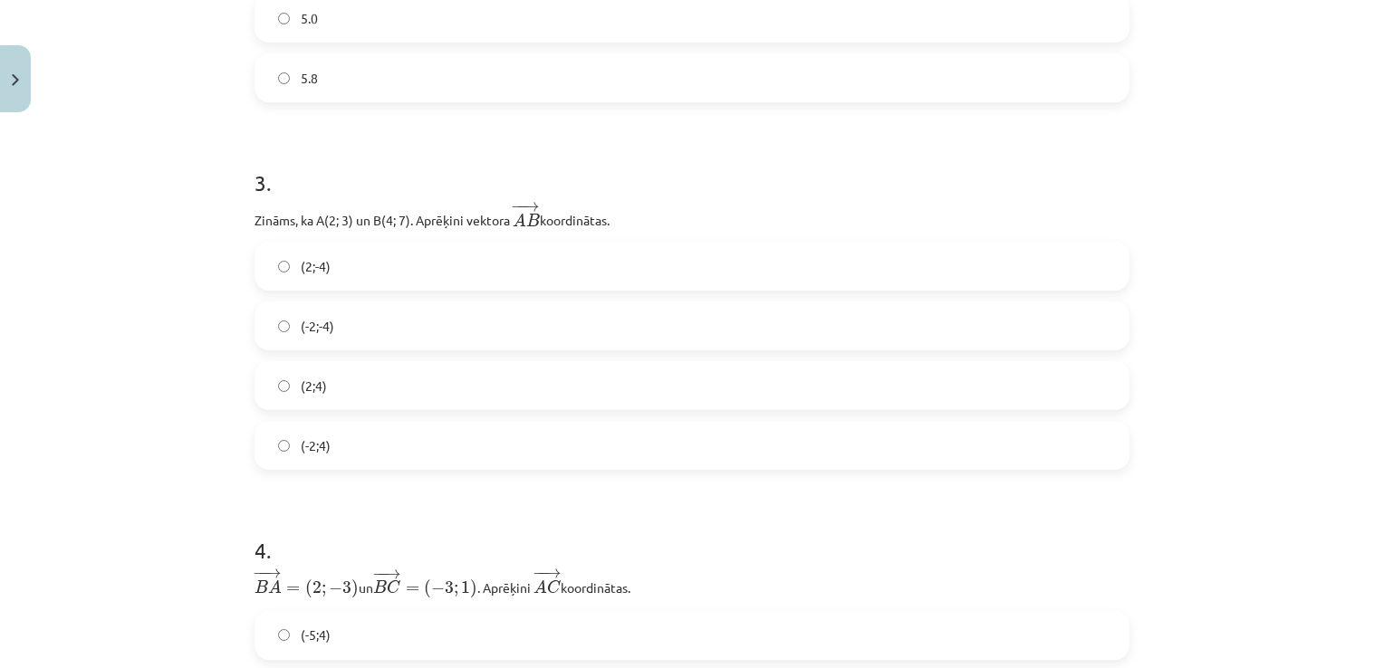
click at [95, 324] on div "Mācību tēma: Matemātikas i - 10. klases 1. ieskaites mācību materiāls (a,b) #8 …" at bounding box center [692, 334] width 1384 height 668
click at [77, 427] on div "Mācību tēma: Matemātikas i - 10. klases 1. ieskaites mācību materiāls (a,b) #8 …" at bounding box center [692, 334] width 1384 height 668
click at [152, 350] on div "Mācību tēma: Matemātikas i - 10. klases 1. ieskaites mācību materiāls (a,b) #8 …" at bounding box center [692, 334] width 1384 height 668
click at [285, 268] on label "(2;-4)" at bounding box center [691, 266] width 871 height 45
click at [272, 376] on label "(2;4)" at bounding box center [691, 385] width 871 height 45
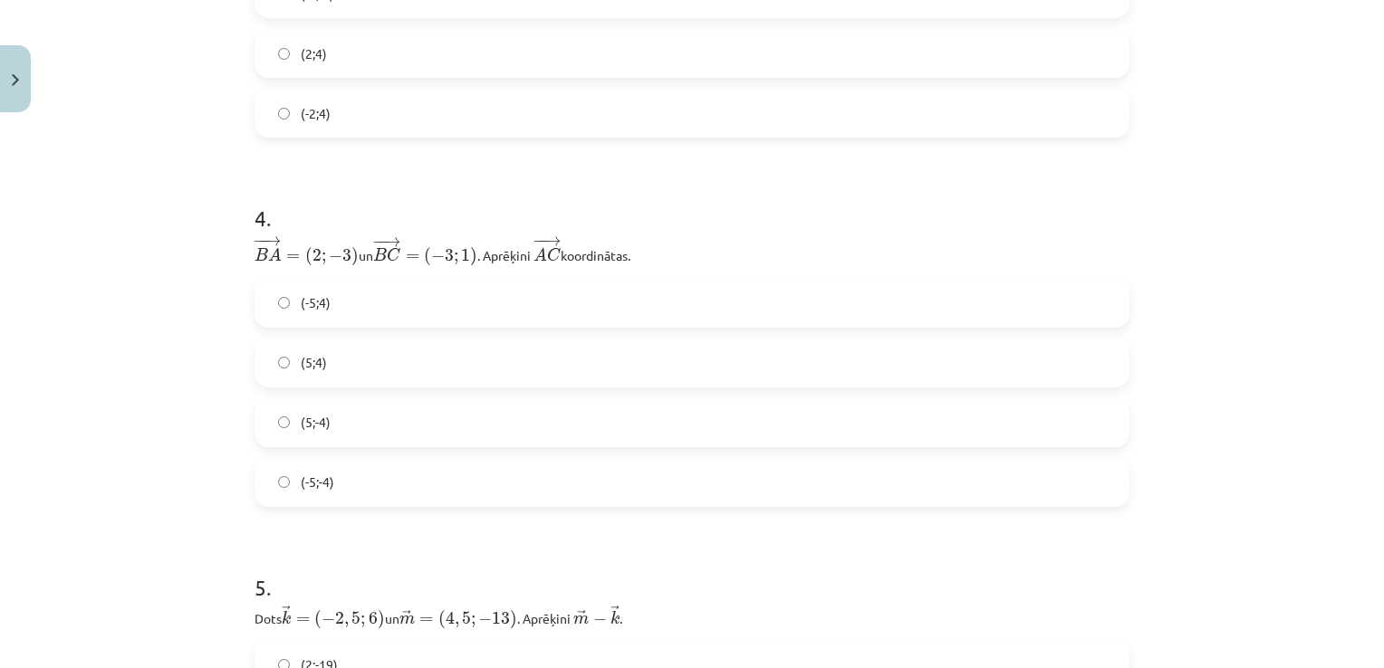
scroll to position [1313, 0]
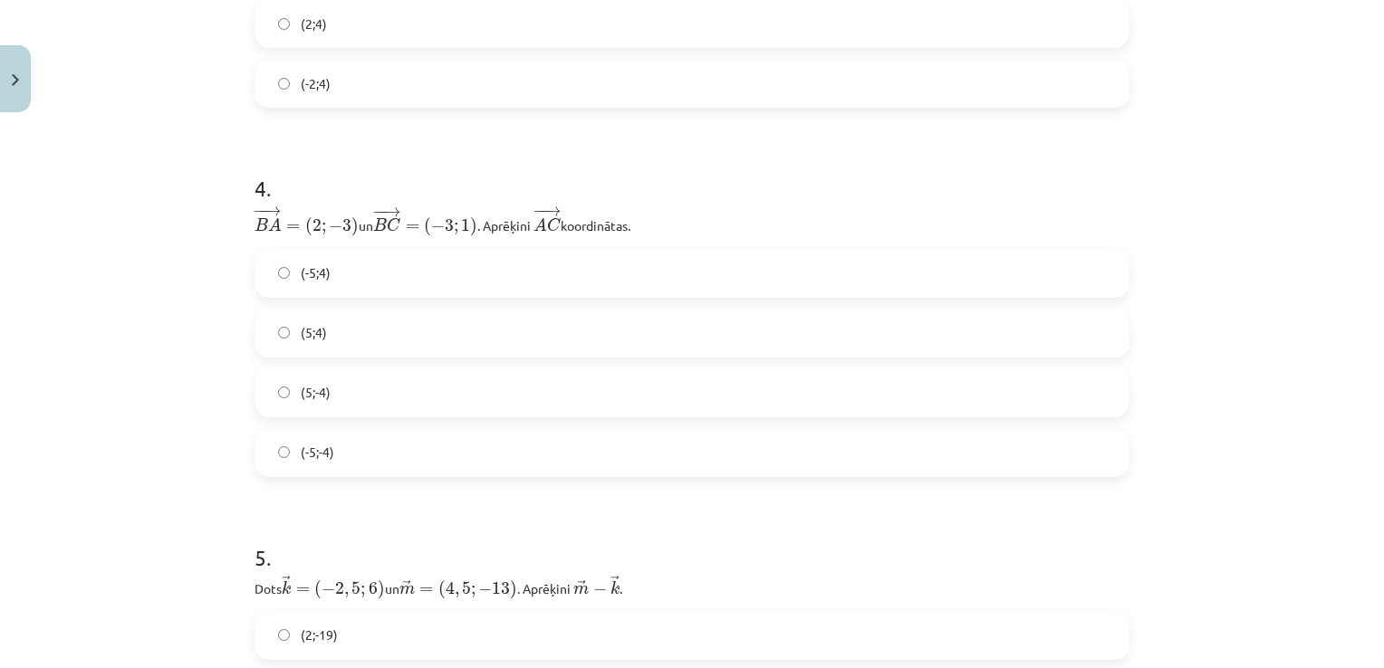
click at [88, 339] on div "Mācību tēma: Matemātikas i - 10. klases 1. ieskaites mācību materiāls (a,b) #8 …" at bounding box center [692, 334] width 1384 height 668
click at [48, 317] on div "Mācību tēma: Matemātikas i - 10. klases 1. ieskaites mācību materiāls (a,b) #8 …" at bounding box center [692, 334] width 1384 height 668
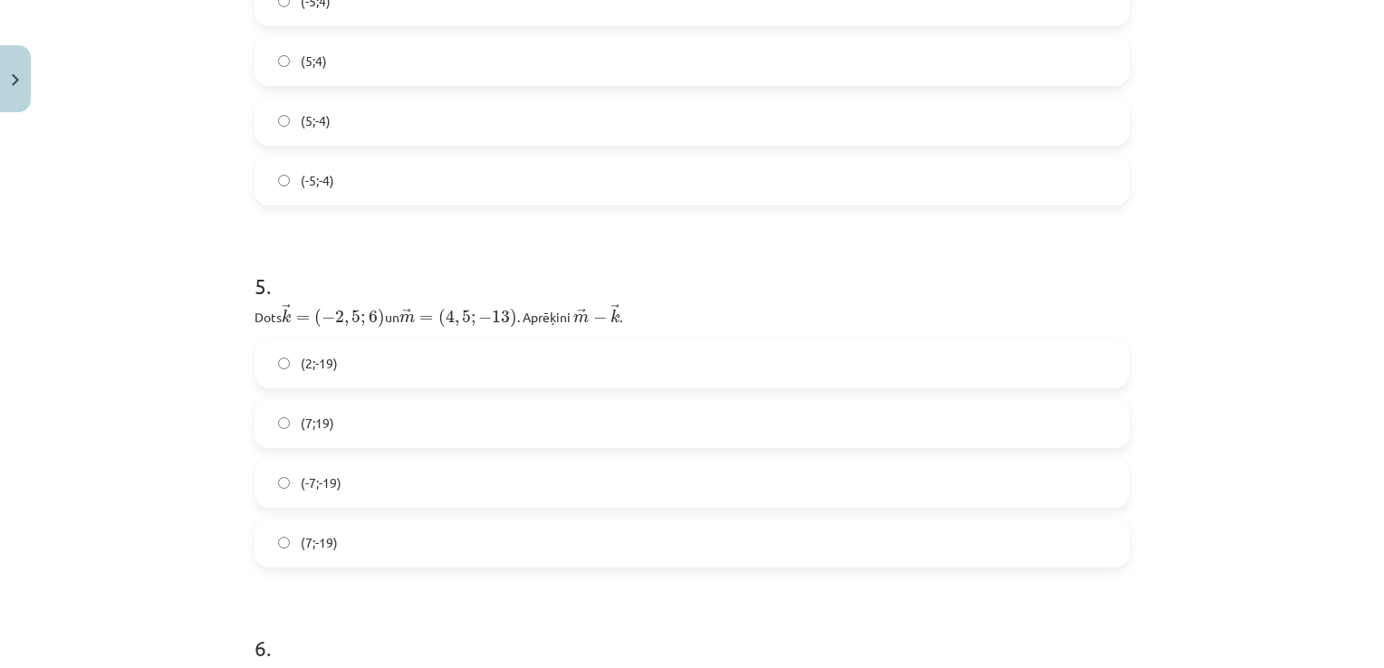
scroll to position [1675, 0]
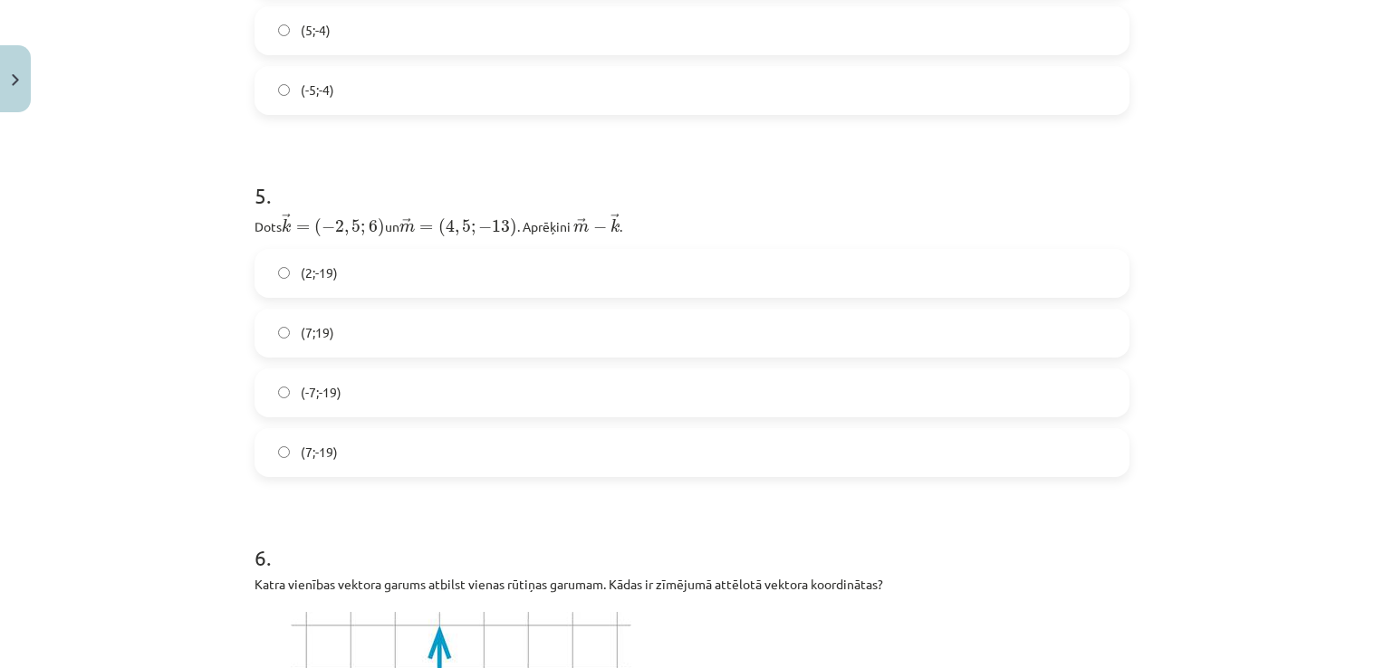
click at [136, 321] on div "Mācību tēma: Matemātikas i - 10. klases 1. ieskaites mācību materiāls (a,b) #8 …" at bounding box center [692, 334] width 1384 height 668
click at [63, 352] on div "Mācību tēma: Matemātikas i - 10. klases 1. ieskaites mācību materiāls (a,b) #8 …" at bounding box center [692, 334] width 1384 height 668
click at [96, 474] on div "Mācību tēma: Matemātikas i - 10. klases 1. ieskaites mācību materiāls (a,b) #8 …" at bounding box center [692, 334] width 1384 height 668
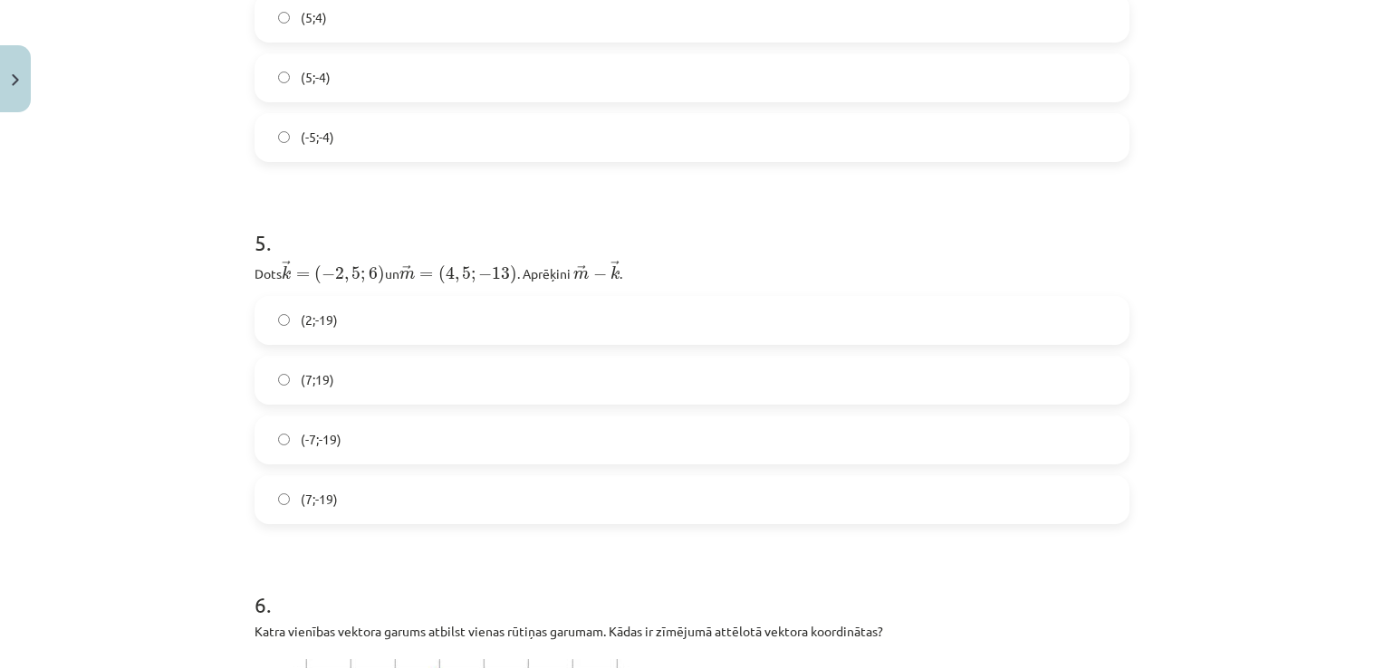
scroll to position [1585, 0]
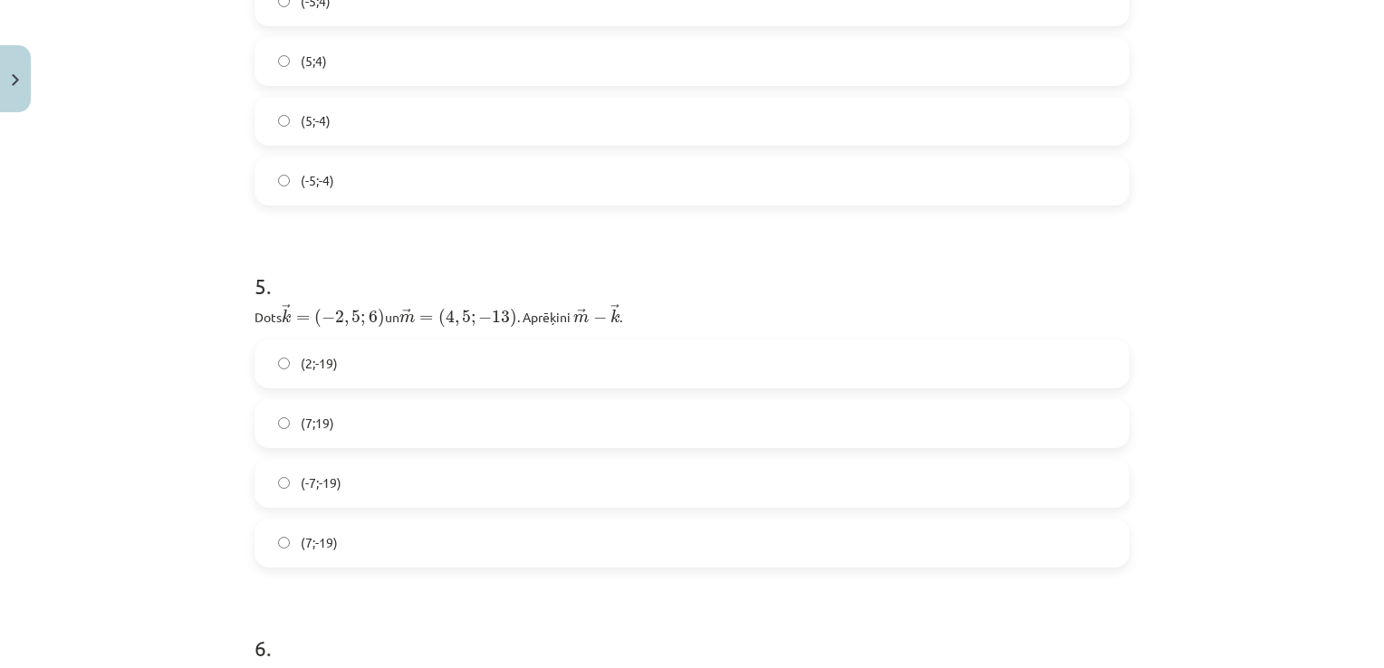
click at [264, 545] on label "(7;-19)" at bounding box center [691, 543] width 871 height 45
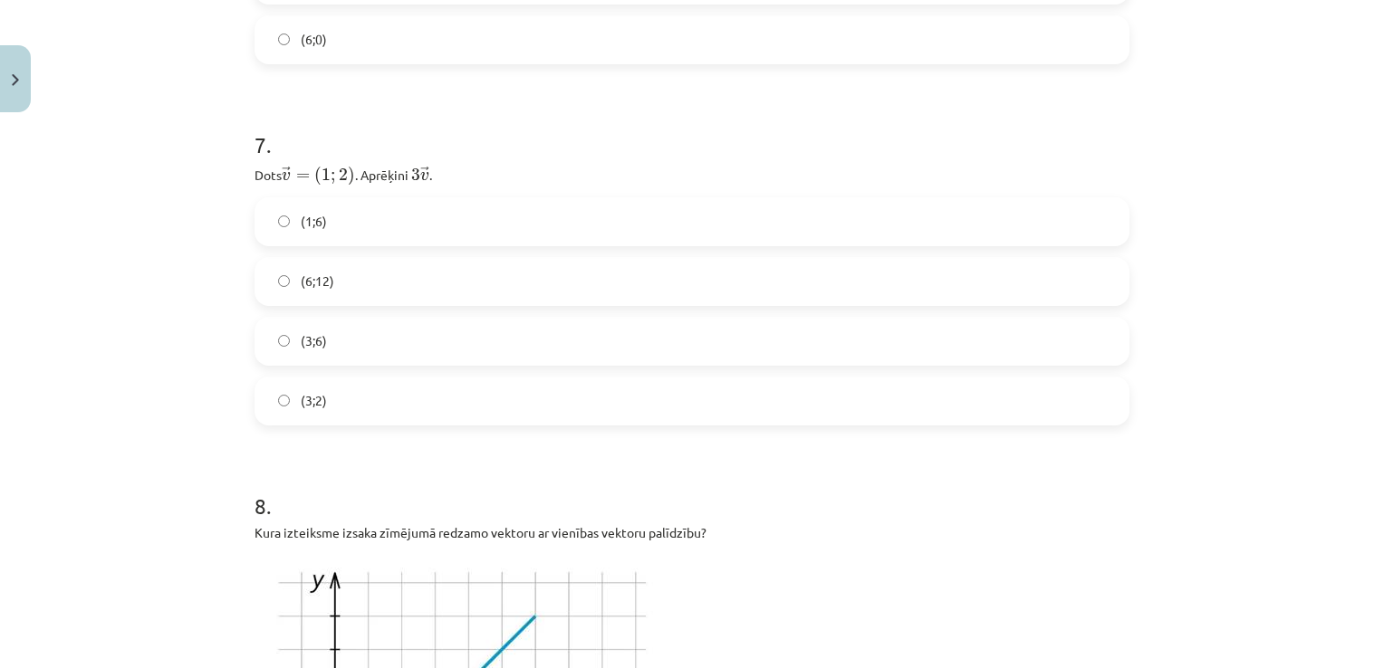
scroll to position [2762, 0]
click at [167, 235] on div "Mācību tēma: Matemātikas i - 10. klases 1. ieskaites mācību materiāls (a,b) #8 …" at bounding box center [692, 334] width 1384 height 668
click at [269, 343] on label "(3;6)" at bounding box center [691, 342] width 871 height 45
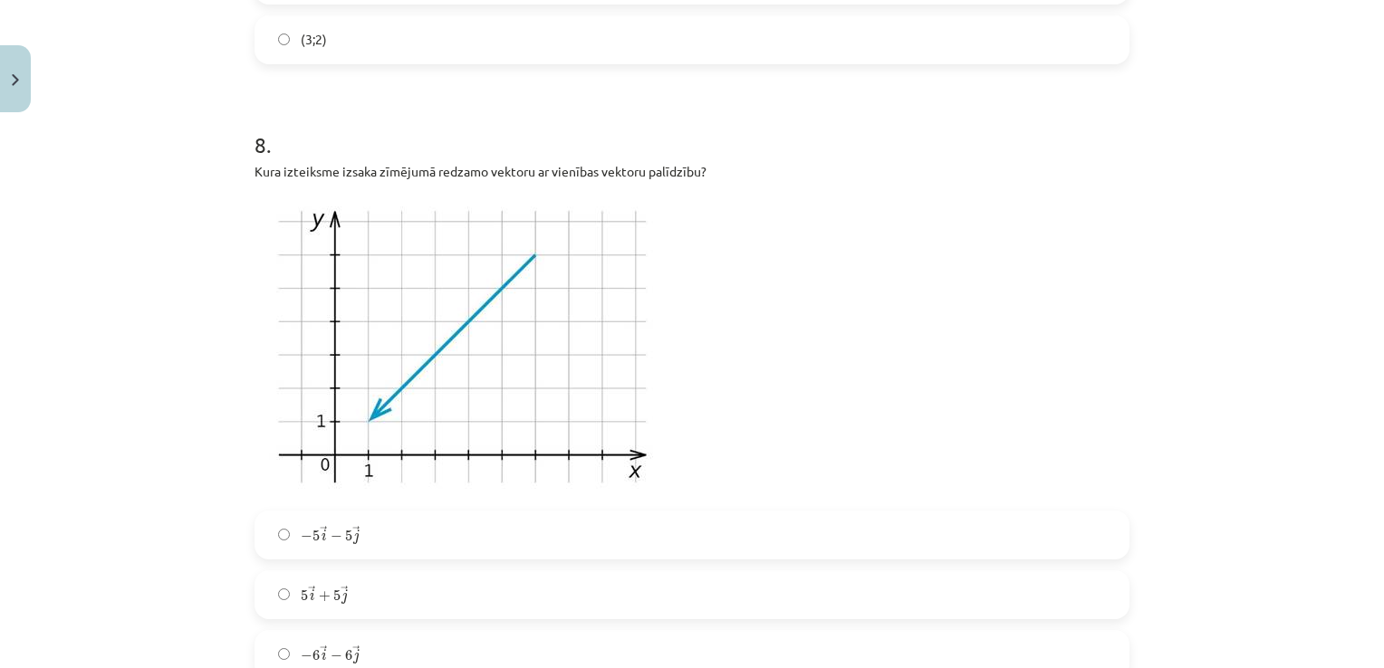
scroll to position [3305, 0]
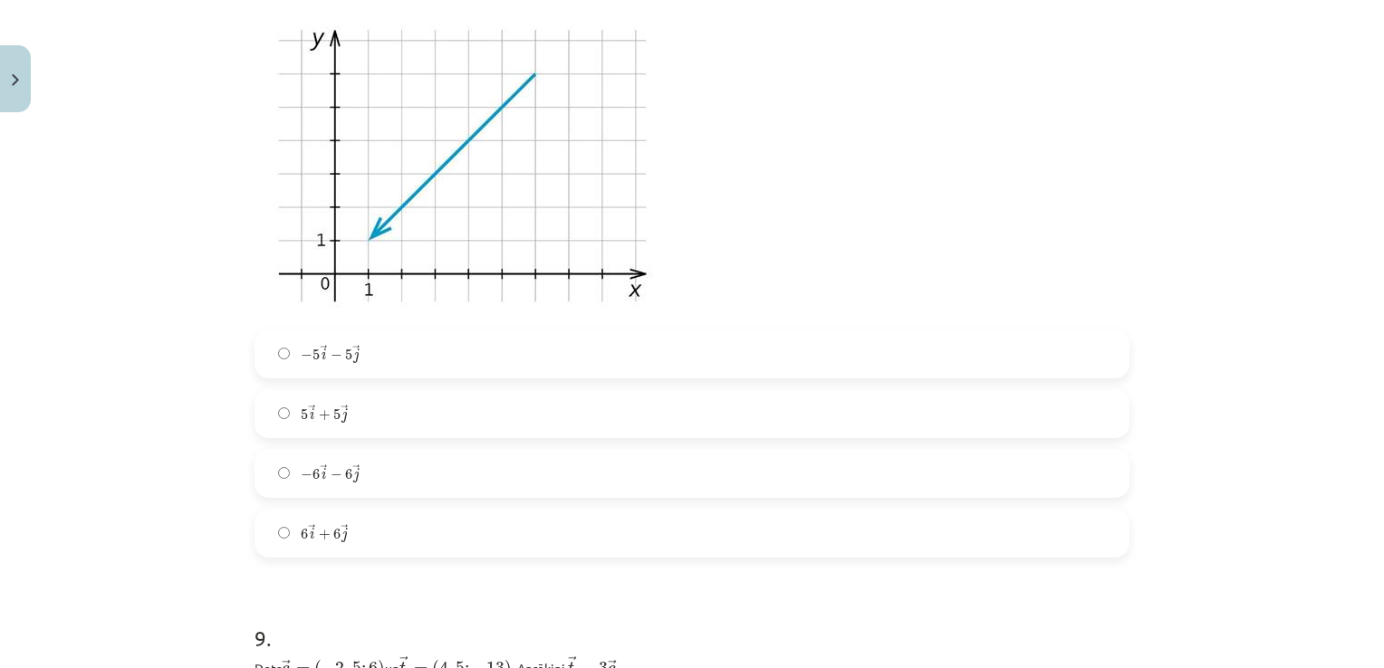
click at [284, 351] on label "− 5 → i − 5 → j − 5 i → − 5 j →" at bounding box center [691, 353] width 871 height 45
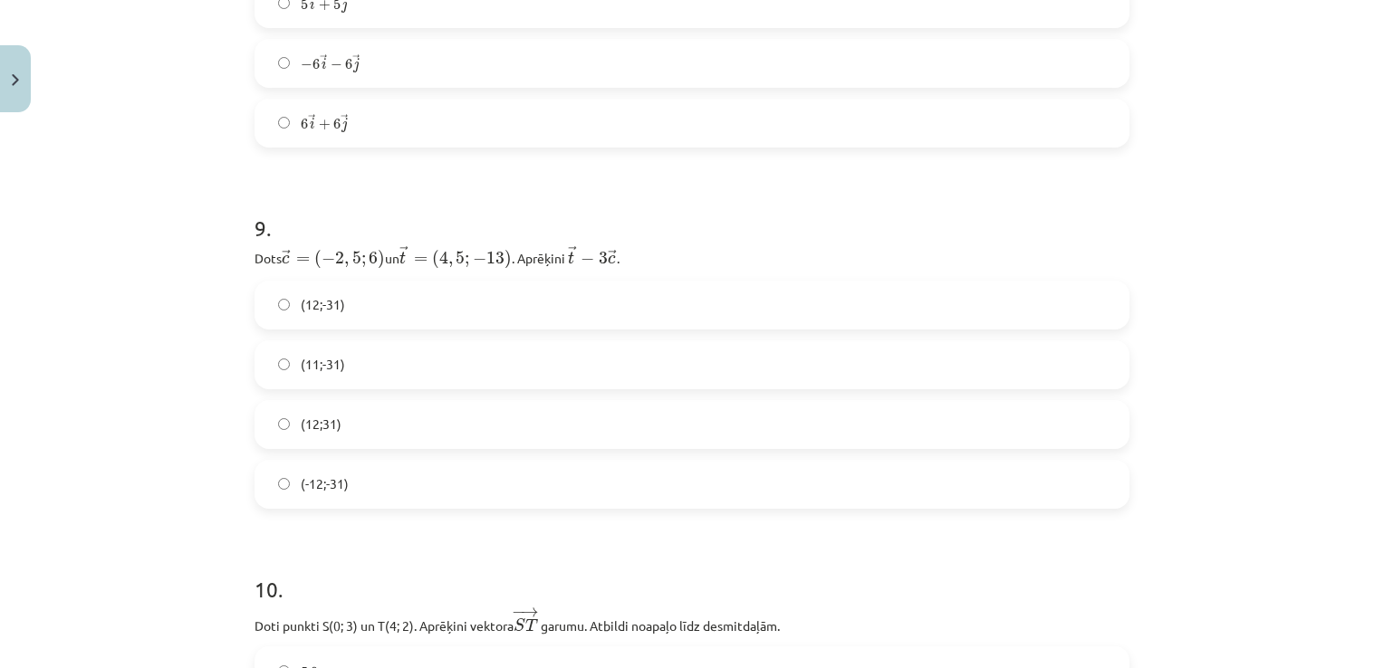
scroll to position [3758, 0]
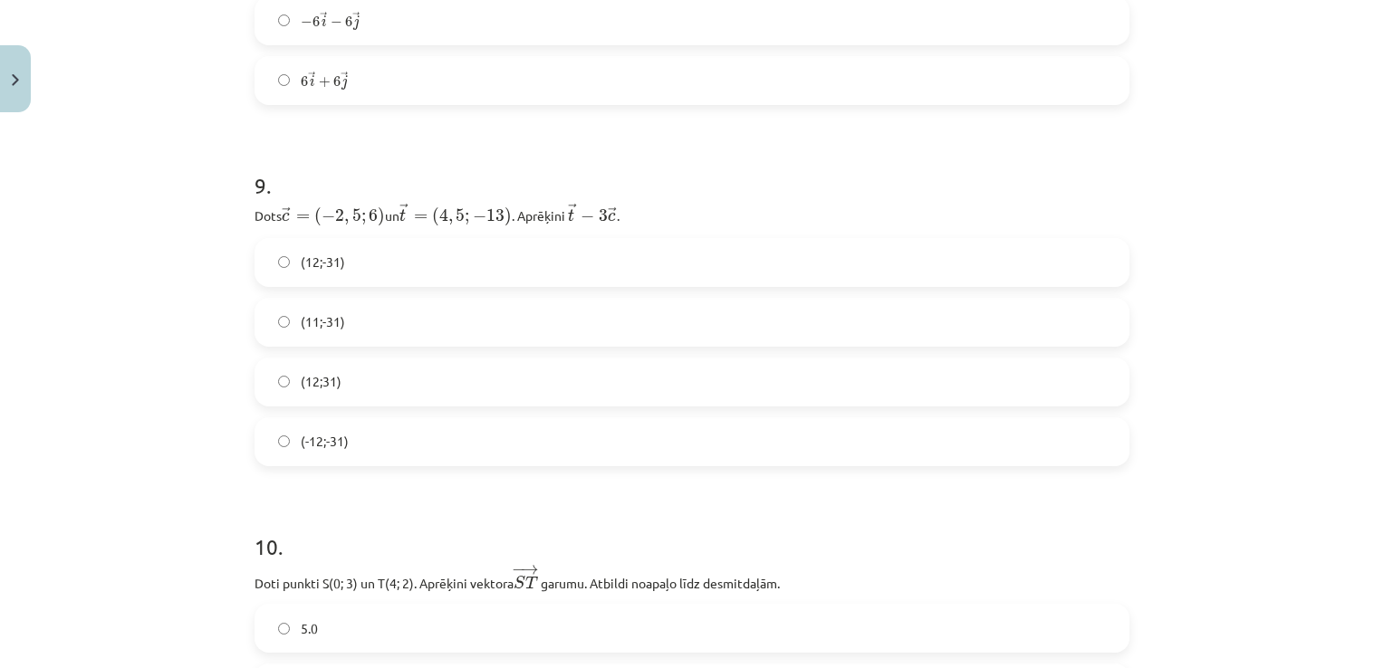
click at [1203, 22] on div "Mācību tēma: Matemātikas i - 10. klases 1. ieskaites mācību materiāls (a,b) #8 …" at bounding box center [692, 334] width 1384 height 668
drag, startPoint x: 318, startPoint y: 210, endPoint x: 371, endPoint y: 223, distance: 54.9
click at [371, 223] on span "→ c = ( − 2 , 5 ; 6 )" at bounding box center [333, 216] width 103 height 19
drag, startPoint x: 371, startPoint y: 223, endPoint x: 315, endPoint y: 219, distance: 56.3
click at [315, 219] on span "(" at bounding box center [317, 216] width 7 height 19
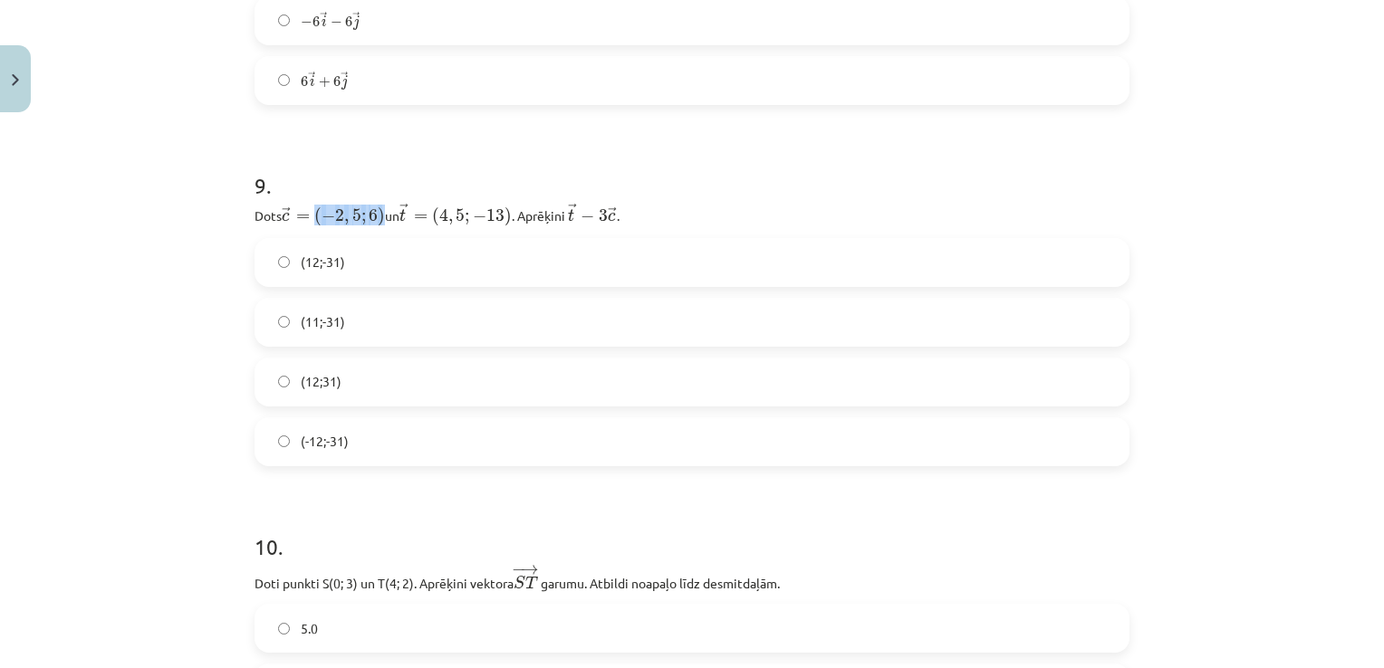
drag, startPoint x: 312, startPoint y: 213, endPoint x: 379, endPoint y: 219, distance: 68.2
click at [379, 219] on span "→ c = ( − 2 , 5 ; 6 )" at bounding box center [333, 216] width 103 height 19
copy span "( − 2 , 5 ; 6 )"
click at [456, 216] on span "→ t = ( 4 , 5 ; − 13 )" at bounding box center [455, 215] width 112 height 23
drag, startPoint x: 435, startPoint y: 215, endPoint x: 513, endPoint y: 219, distance: 78.0
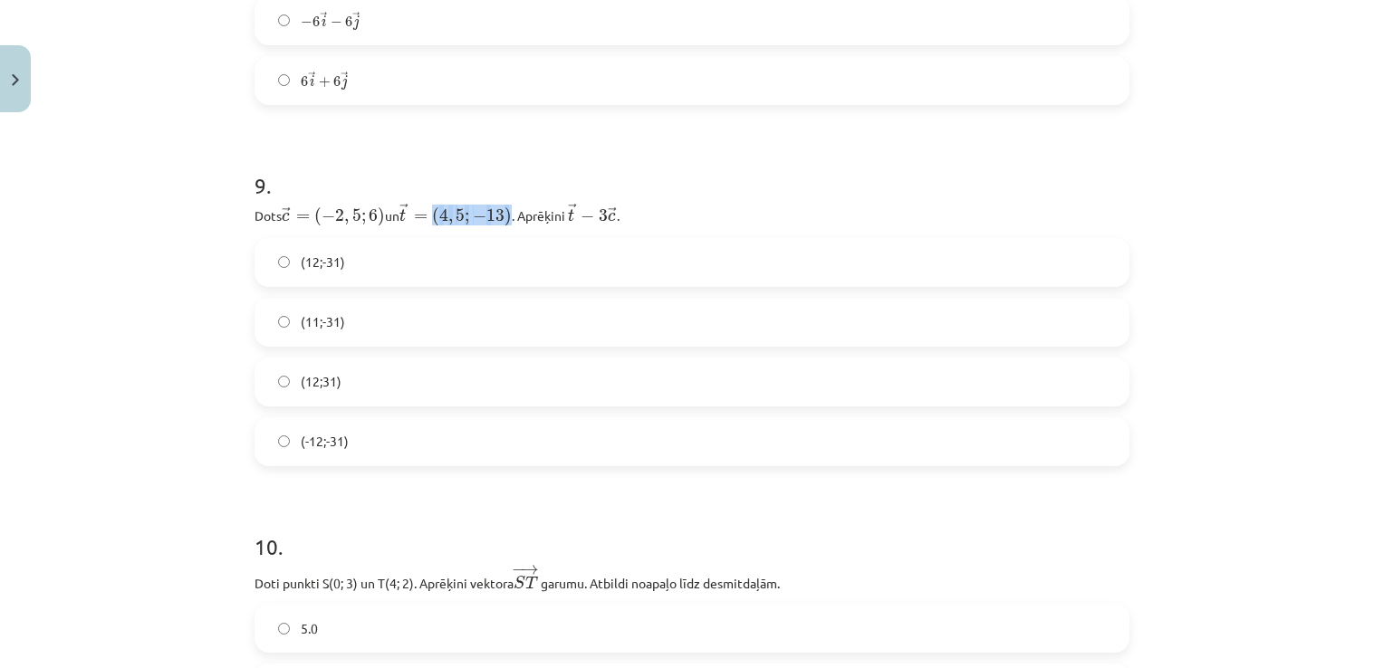
click at [512, 219] on span "→ t = ( 4 , 5 ; − 13 )" at bounding box center [455, 215] width 112 height 23
copy span "( 4 , 5 ; − 13 )"
drag, startPoint x: 311, startPoint y: 207, endPoint x: 378, endPoint y: 213, distance: 67.2
click at [378, 213] on span "→ c = ( − 2 , 5 ; 6 )" at bounding box center [333, 216] width 103 height 19
copy span "( − 2 , 5 ; 6 )"
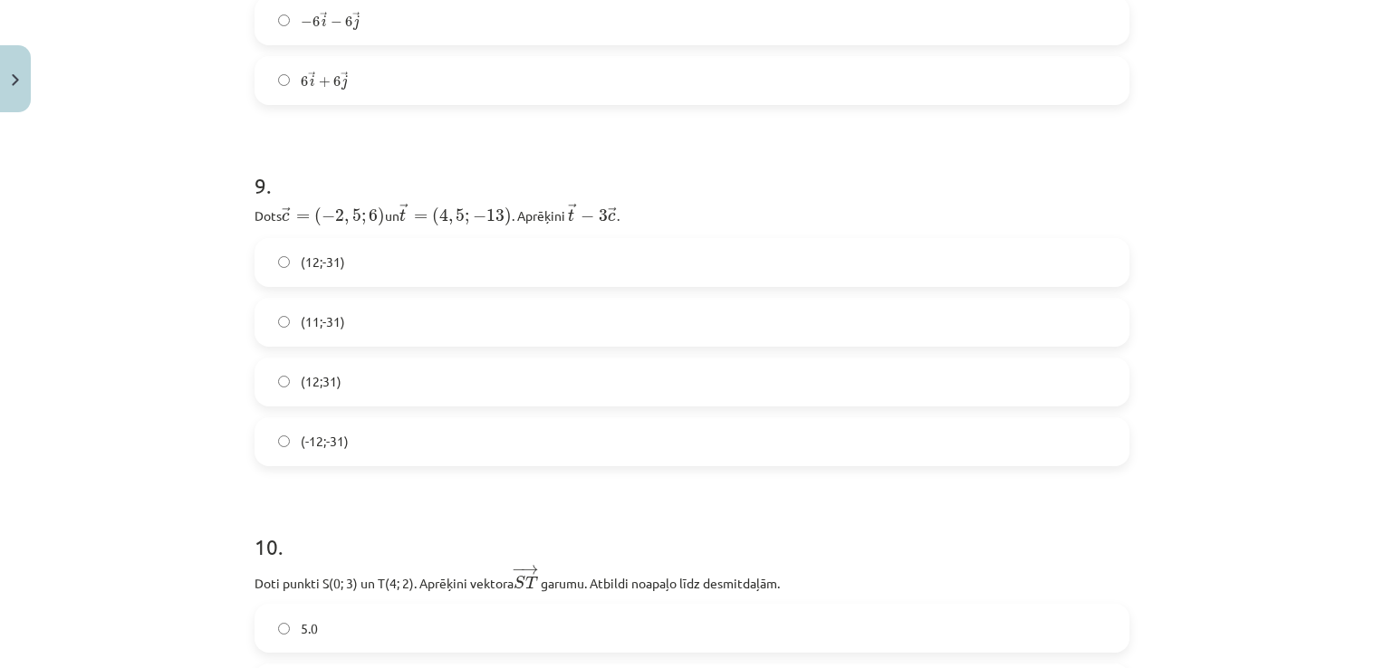
click at [694, 517] on h1 "10 ." at bounding box center [691, 531] width 875 height 56
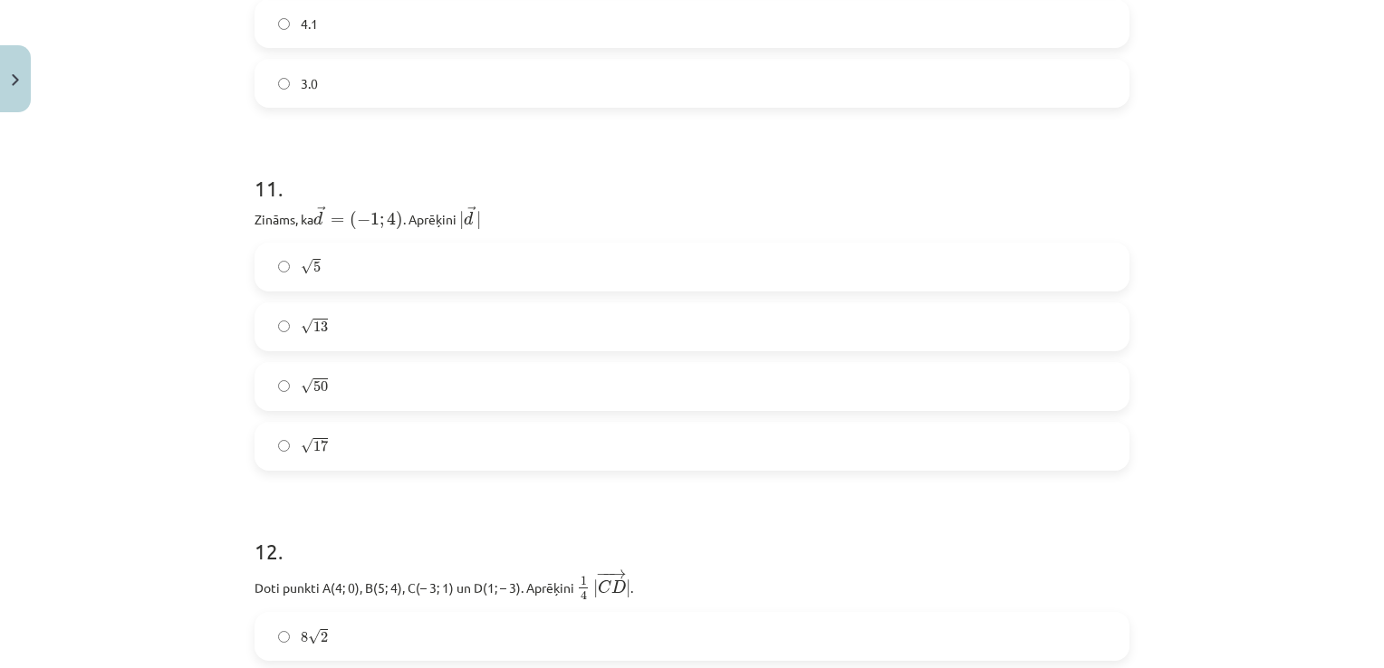
scroll to position [4392, 0]
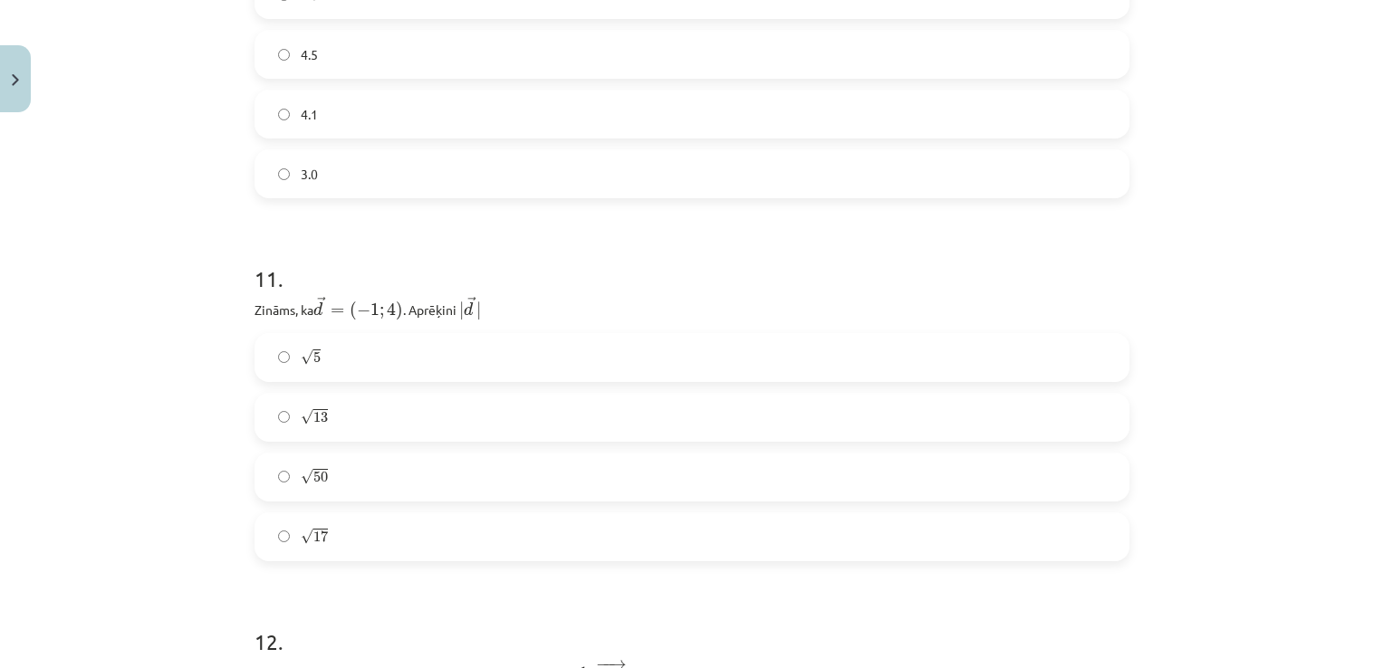
click at [277, 525] on label "√ 17 17" at bounding box center [691, 536] width 871 height 45
click at [147, 308] on div "Mācību tēma: Matemātikas i - 10. klases 1. ieskaites mācību materiāls (a,b) #8 …" at bounding box center [692, 334] width 1384 height 668
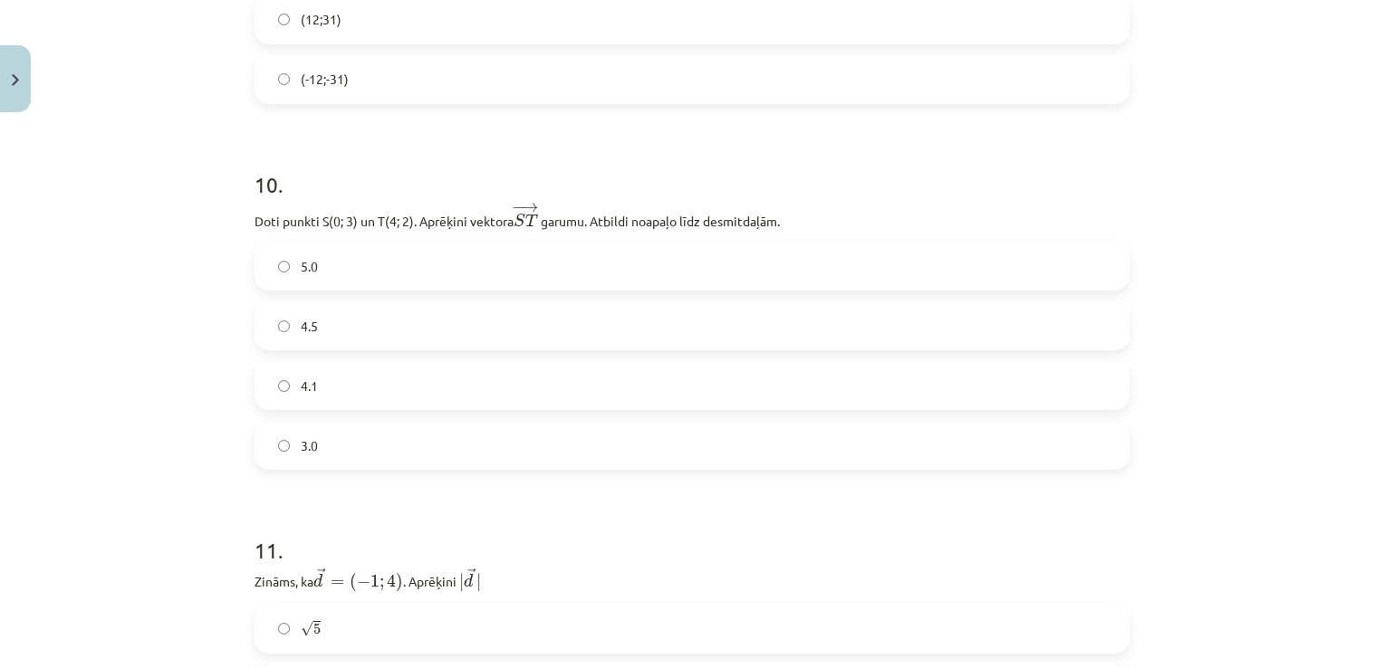
click at [131, 249] on div "Mācību tēma: Matemātikas i - 10. klases 1. ieskaites mācību materiāls (a,b) #8 …" at bounding box center [692, 334] width 1384 height 668
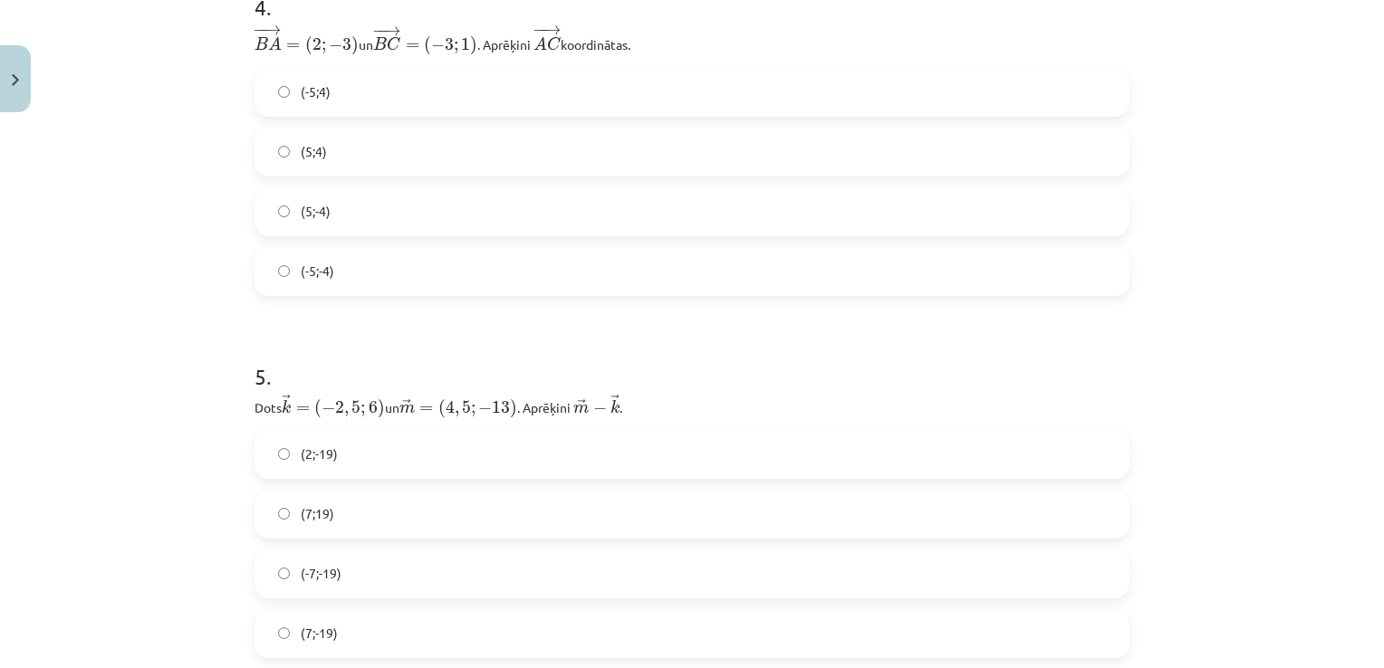
scroll to position [1404, 0]
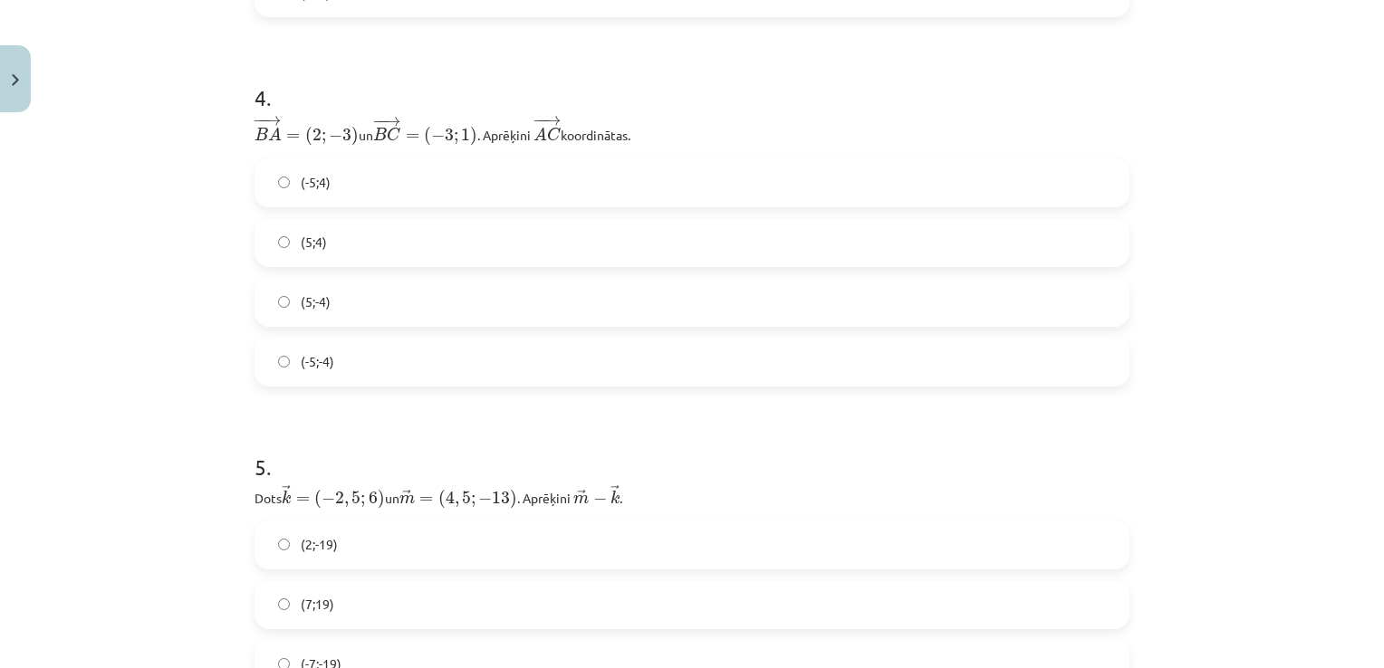
click at [71, 348] on div "Mācību tēma: Matemātikas i - 10. klases 1. ieskaites mācību materiāls (a,b) #8 …" at bounding box center [692, 334] width 1384 height 668
drag, startPoint x: 247, startPoint y: 122, endPoint x: 641, endPoint y: 132, distance: 394.0
click at [641, 132] on p "− − → B A = ( 2 ; − 3 ) B A → = ( 2 ; − 3 ) un ﻿ − − → B C = ( − 3 ; 1 ) B C → …" at bounding box center [691, 131] width 875 height 32
copy p "− − → B A = ( 2 ; − 3 ) B A → = ( 2 ; − 3 ) un ﻿ − − → B C = ( − 3 ; 1 ) B C → …"
click at [157, 222] on div "Mācību tēma: Matemātikas i - 10. klases 1. ieskaites mācību materiāls (a,b) #8 …" at bounding box center [692, 334] width 1384 height 668
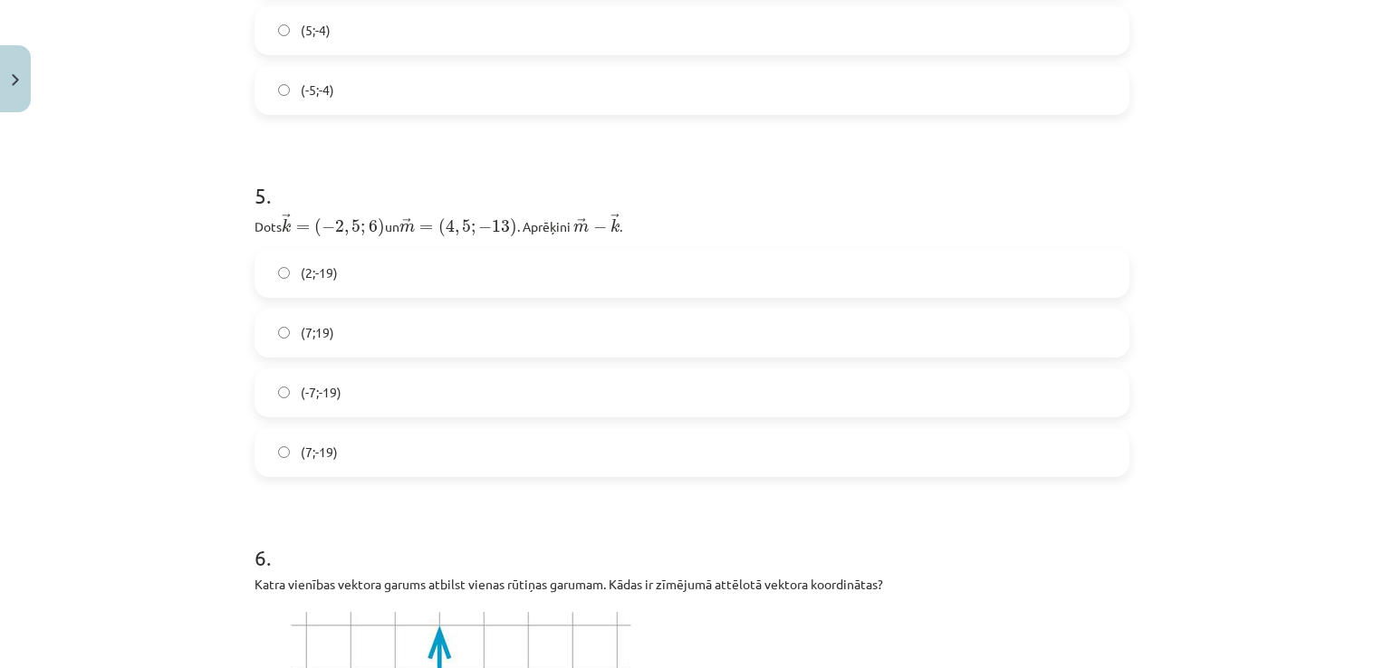
scroll to position [1313, 0]
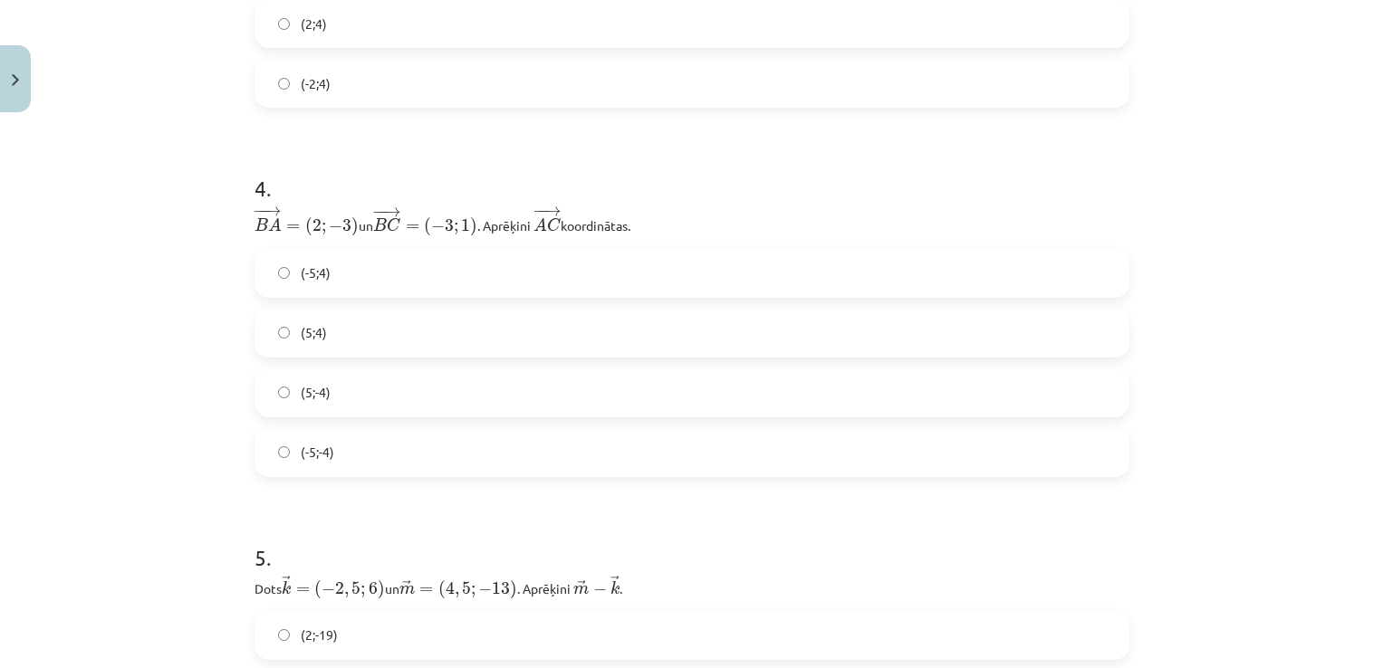
drag, startPoint x: 245, startPoint y: 219, endPoint x: 644, endPoint y: 216, distance: 399.4
copy p "− − → B A = ( 2 ; − 3 ) B A → = ( 2 ; − 3 ) un ﻿ − − → B C = ( − 3 ; 1 ) B C → …"
click at [159, 354] on div "Mācību tēma: Matemātikas i - 10. klases 1. ieskaites mācību materiāls (a,b) #8 …" at bounding box center [692, 334] width 1384 height 668
click at [264, 273] on label "(-5;4)" at bounding box center [691, 273] width 871 height 45
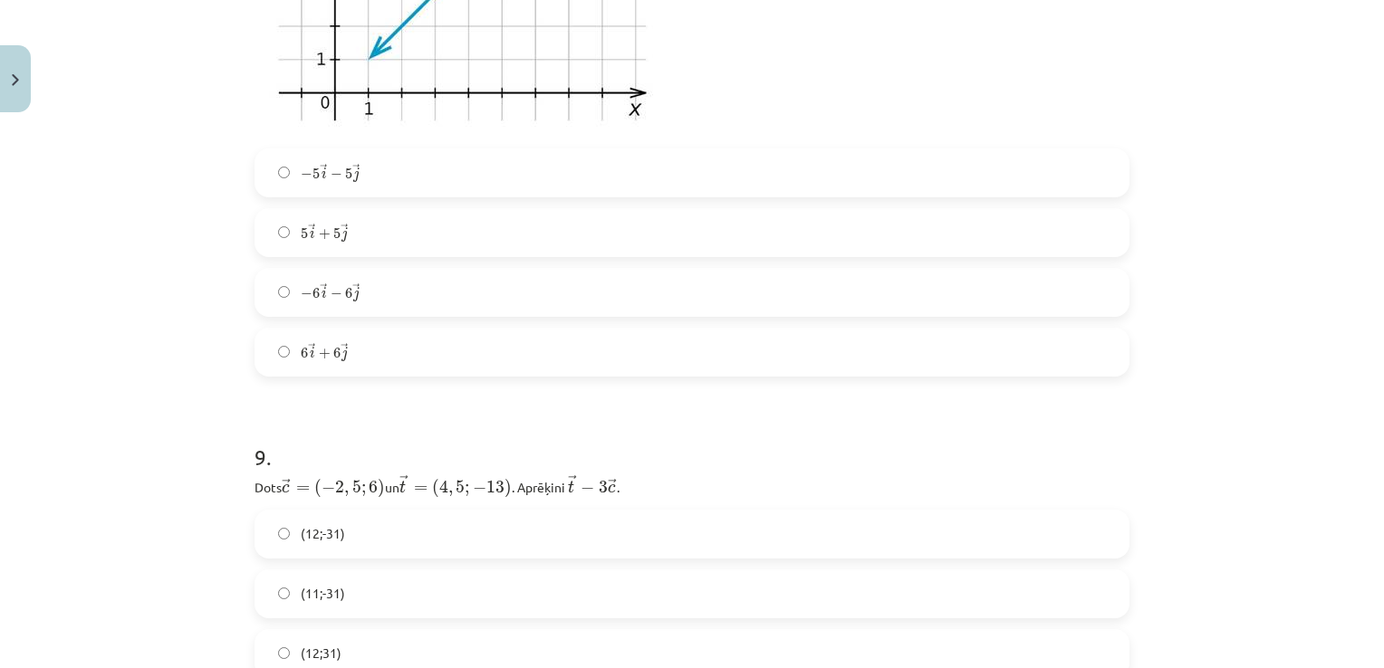
scroll to position [3758, 0]
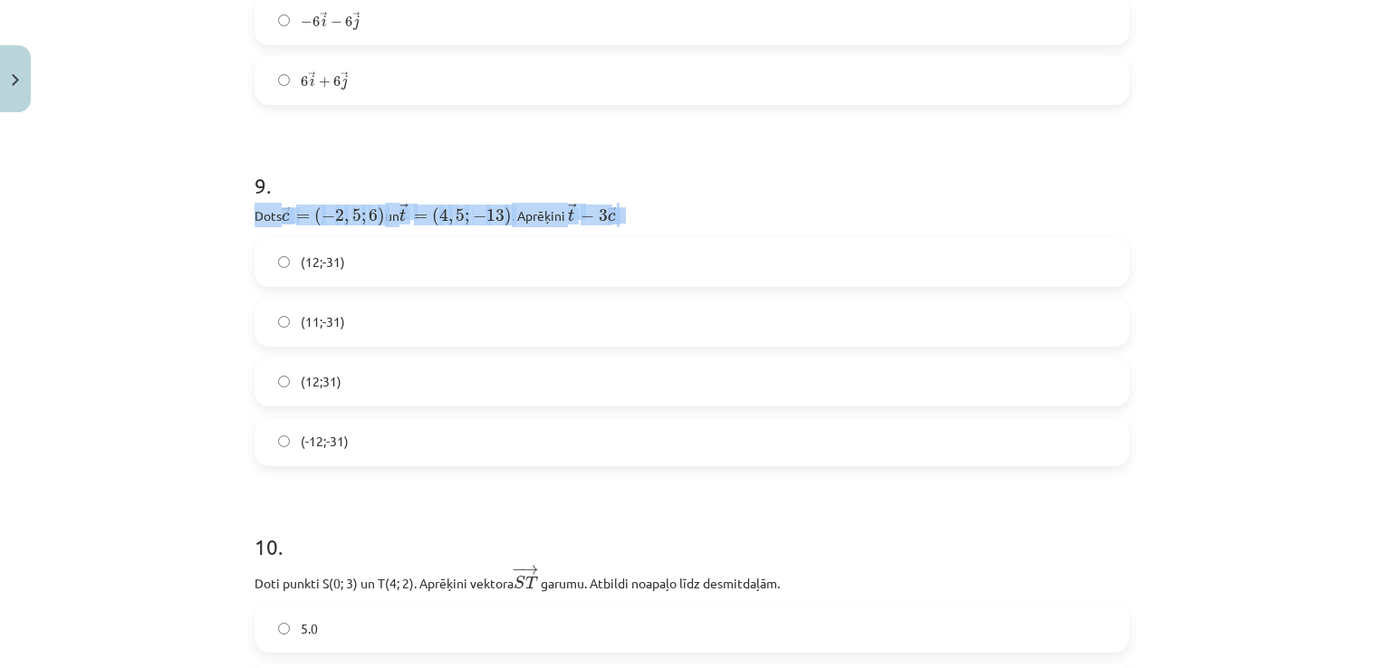
drag, startPoint x: 249, startPoint y: 216, endPoint x: 645, endPoint y: 209, distance: 395.8
click at [645, 209] on p "Dots ﻿﻿ → c = ( − 2 , 5 ; 6 ) c → = ( − 2 , 5 ; 6 ) ﻿ un ﻿ → t = ( 4 , 5 ; − 13…" at bounding box center [691, 215] width 875 height 24
copy p "Dots ﻿﻿ → c = ( − 2 , 5 ; 6 ) c → = ( − 2 , 5 ; 6 ) ﻿ un ﻿ → t = ( 4 , 5 ; − 13…"
click at [159, 305] on div "Mācību tēma: Matemātikas i - 10. klases 1. ieskaites mācību materiāls (a,b) #8 …" at bounding box center [692, 334] width 1384 height 668
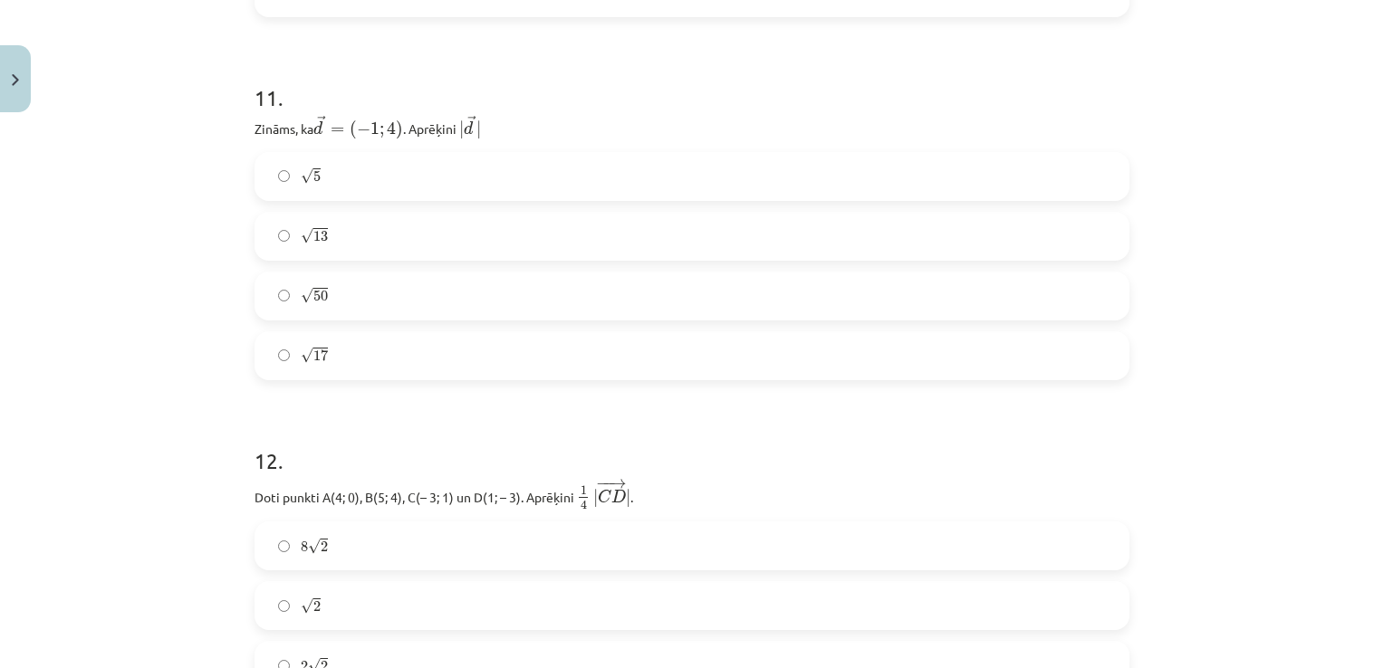
scroll to position [4845, 0]
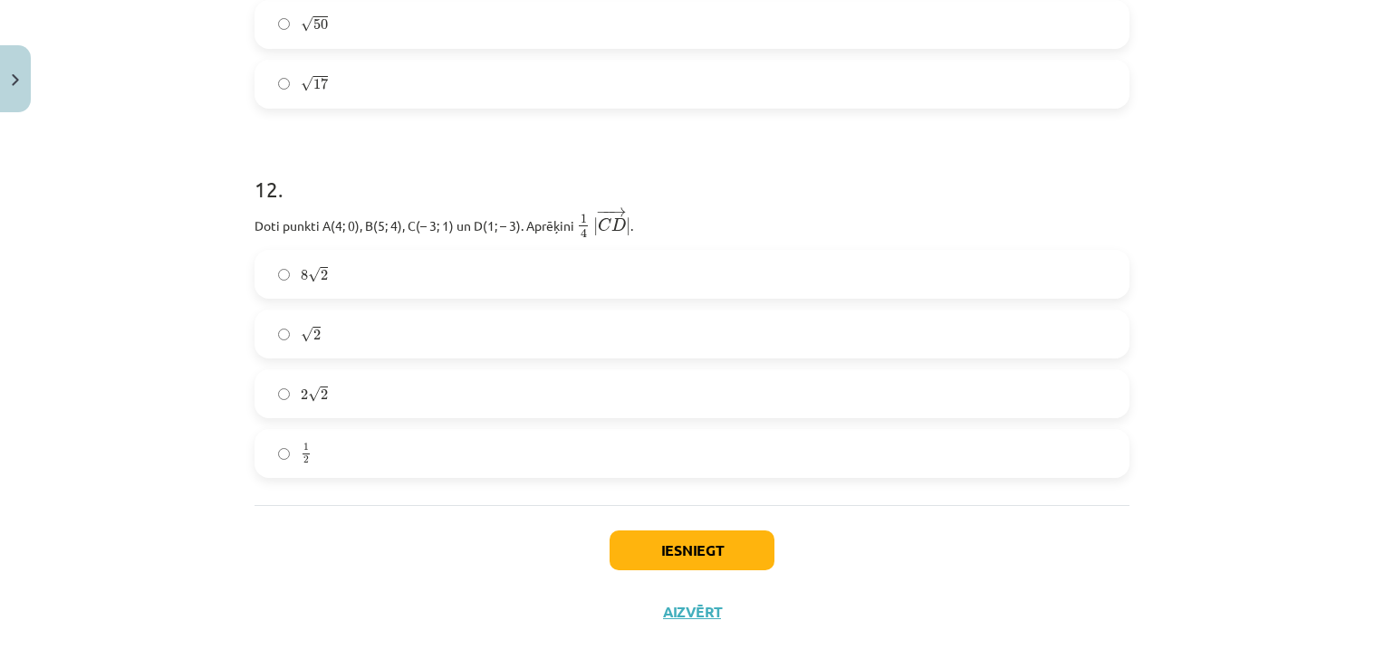
drag, startPoint x: 248, startPoint y: 225, endPoint x: 630, endPoint y: 235, distance: 382.3
copy p "Doti punkti A(4; 0), B(5; 4), C(– 3; 1) un D(1; – 3). Aprēķini ﻿ 1 4 | − − → C …"
click at [766, 197] on h1 "12 ." at bounding box center [691, 173] width 875 height 56
click at [263, 338] on label "√ 2 2" at bounding box center [691, 334] width 871 height 45
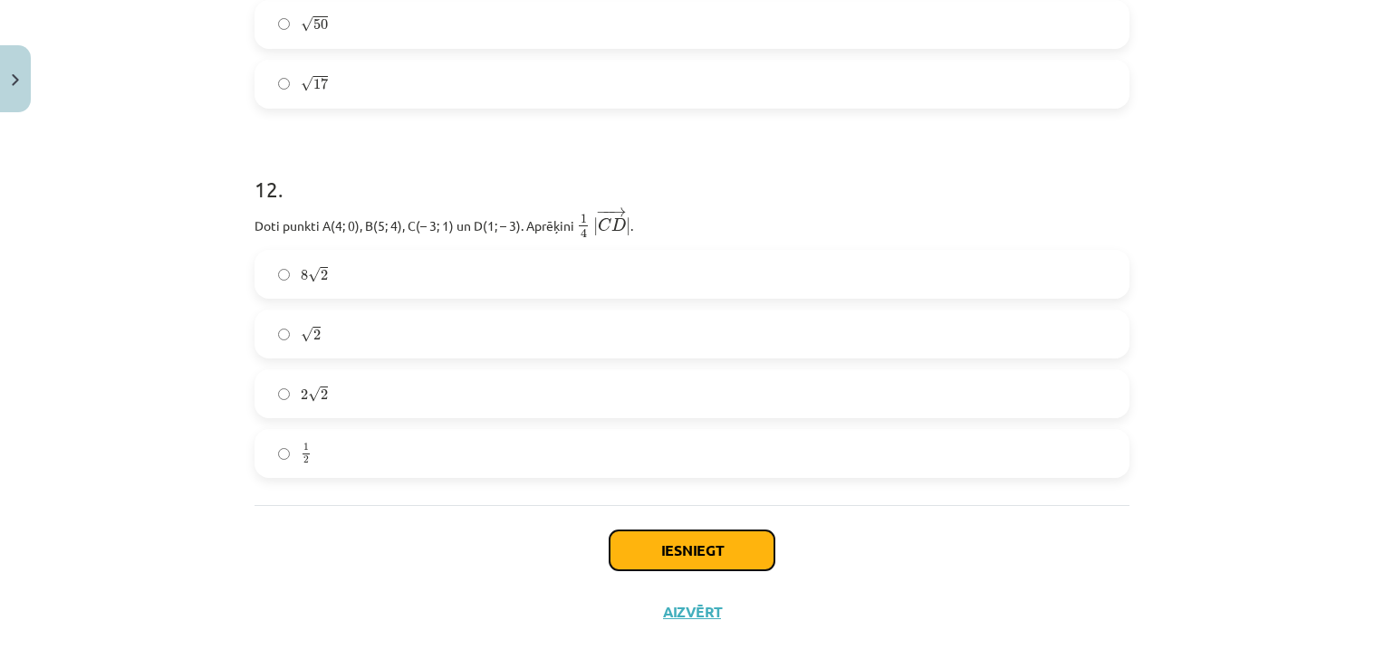
click at [717, 542] on button "Iesniegt" at bounding box center [691, 551] width 165 height 40
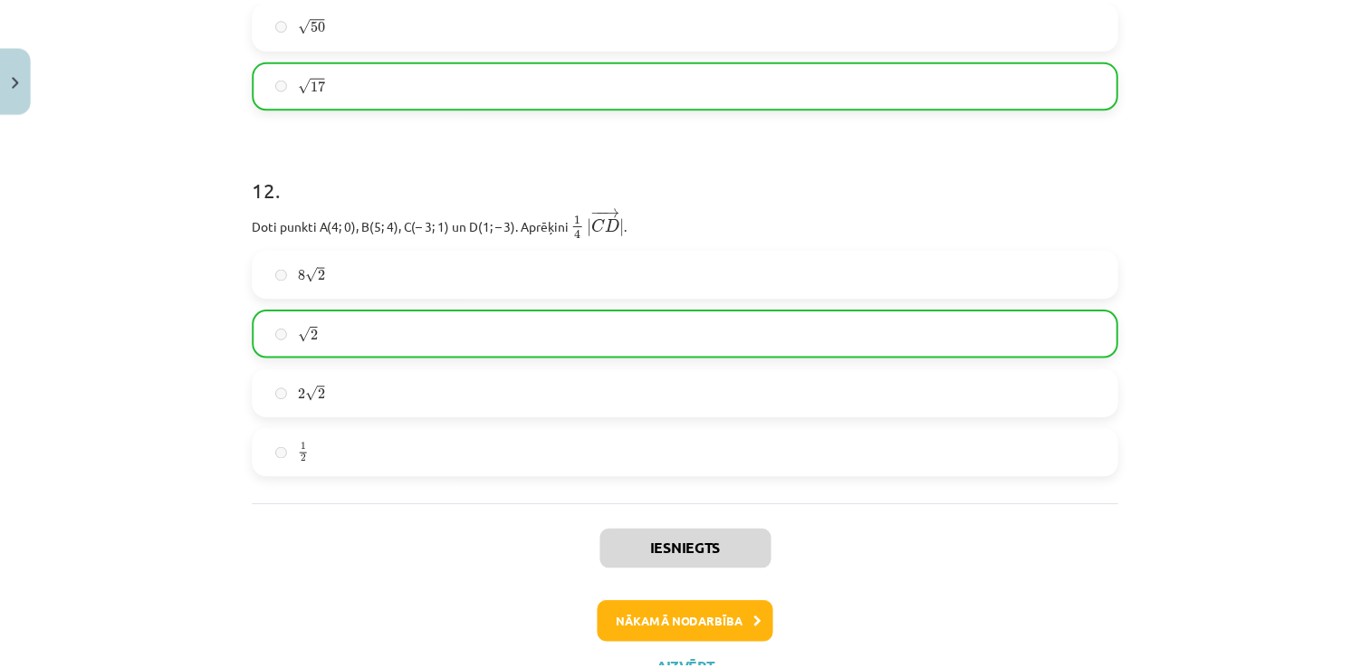
scroll to position [4922, 0]
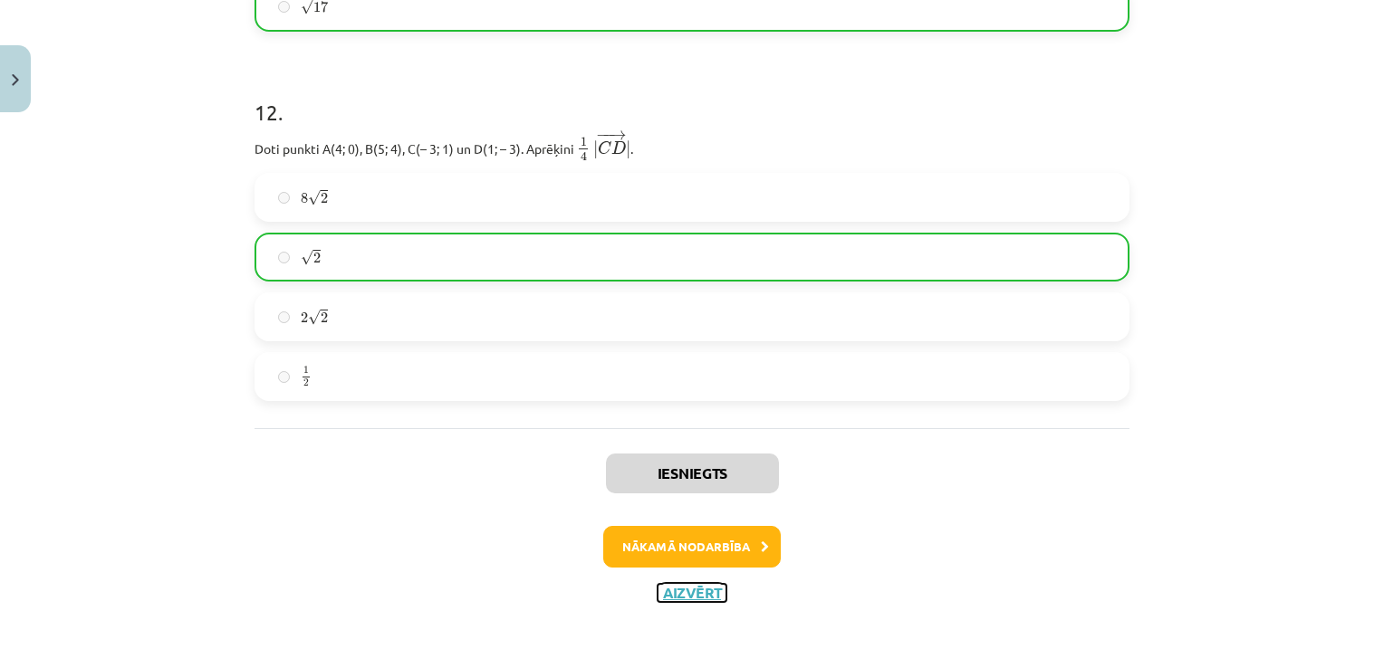
click at [699, 590] on button "Aizvērt" at bounding box center [691, 593] width 69 height 18
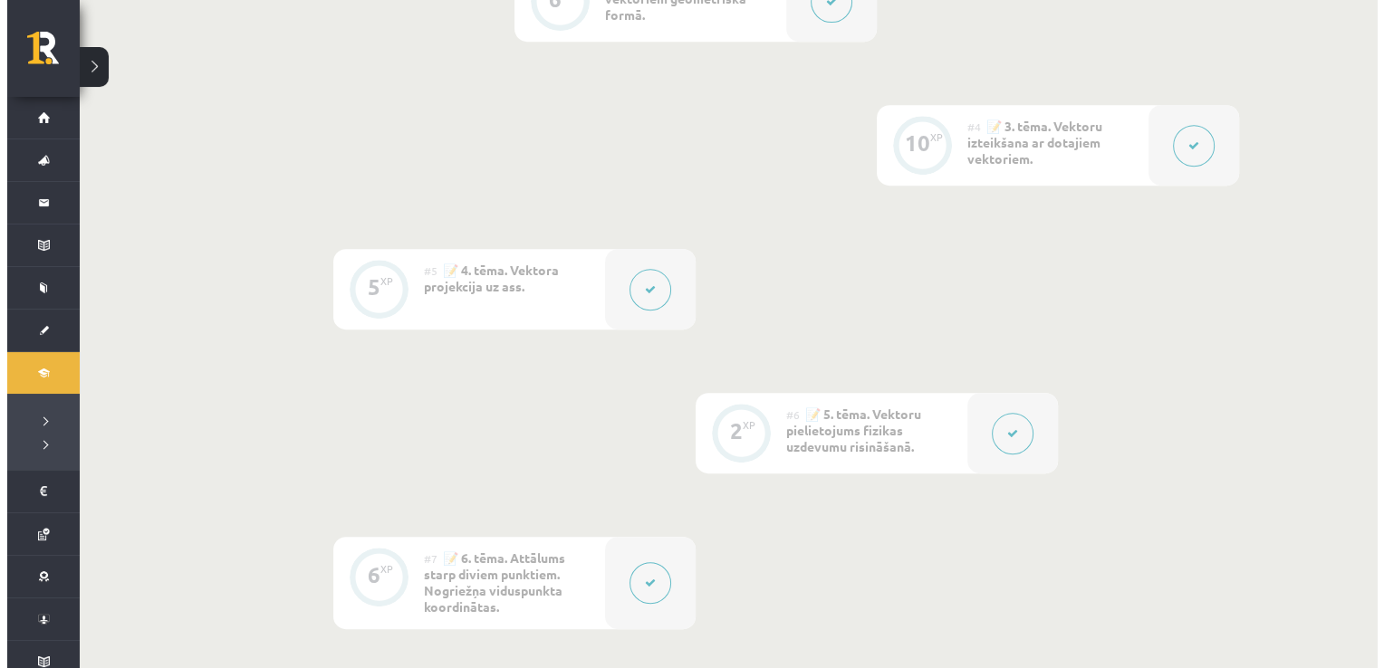
scroll to position [1268, 0]
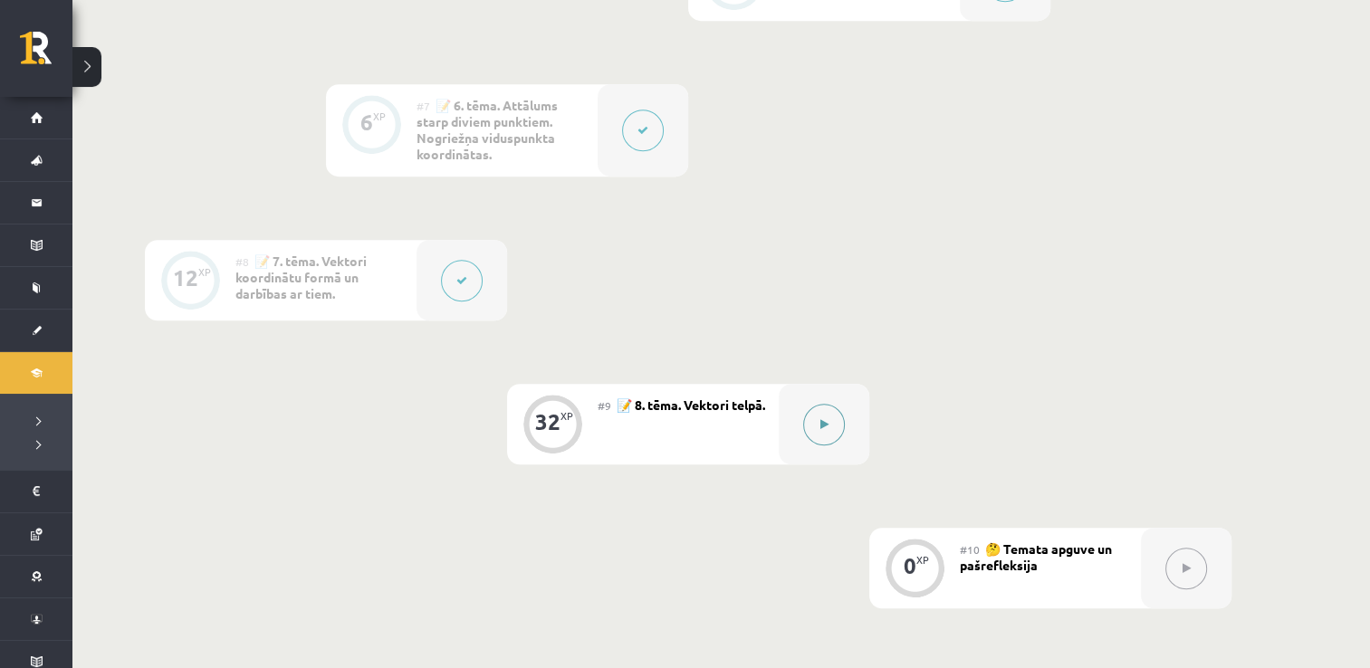
click at [820, 416] on button at bounding box center [824, 425] width 42 height 42
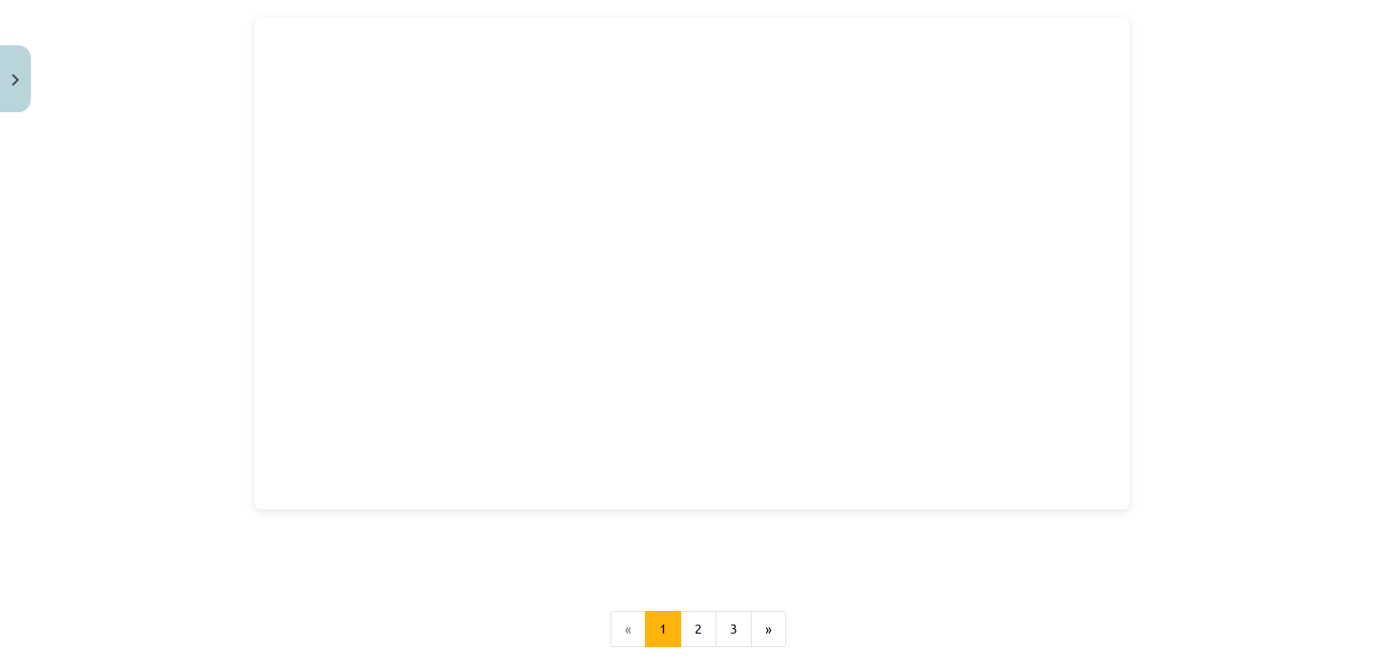
scroll to position [2229, 0]
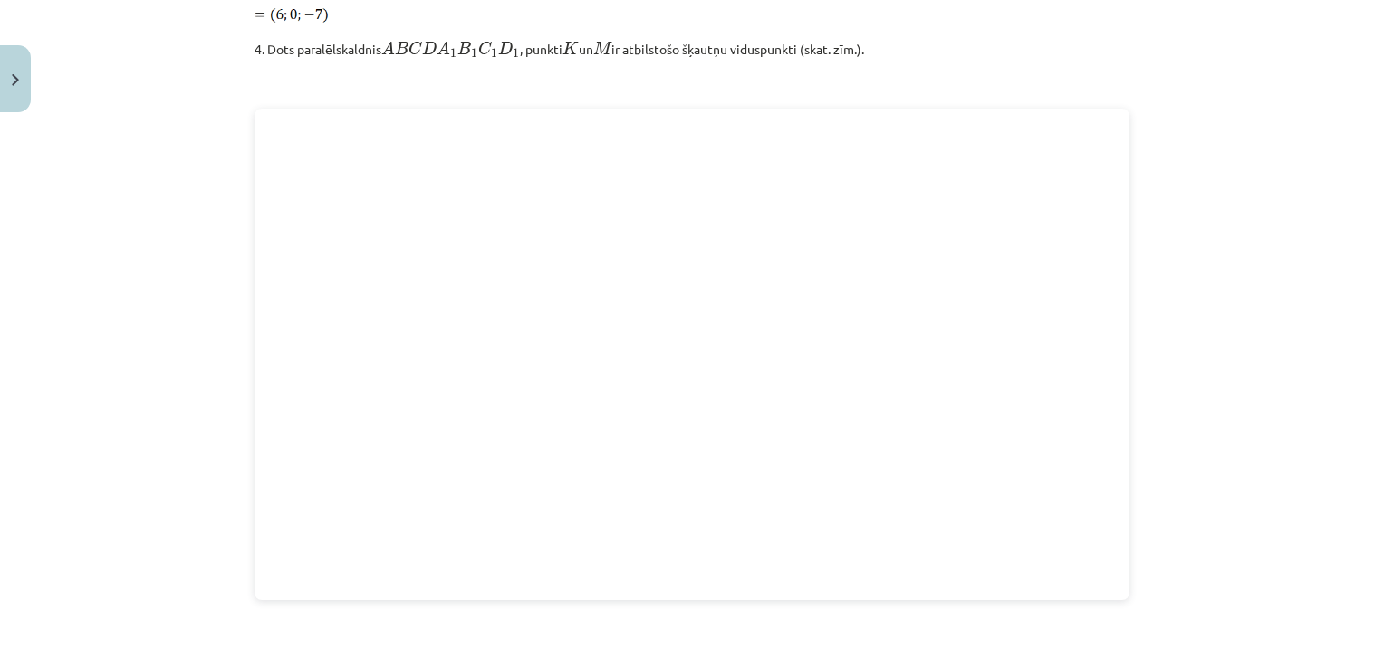
click at [180, 528] on div "Mācību tēma: Matemātikas i - 10. klases 1. ieskaites mācību materiāls (a,b) #9 …" at bounding box center [692, 334] width 1384 height 668
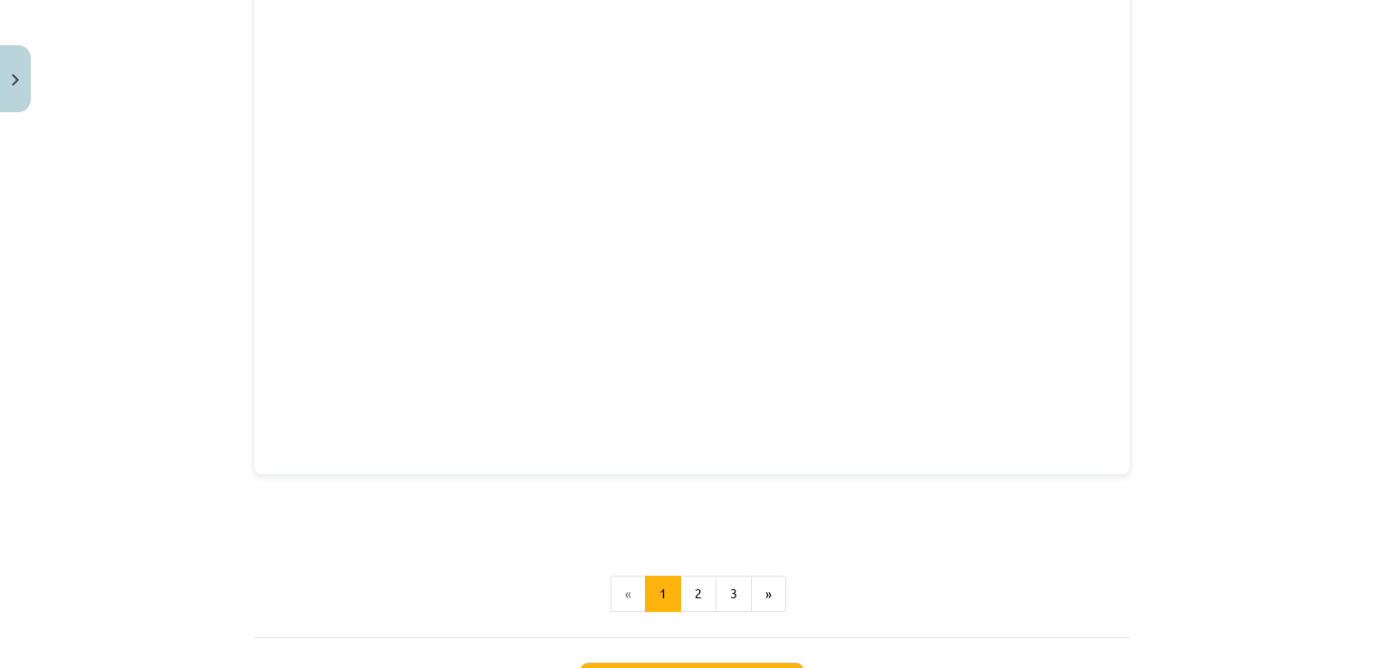
scroll to position [2501, 0]
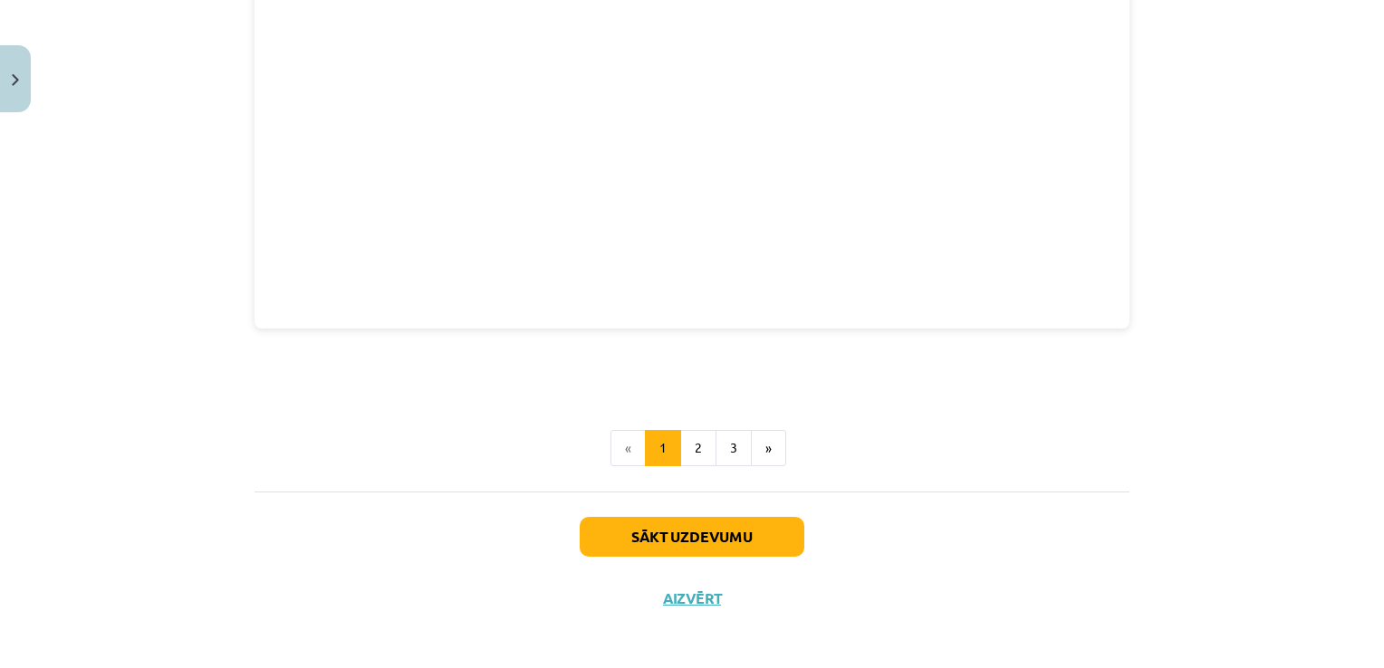
click at [1318, 210] on div "Mācību tēma: Matemātikas i - 10. klases 1. ieskaites mācību materiāls (a,b) #9 …" at bounding box center [692, 334] width 1384 height 668
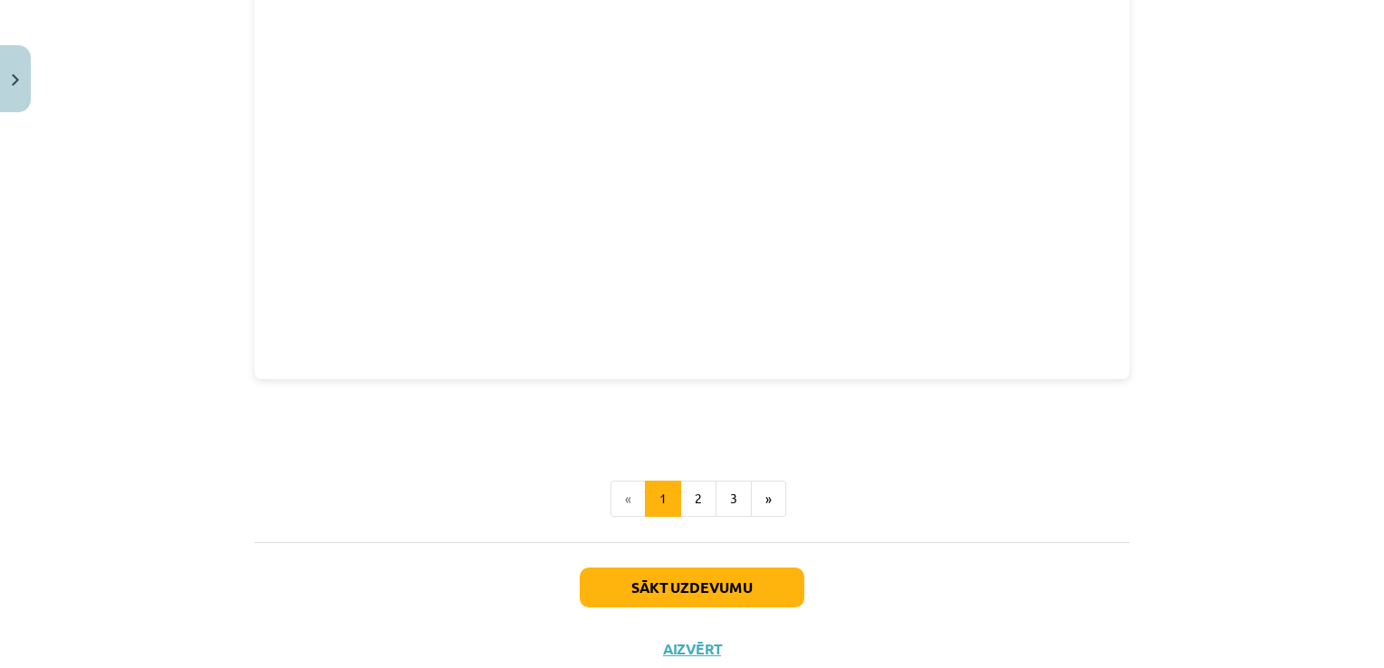
scroll to position [2411, 0]
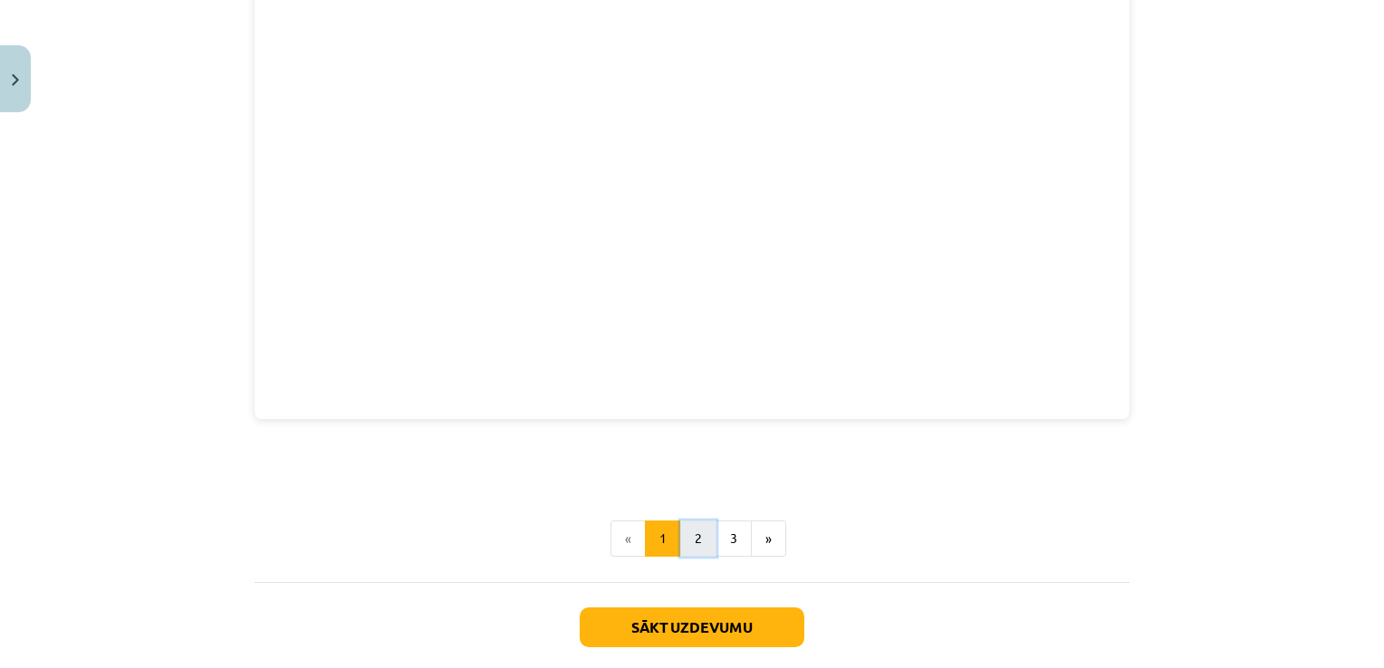
click at [688, 529] on button "2" at bounding box center [698, 539] width 36 height 36
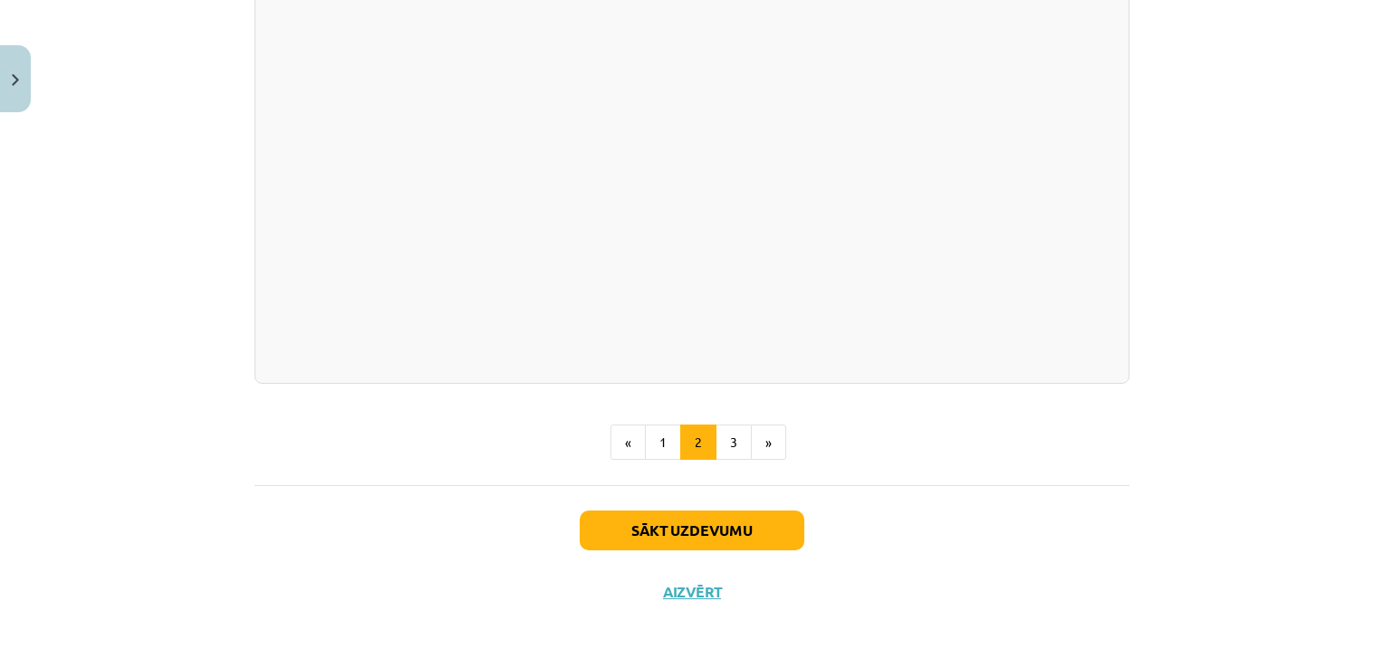
scroll to position [2646, 0]
click at [724, 437] on button "3" at bounding box center [733, 443] width 36 height 36
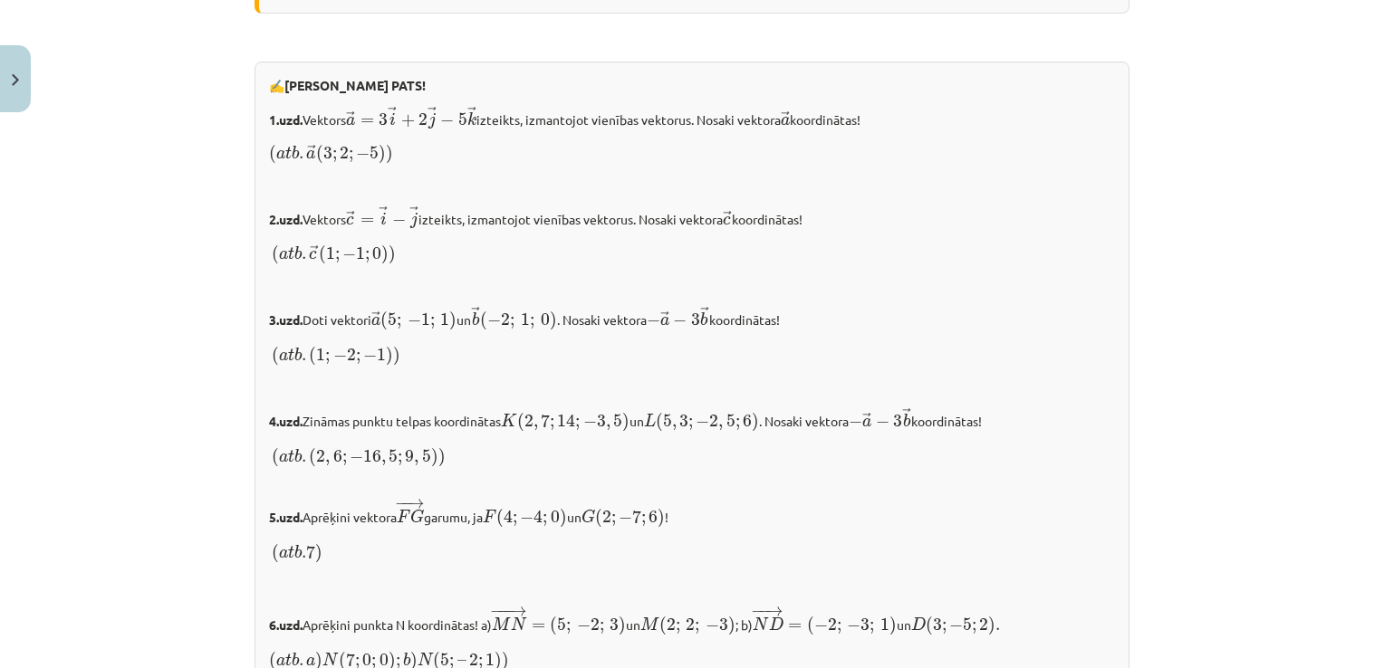
scroll to position [1772, 0]
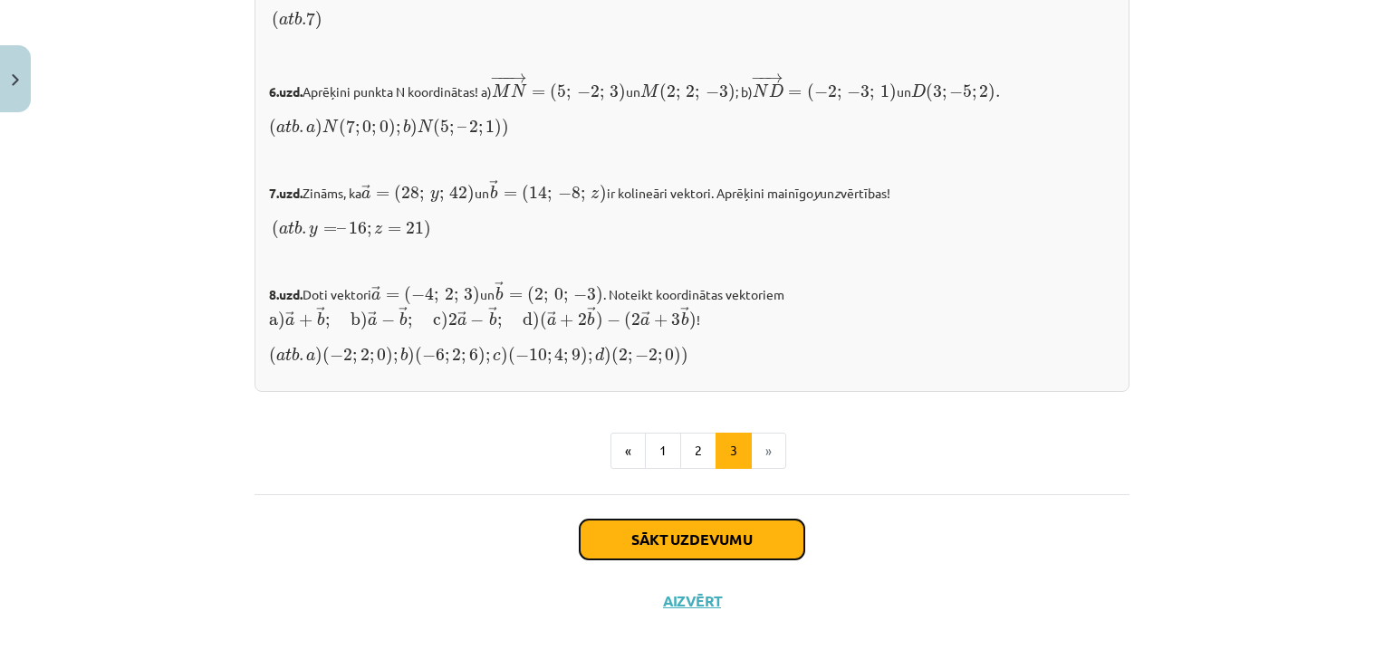
click at [666, 542] on button "Sākt uzdevumu" at bounding box center [692, 540] width 225 height 40
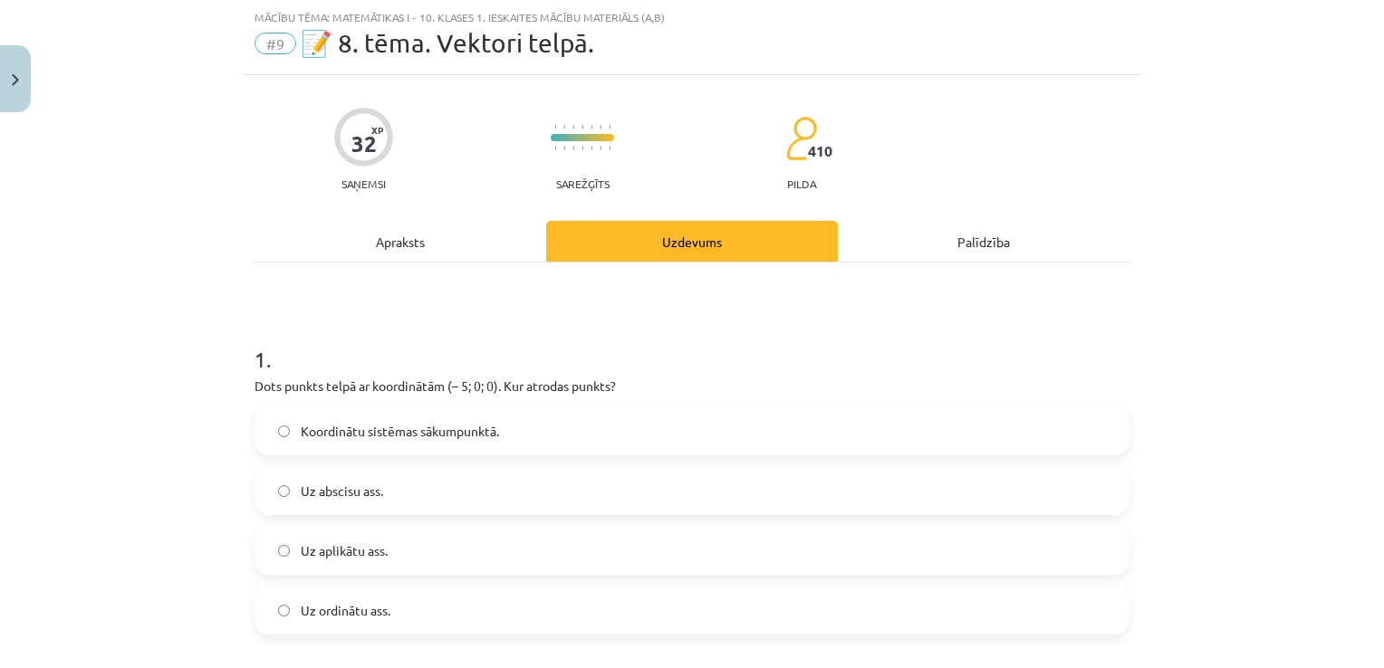
scroll to position [136, 0]
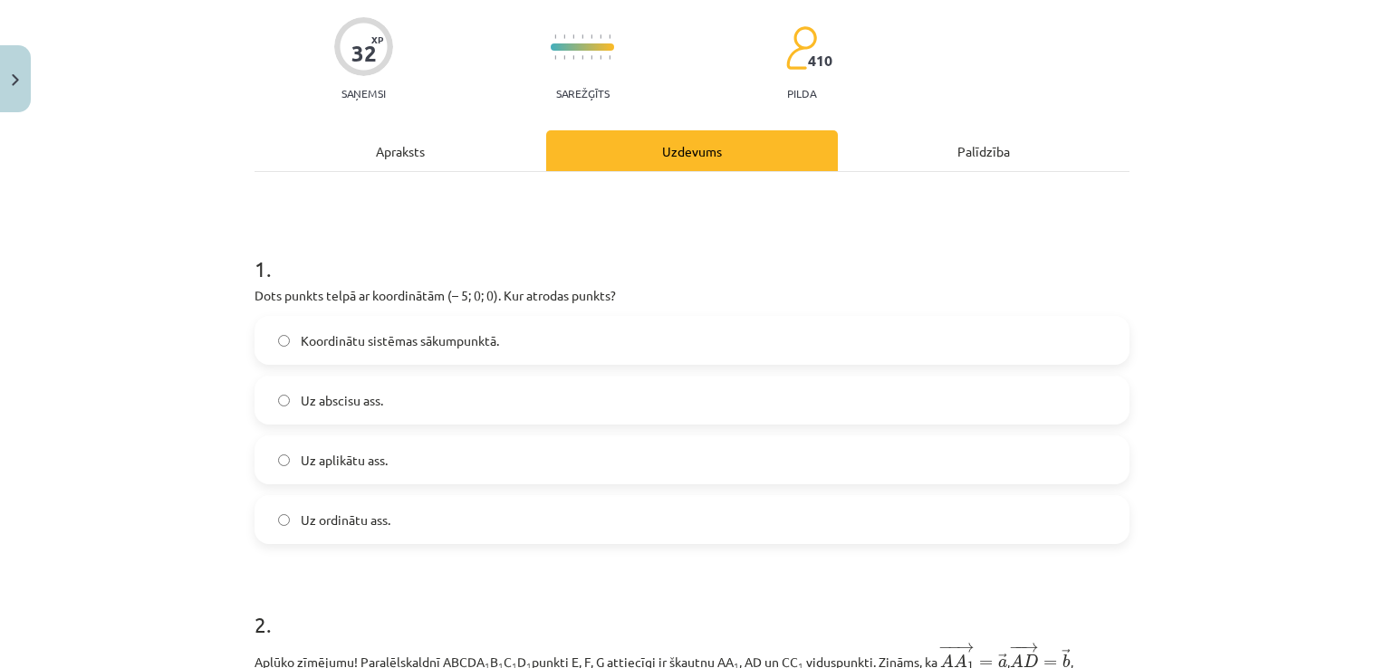
click at [75, 321] on div "Mācību tēma: Matemātikas i - 10. klases 1. ieskaites mācību materiāls (a,b) #9 …" at bounding box center [692, 334] width 1384 height 668
click at [158, 340] on div "Mācību tēma: Matemātikas i - 10. klases 1. ieskaites mācību materiāls (a,b) #9 …" at bounding box center [692, 334] width 1384 height 668
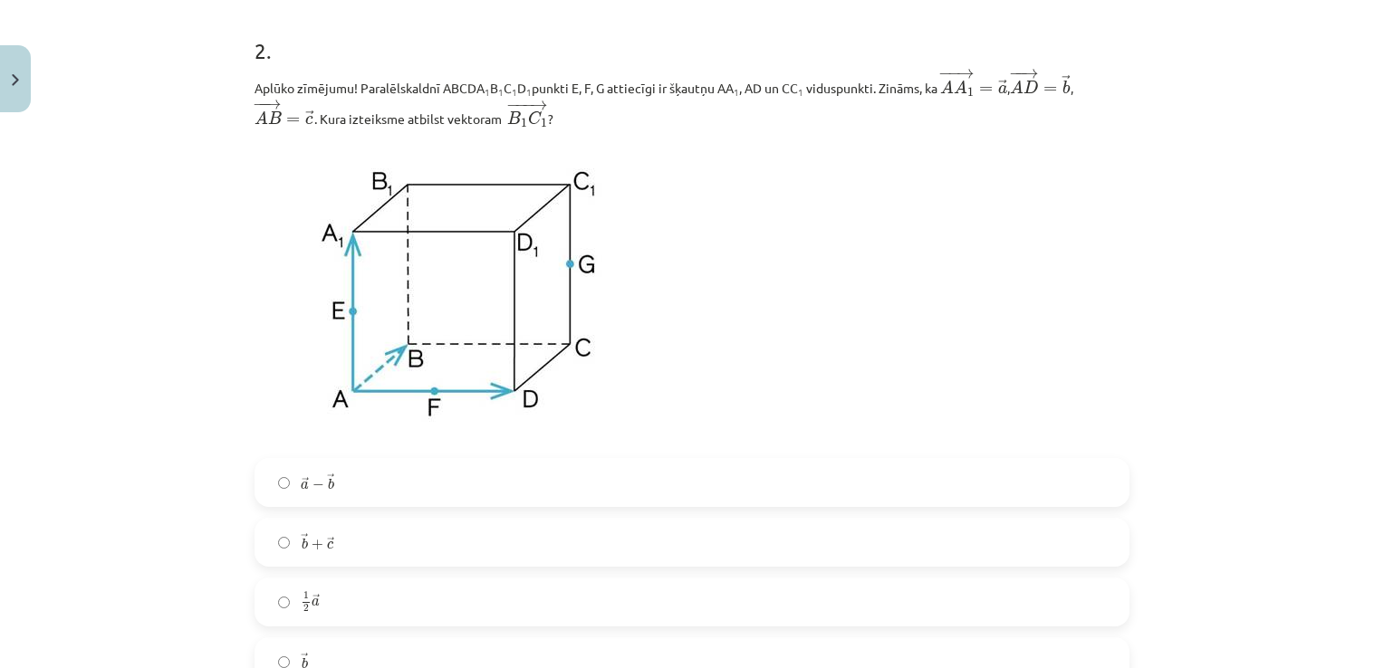
scroll to position [679, 0]
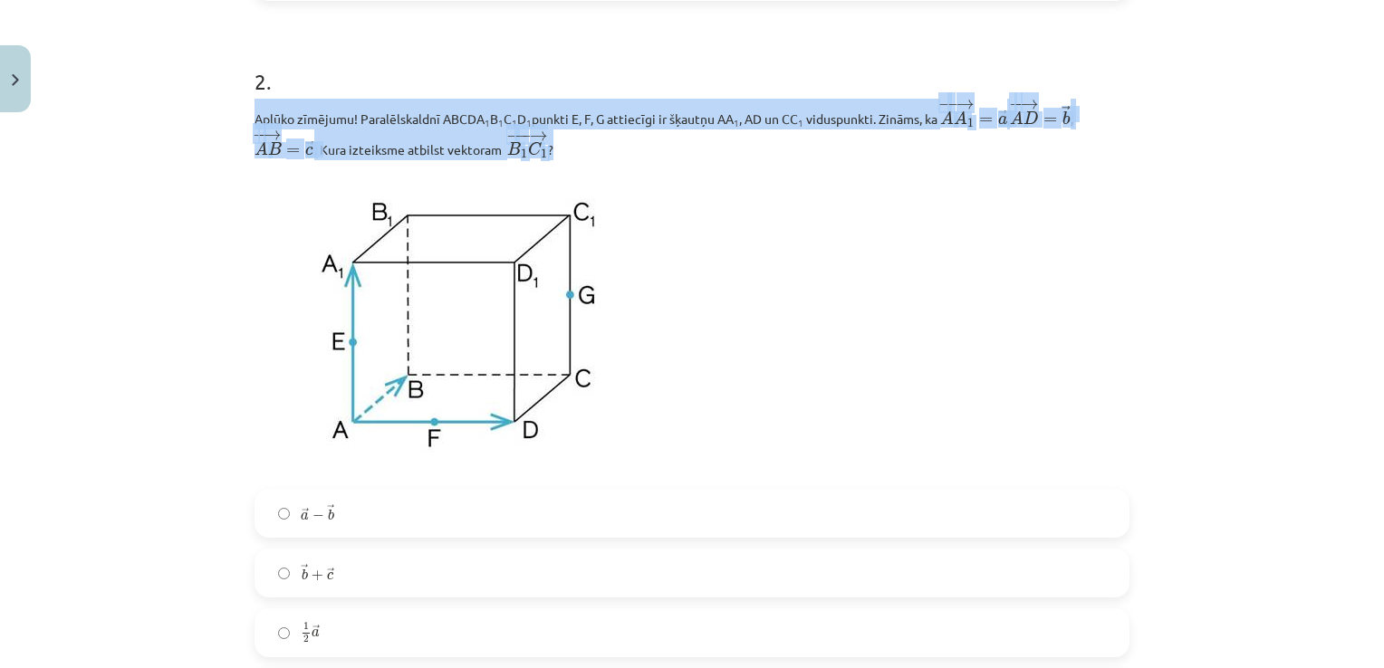
drag, startPoint x: 247, startPoint y: 118, endPoint x: 552, endPoint y: 155, distance: 307.4
click at [552, 155] on p "Aplūko zīmējumu! Paralēlskaldnī ABCDA 1 B 1 C 1 D 1 punkti E, F, G attiecīgi ir…" at bounding box center [691, 129] width 875 height 61
copy p "Aplūko zīmējumu! Paralēlskaldnī ABCDA 1 B 1 C 1 D 1 punkti E, F, G attiecīgi ir…"
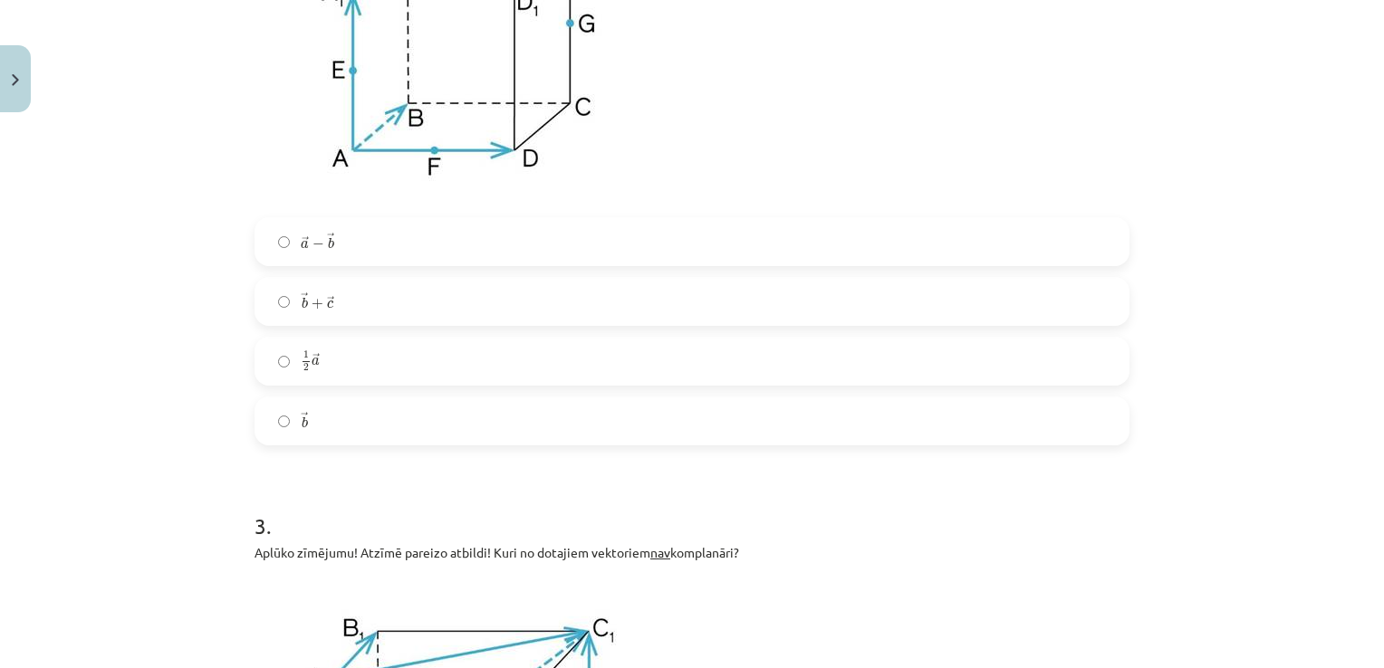
click at [201, 376] on div "Mācību tēma: Matemātikas i - 10. klases 1. ieskaites mācību materiāls (a,b) #9 …" at bounding box center [692, 334] width 1384 height 668
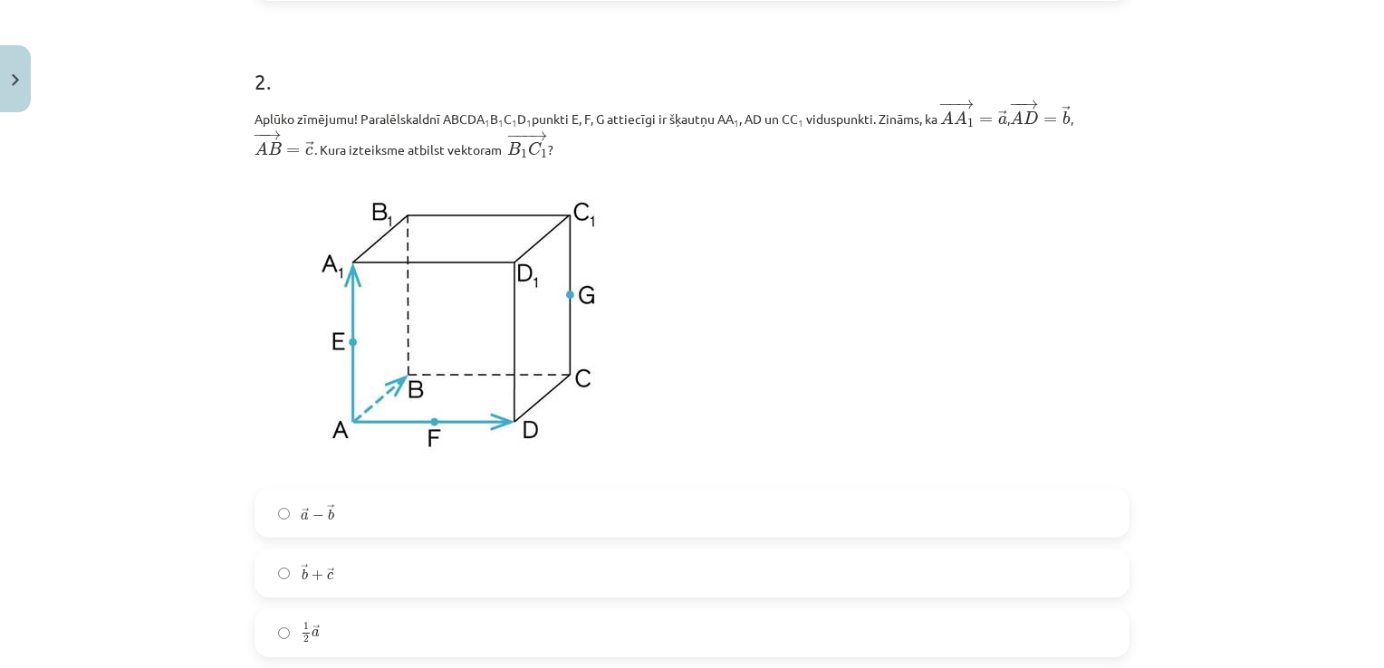
click at [143, 337] on div "Mācību tēma: Matemātikas i - 10. klases 1. ieskaites mācību materiāls (a,b) #9 …" at bounding box center [692, 334] width 1384 height 668
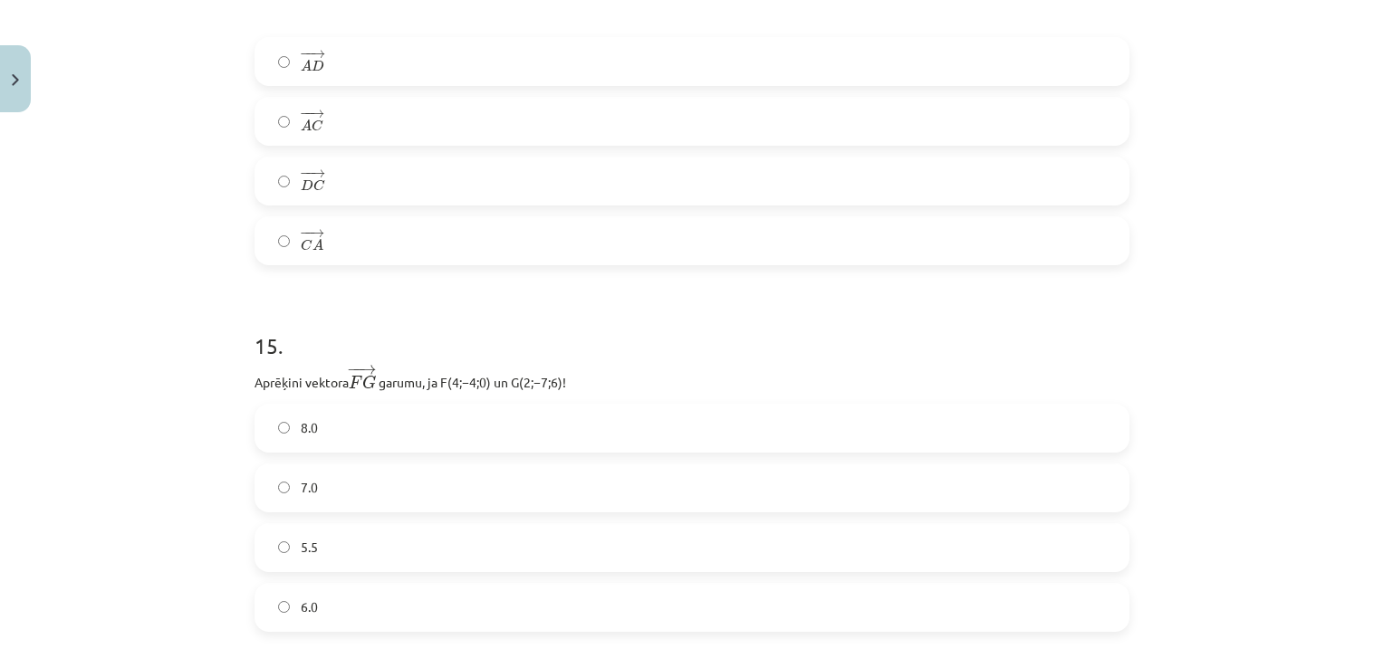
scroll to position [8194, 0]
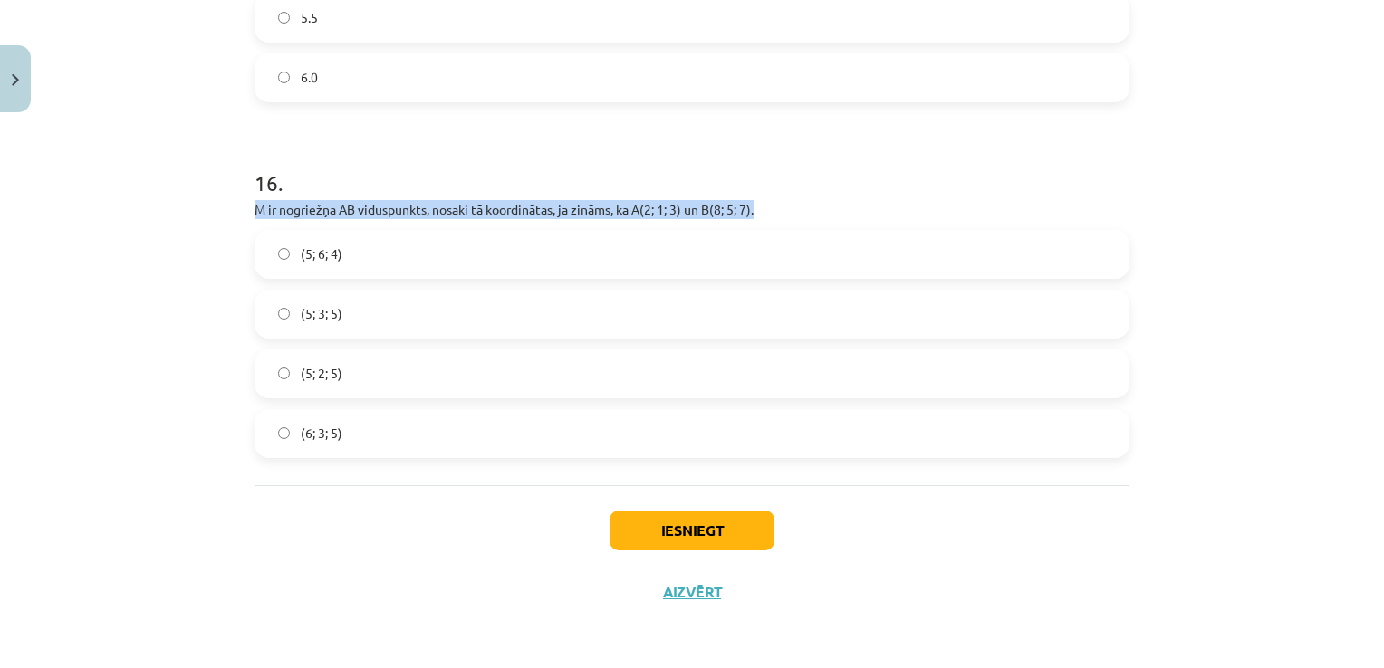
drag, startPoint x: 244, startPoint y: 208, endPoint x: 787, endPoint y: 212, distance: 543.3
copy p "M ir nogriežņa AB viduspunkts, nosaki tā koordinātas, ja zināms, ka A(2; 1; 3) …"
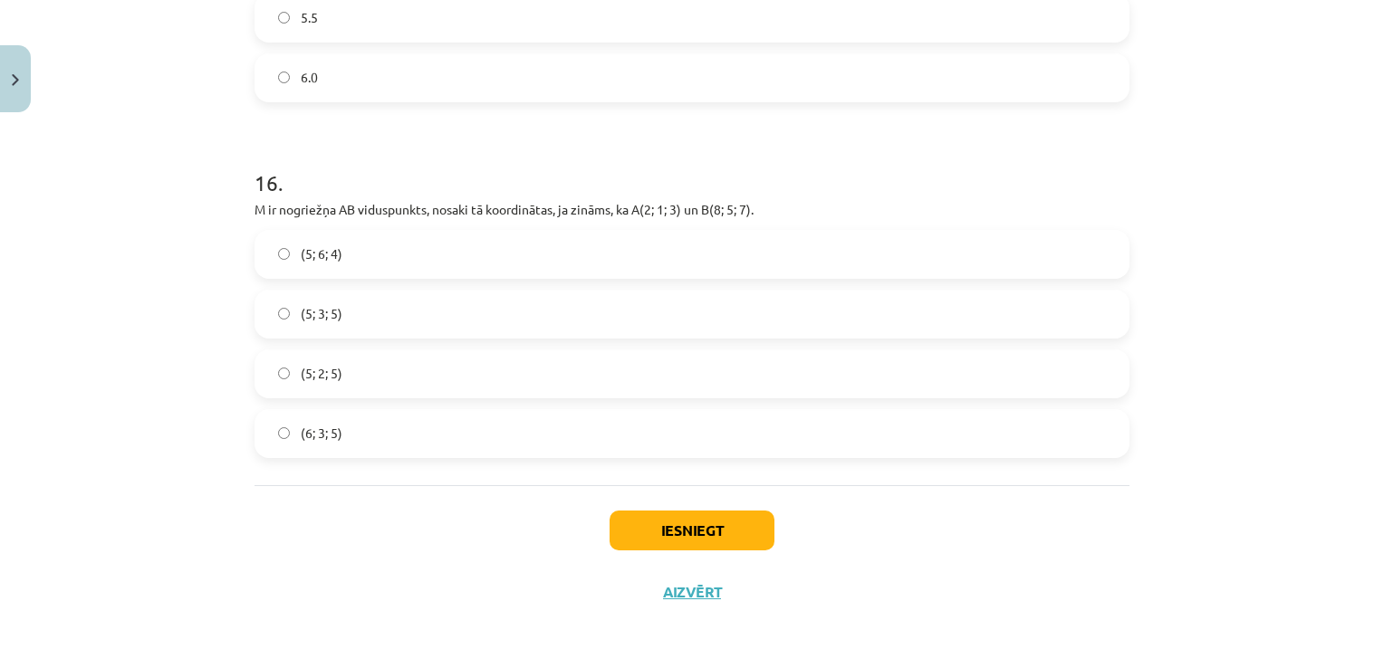
click at [163, 423] on div "Mācību tēma: Matemātikas i - 10. klases 1. ieskaites mācību materiāls (a,b) #9 …" at bounding box center [692, 334] width 1384 height 668
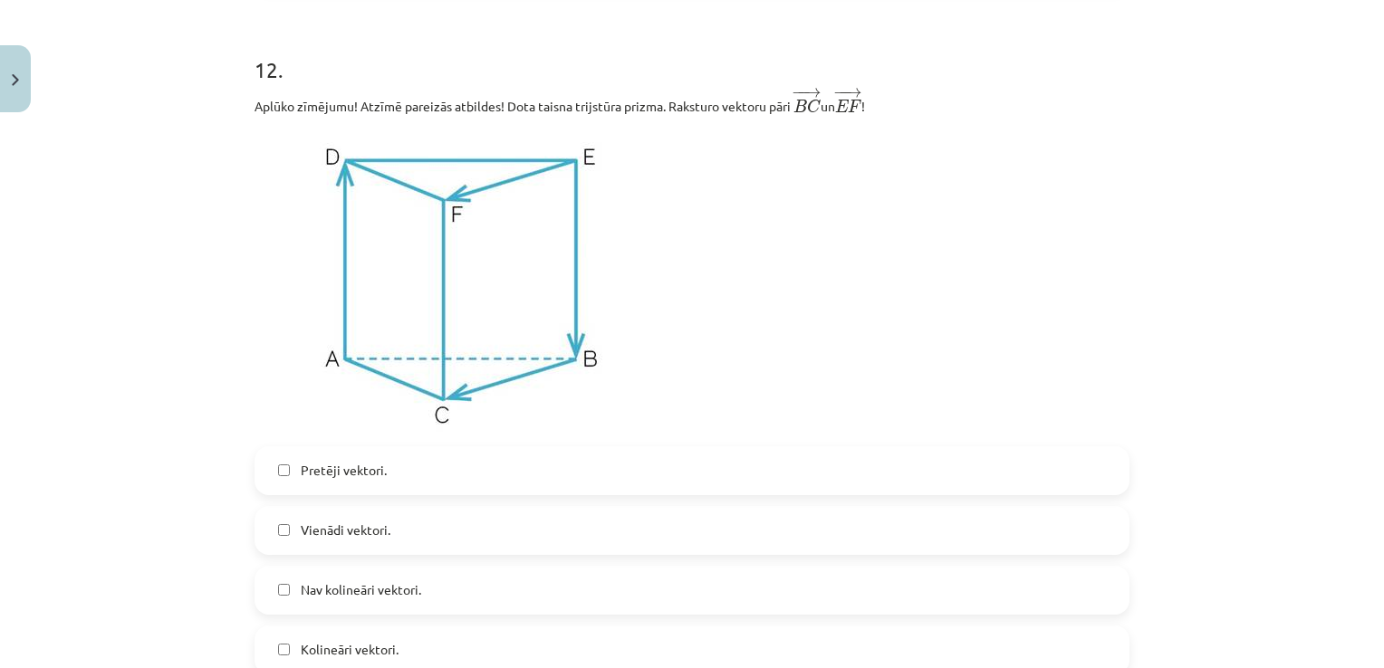
scroll to position [6292, 0]
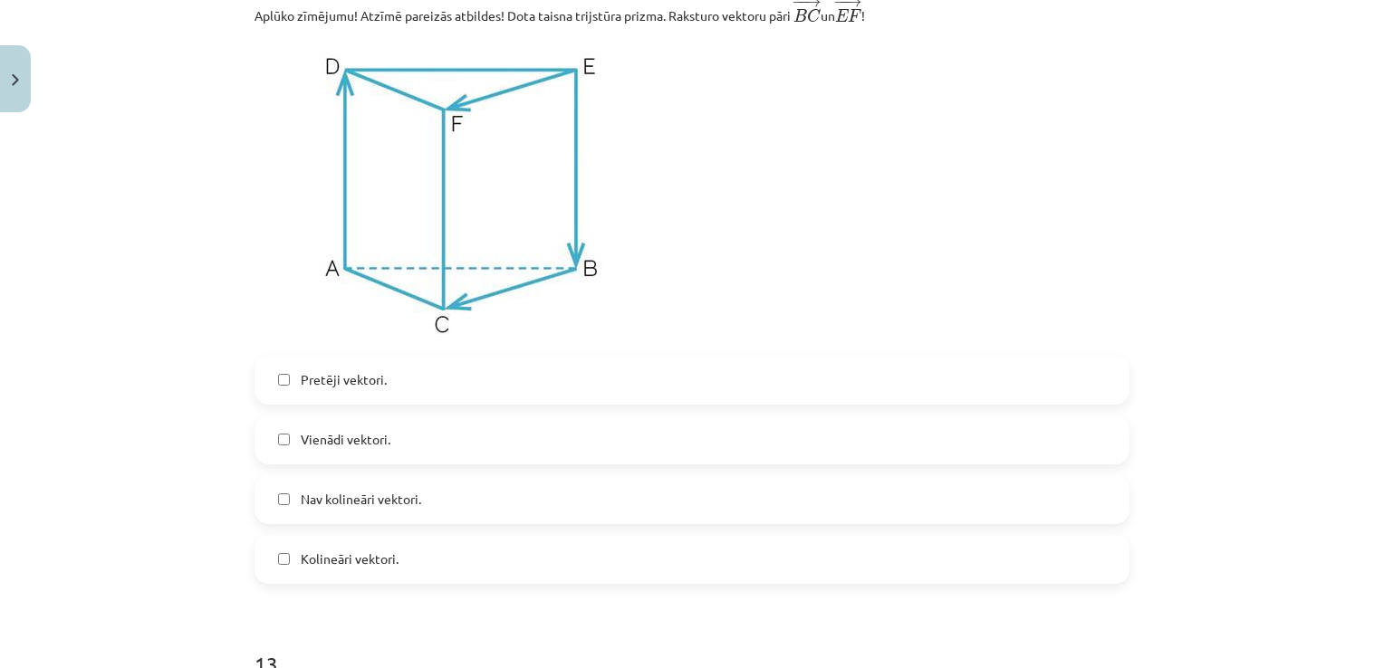
click at [40, 318] on div "Mācību tēma: Matemātikas i - 10. klases 1. ieskaites mācību materiāls (a,b) #9 …" at bounding box center [692, 334] width 1384 height 668
click at [273, 576] on label "Kolineāri vektori." at bounding box center [691, 559] width 871 height 45
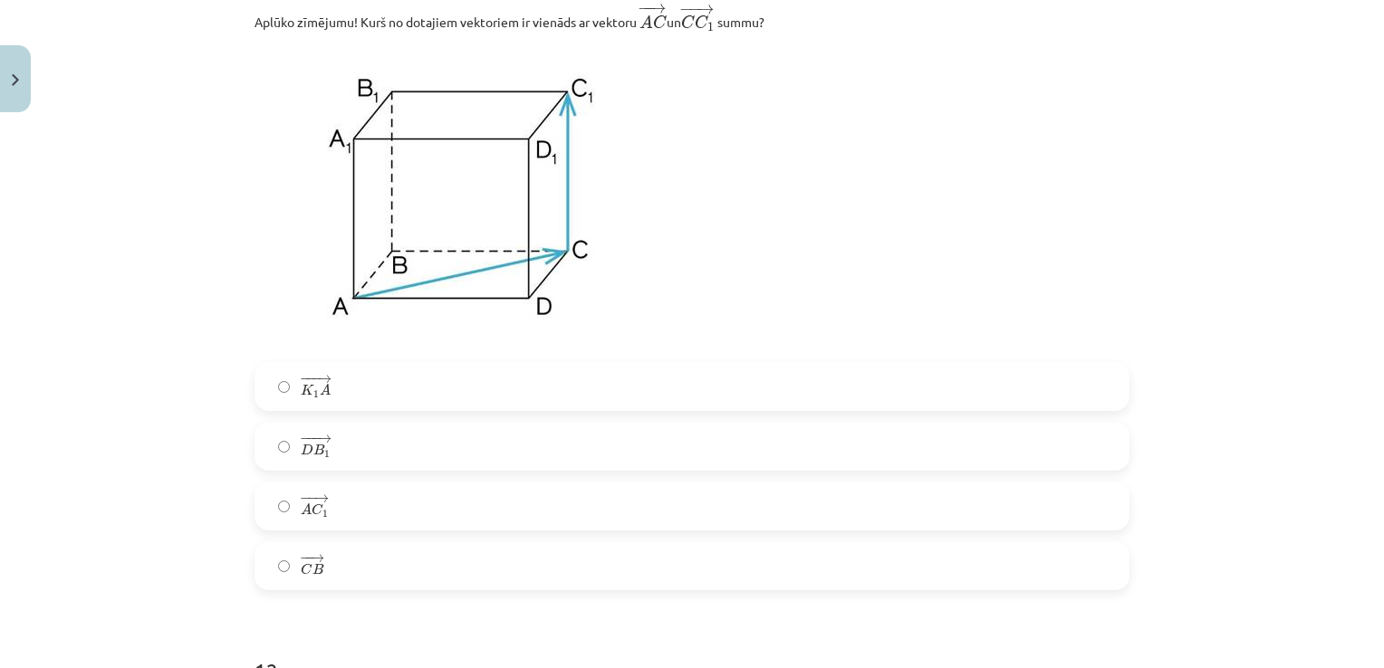
scroll to position [5567, 0]
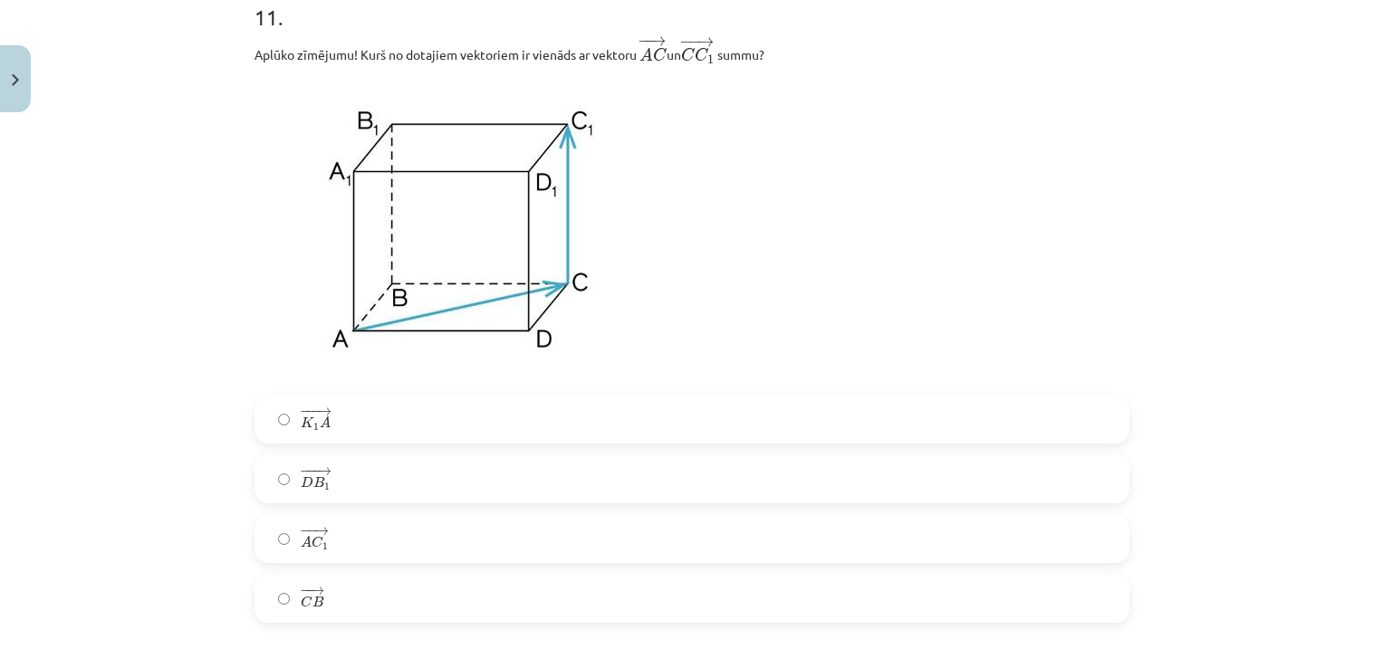
click at [275, 537] on label "− − → A C 1 A C 1 →" at bounding box center [691, 538] width 871 height 45
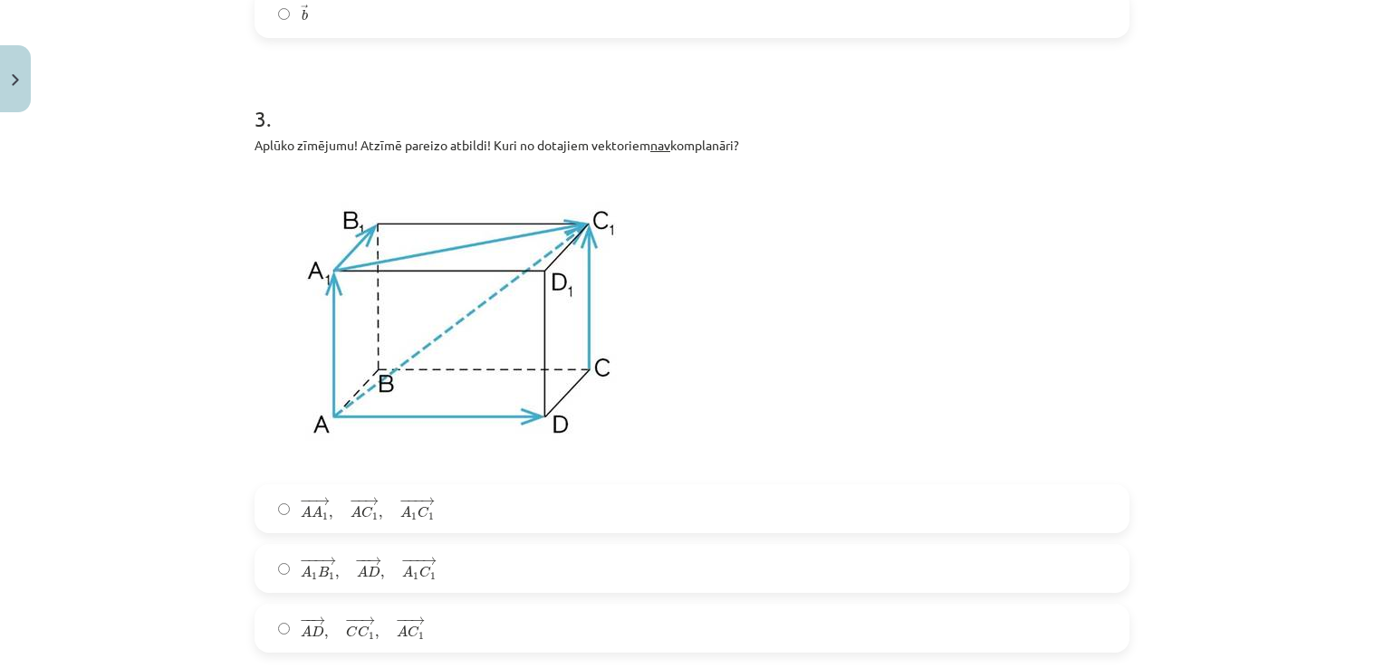
scroll to position [1449, 0]
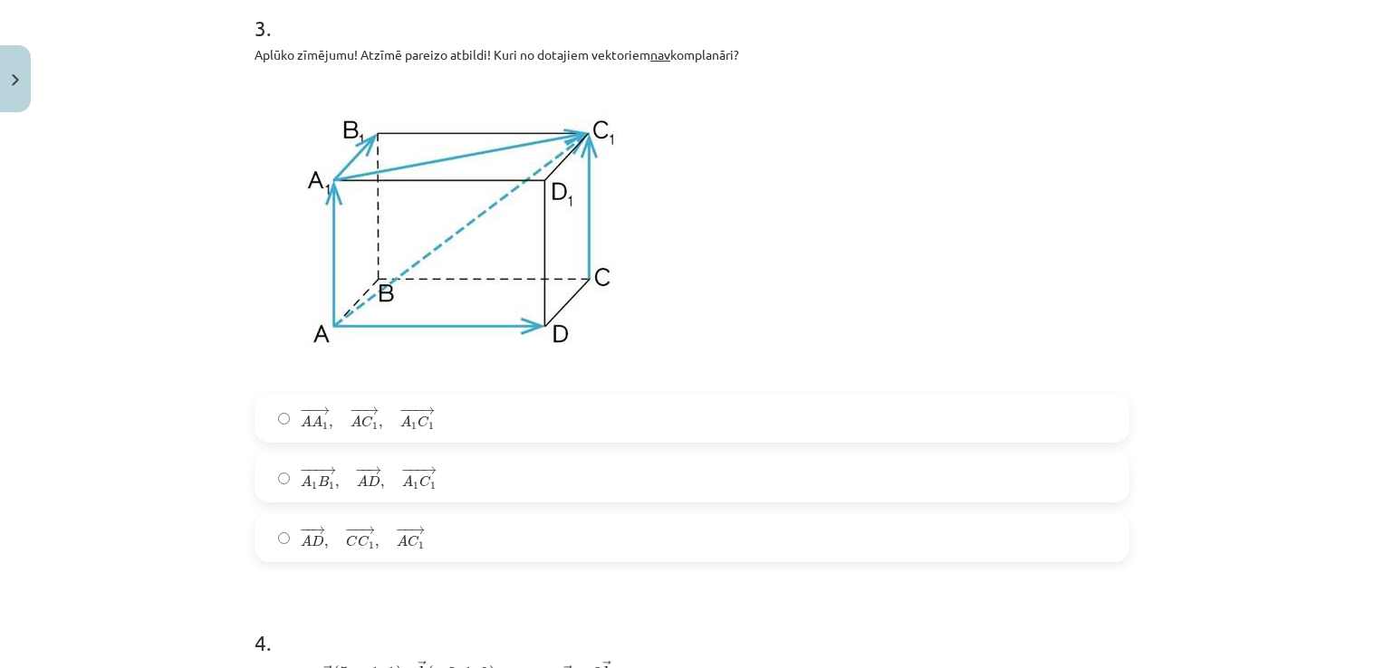
click at [89, 255] on div "Mācību tēma: Matemātikas i - 10. klases 1. ieskaites mācību materiāls (a,b) #9 …" at bounding box center [692, 334] width 1384 height 668
click at [267, 542] on label "− − → A D , − − → C C 1 , − − → A C [DATE] → , C C 1 → , A C 1 →" at bounding box center [691, 537] width 871 height 45
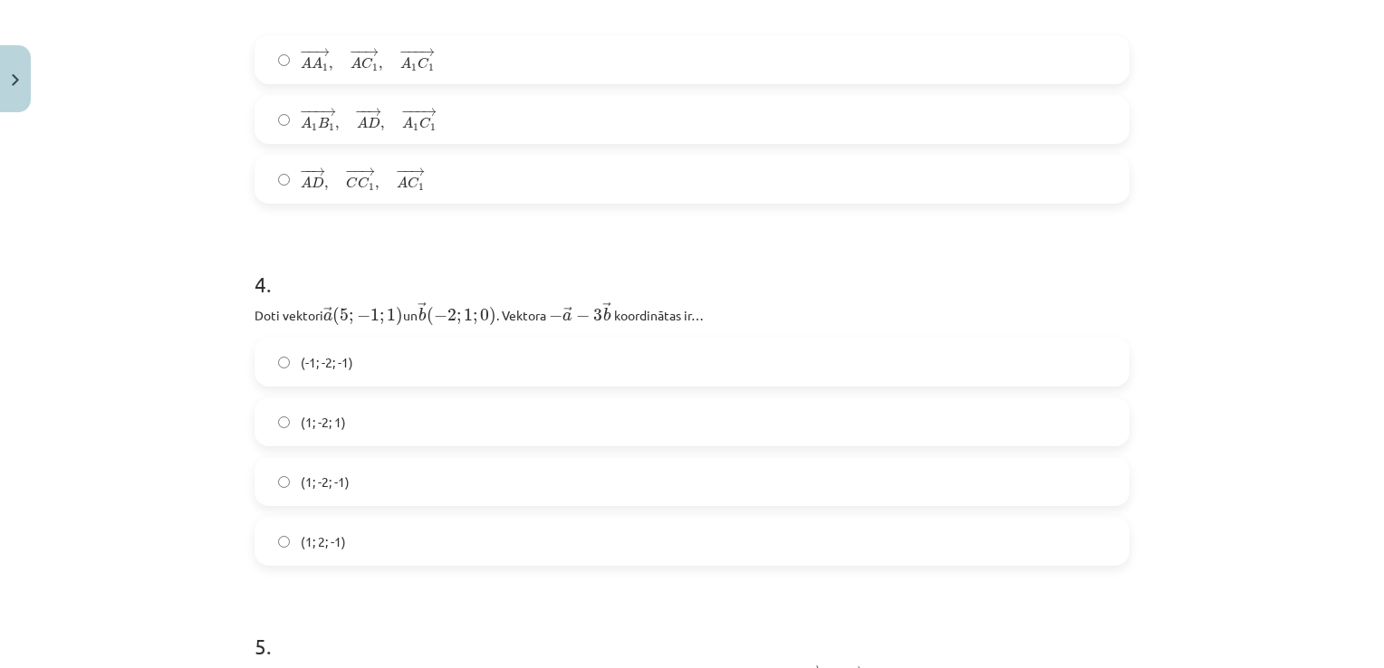
scroll to position [1902, 0]
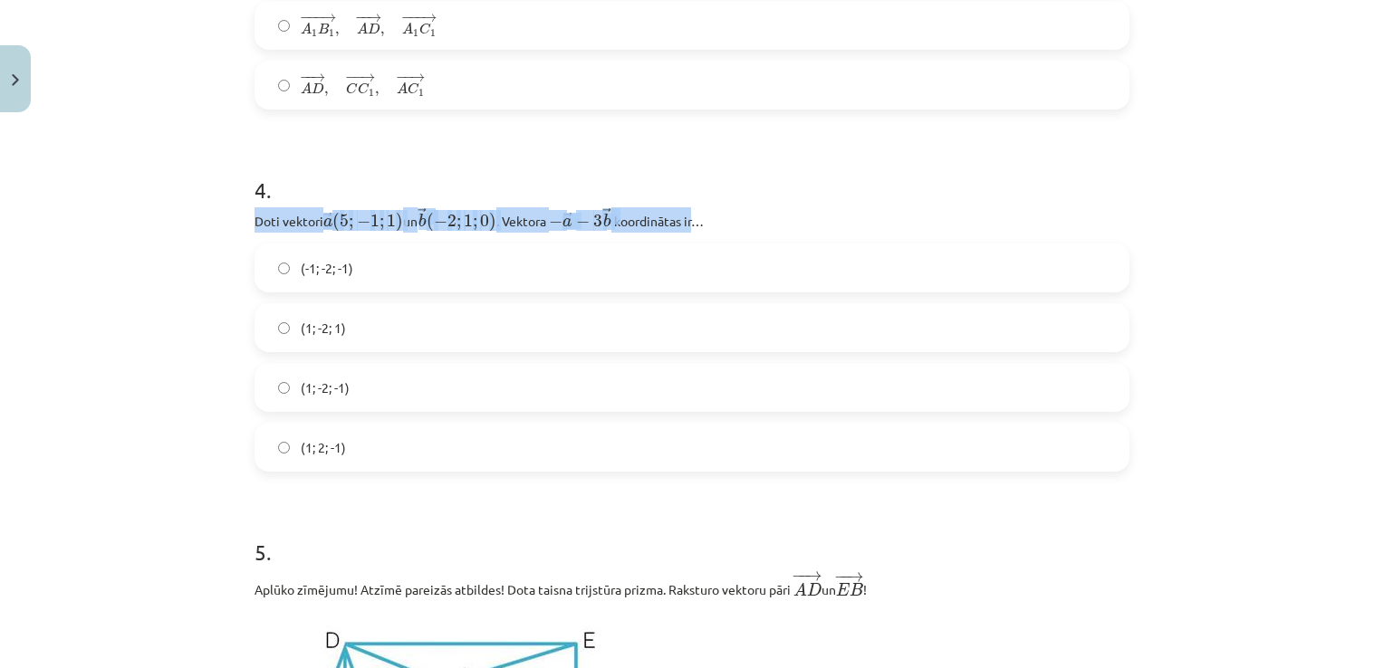
drag, startPoint x: 245, startPoint y: 224, endPoint x: 699, endPoint y: 228, distance: 454.6
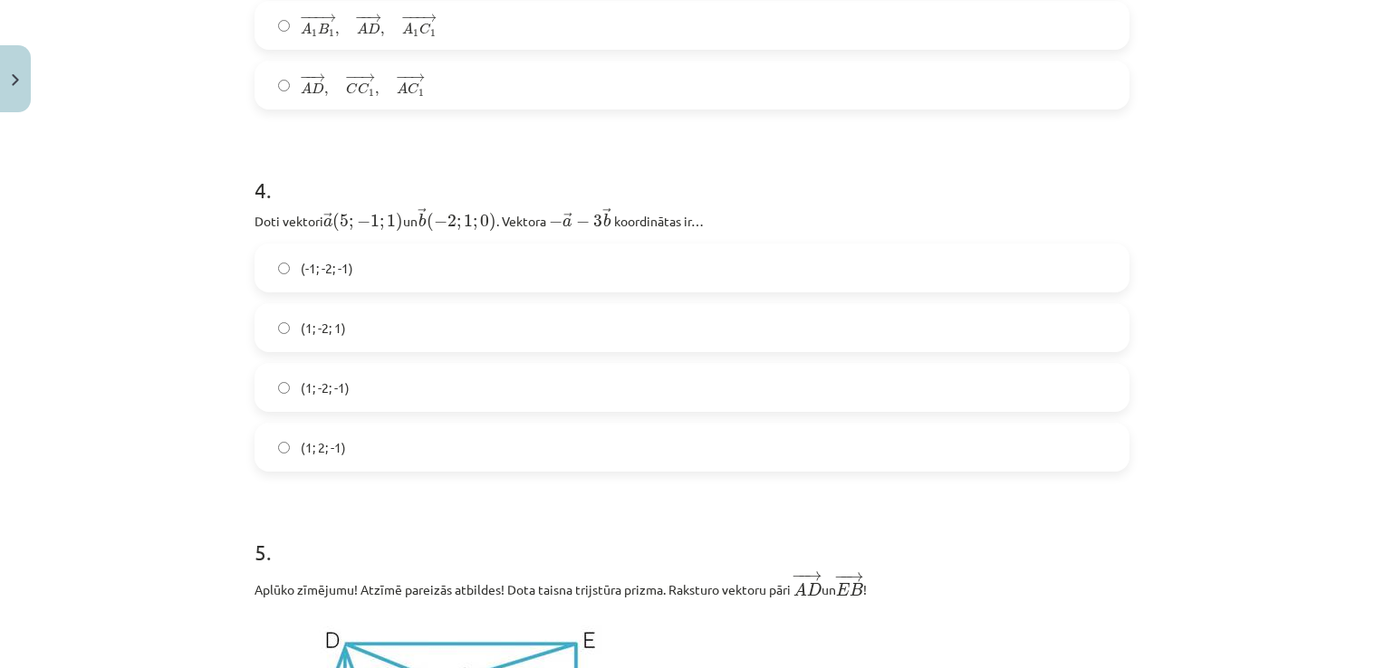
click at [689, 151] on h1 "4 ." at bounding box center [691, 174] width 875 height 56
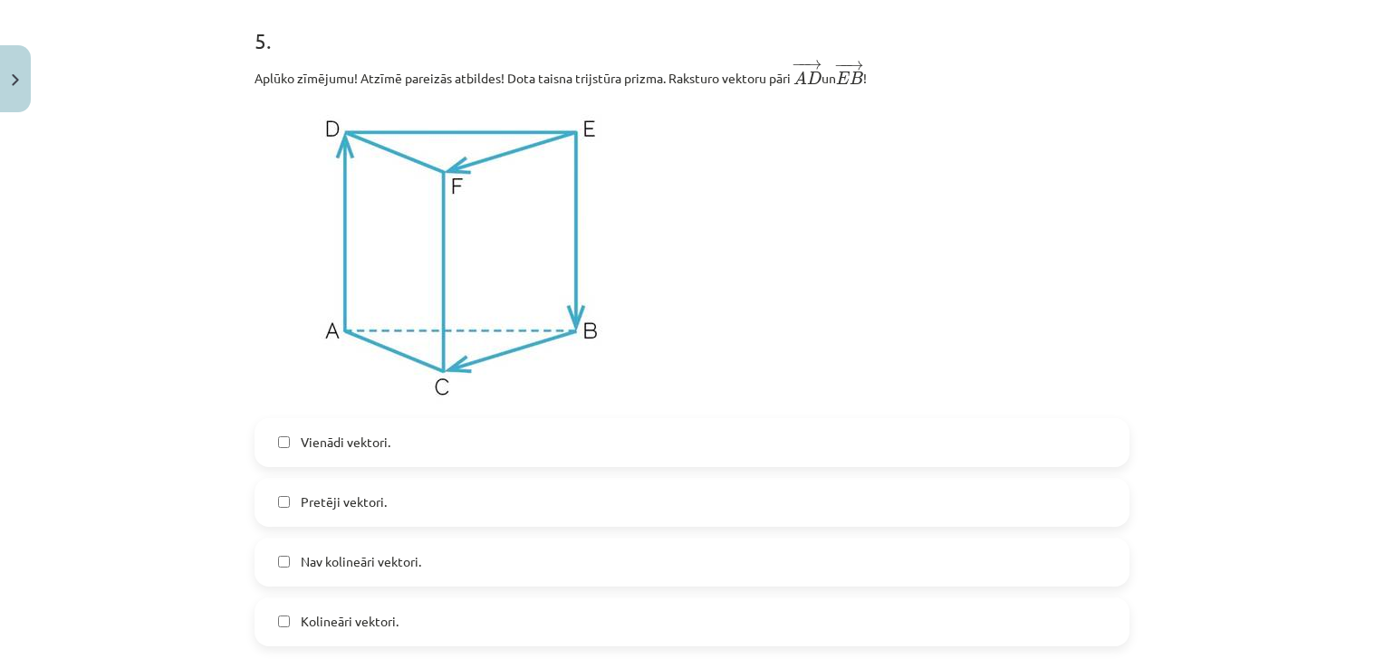
scroll to position [2445, 0]
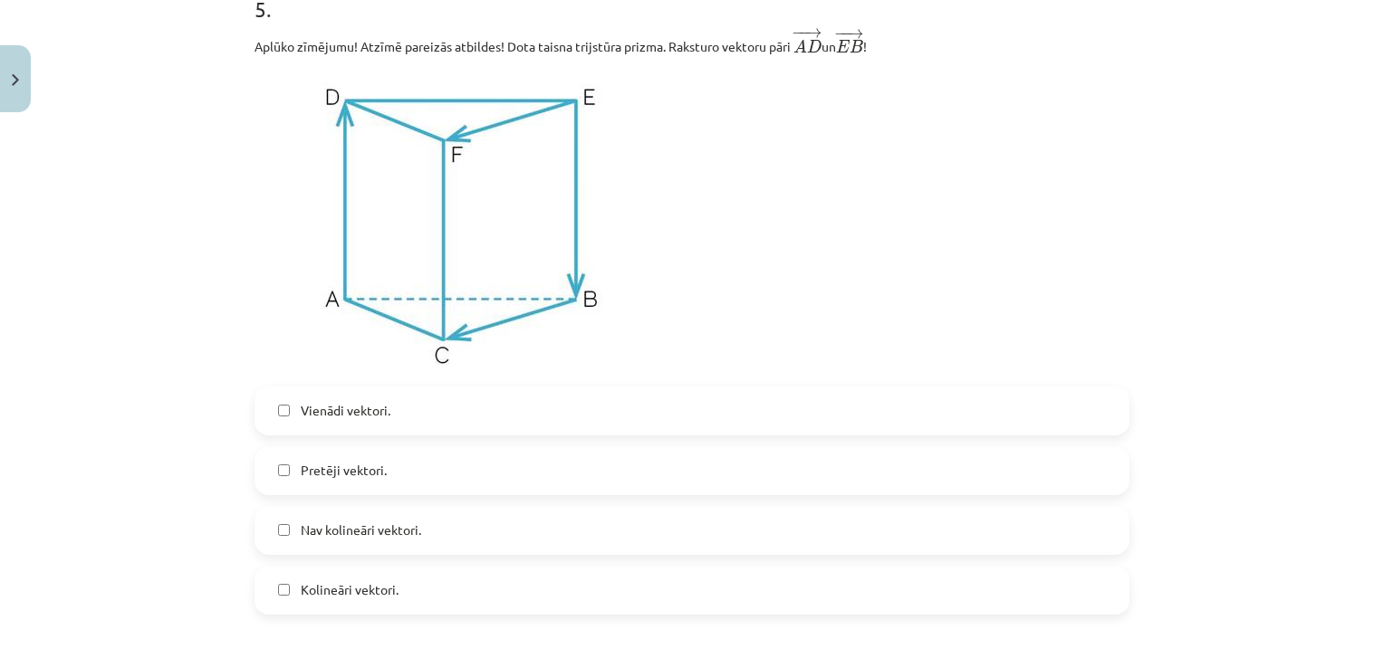
click at [77, 312] on div "Mācību tēma: Matemātikas i - 10. klases 1. ieskaites mācību materiāls (a,b) #9 …" at bounding box center [692, 334] width 1384 height 668
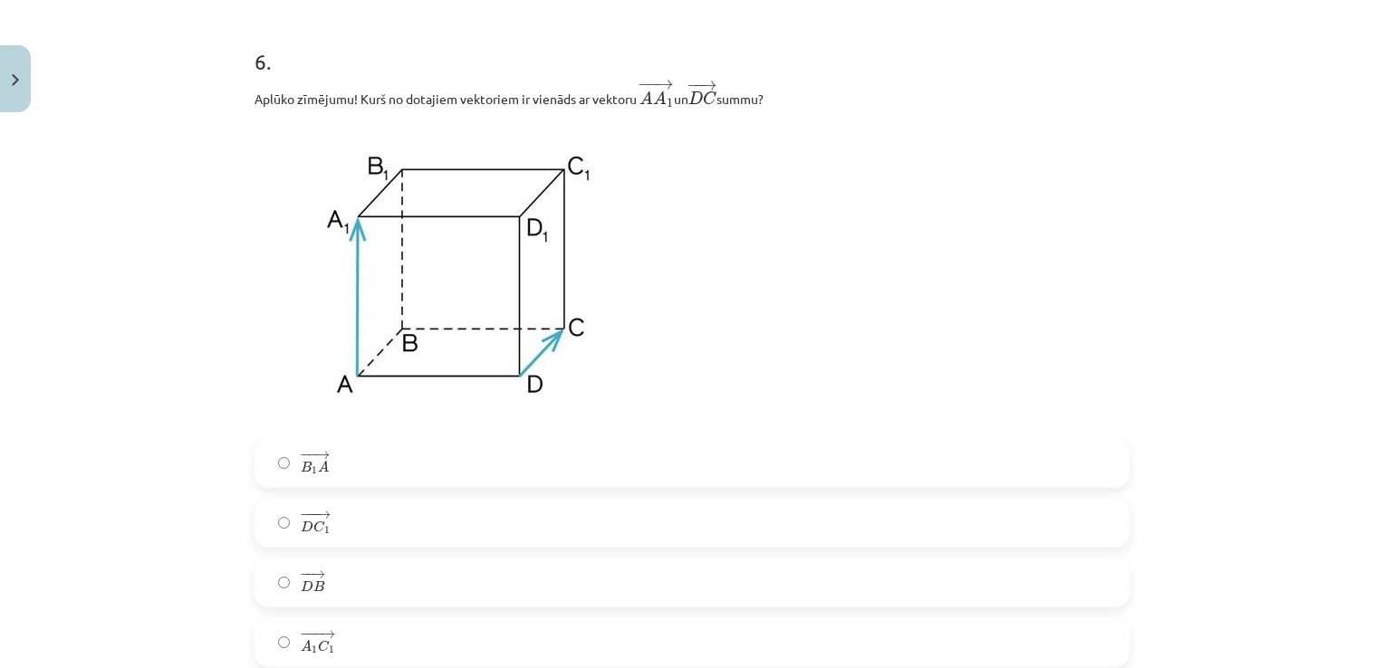
scroll to position [3169, 0]
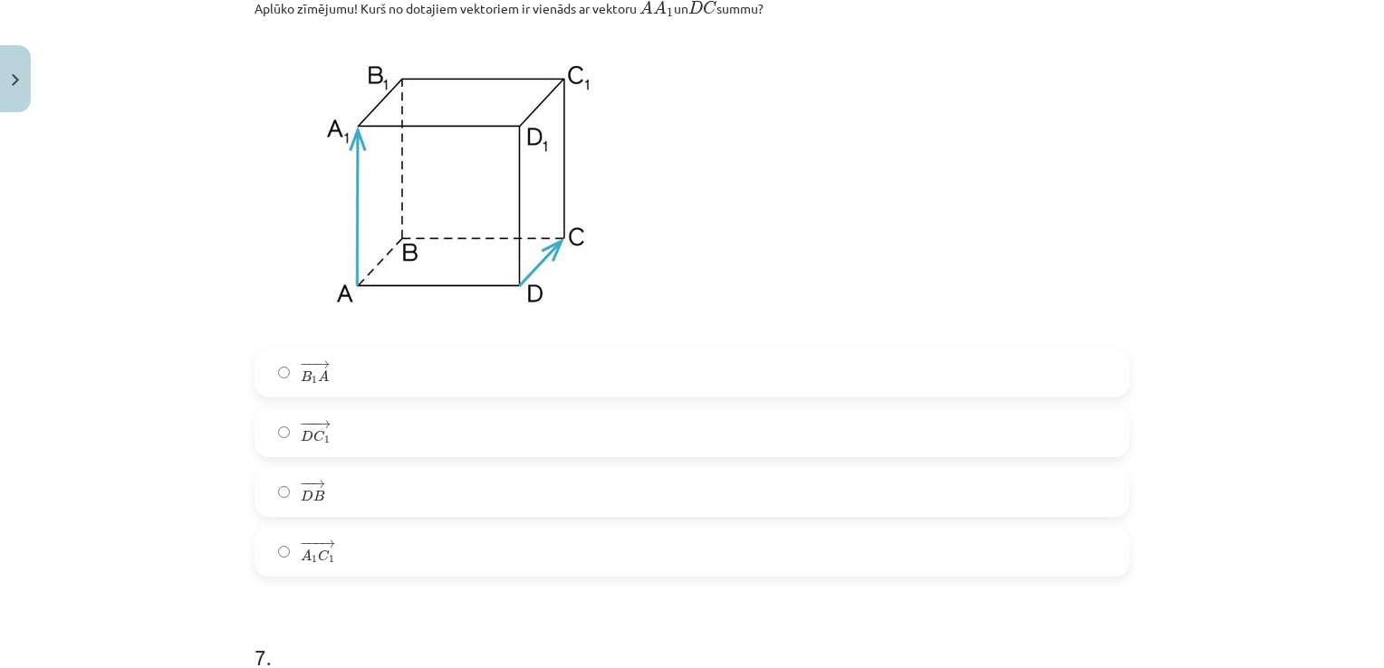
click at [274, 429] on label "− −− → D C 1 D C 1 →" at bounding box center [691, 432] width 871 height 45
click at [93, 328] on div "Mācību tēma: Matemātikas i - 10. klases 1. ieskaites mācību materiāls (a,b) #9 …" at bounding box center [692, 334] width 1384 height 668
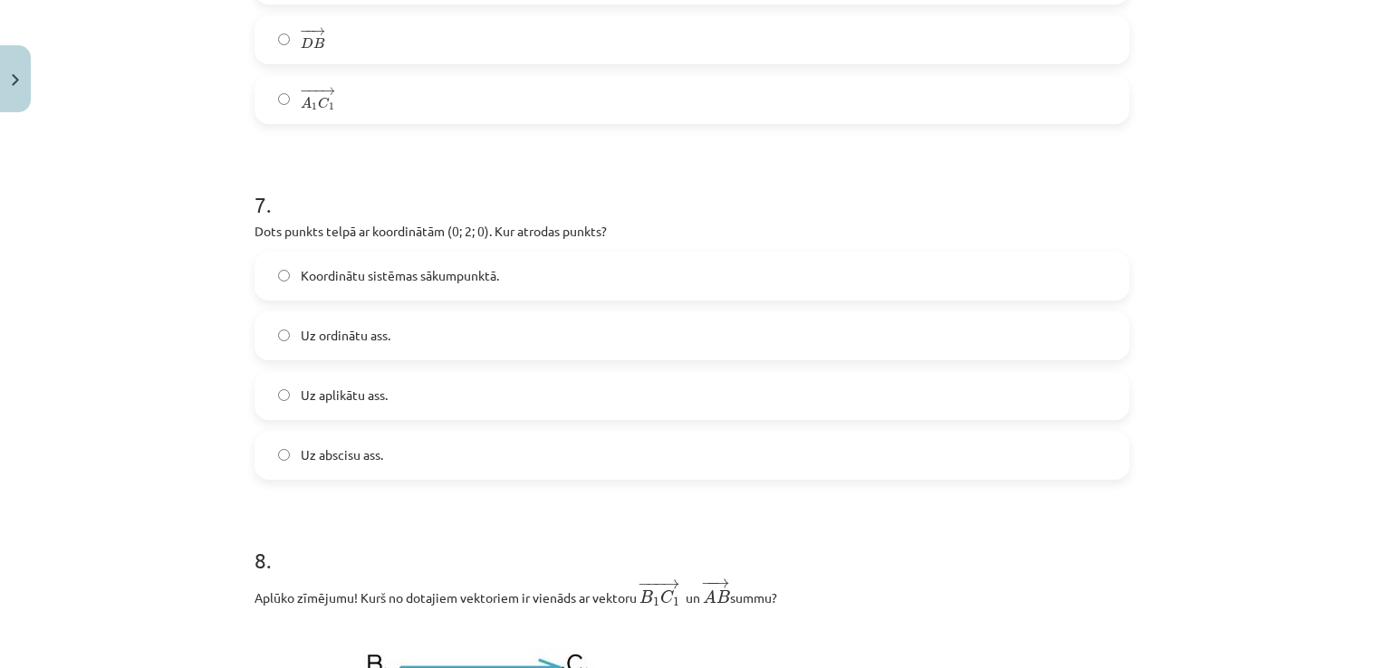
click at [161, 249] on div "Mācību tēma: Matemātikas i - 10. klases 1. ieskaites mācību materiāls (a,b) #9 …" at bounding box center [692, 334] width 1384 height 668
click at [269, 346] on label "Uz ordinātu ass." at bounding box center [691, 335] width 871 height 45
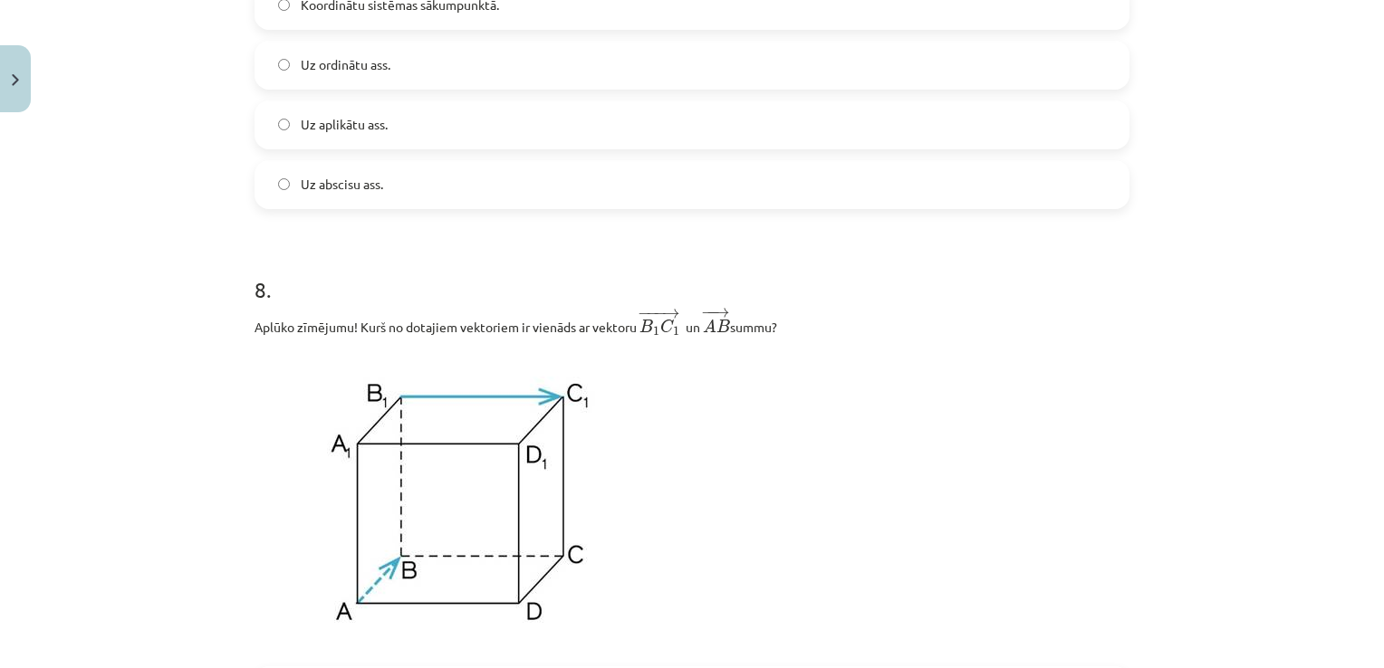
scroll to position [3894, 0]
click at [121, 319] on div "Mācību tēma: Matemātikas i - 10. klases 1. ieskaites mācību materiāls (a,b) #9 …" at bounding box center [692, 334] width 1384 height 668
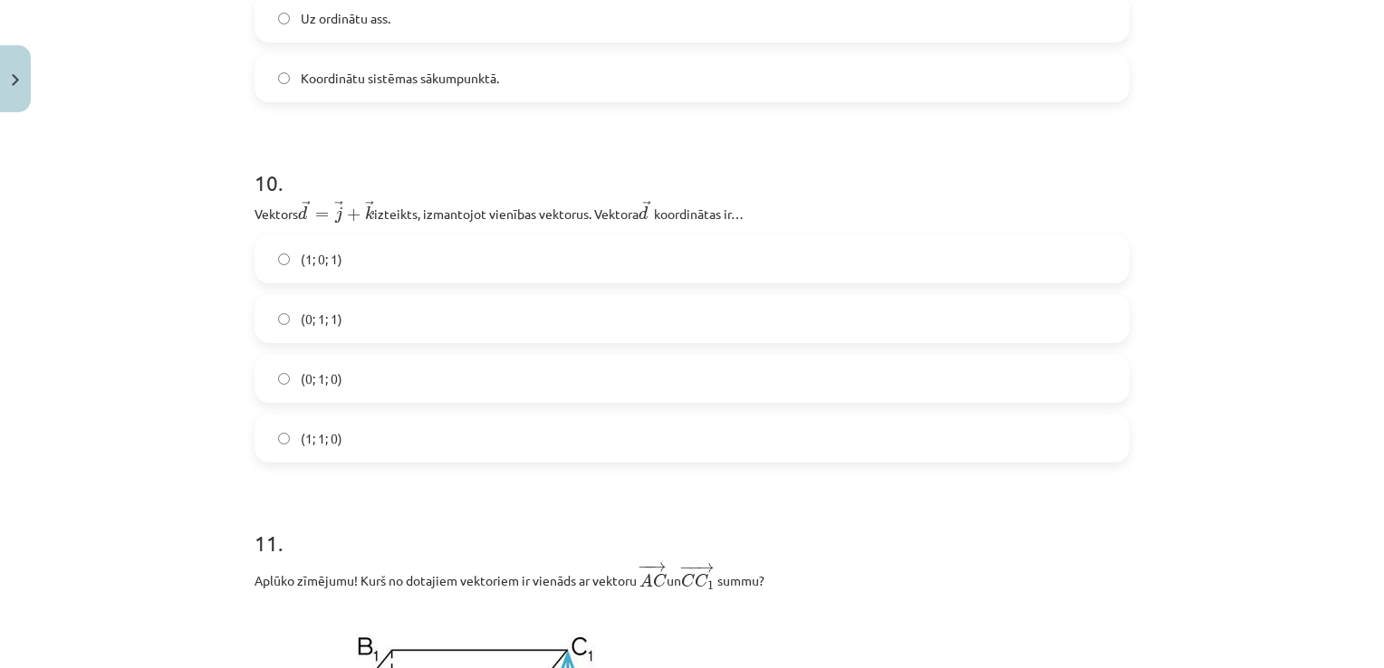
scroll to position [5071, 0]
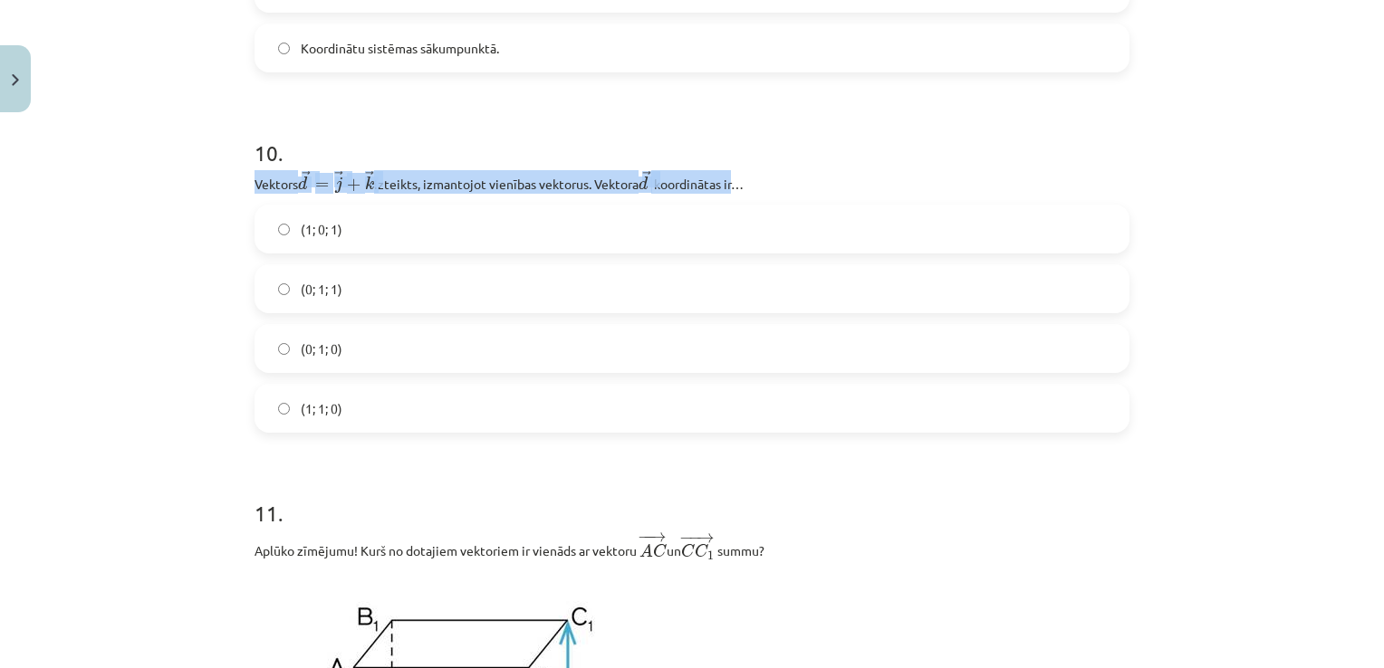
drag, startPoint x: 250, startPoint y: 197, endPoint x: 738, endPoint y: 182, distance: 488.3
click at [738, 182] on p "Vektors ﻿﻿ → d = → j + → k d → = j → + k → izteikts, izmantojot vienības vektor…" at bounding box center [691, 182] width 875 height 24
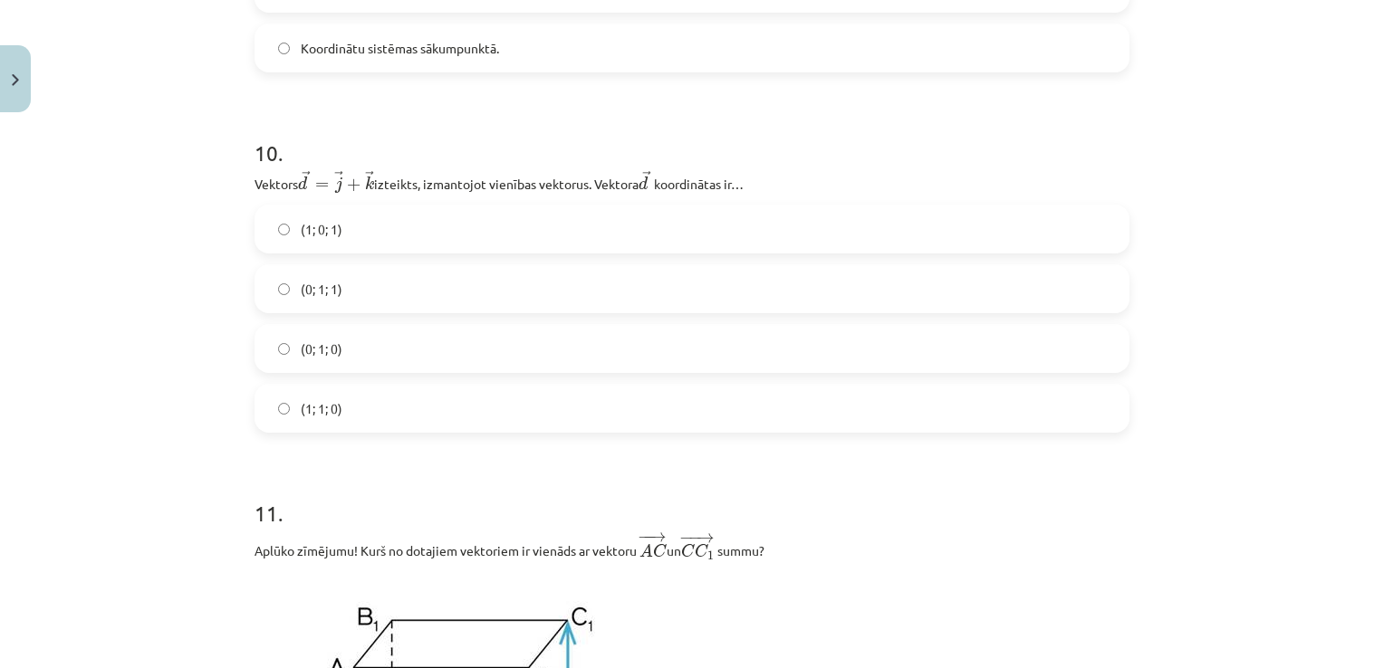
click at [120, 248] on div "Mācību tēma: Matemātikas i - 10. klases 1. ieskaites mācību materiāls (a,b) #9 …" at bounding box center [692, 334] width 1384 height 668
click at [264, 299] on label "(0; 1; 1)" at bounding box center [691, 288] width 871 height 45
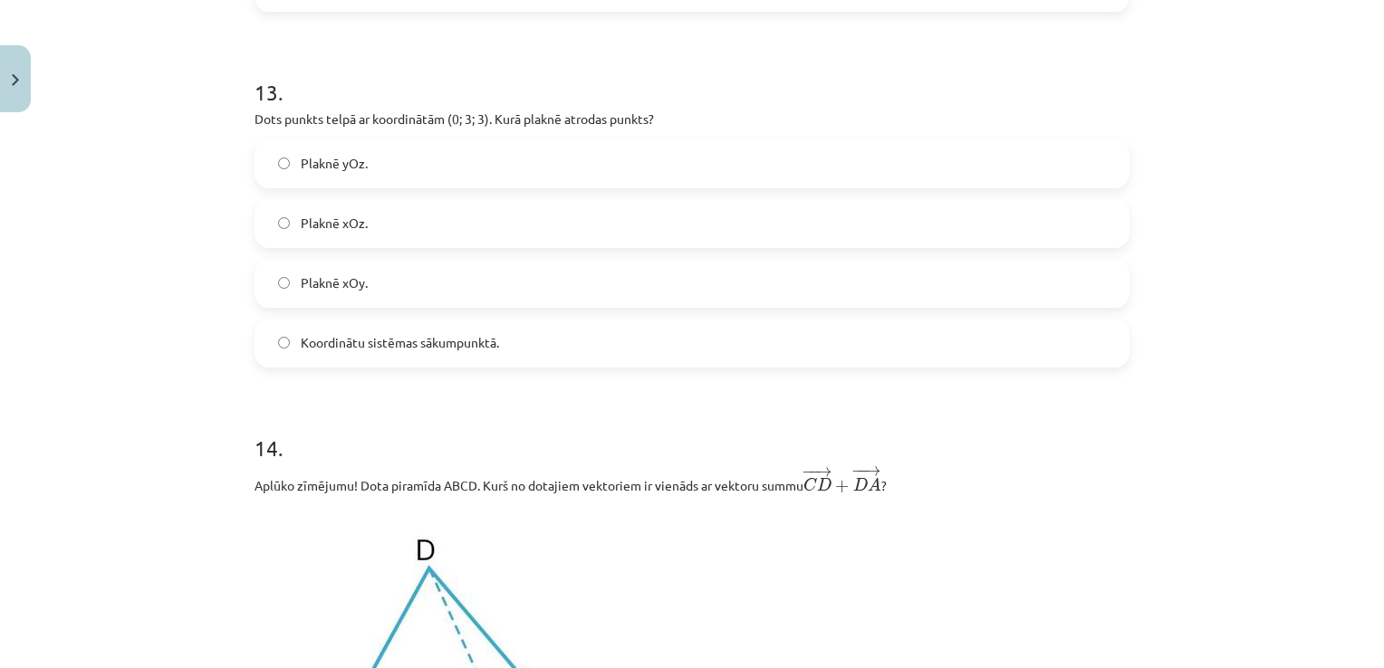
scroll to position [6792, 0]
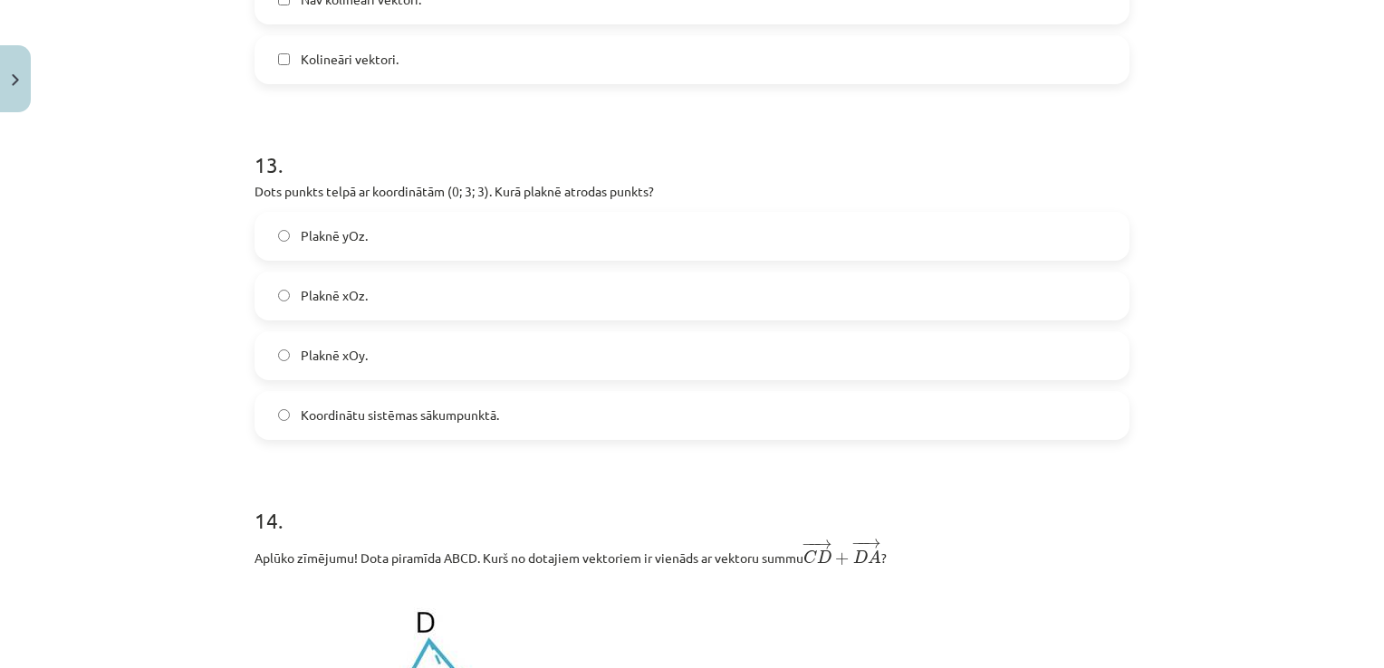
click at [101, 387] on div "Mācību tēma: Matemātikas i - 10. klases 1. ieskaites mācību materiāls (a,b) #9 …" at bounding box center [692, 334] width 1384 height 668
click at [256, 252] on label "Plaknē yOz." at bounding box center [691, 236] width 871 height 45
click at [101, 299] on div "Mācību tēma: Matemātikas i - 10. klases 1. ieskaites mācību materiāls (a,b) #9 …" at bounding box center [692, 334] width 1384 height 668
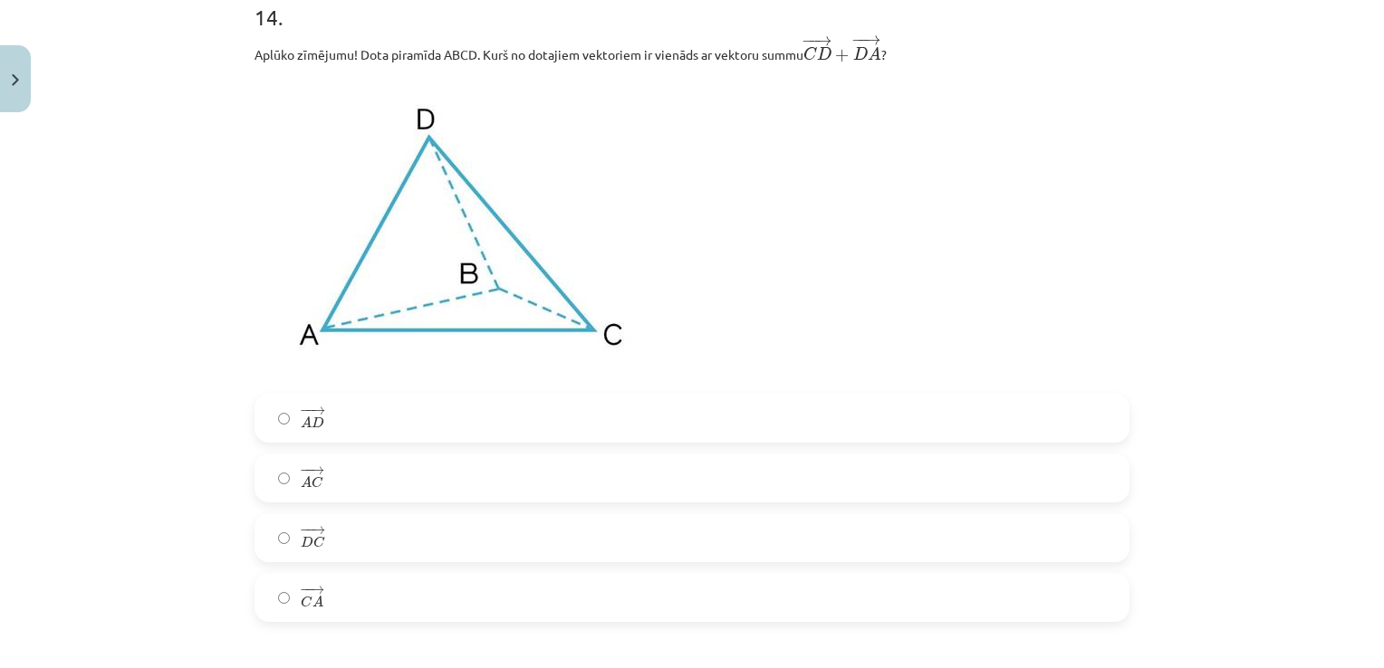
scroll to position [7335, 0]
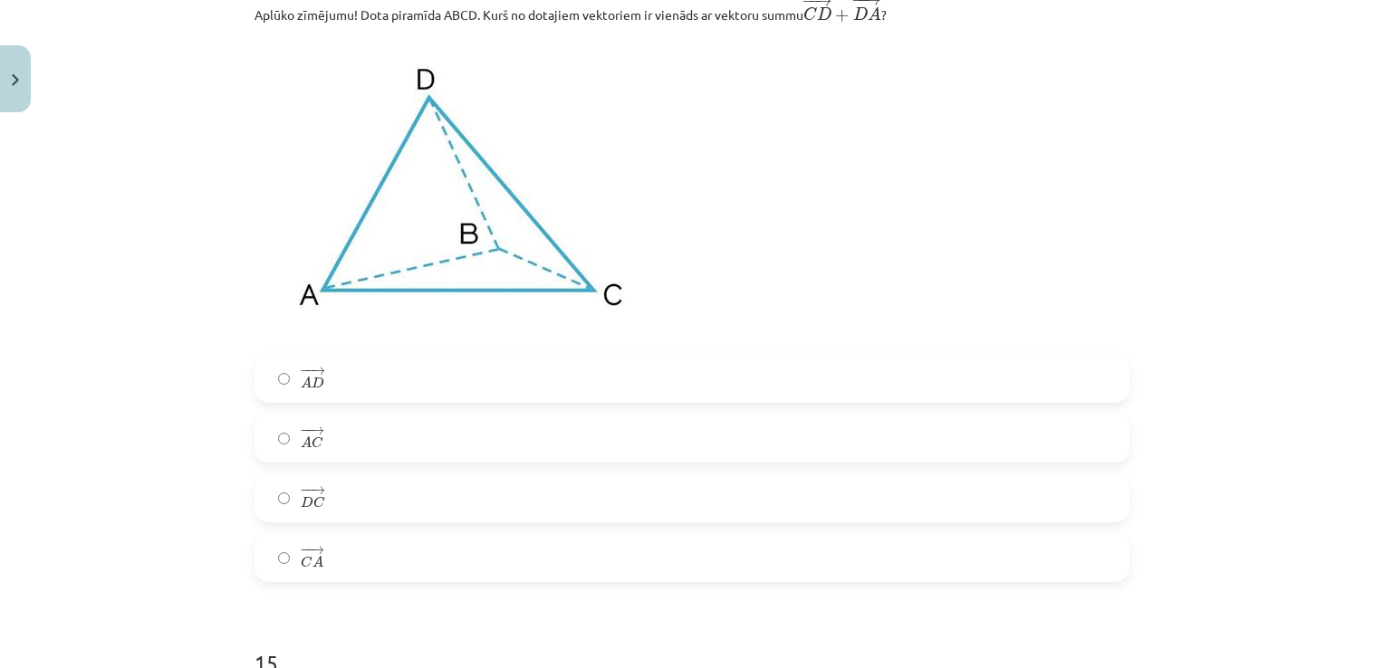
click at [283, 446] on label "− − → A C A C →" at bounding box center [691, 438] width 871 height 45
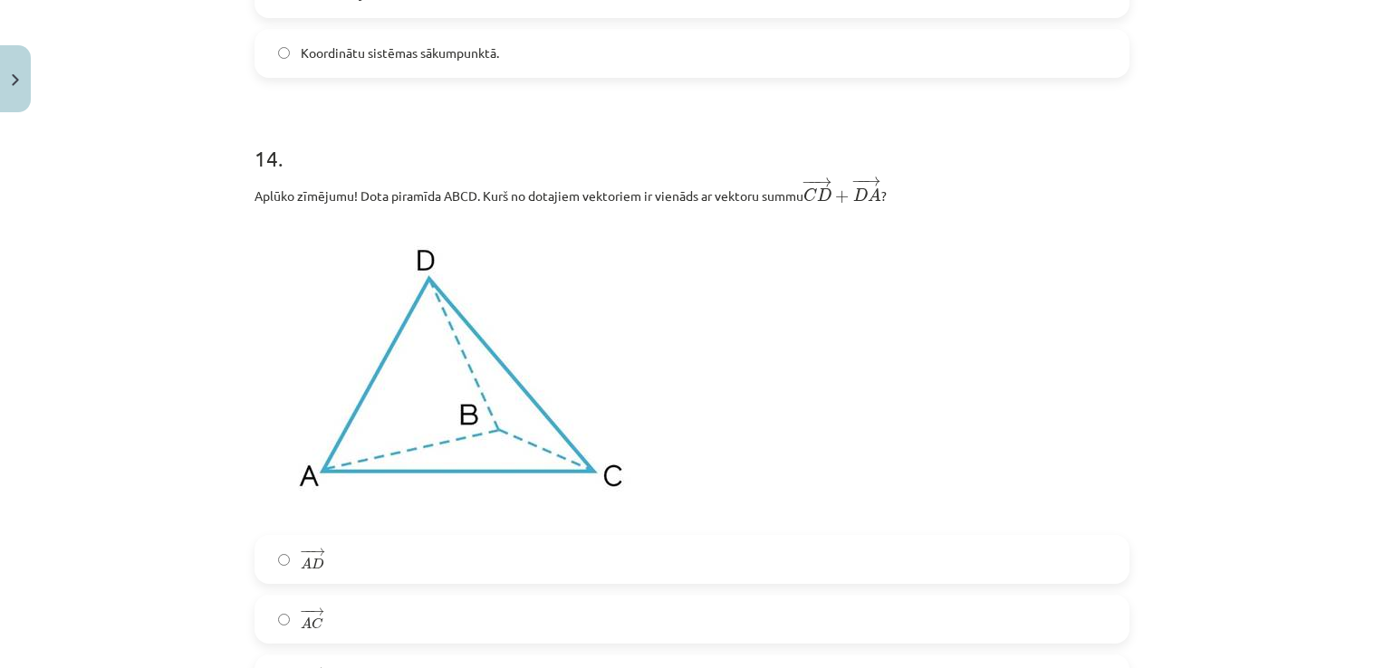
scroll to position [7154, 0]
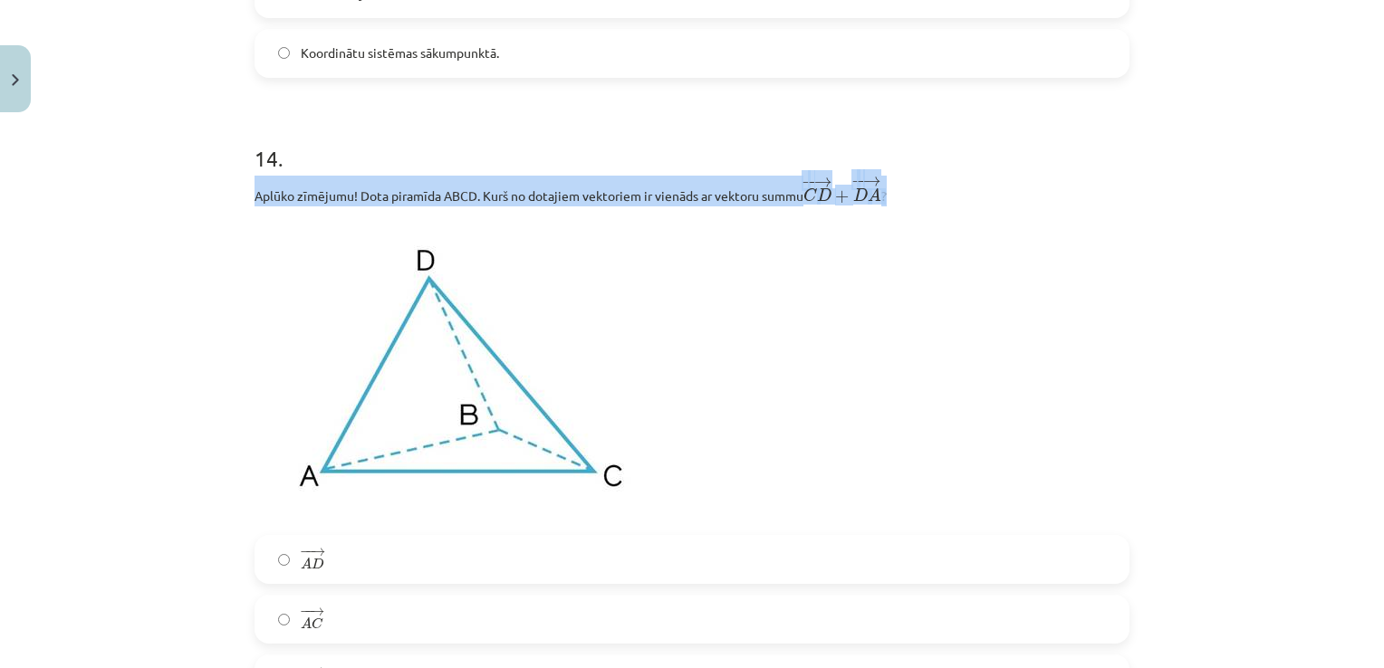
drag, startPoint x: 248, startPoint y: 205, endPoint x: 893, endPoint y: 205, distance: 644.8
click at [893, 205] on p "Aplūko zīmējumu! Dota piramīda ABCD. Kurš no dotajiem vektoriem ir vienāds ar v…" at bounding box center [691, 191] width 875 height 31
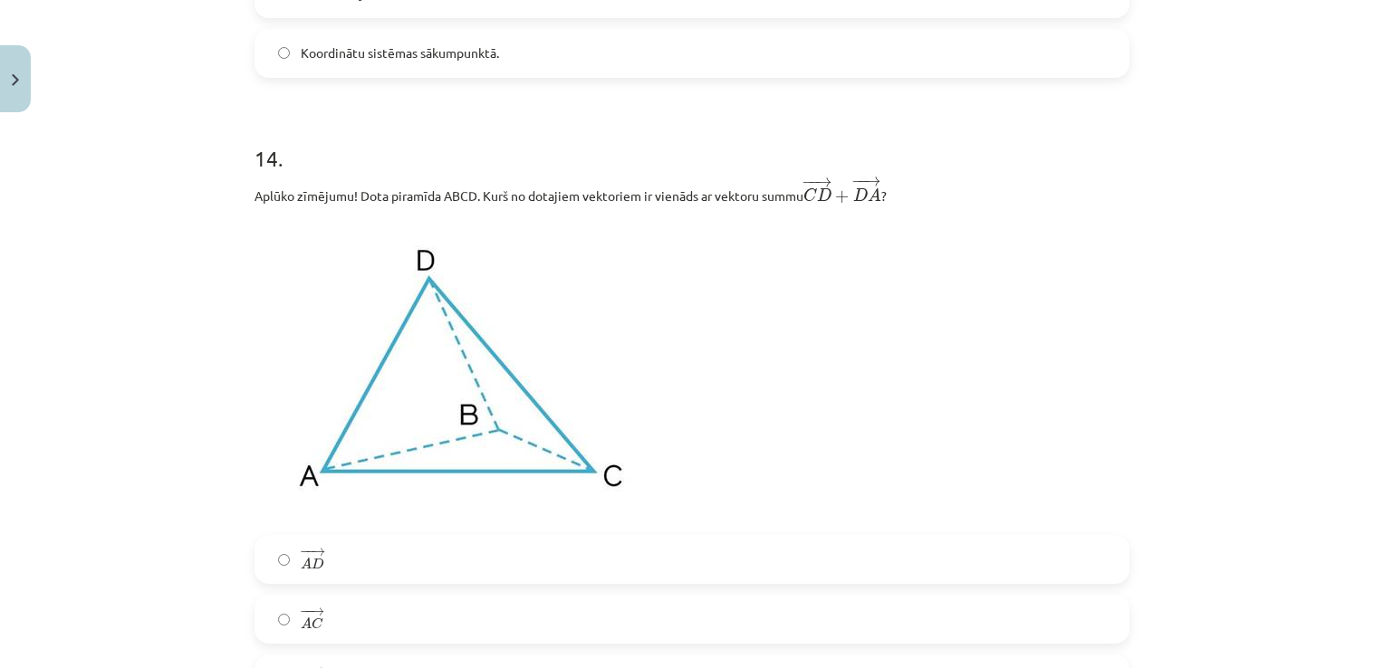
click at [686, 436] on p at bounding box center [691, 370] width 875 height 308
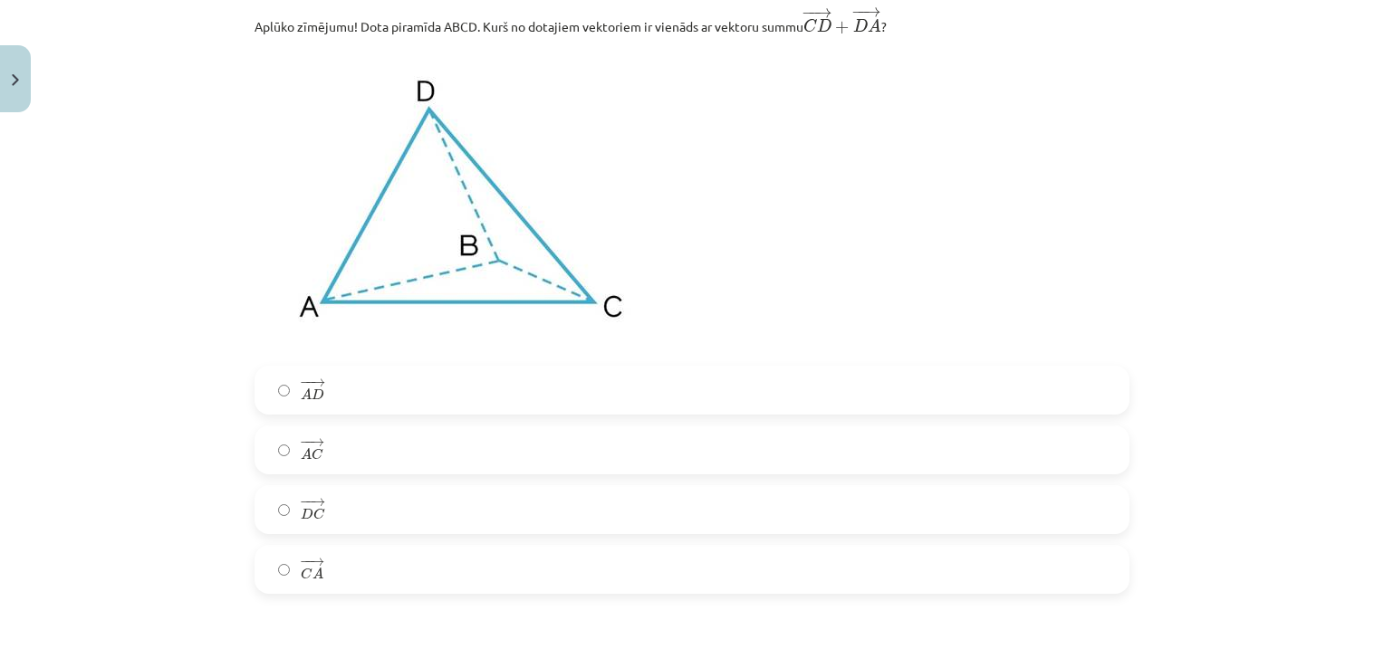
scroll to position [7335, 0]
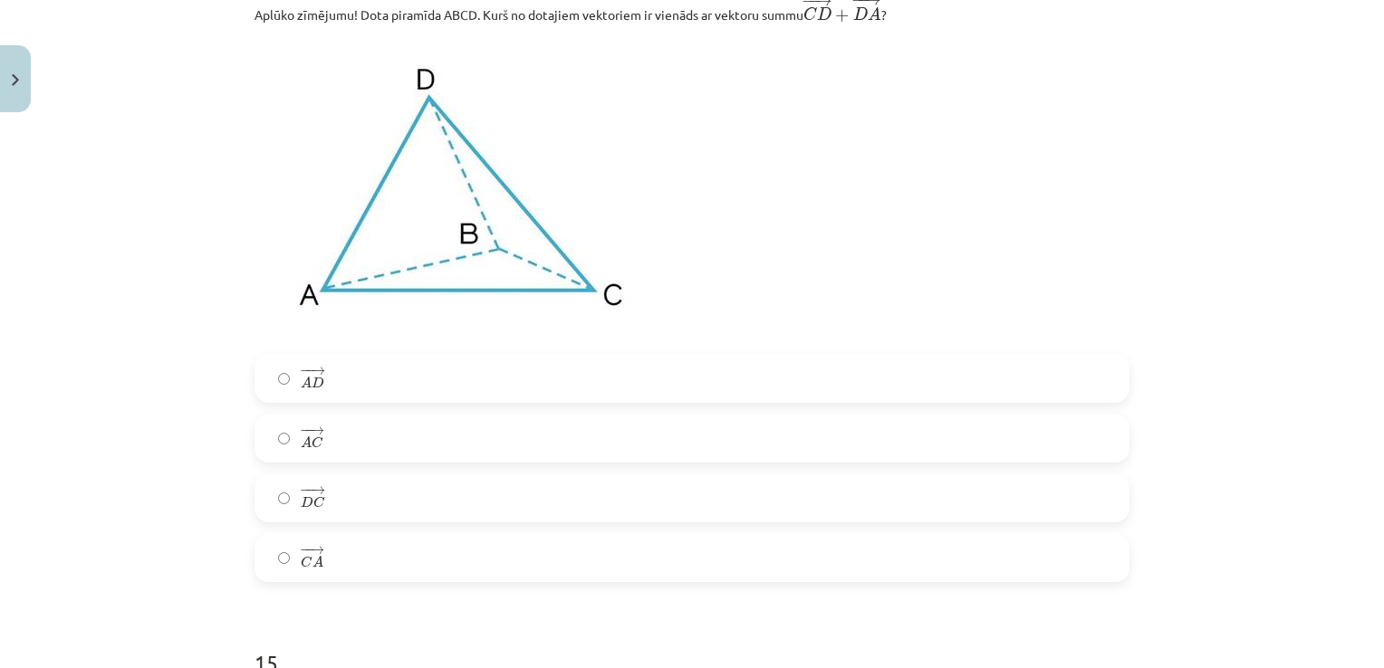
click at [268, 573] on label "− − → C A C A →" at bounding box center [691, 557] width 871 height 45
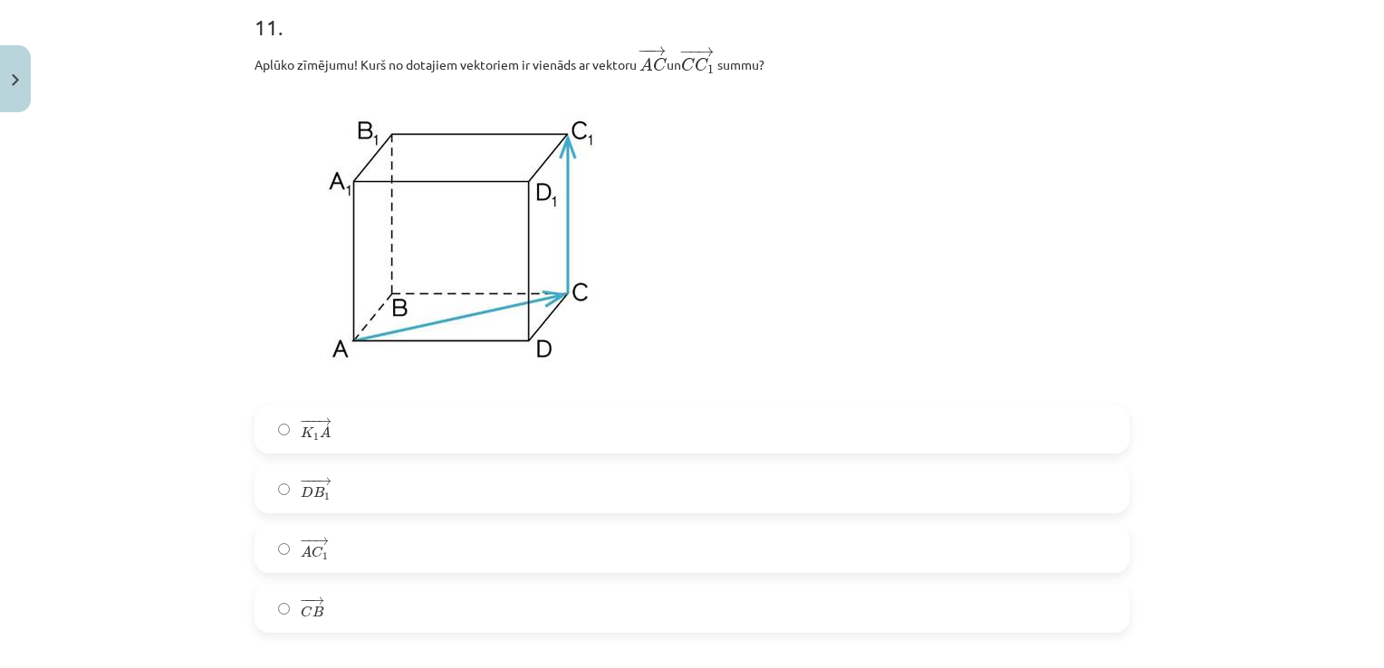
scroll to position [5524, 0]
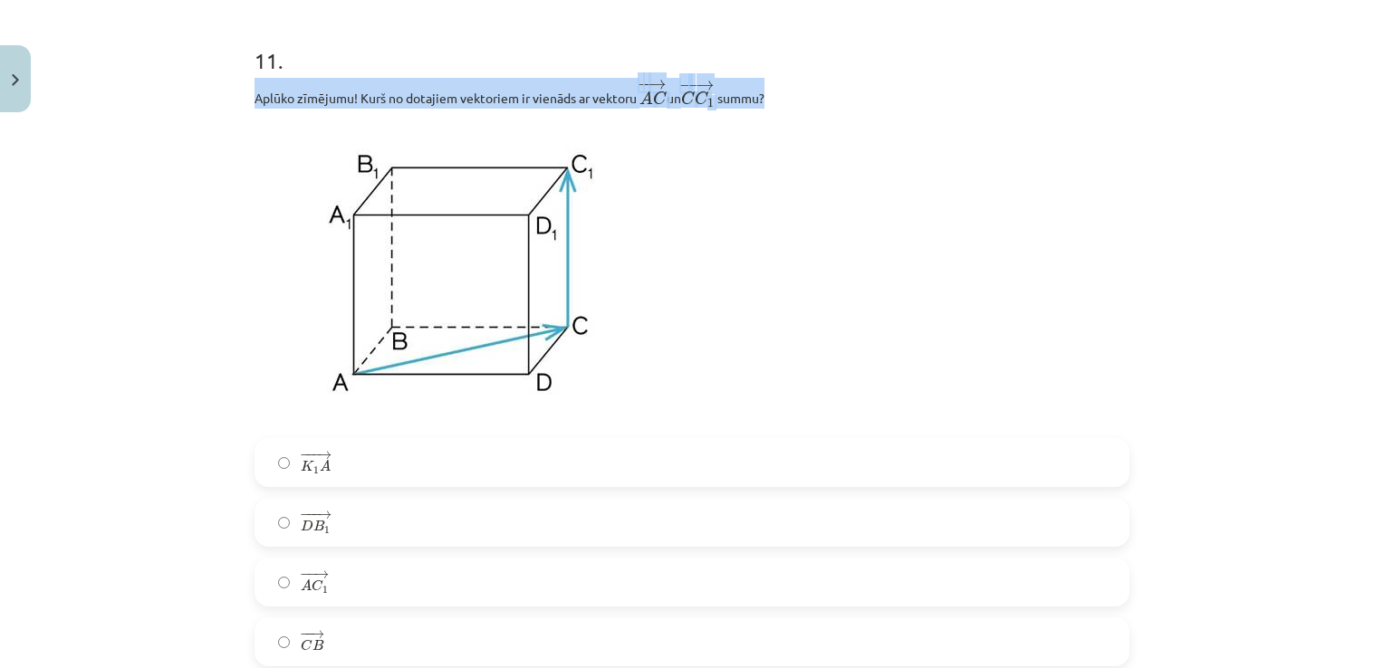
drag, startPoint x: 247, startPoint y: 108, endPoint x: 790, endPoint y: 107, distance: 542.4
click at [790, 107] on p "Aplūko zīmējumu! Kurš no dotajiem vektoriem ir vienāds ar vektoru ﻿ − − → A C A…" at bounding box center [691, 93] width 875 height 31
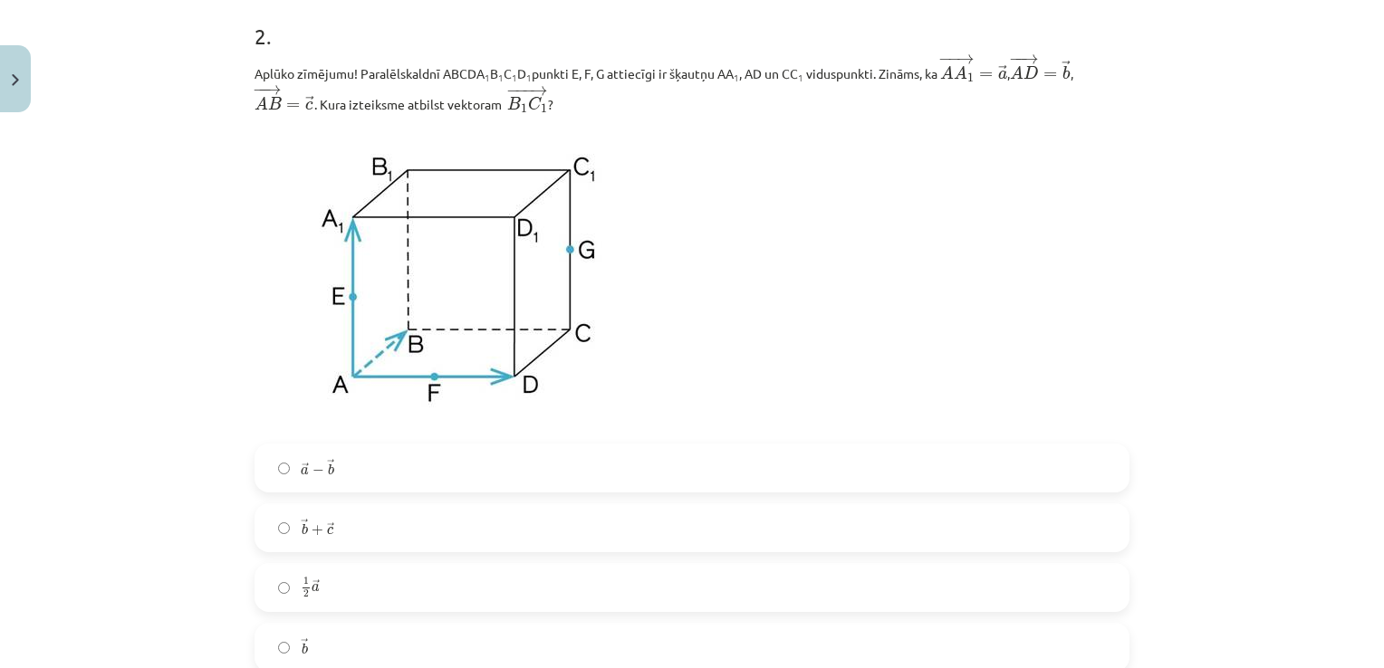
scroll to position [634, 0]
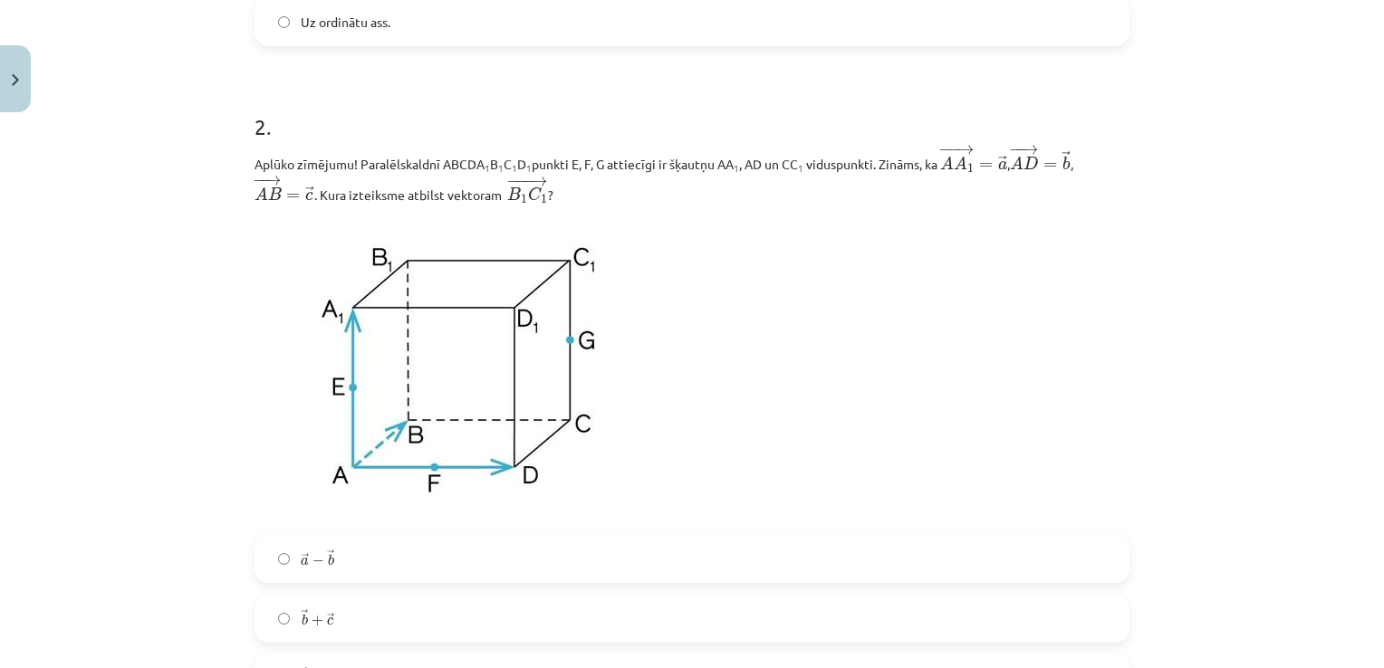
click at [217, 152] on div "Mācību tēma: Matemātikas i - 10. klases 1. ieskaites mācību materiāls (a,b) #9 …" at bounding box center [692, 334] width 1384 height 668
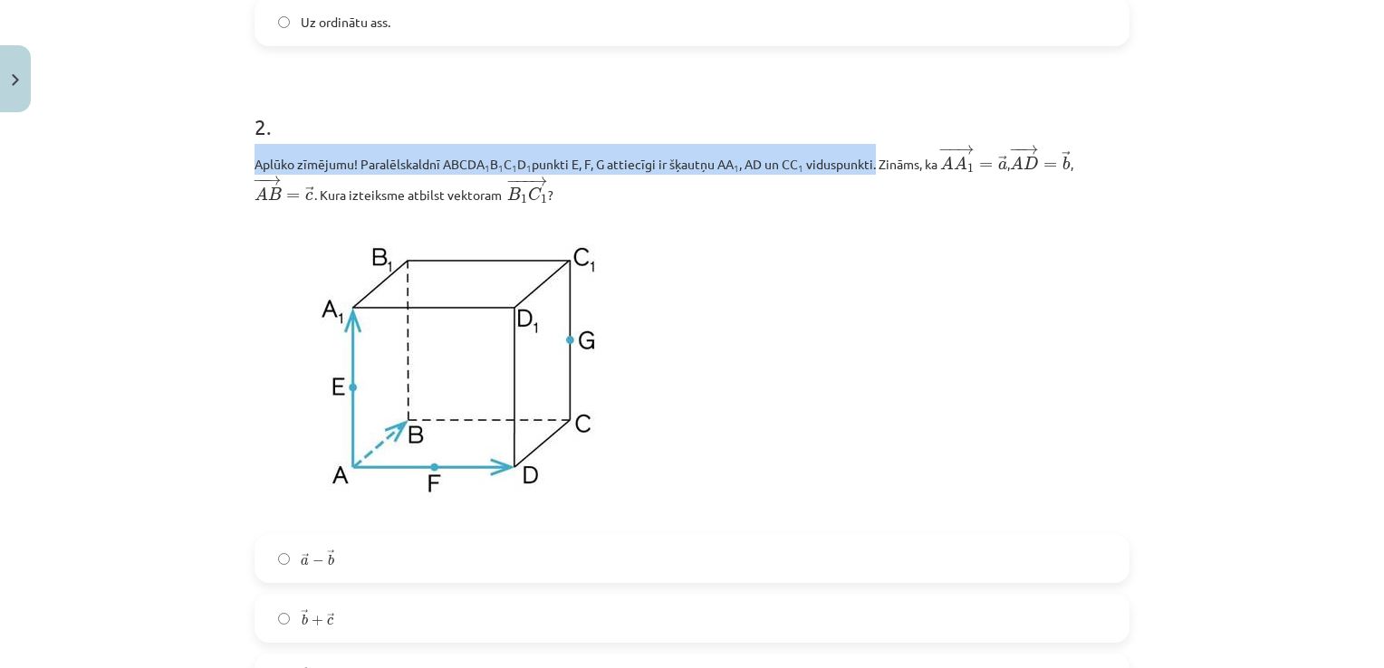
drag, startPoint x: 250, startPoint y: 158, endPoint x: 871, endPoint y: 165, distance: 621.3
click at [871, 165] on p "Aplūko zīmējumu! Paralēlskaldnī ABCDA 1 B 1 C 1 D 1 punkti E, F, G attiecīgi ir…" at bounding box center [691, 174] width 875 height 61
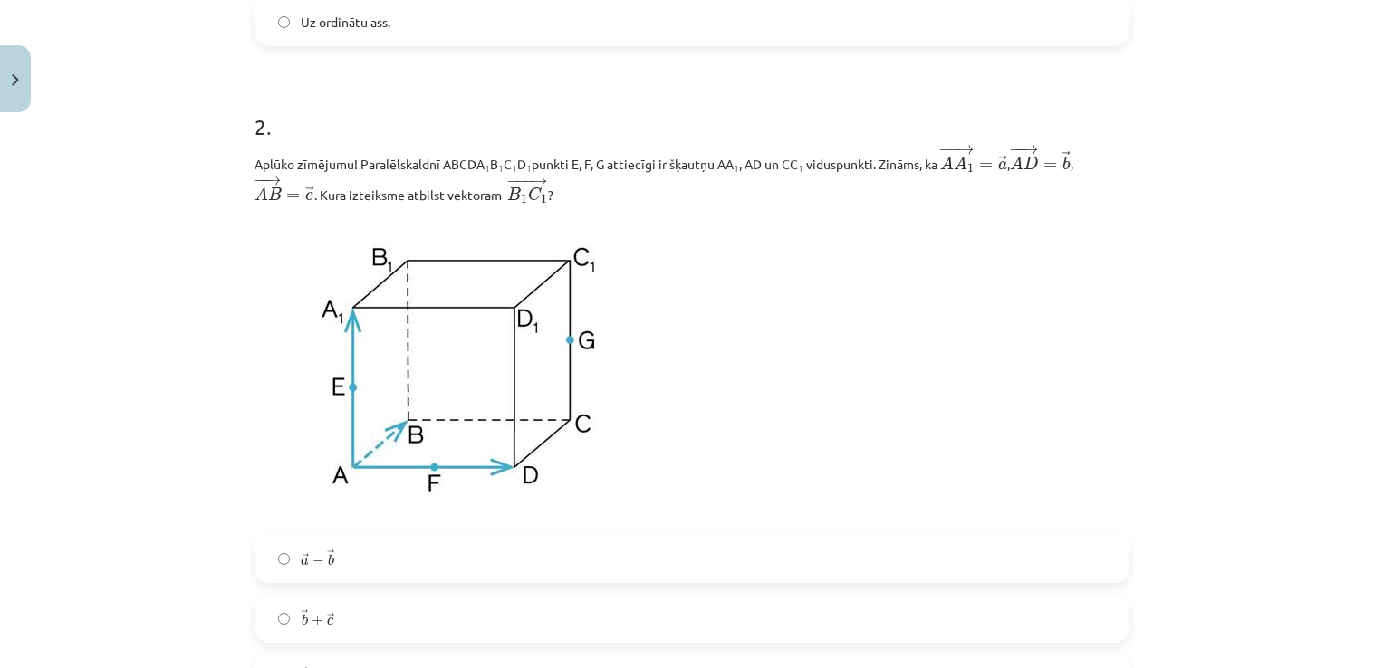
drag, startPoint x: 871, startPoint y: 165, endPoint x: 810, endPoint y: 249, distance: 103.8
click at [810, 249] on p at bounding box center [691, 370] width 875 height 308
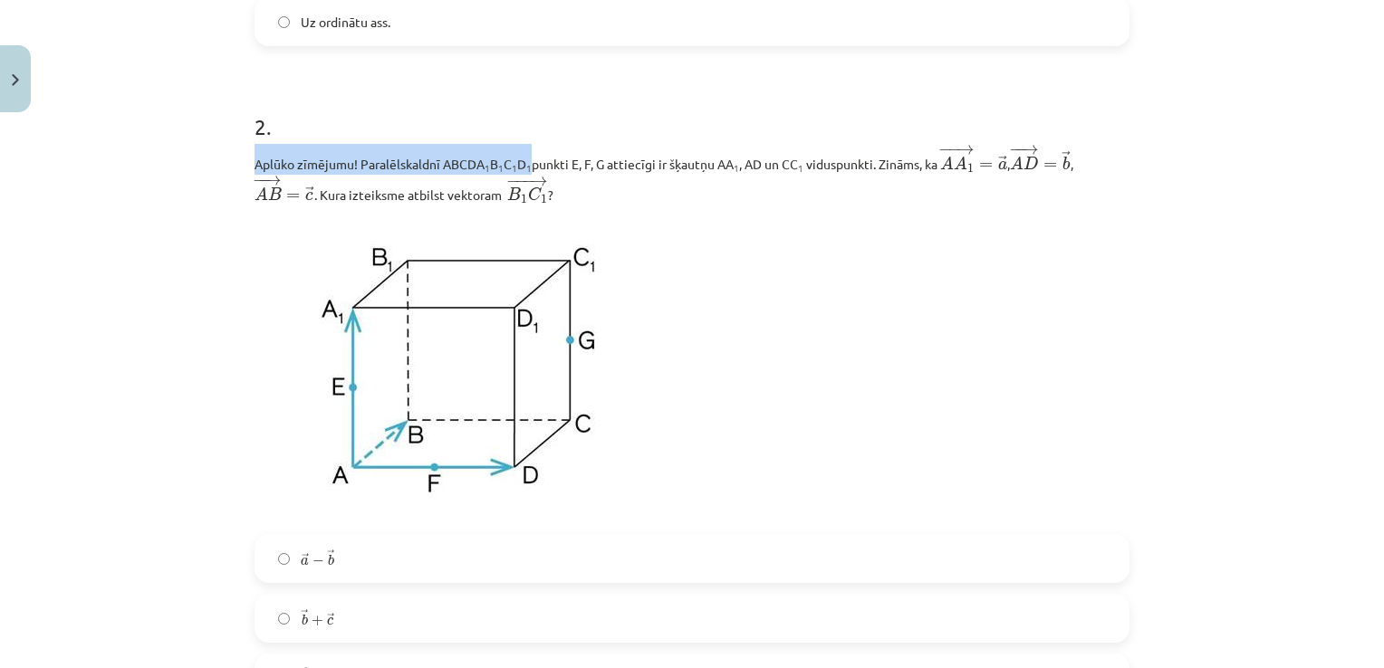
drag, startPoint x: 249, startPoint y: 161, endPoint x: 524, endPoint y: 161, distance: 275.3
click at [524, 161] on p "Aplūko zīmējumu! Paralēlskaldnī ABCDA 1 B 1 C 1 D 1 punkti E, F, G attiecīgi ir…" at bounding box center [691, 174] width 875 height 61
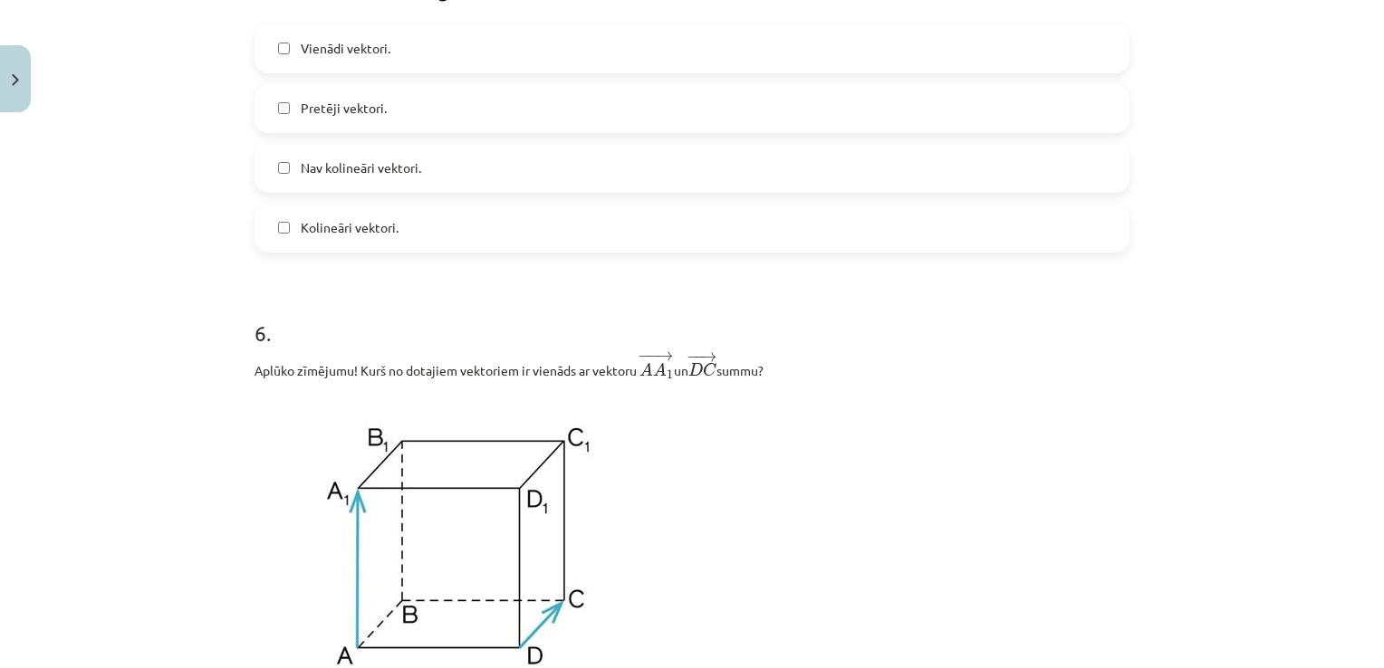
scroll to position [3079, 0]
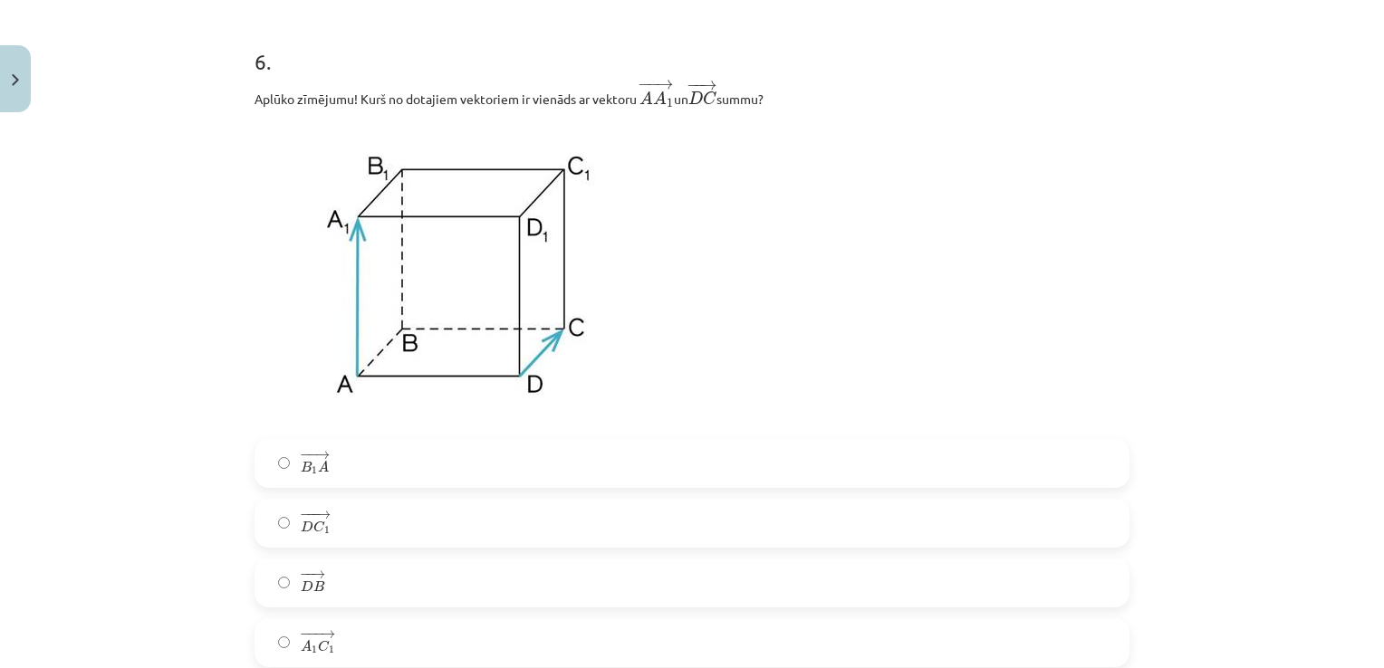
drag, startPoint x: 353, startPoint y: 98, endPoint x: 776, endPoint y: 106, distance: 423.0
click at [776, 106] on p "Aplūko zīmējumu! Kurš no dotajiem vektoriem ir vienāds ar vektoru ﻿ − − → A A 1…" at bounding box center [691, 94] width 875 height 31
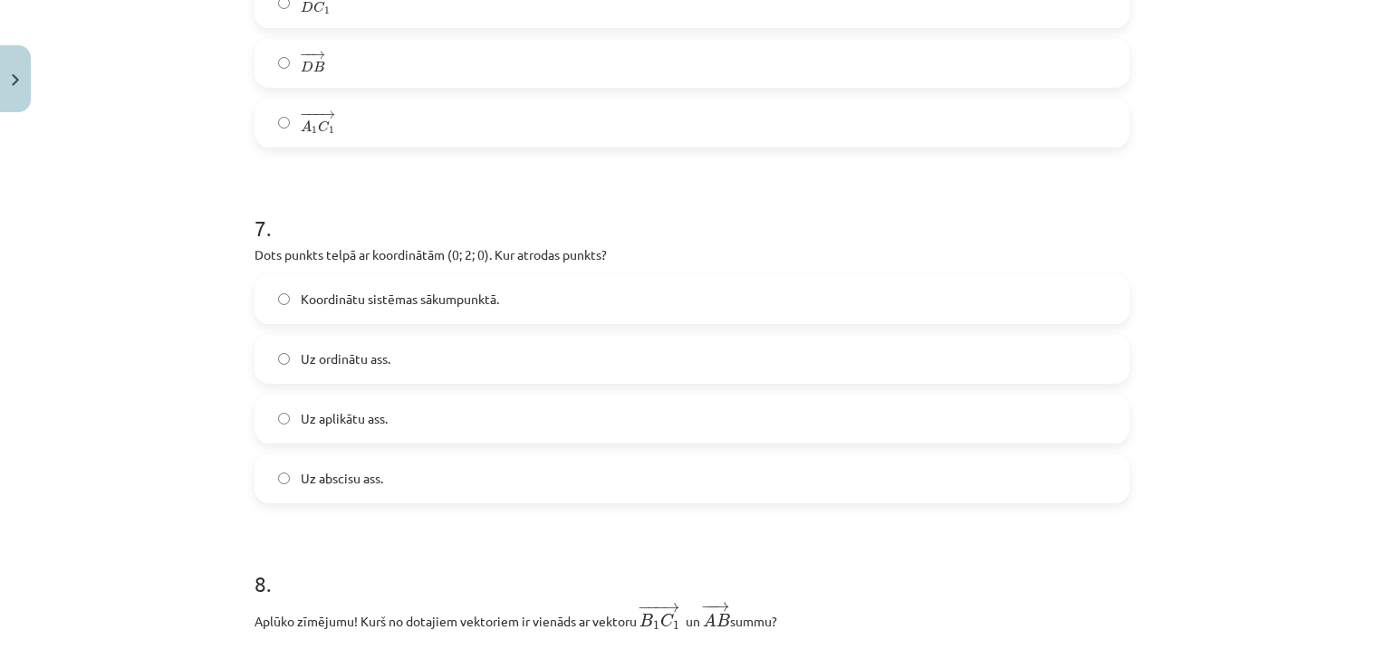
scroll to position [3713, 0]
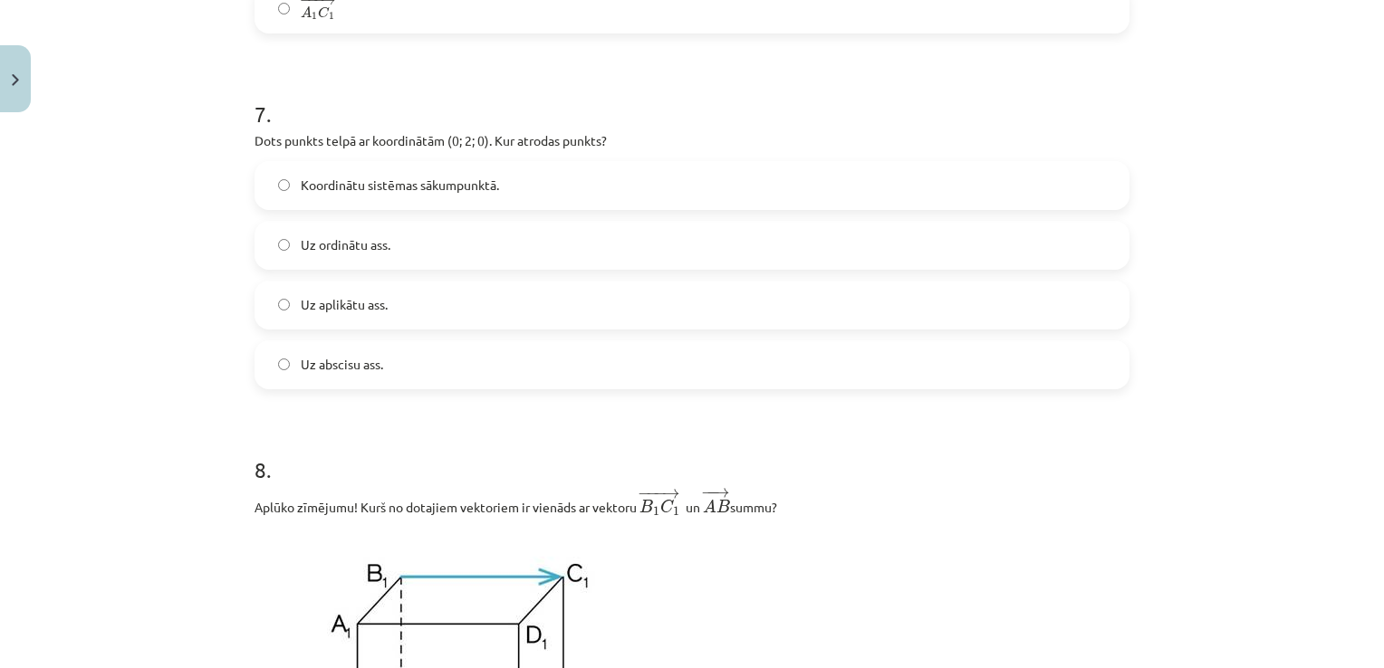
click at [139, 418] on div "Mācību tēma: Matemātikas i - 10. klases 1. ieskaites mācību materiāls (a,b) #9 …" at bounding box center [692, 334] width 1384 height 668
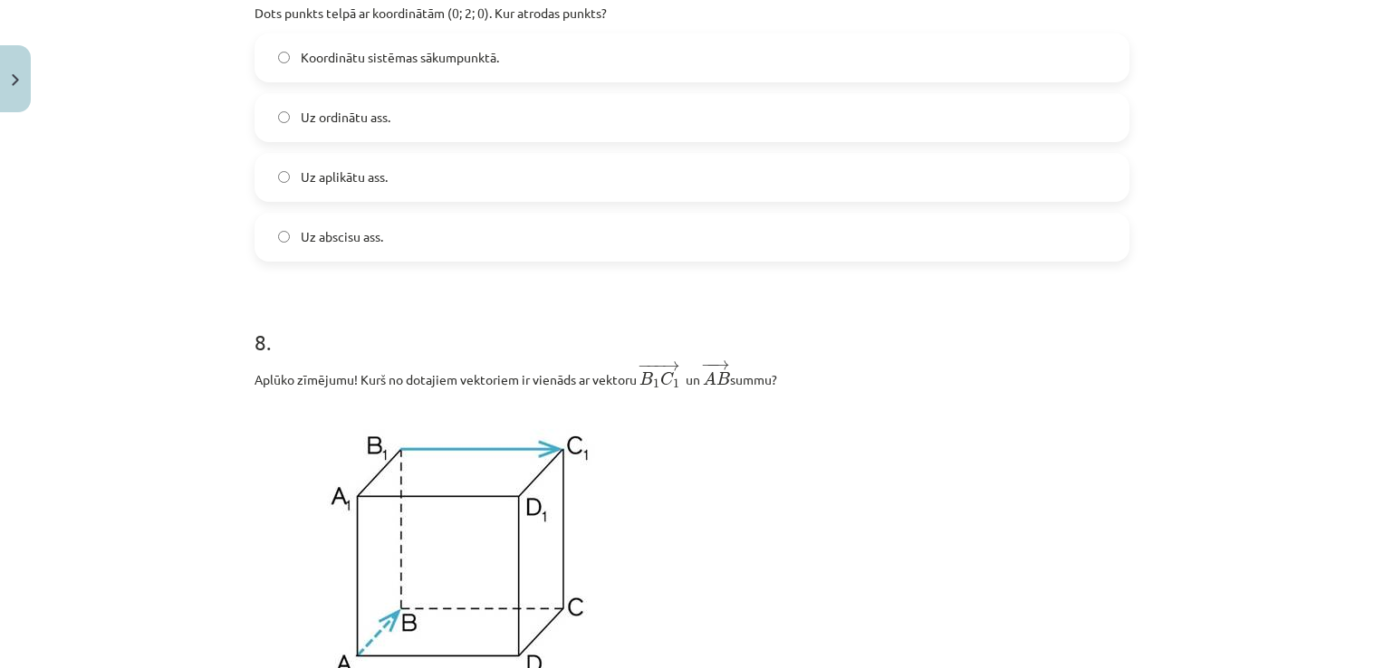
scroll to position [3984, 0]
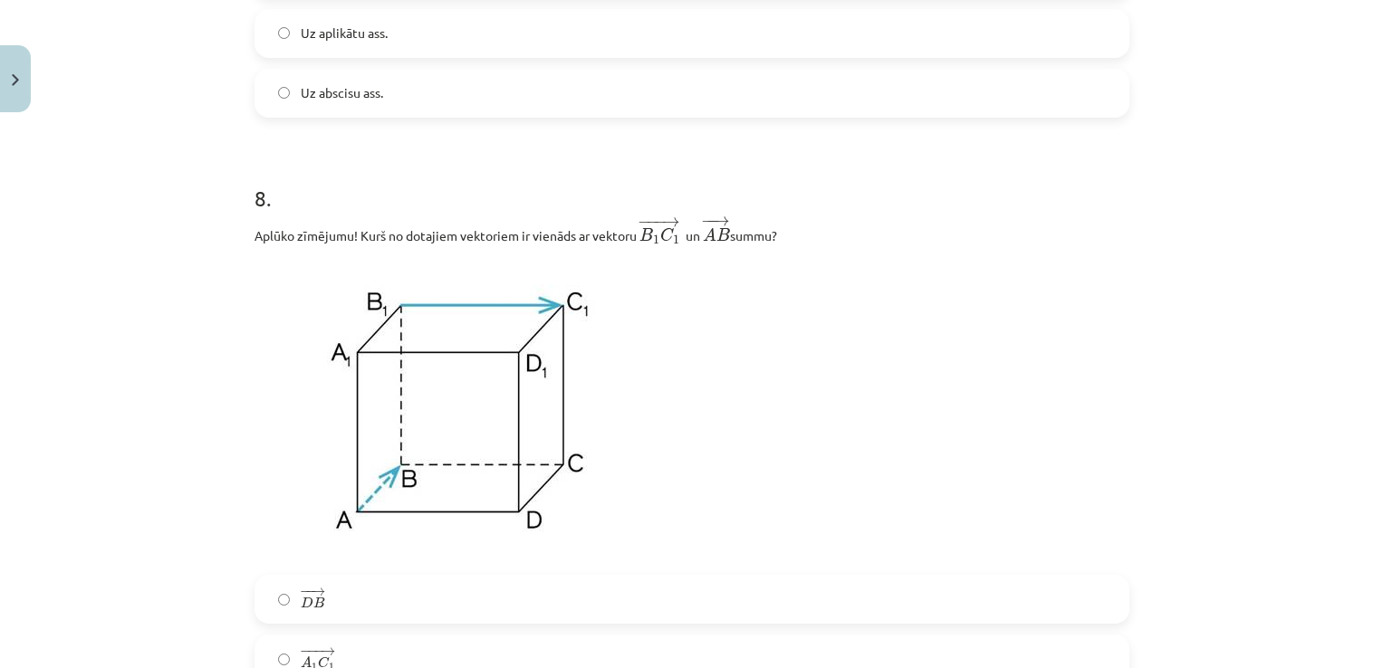
drag, startPoint x: 351, startPoint y: 237, endPoint x: 784, endPoint y: 226, distance: 433.0
click at [784, 226] on p "Aplūko zīmējumu! Kurš no dotajiem vektoriem ir vienāds ar vektoru ﻿ − −− → B 1 …" at bounding box center [691, 231] width 875 height 31
click at [1032, 444] on p at bounding box center [691, 410] width 875 height 308
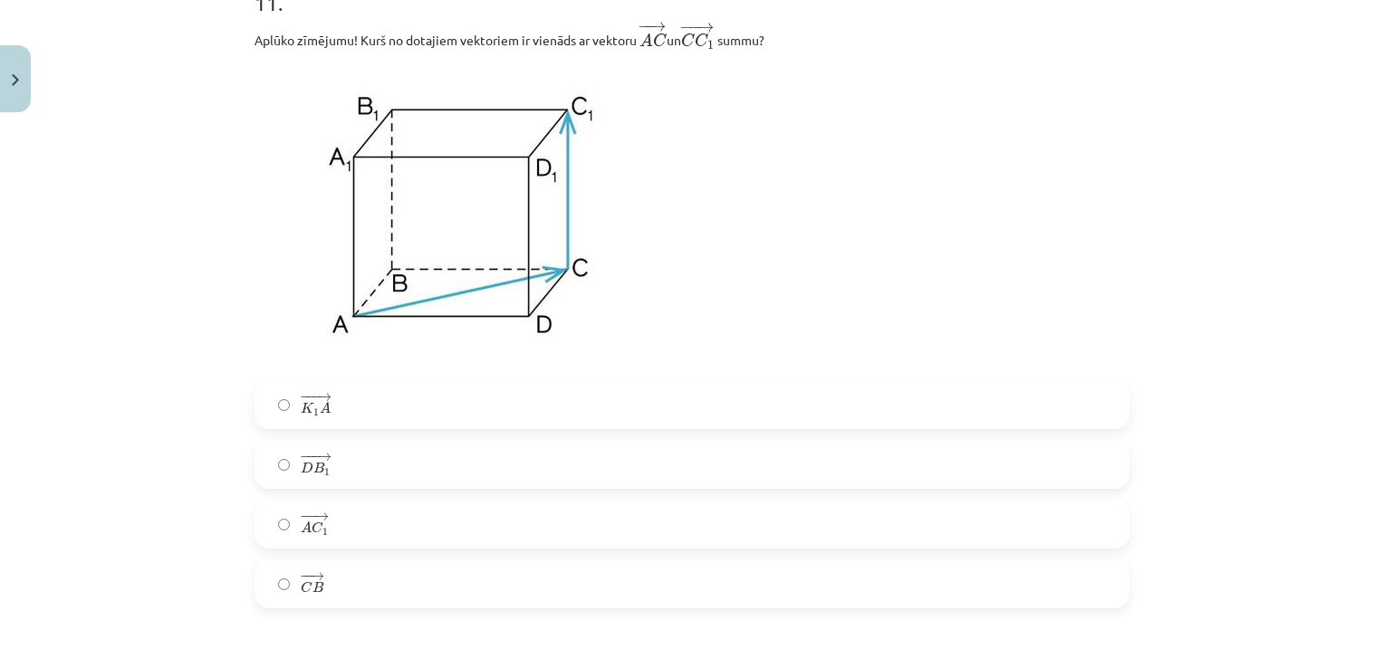
scroll to position [5614, 0]
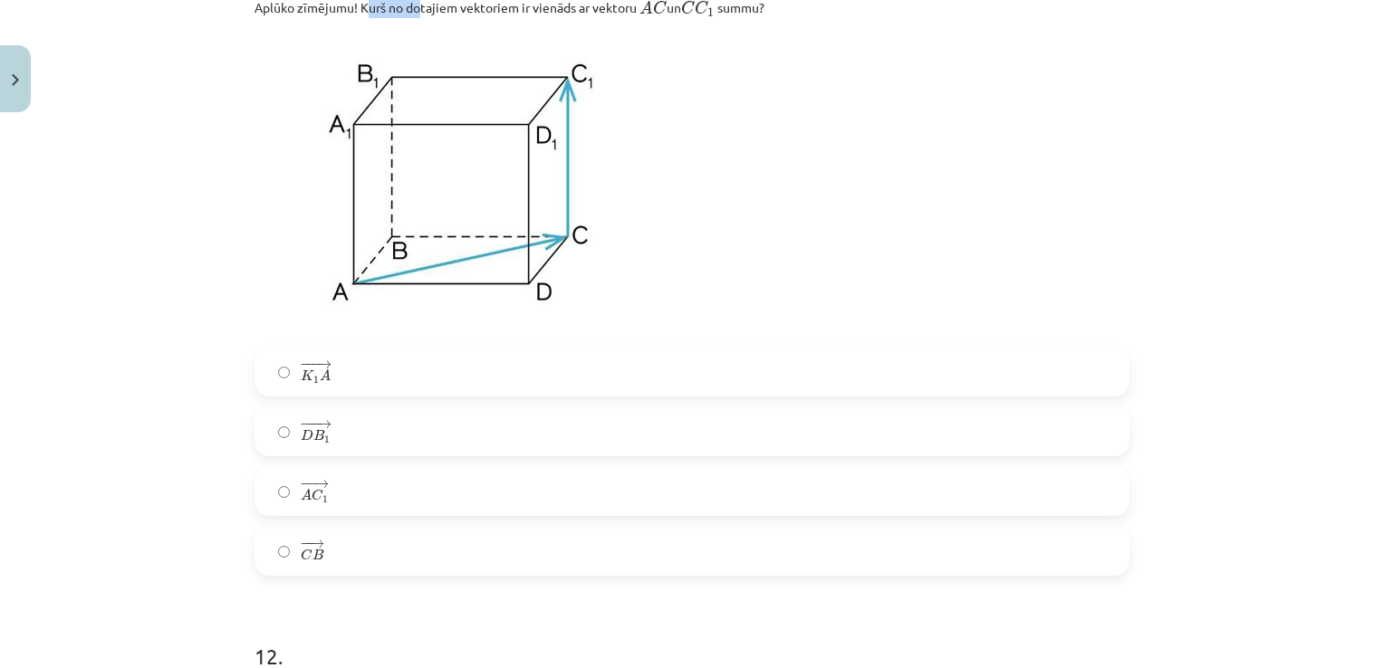
drag, startPoint x: 357, startPoint y: 16, endPoint x: 417, endPoint y: 20, distance: 59.9
click at [417, 18] on p "Aplūko zīmējumu! Kurš no dotajiem vektoriem ir vienāds ar vektoru ﻿ − − → A C A…" at bounding box center [691, 2] width 875 height 31
drag, startPoint x: 417, startPoint y: 20, endPoint x: 620, endPoint y: 86, distance: 214.2
click at [620, 86] on img at bounding box center [459, 183] width 411 height 308
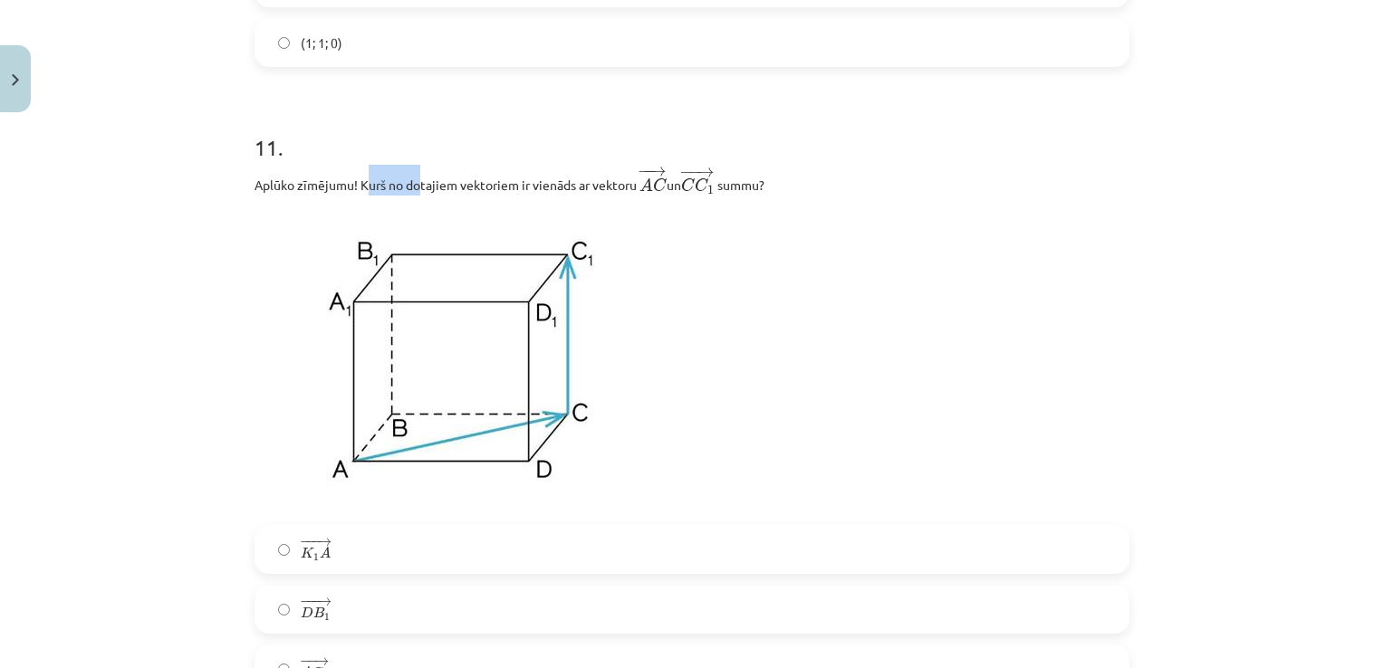
scroll to position [5433, 0]
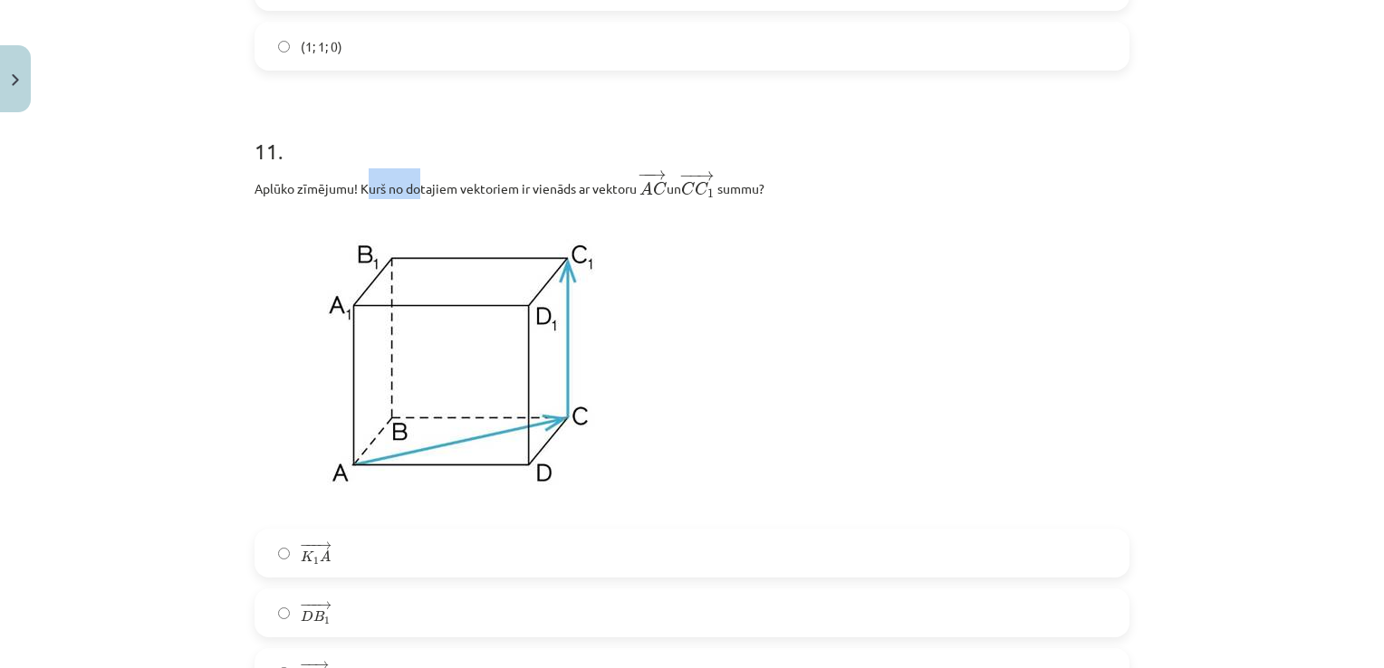
click at [359, 199] on p "Aplūko zīmējumu! Kurš no dotajiem vektoriem ir vienāds ar vektoru ﻿ − − → A C A…" at bounding box center [691, 183] width 875 height 31
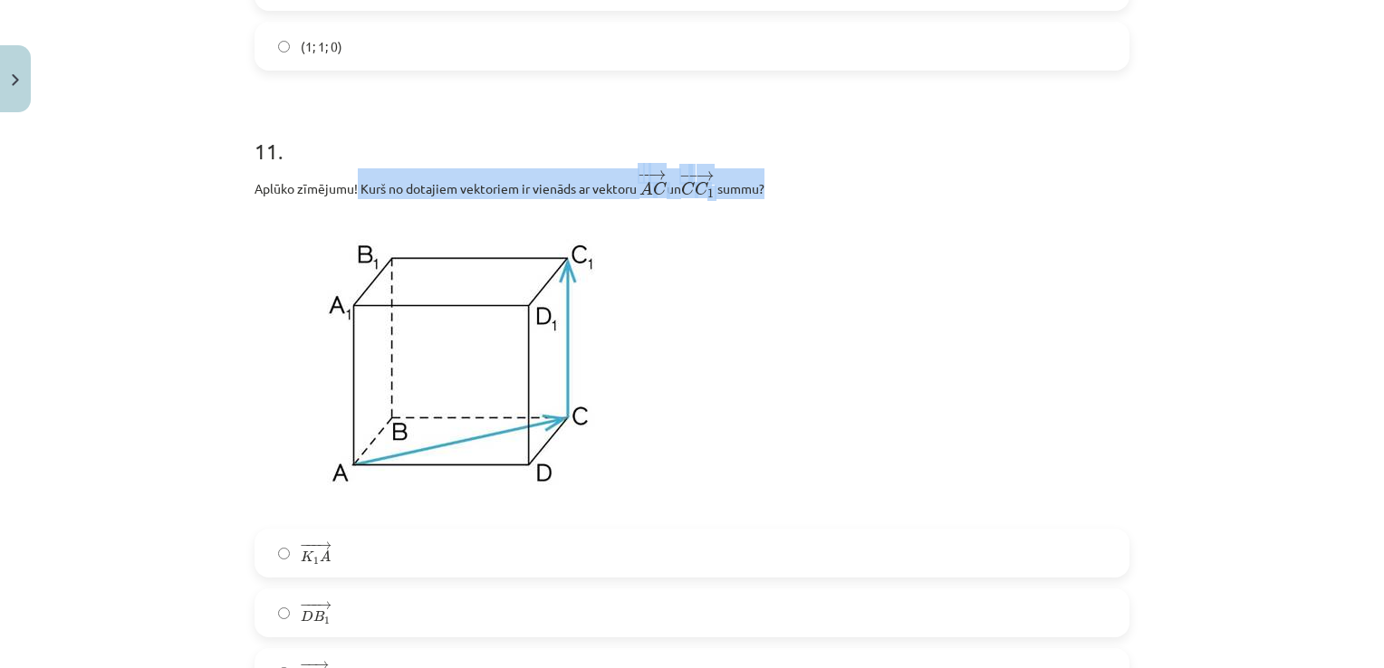
drag, startPoint x: 351, startPoint y: 194, endPoint x: 778, endPoint y: 191, distance: 426.5
click at [778, 191] on p "Aplūko zīmējumu! Kurš no dotajiem vektoriem ir vienāds ar vektoru ﻿ − − → A C A…" at bounding box center [691, 183] width 875 height 31
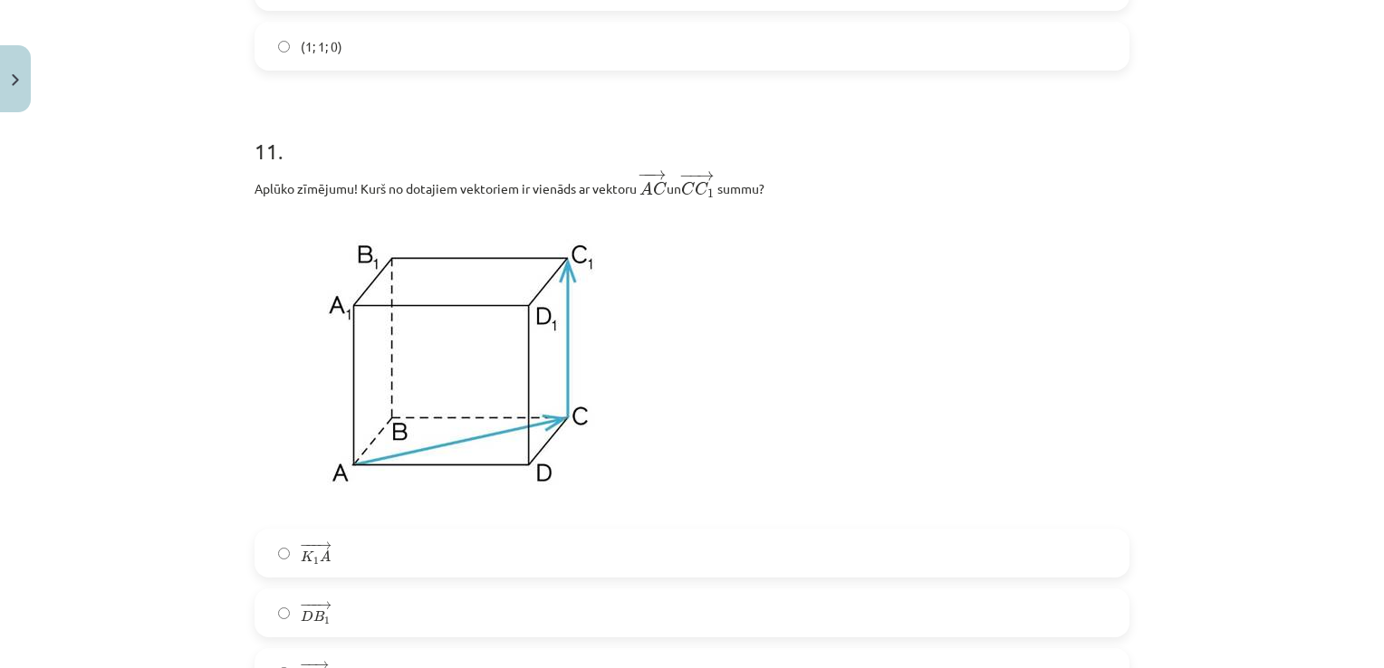
drag, startPoint x: 778, startPoint y: 191, endPoint x: 775, endPoint y: 317, distance: 125.9
click at [775, 317] on p at bounding box center [691, 364] width 875 height 308
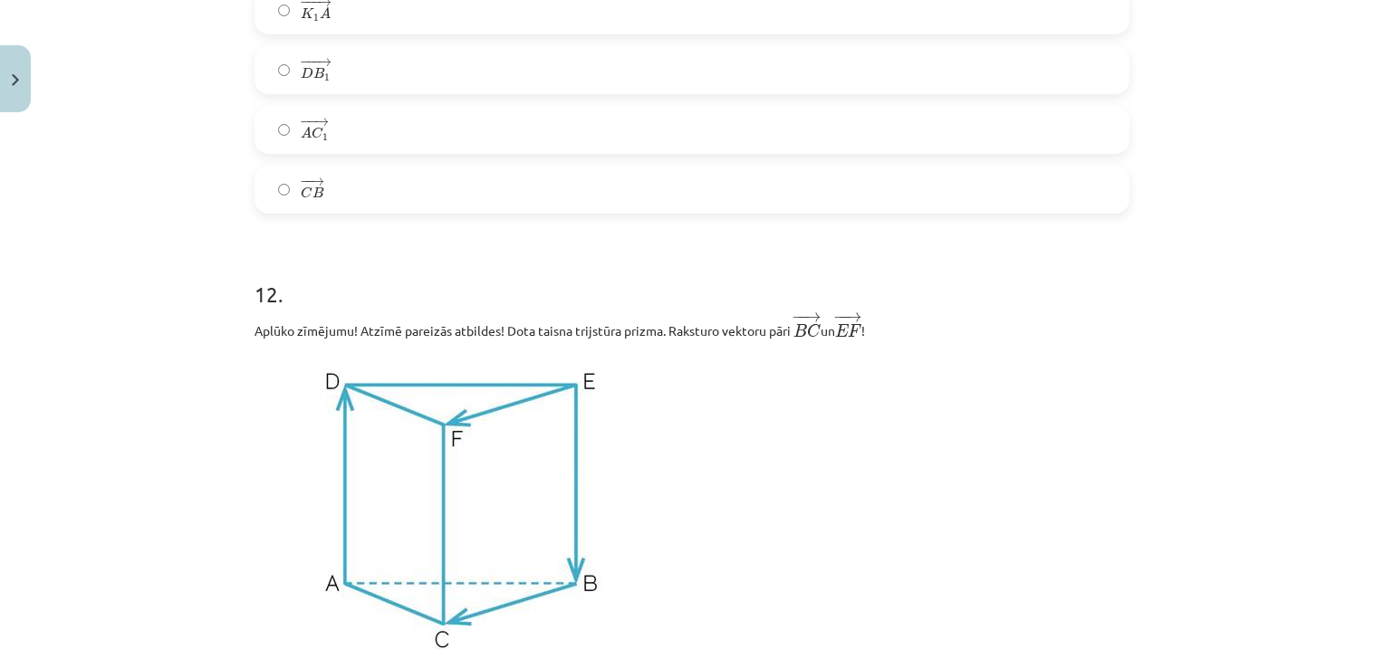
scroll to position [6429, 0]
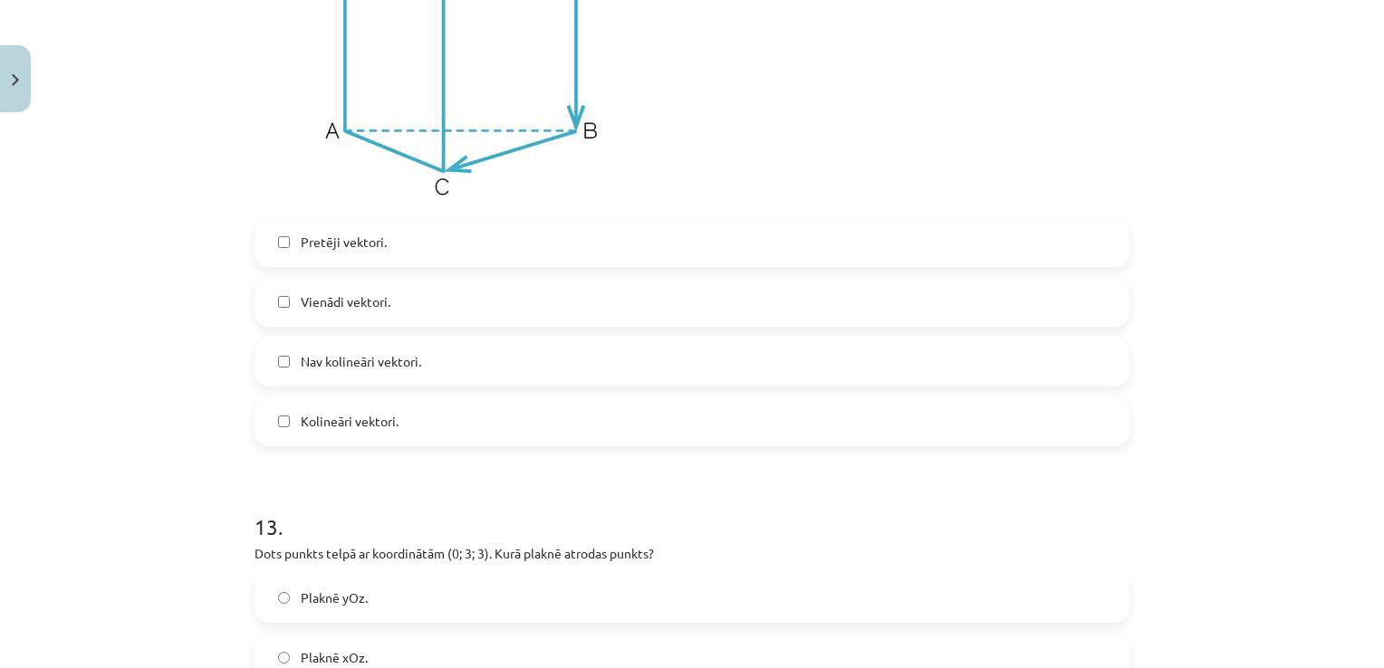
click at [772, 129] on p at bounding box center [691, 53] width 875 height 308
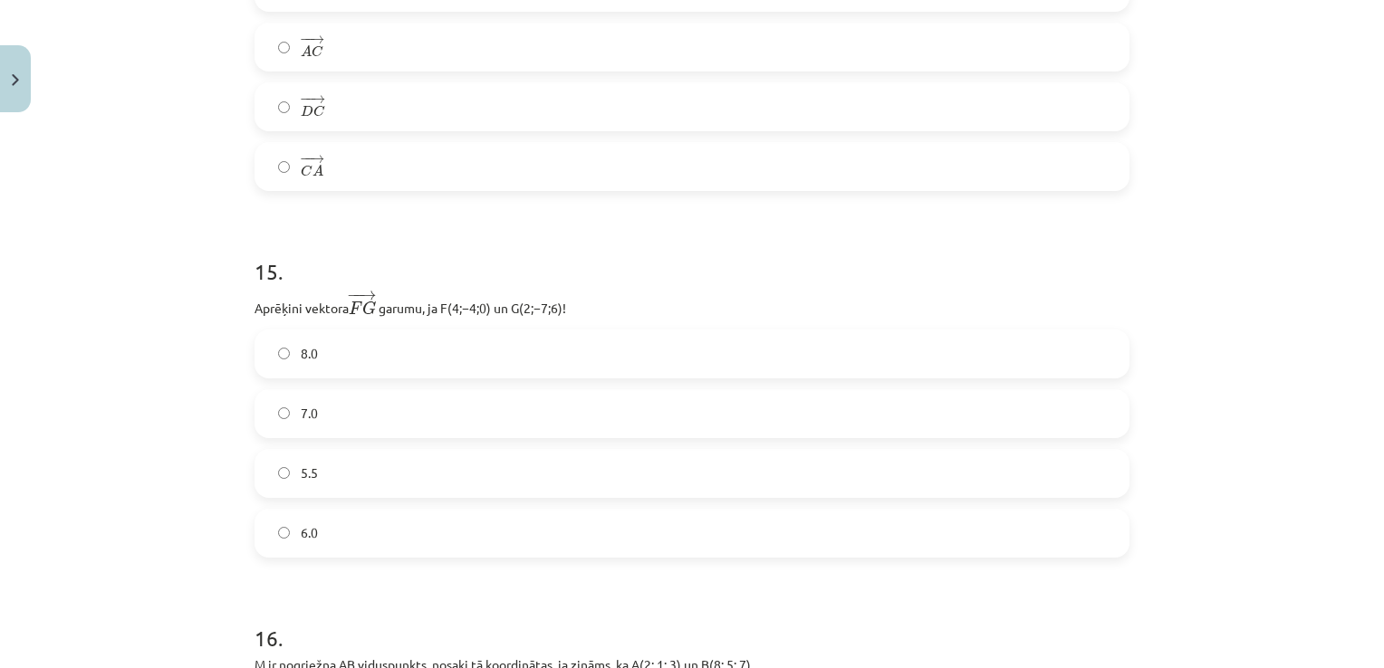
scroll to position [7788, 0]
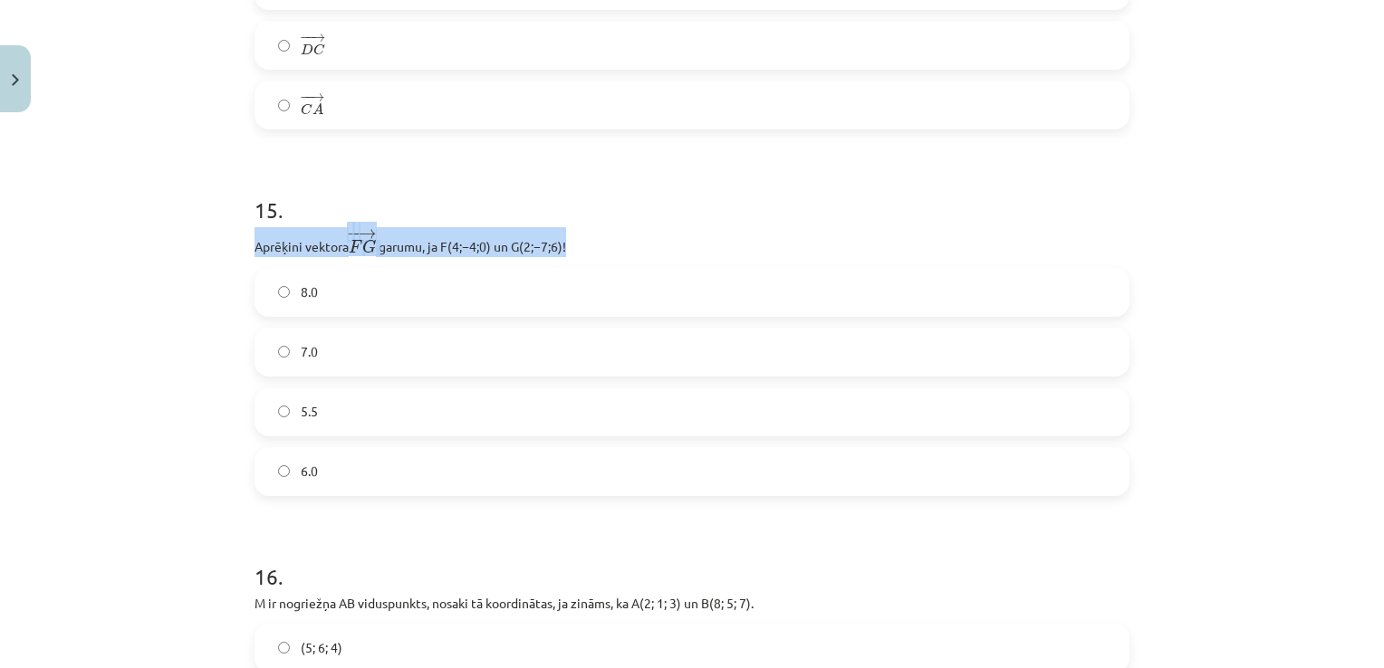
drag, startPoint x: 245, startPoint y: 257, endPoint x: 583, endPoint y: 255, distance: 337.8
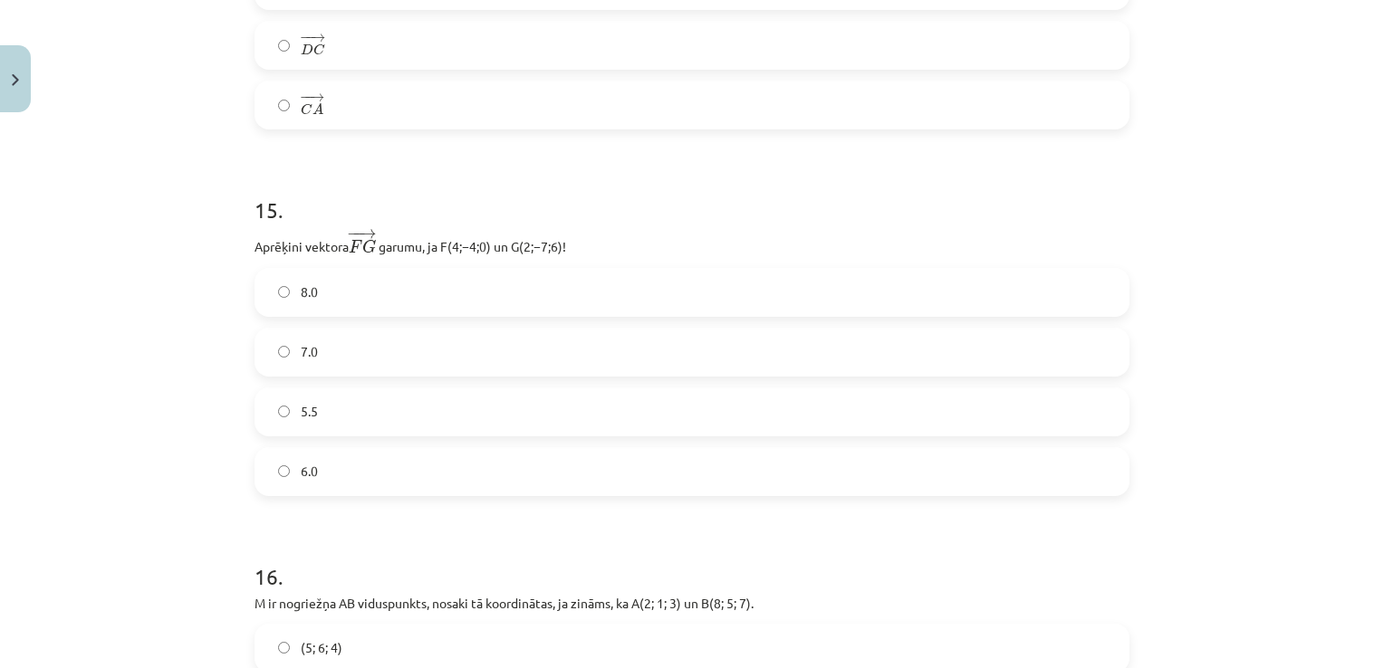
click at [174, 292] on div "Mācību tēma: Matemātikas i - 10. klases 1. ieskaites mācību materiāls (a,b) #9 …" at bounding box center [692, 334] width 1384 height 668
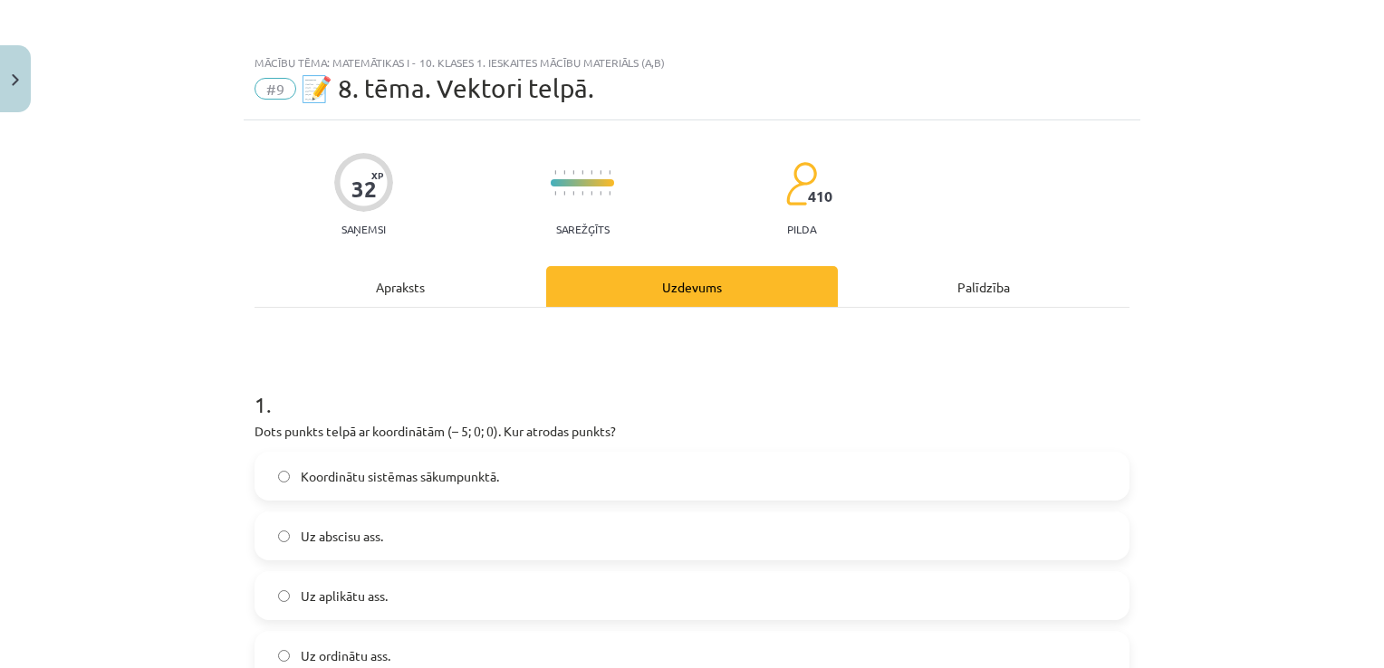
scroll to position [181, 0]
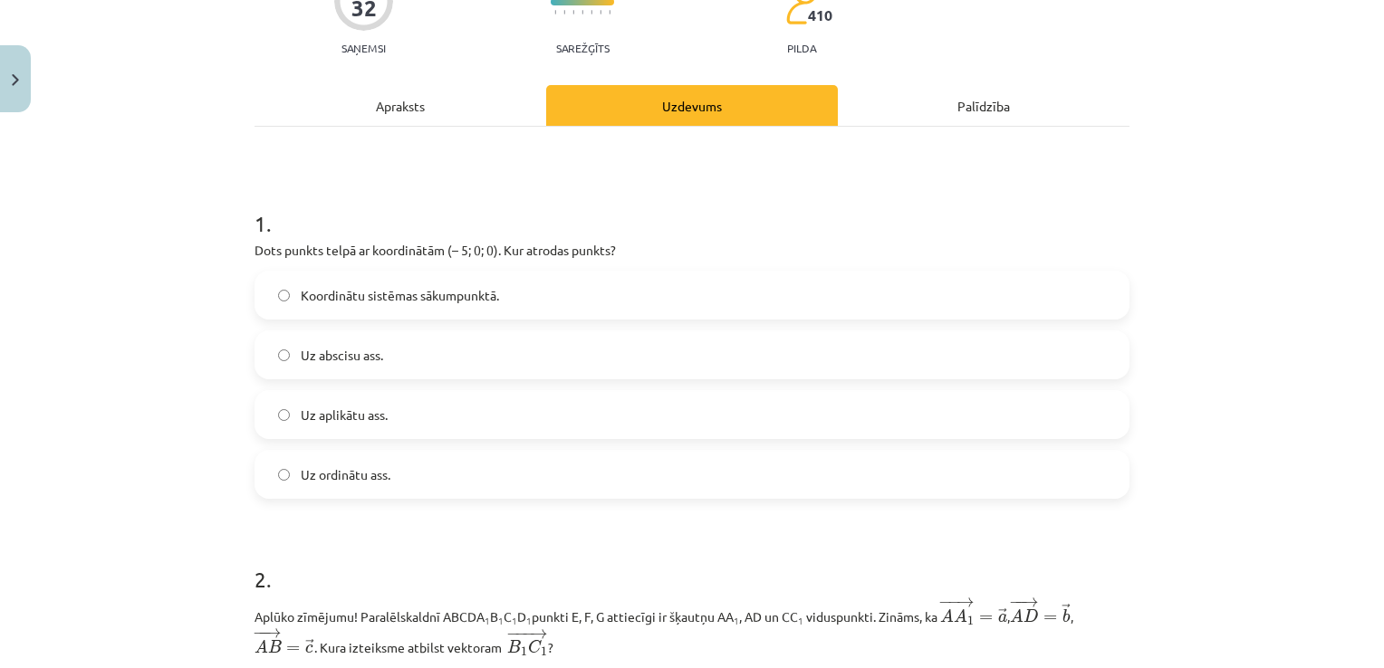
click at [153, 264] on div "Mācību tēma: Matemātikas i - 10. klases 1. ieskaites mācību materiāls (a,b) #9 …" at bounding box center [692, 334] width 1384 height 668
click at [93, 330] on div "Mācību tēma: Matemātikas i - 10. klases 1. ieskaites mācību materiāls (a,b) #9 …" at bounding box center [692, 334] width 1384 height 668
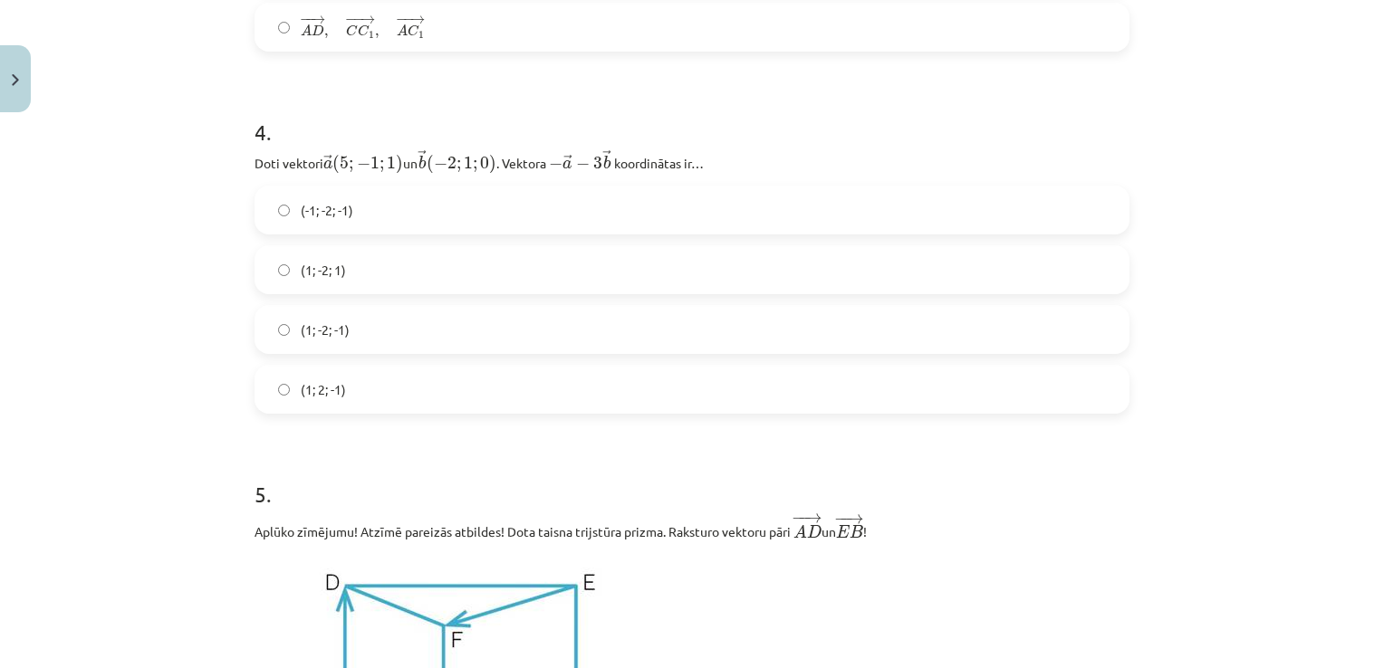
scroll to position [1992, 0]
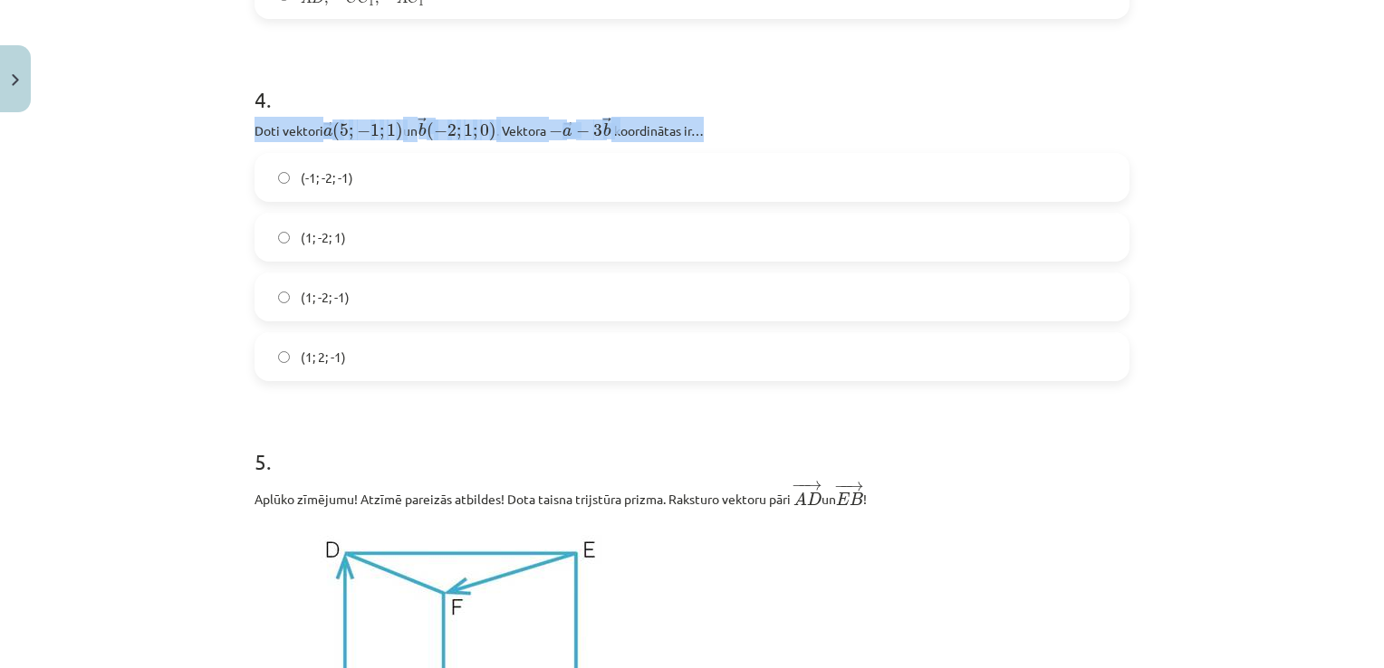
drag, startPoint x: 243, startPoint y: 129, endPoint x: 721, endPoint y: 138, distance: 478.2
drag, startPoint x: 721, startPoint y: 138, endPoint x: 888, endPoint y: 101, distance: 171.6
click at [888, 101] on h1 "4 ." at bounding box center [691, 83] width 875 height 56
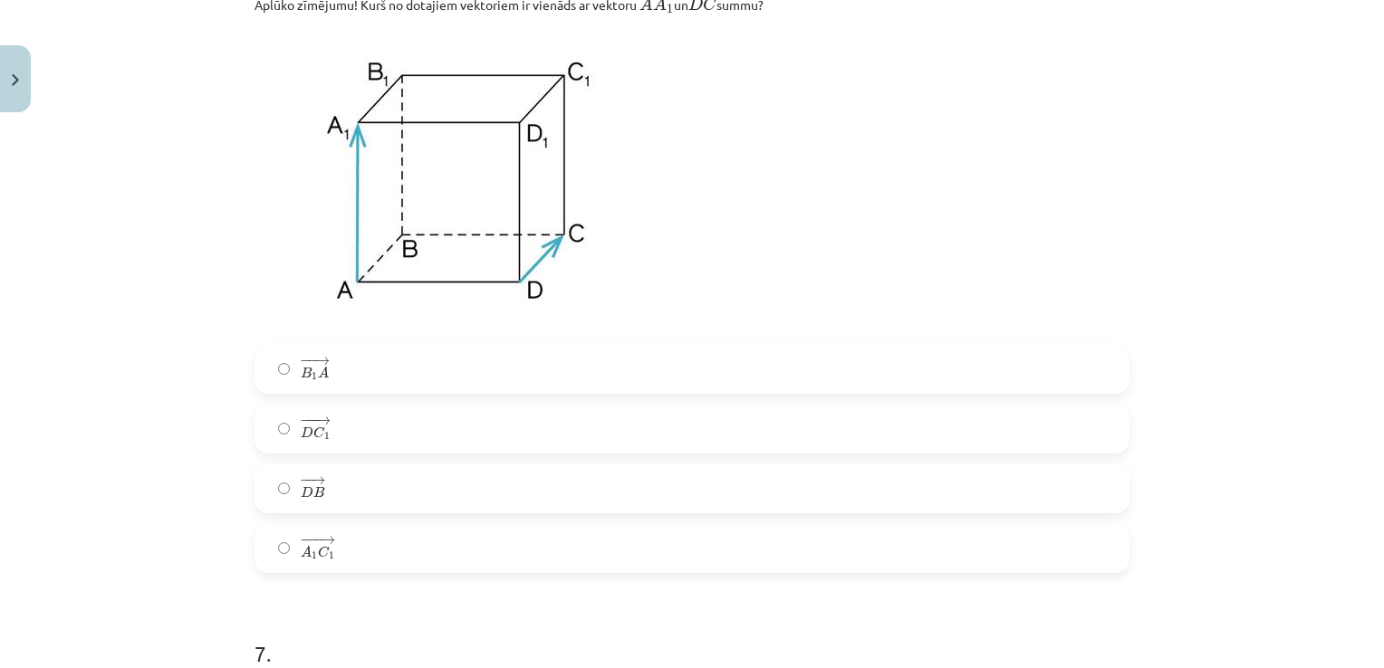
scroll to position [3169, 0]
click at [92, 357] on div "Mācību tēma: Matemātikas i - 10. klases 1. ieskaites mācību materiāls (a,b) #9 …" at bounding box center [692, 334] width 1384 height 668
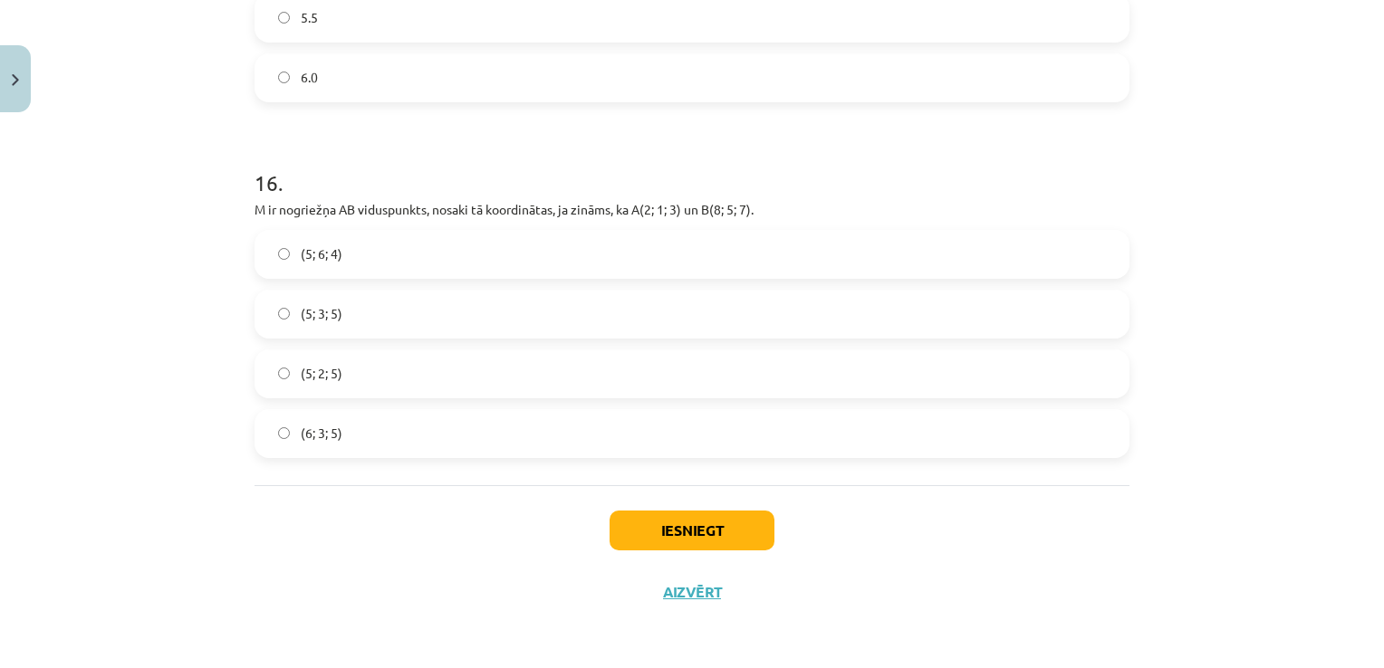
scroll to position [8194, 0]
click at [727, 526] on button "Iesniegt" at bounding box center [691, 531] width 165 height 40
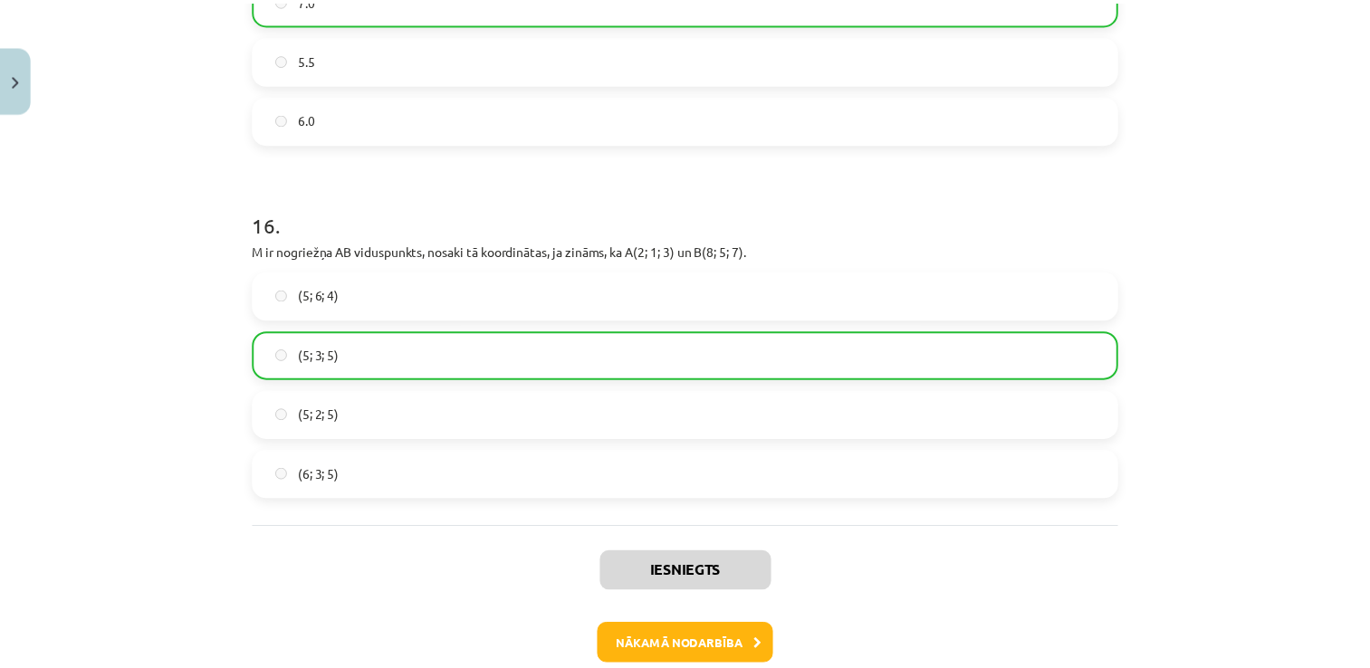
scroll to position [8251, 0]
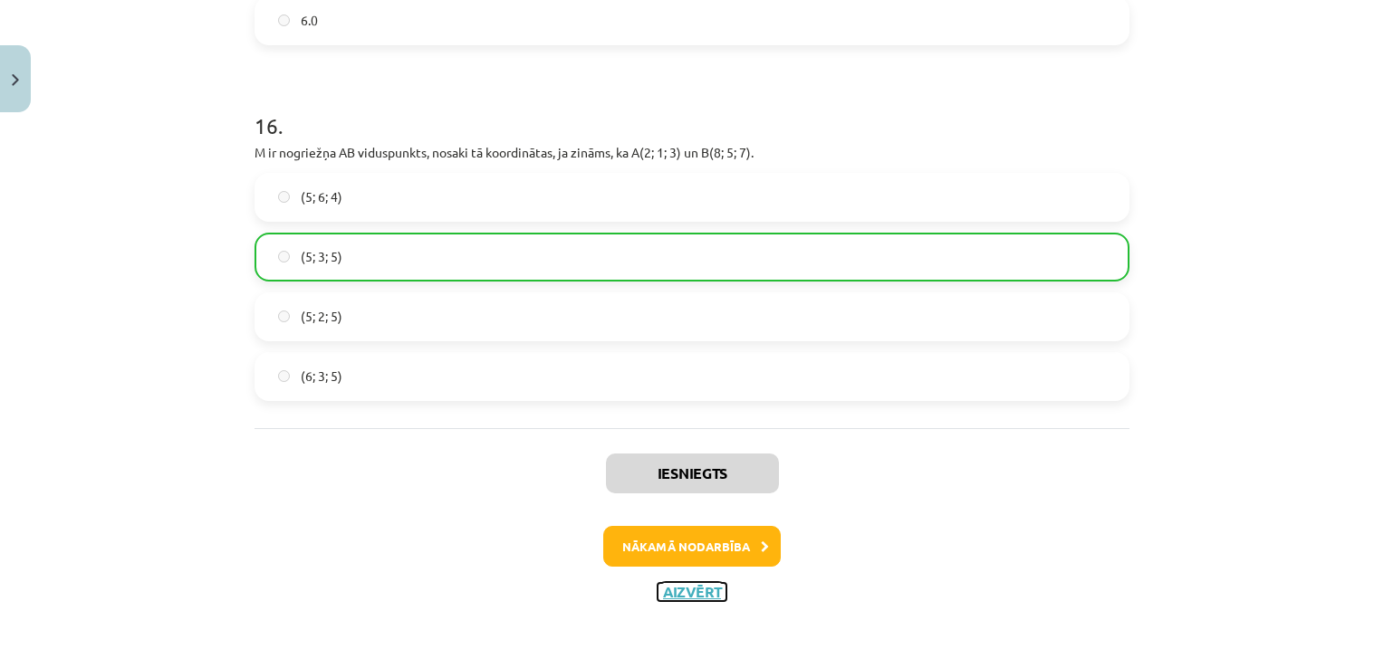
click at [692, 594] on button "Aizvērt" at bounding box center [691, 592] width 69 height 18
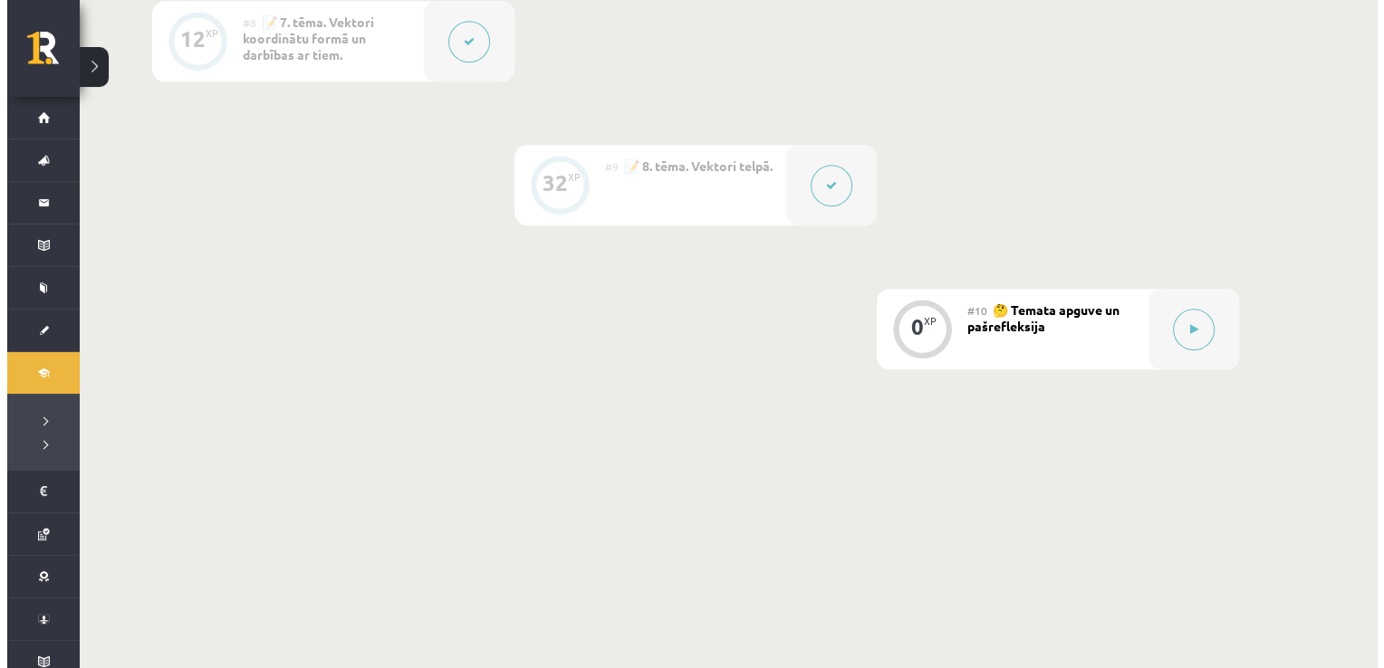
scroll to position [1525, 0]
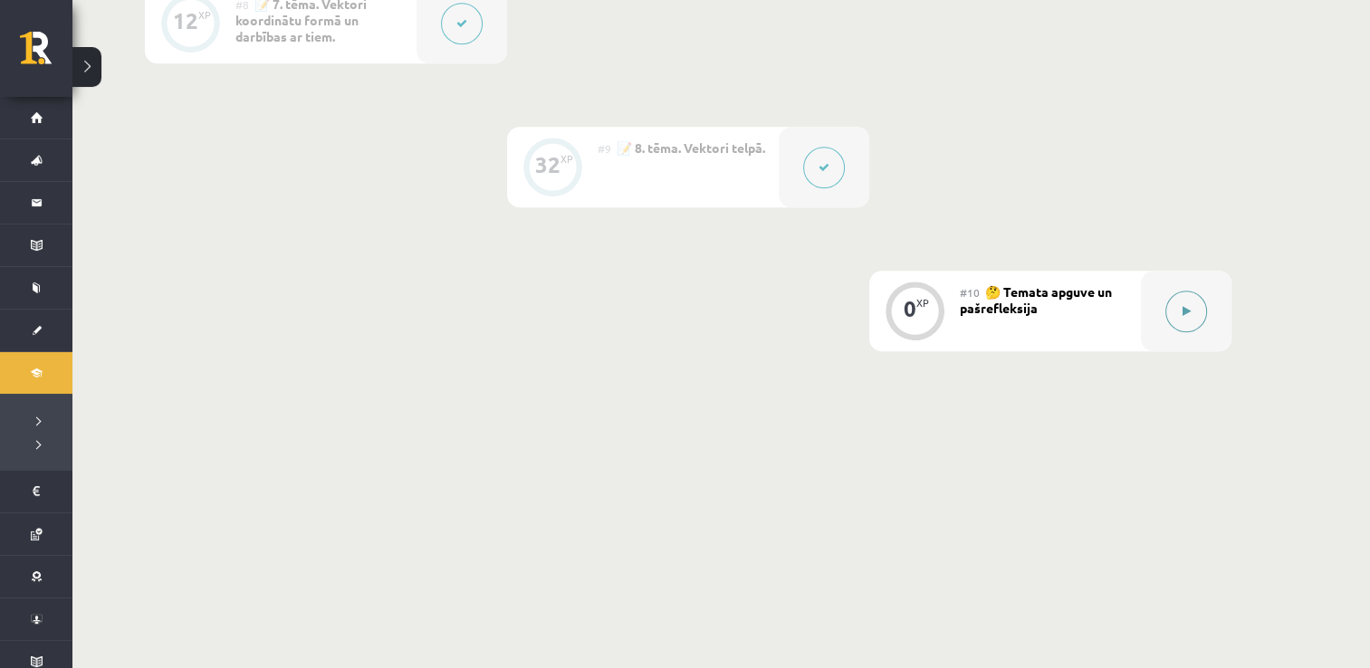
click at [1174, 317] on button at bounding box center [1186, 312] width 42 height 42
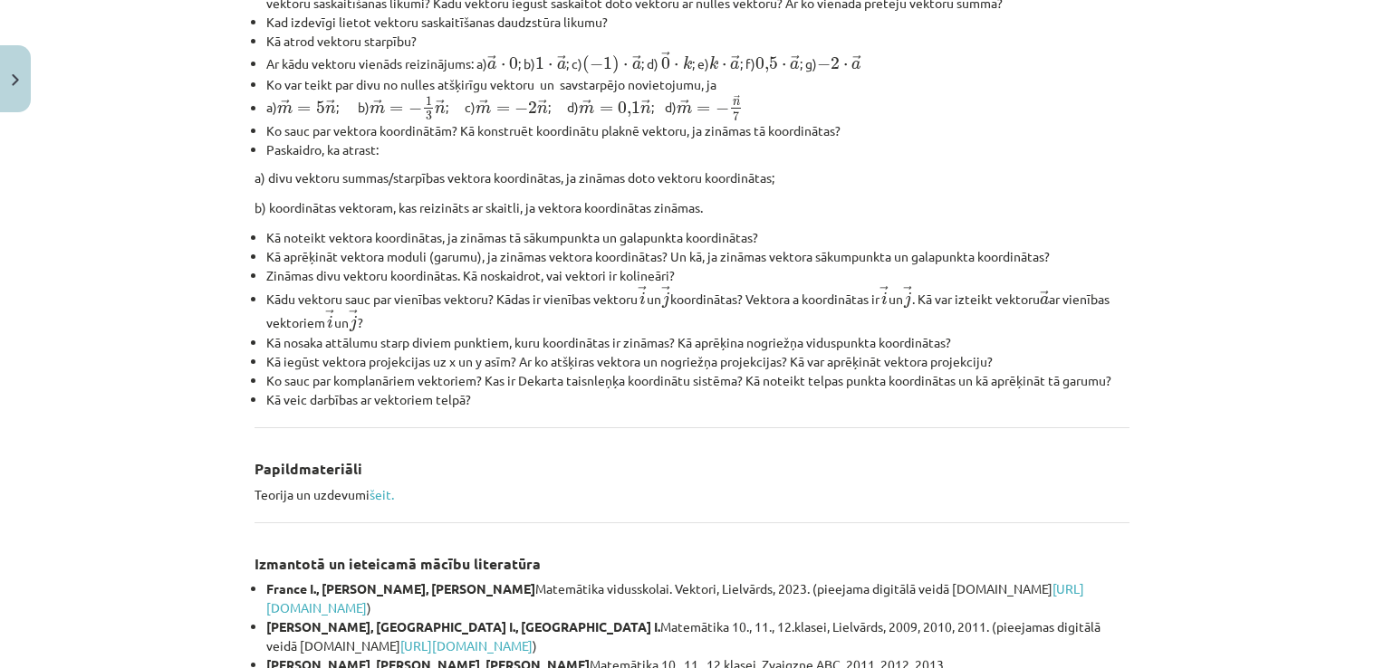
scroll to position [319, 0]
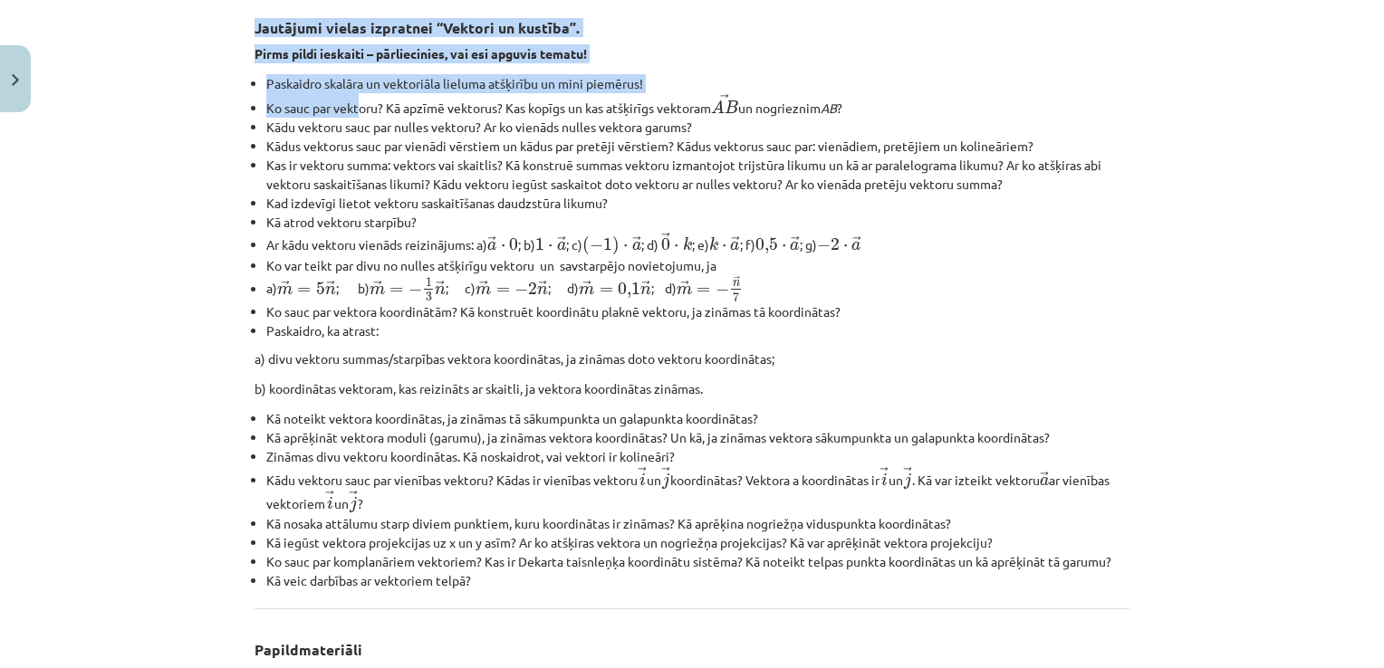
drag, startPoint x: 250, startPoint y: 24, endPoint x: 350, endPoint y: 107, distance: 130.6
click at [350, 107] on div "Jautājumi vielas izpratnei “Vektori un kustība”. Pirms pildi ieskaiti – pārliec…" at bounding box center [691, 458] width 875 height 907
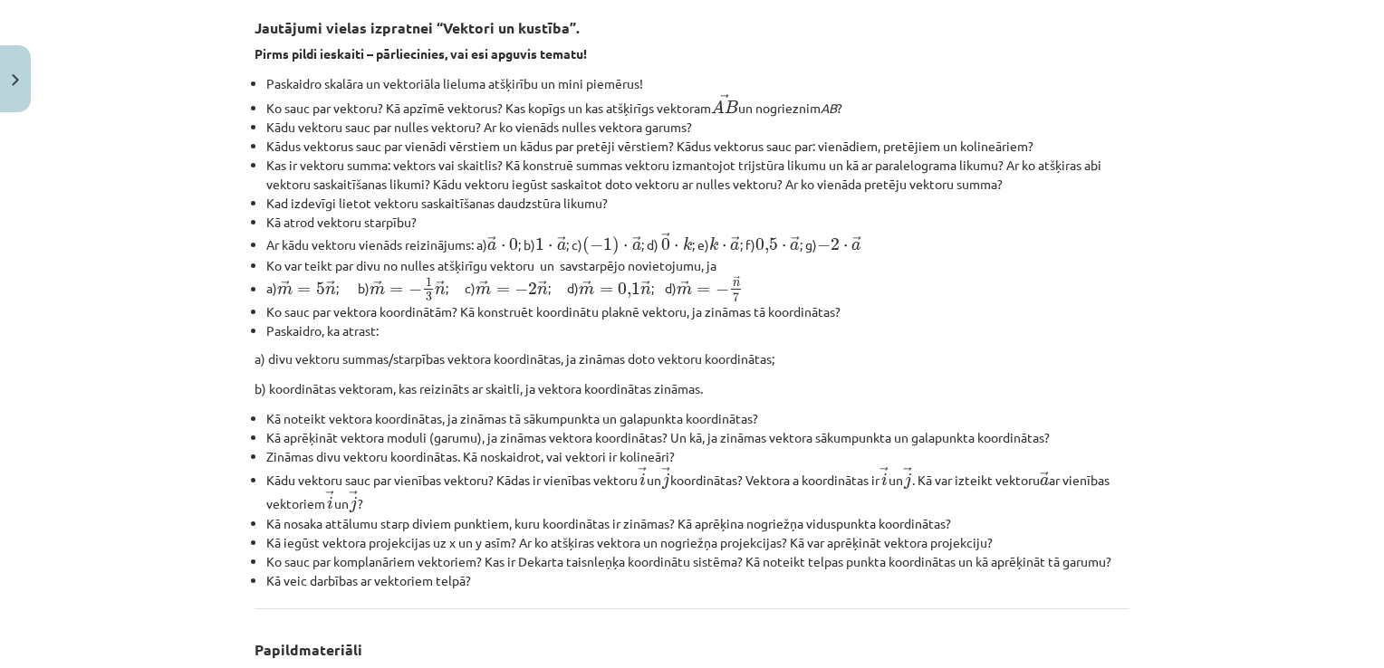
drag, startPoint x: 350, startPoint y: 107, endPoint x: 149, endPoint y: 146, distance: 205.7
click at [149, 146] on div "Mācību tēma: Matemātikas i - 10. klases 1. ieskaites mācību materiāls (a,b) #10…" at bounding box center [692, 334] width 1384 height 668
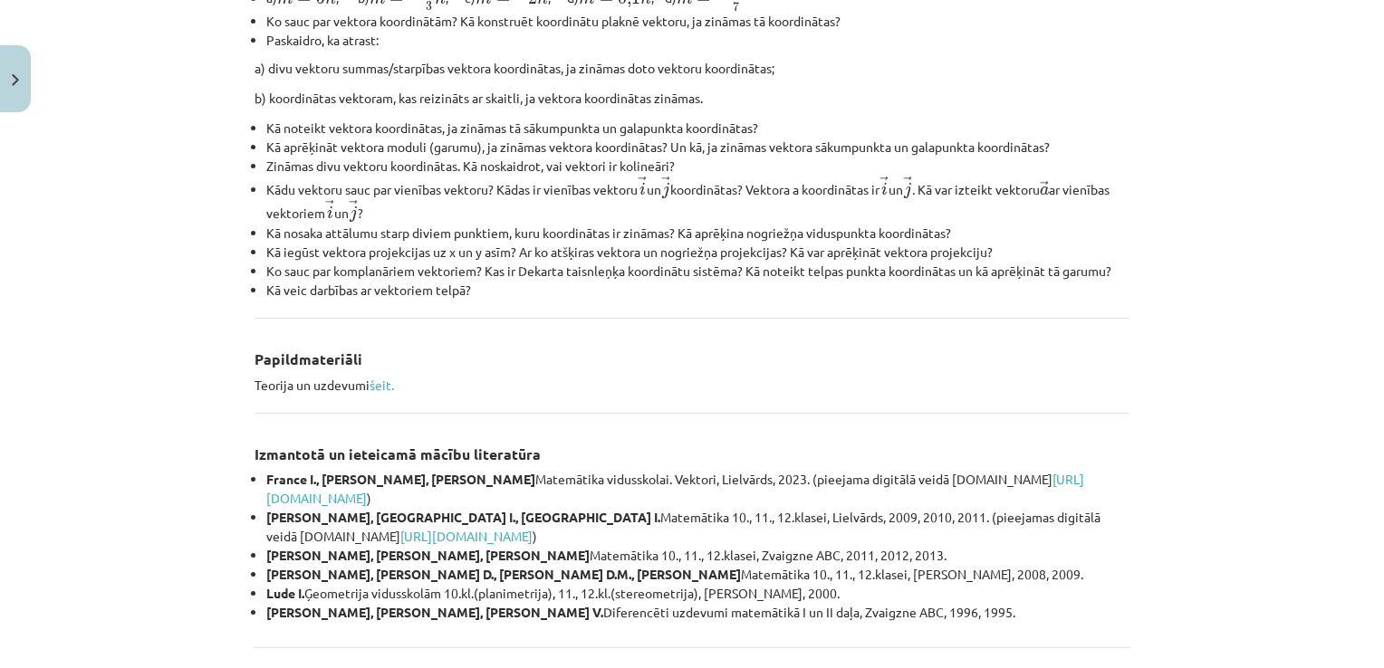
scroll to position [772, 0]
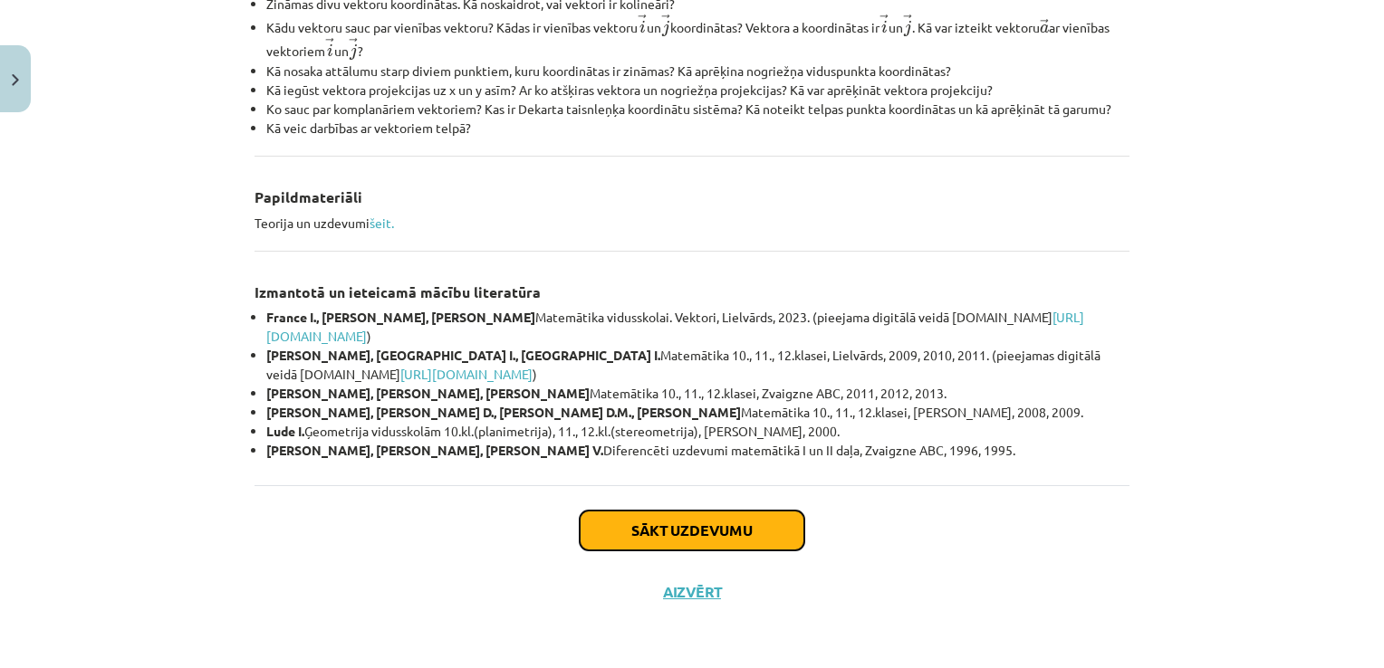
click at [661, 530] on button "Sākt uzdevumu" at bounding box center [692, 531] width 225 height 40
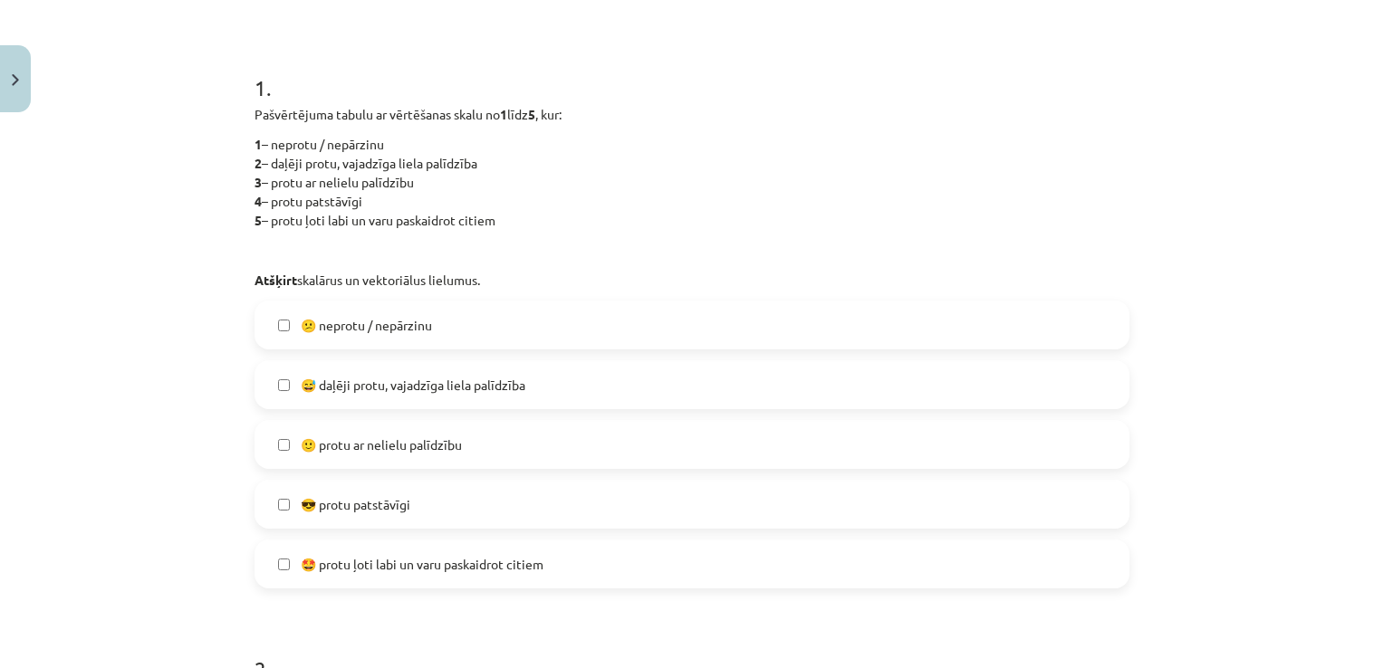
scroll to position [408, 0]
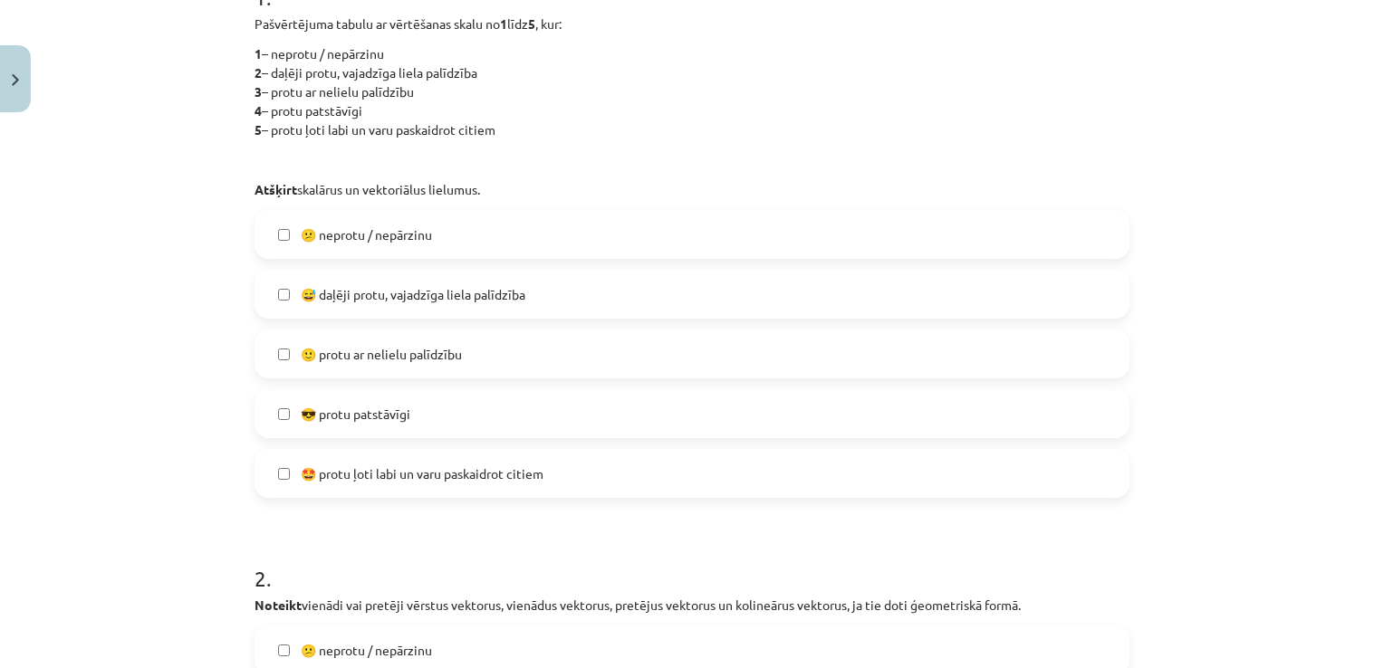
click at [384, 347] on span "🙂 protu ar nelielu palīdzību" at bounding box center [381, 354] width 161 height 19
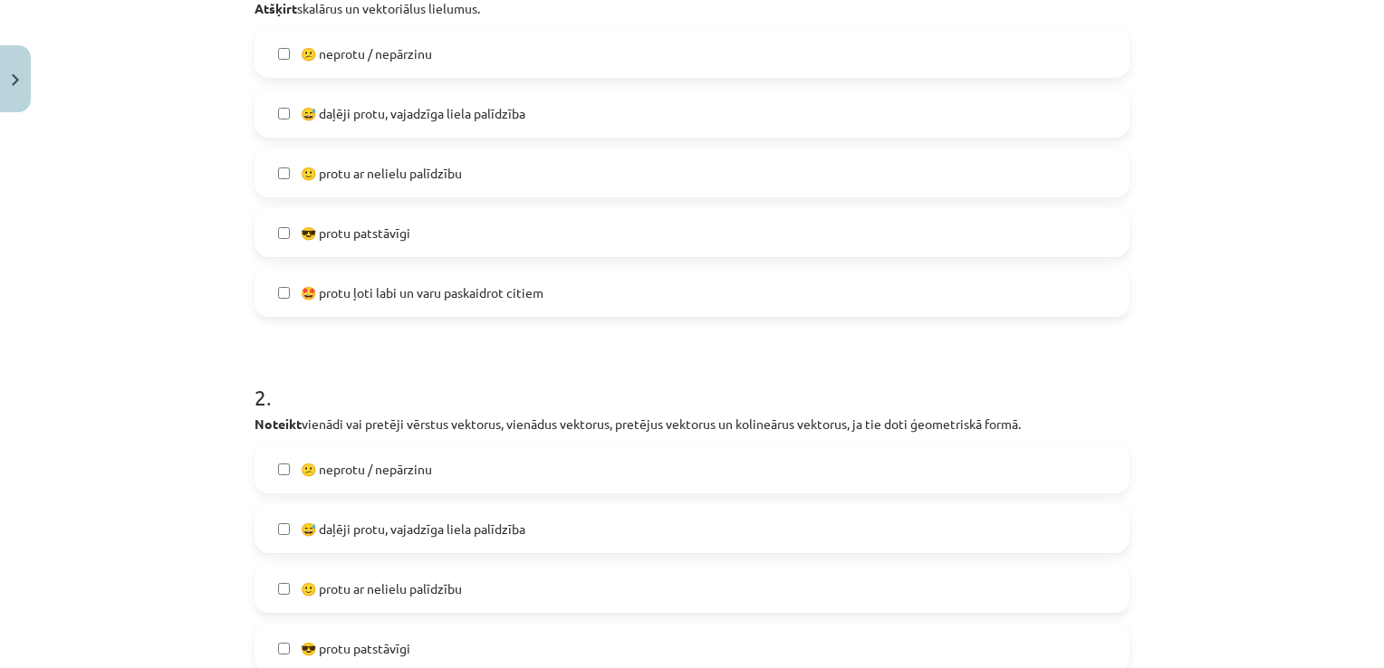
scroll to position [770, 0]
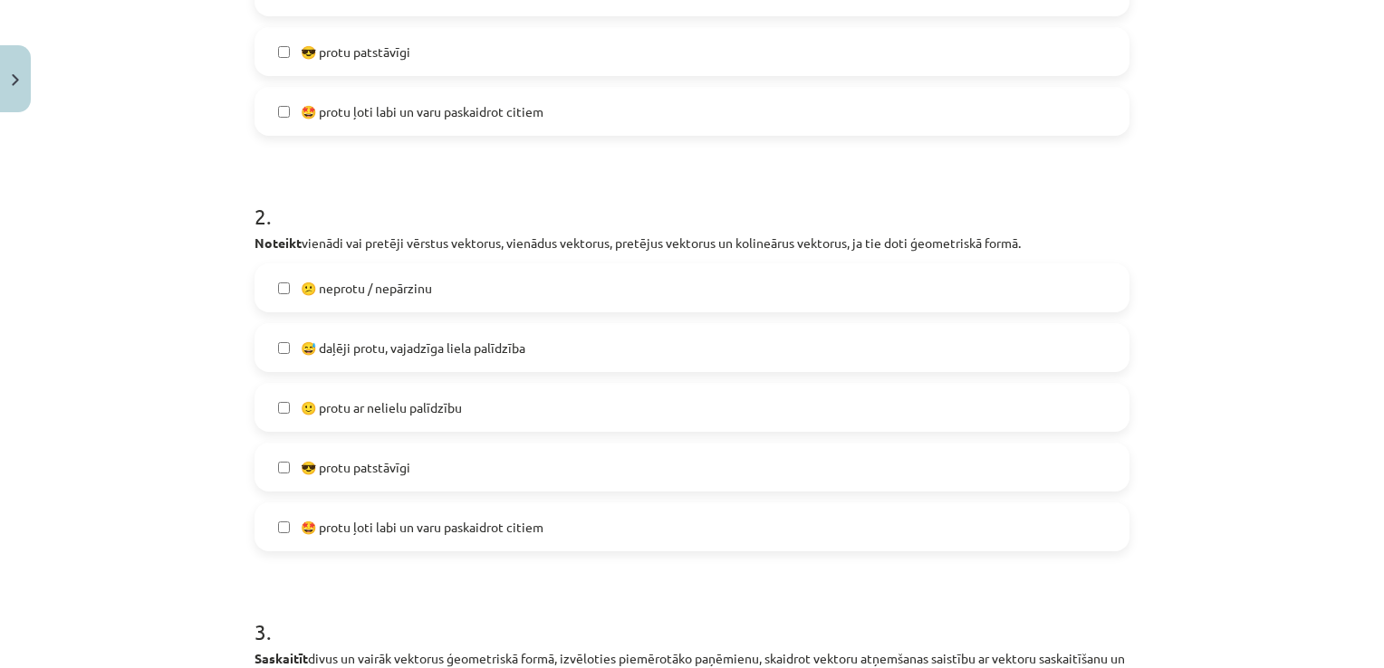
click at [421, 469] on label "😎 protu patstāvīgi" at bounding box center [691, 467] width 871 height 45
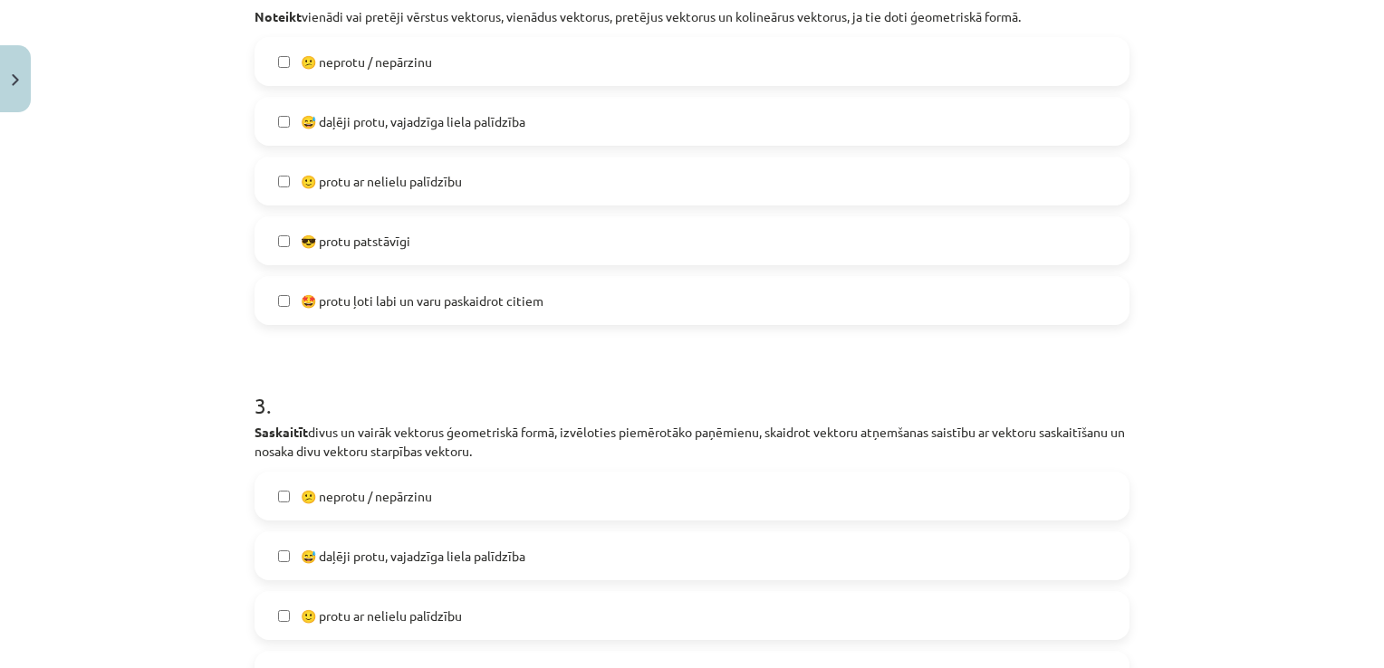
scroll to position [1132, 0]
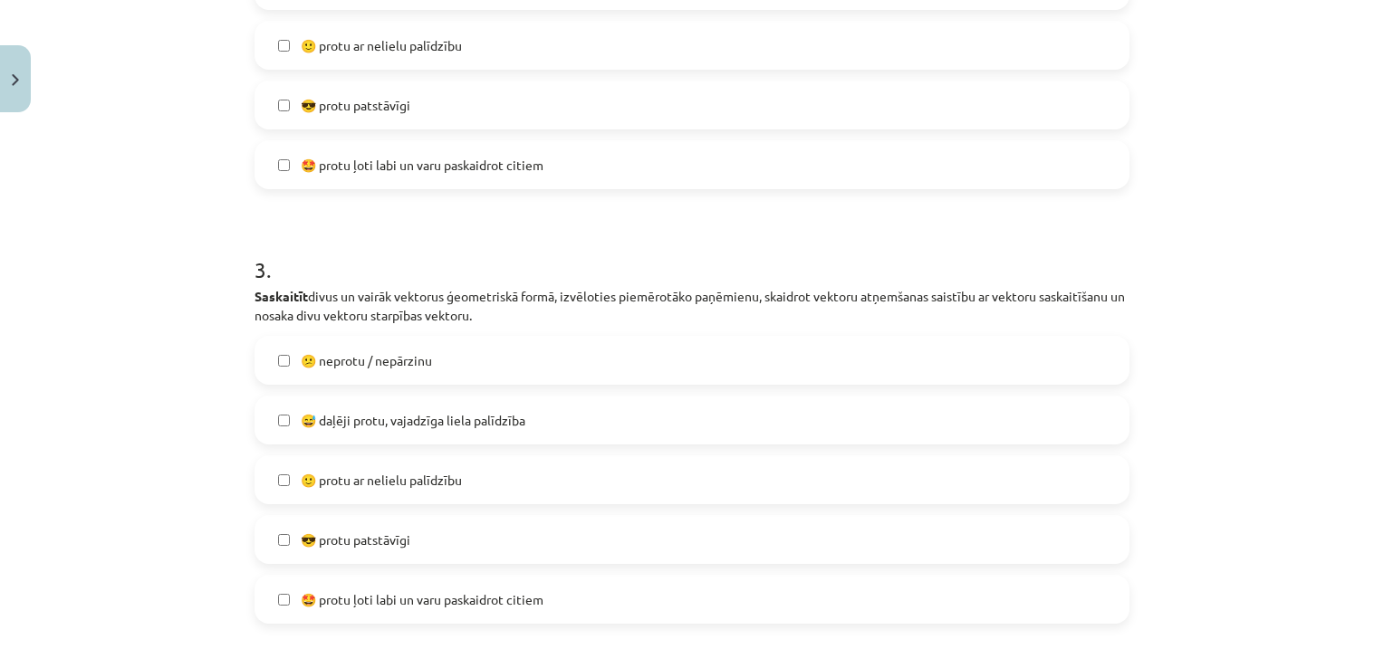
click at [409, 527] on label "😎 protu patstāvīgi" at bounding box center [691, 539] width 871 height 45
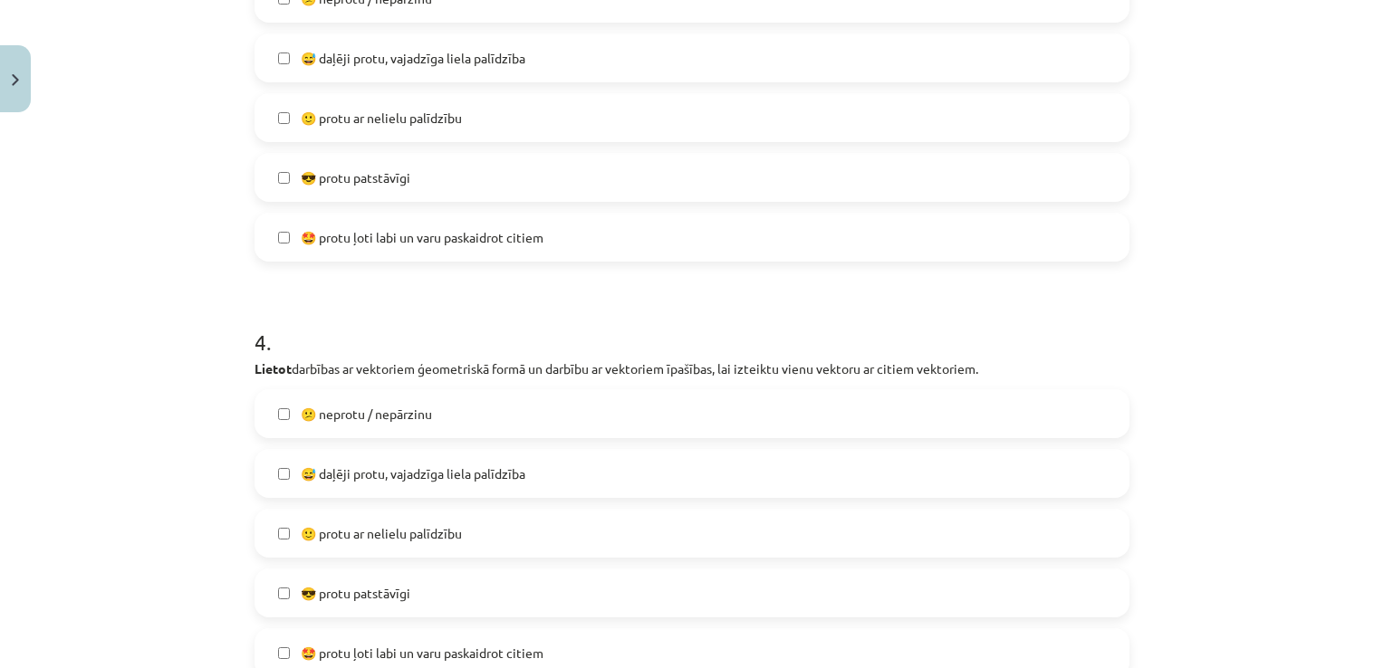
scroll to position [1585, 0]
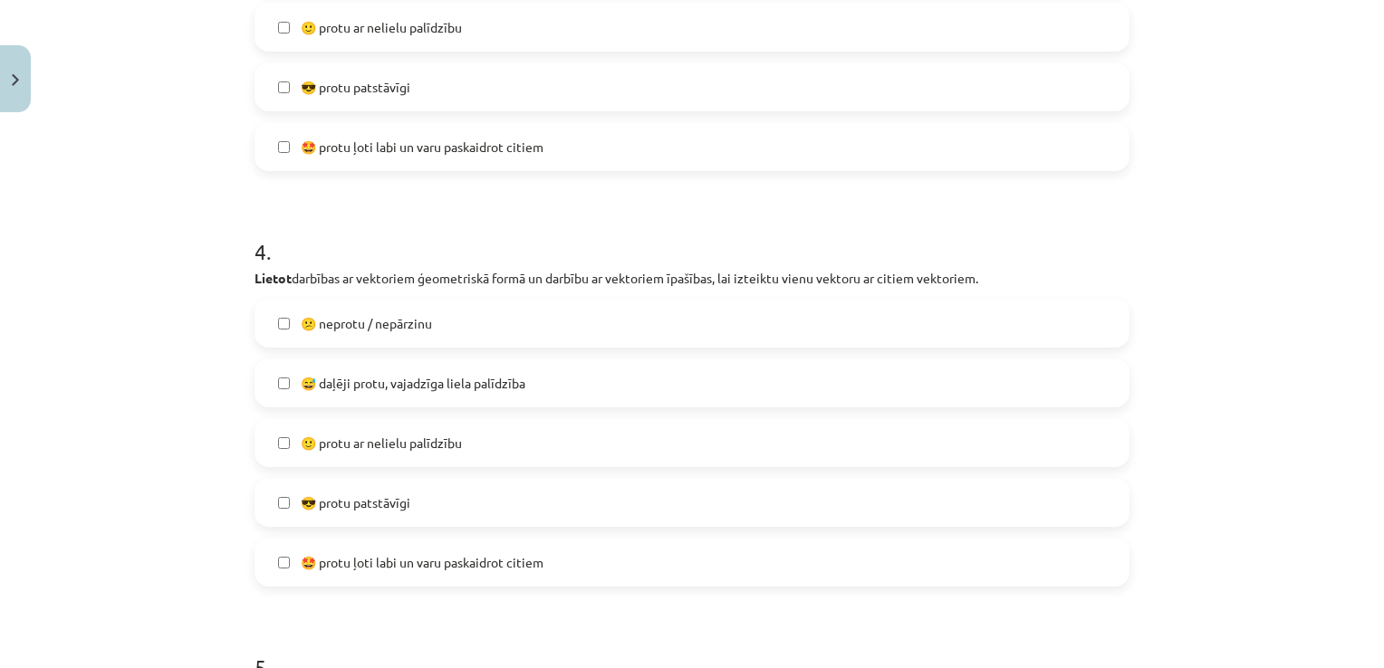
click at [505, 445] on label "🙂 protu ar nelielu palīdzību" at bounding box center [691, 442] width 871 height 45
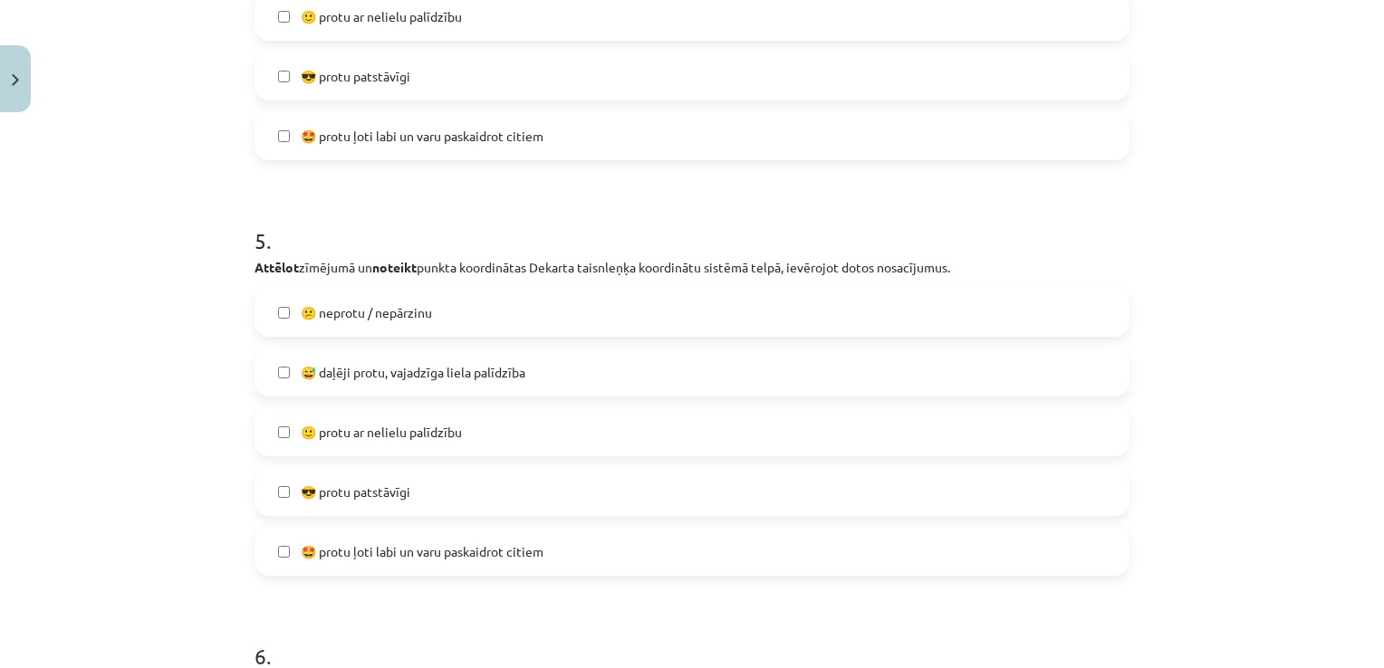
scroll to position [2038, 0]
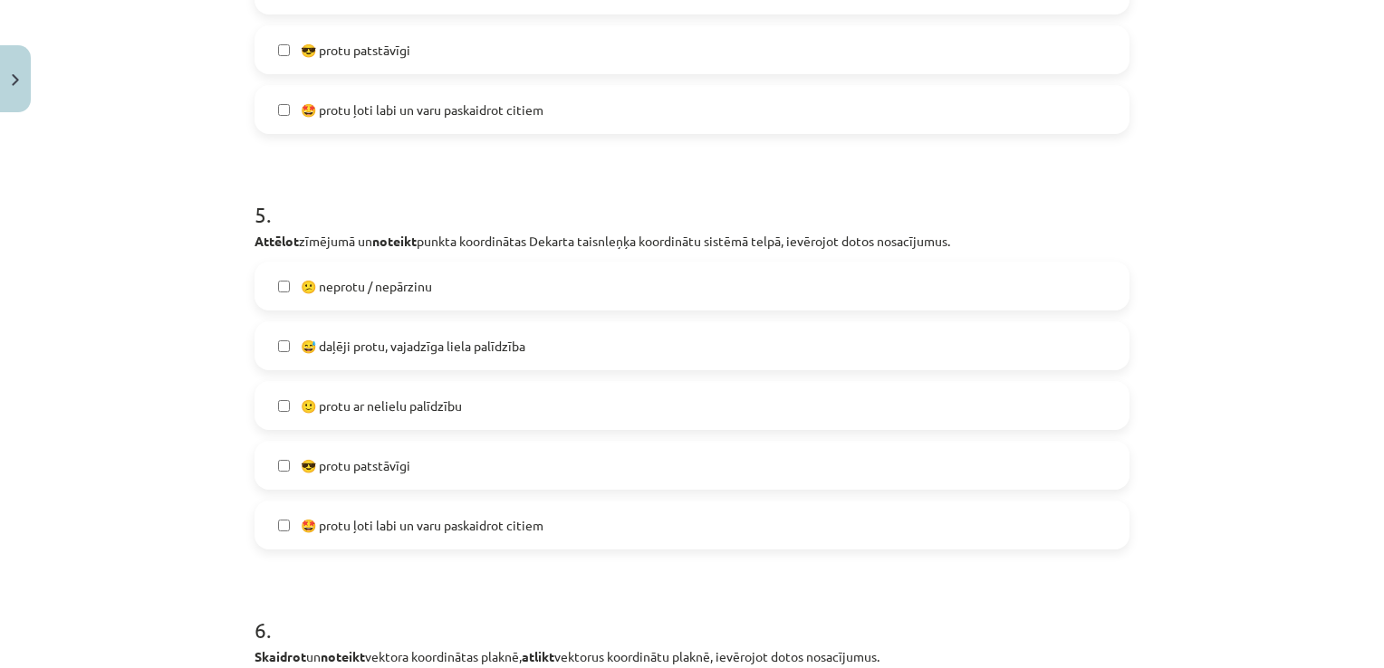
click at [593, 404] on label "🙂 protu ar nelielu palīdzību" at bounding box center [691, 405] width 871 height 45
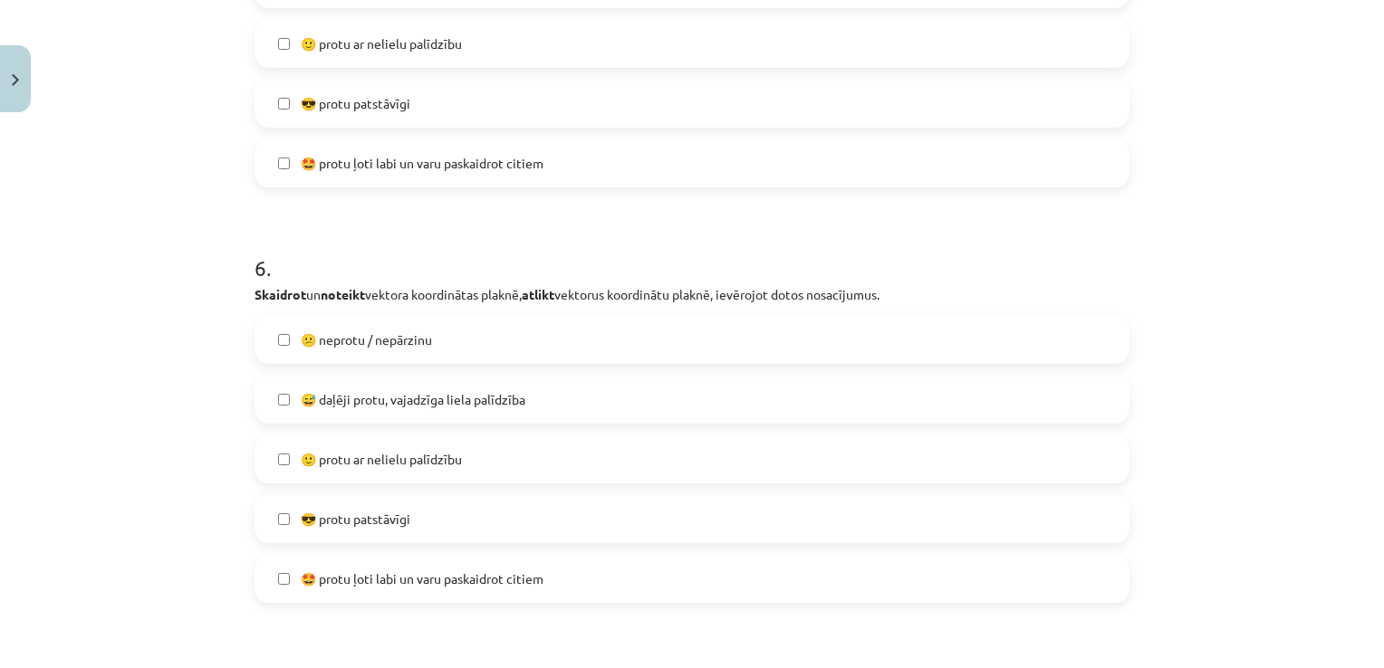
click at [578, 564] on label "🤩 protu ļoti labi un varu paskaidrot citiem" at bounding box center [691, 578] width 871 height 45
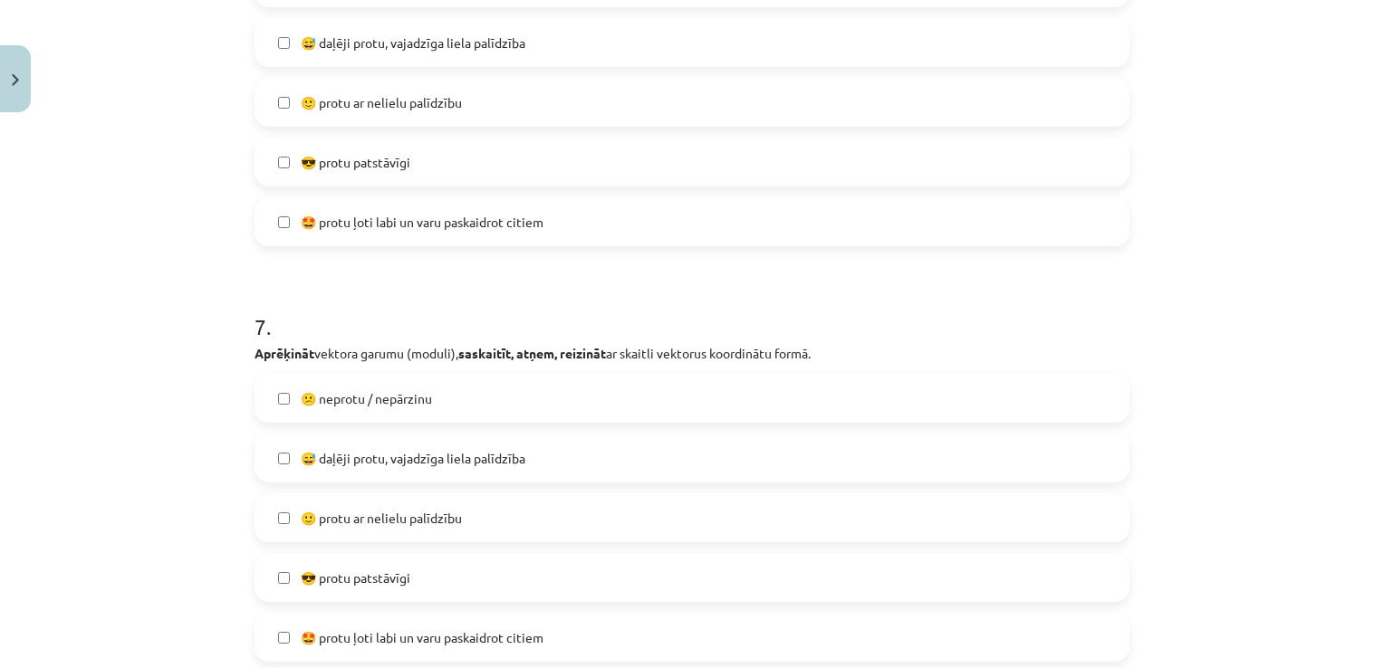
scroll to position [2853, 0]
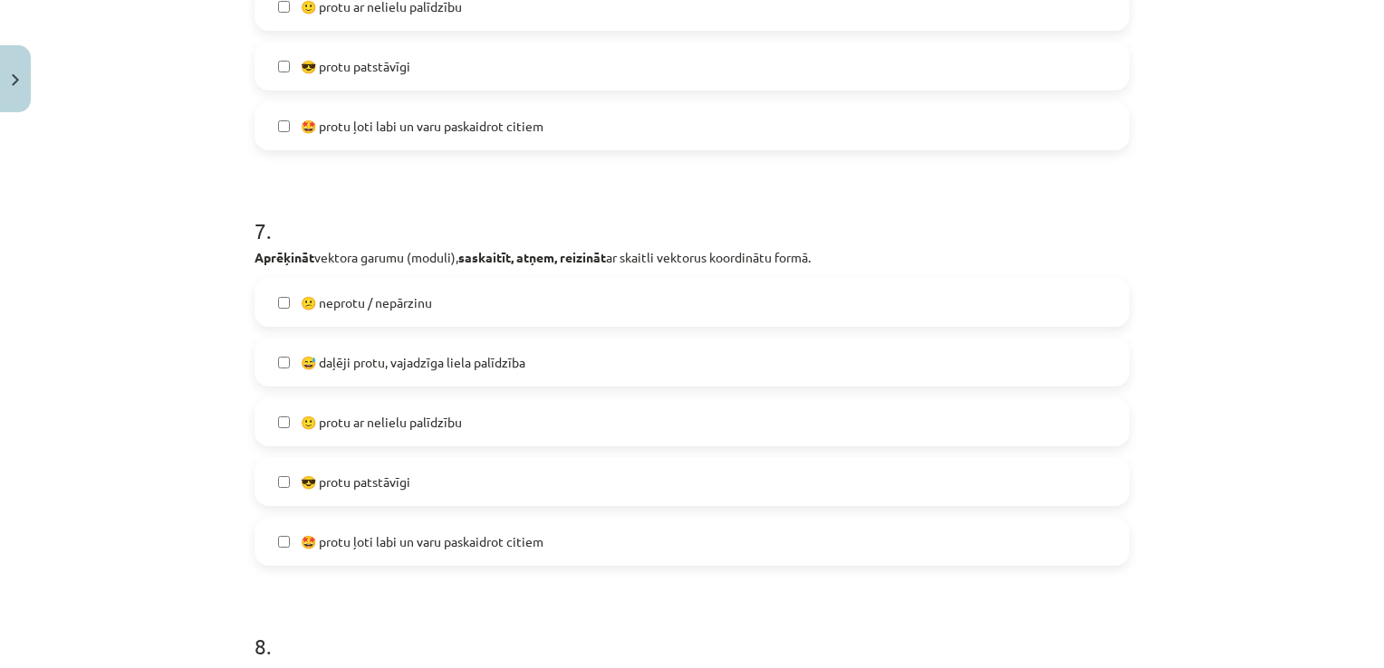
click at [601, 430] on label "🙂 protu ar nelielu palīdzību" at bounding box center [691, 421] width 871 height 45
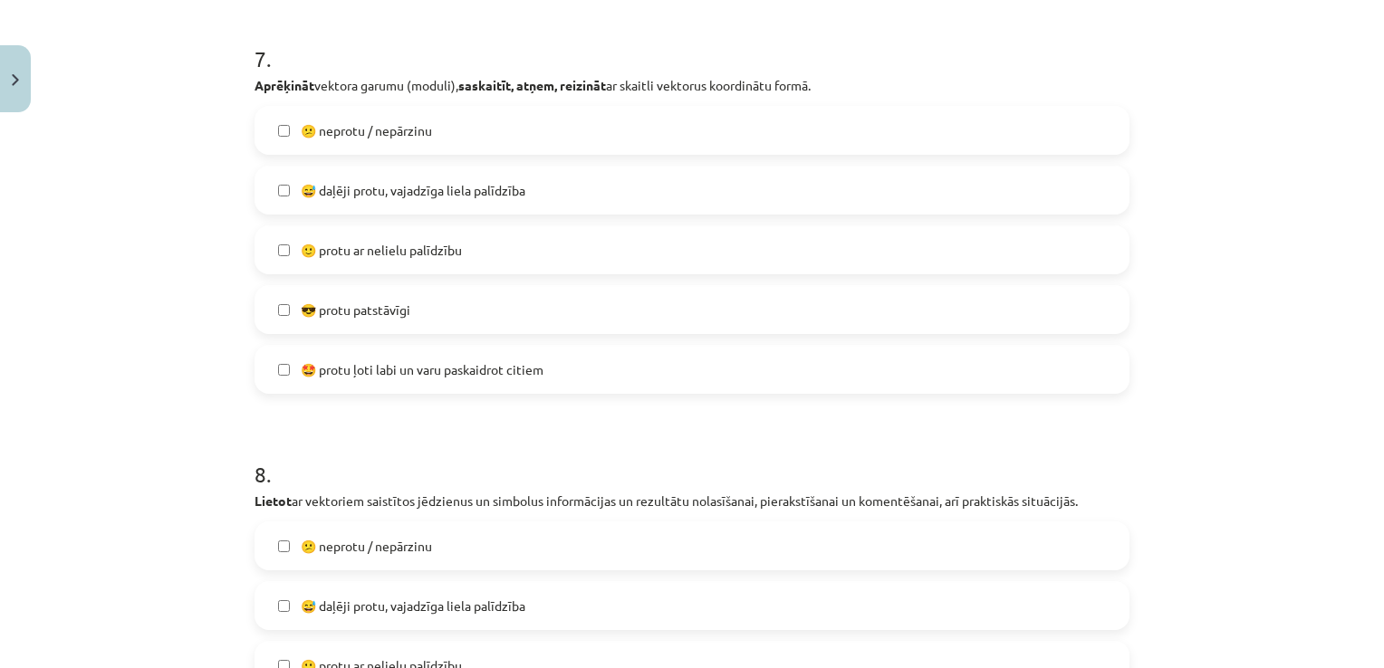
scroll to position [3215, 0]
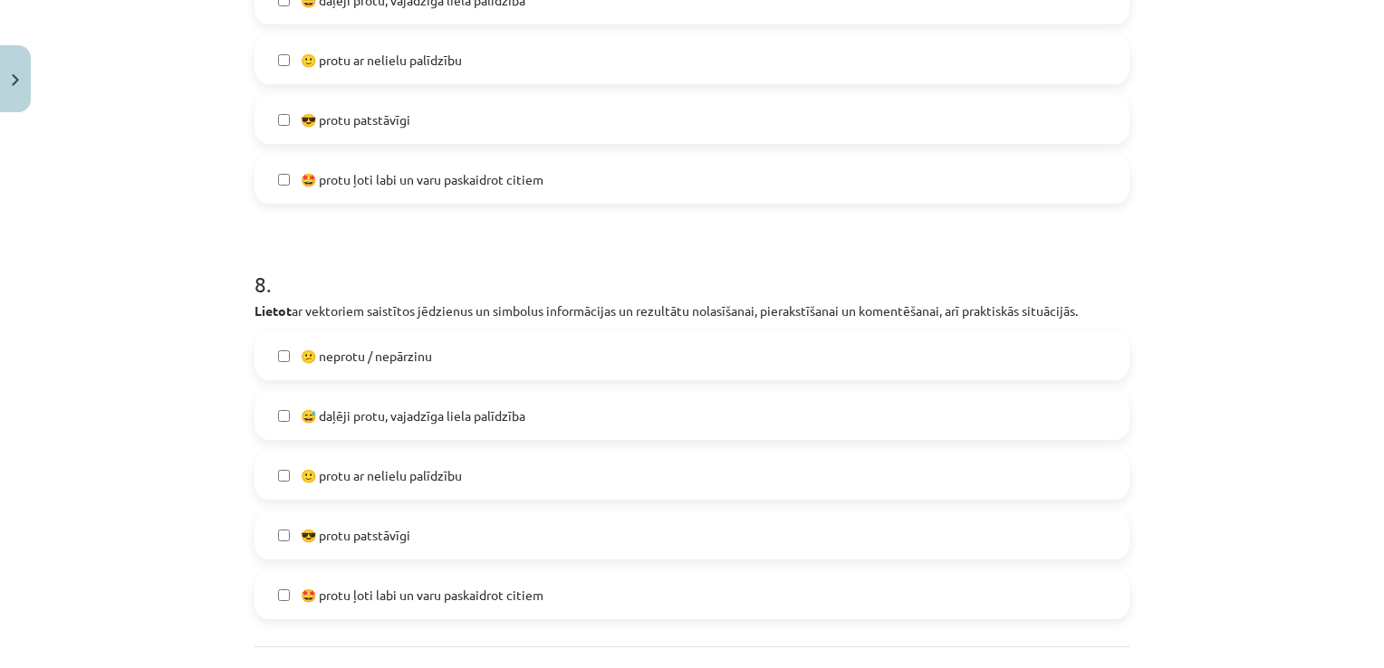
click at [384, 538] on span "😎 protu patstāvīgi" at bounding box center [356, 535] width 110 height 19
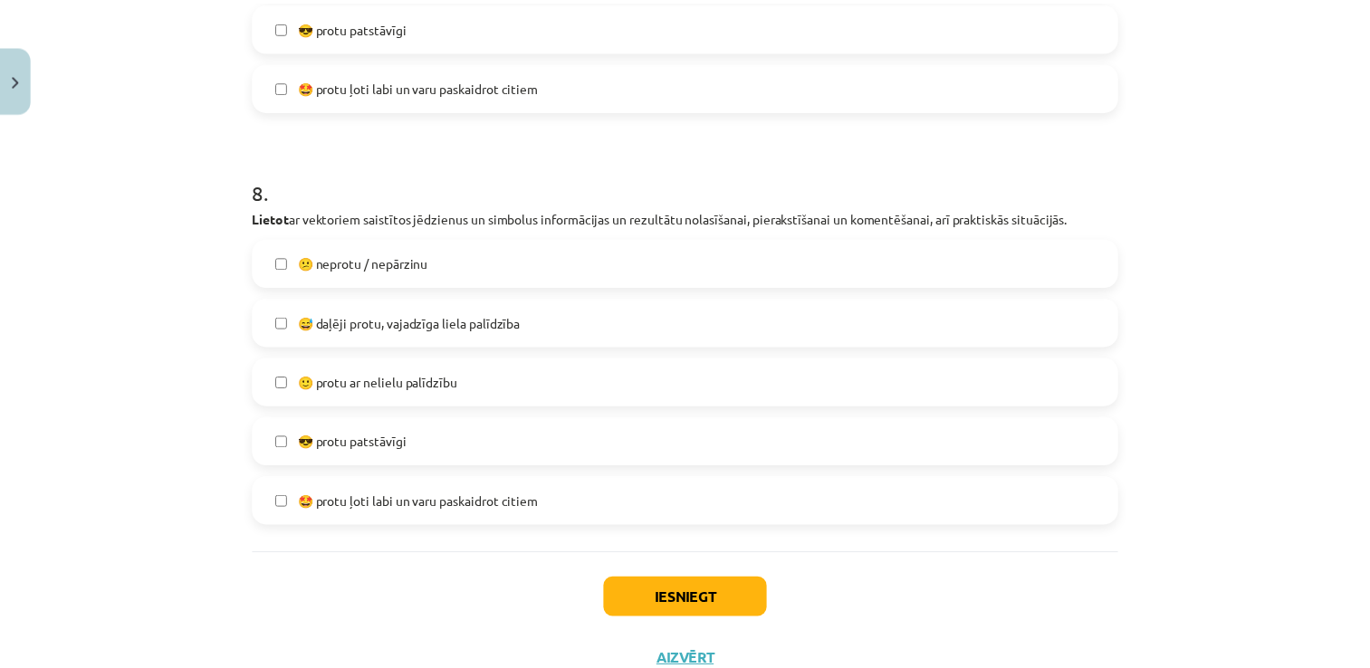
scroll to position [3375, 0]
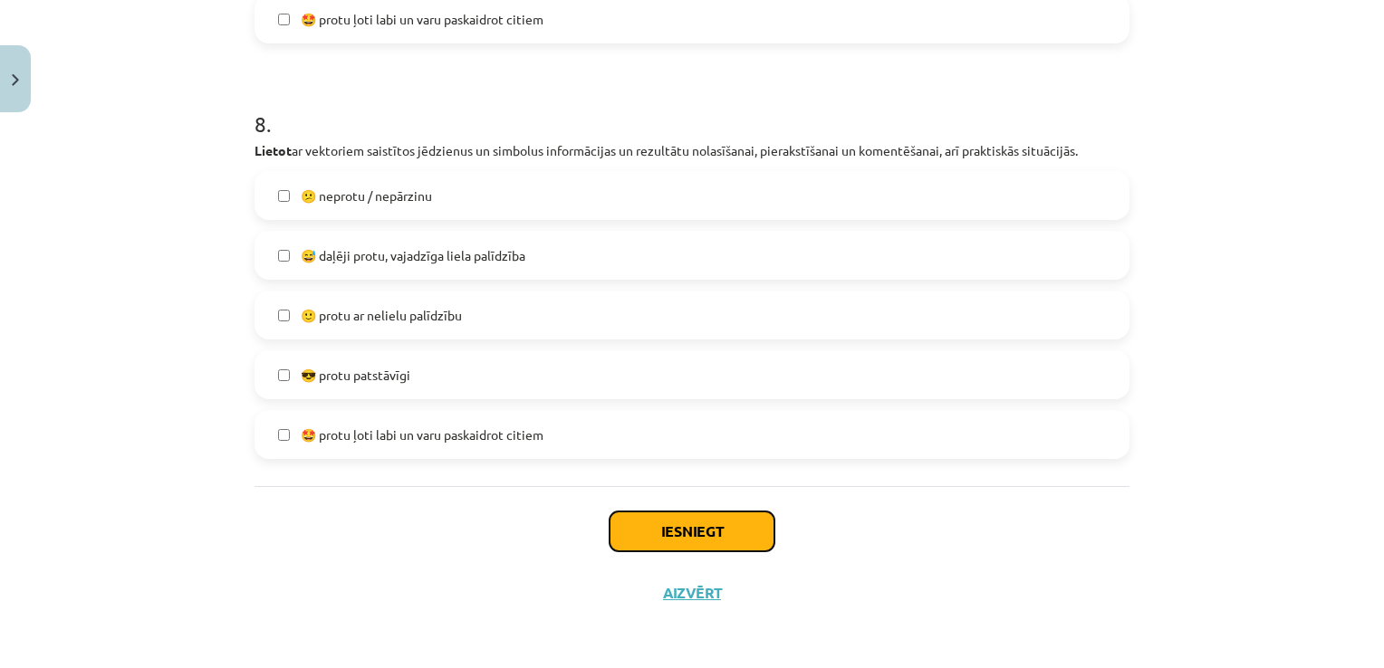
click at [678, 532] on button "Iesniegt" at bounding box center [691, 532] width 165 height 40
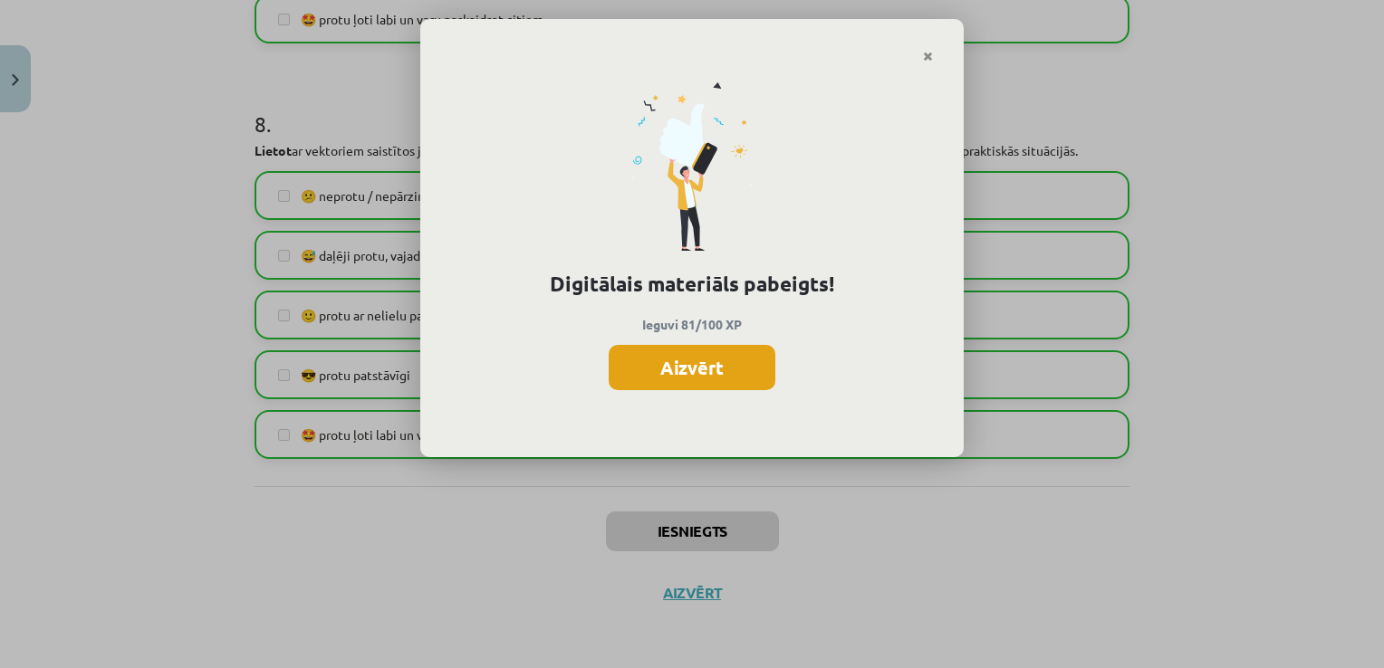
click at [685, 357] on button "Aizvērt" at bounding box center [692, 367] width 167 height 45
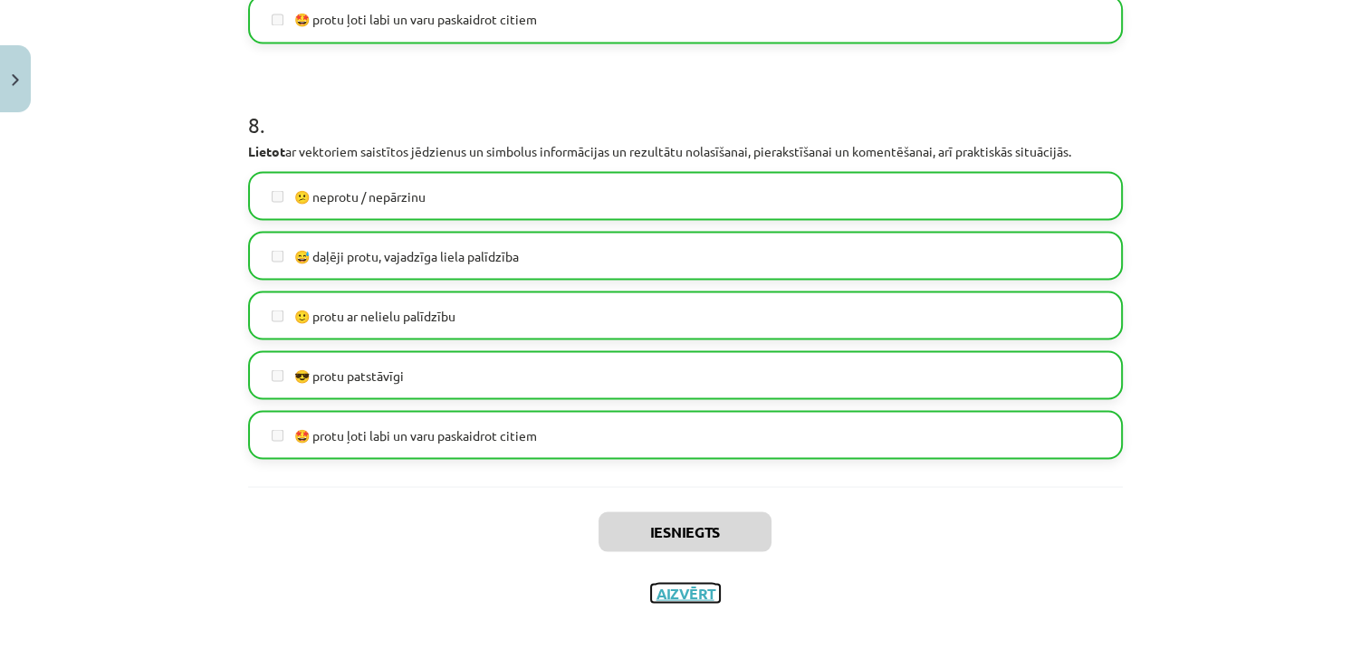
click at [681, 596] on button "Aizvērt" at bounding box center [685, 593] width 69 height 18
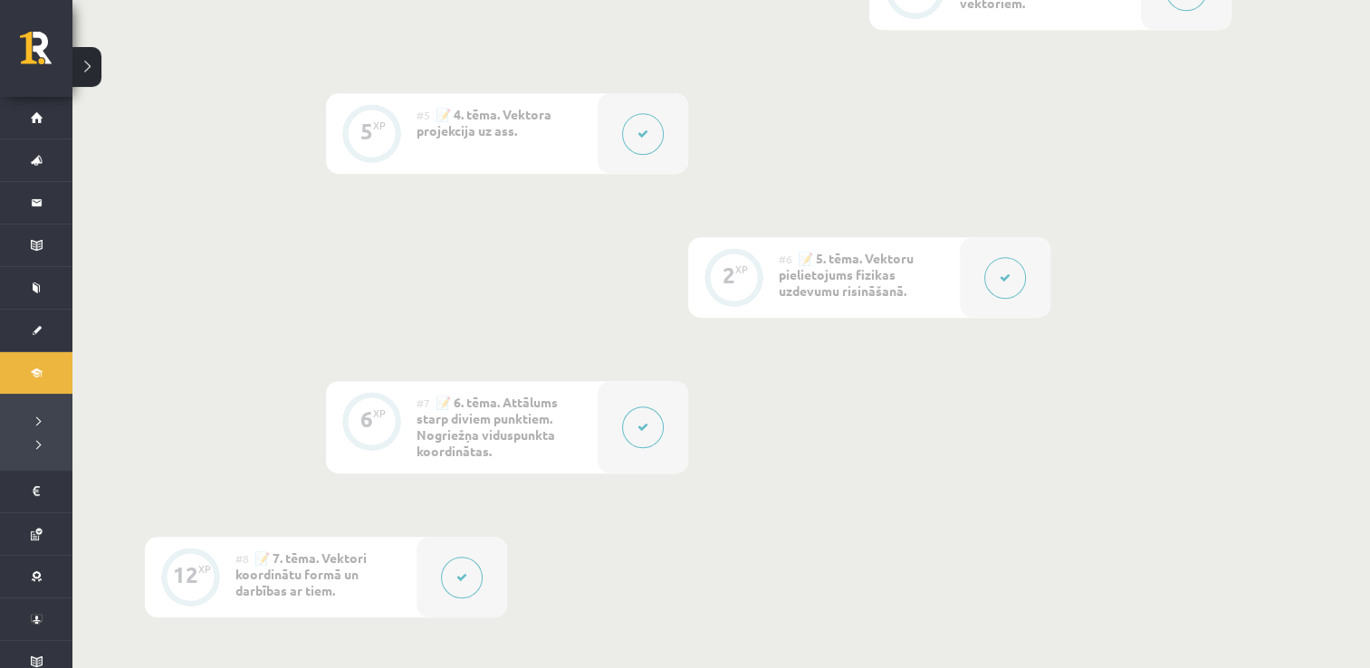
scroll to position [1087, 0]
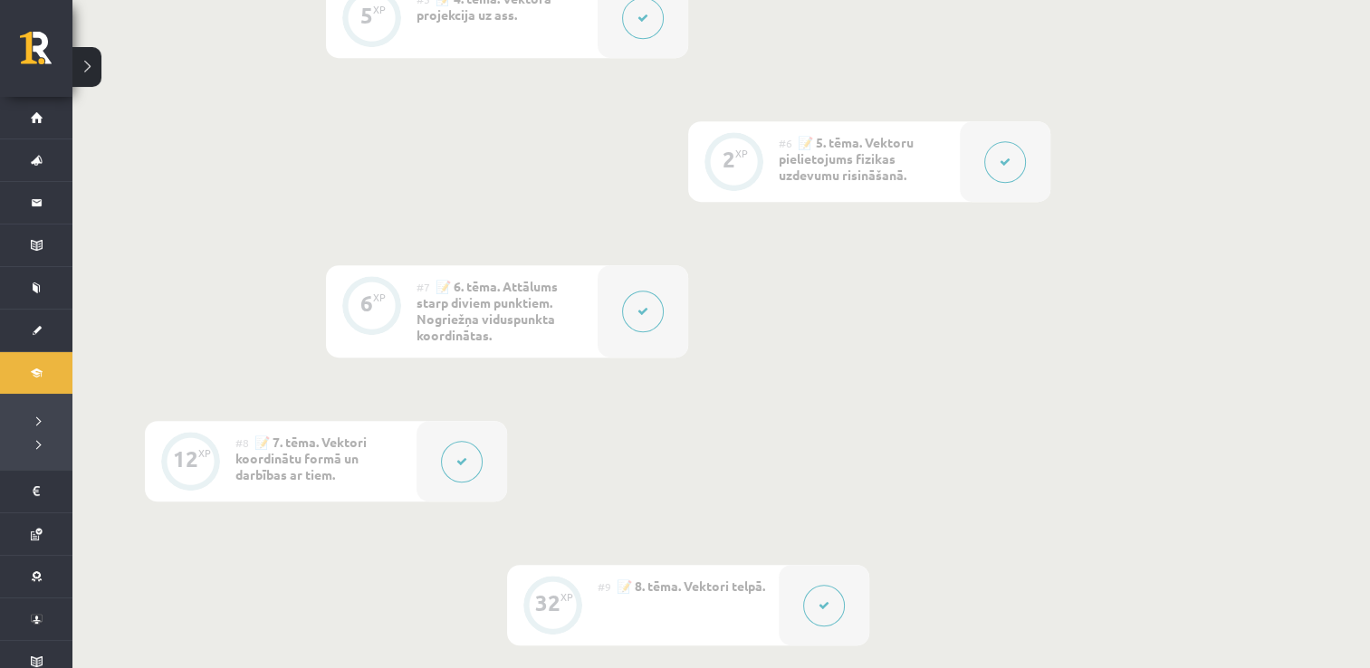
click at [819, 503] on div "0 XP #1 💡 Pirms sāc mācīties. Ievada daļa. 27 XP #2 📝 1. tēma. Skalāri un vekto…" at bounding box center [688, 95] width 1087 height 1388
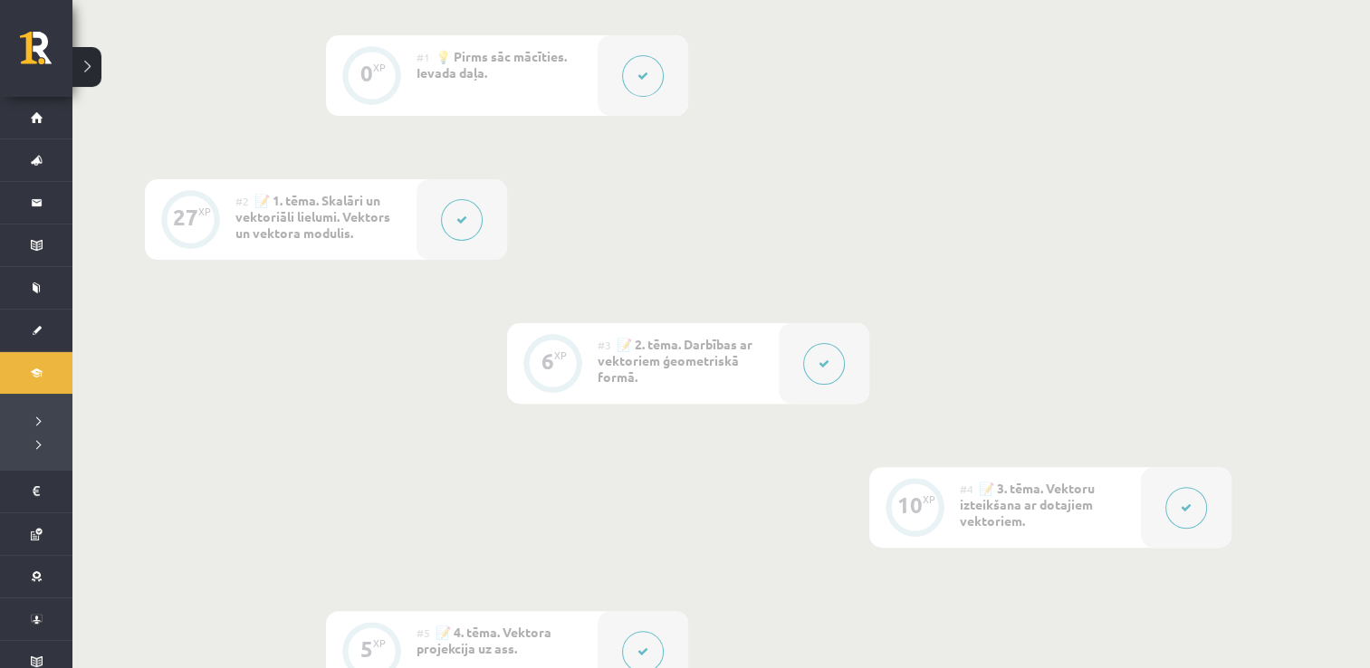
scroll to position [453, 0]
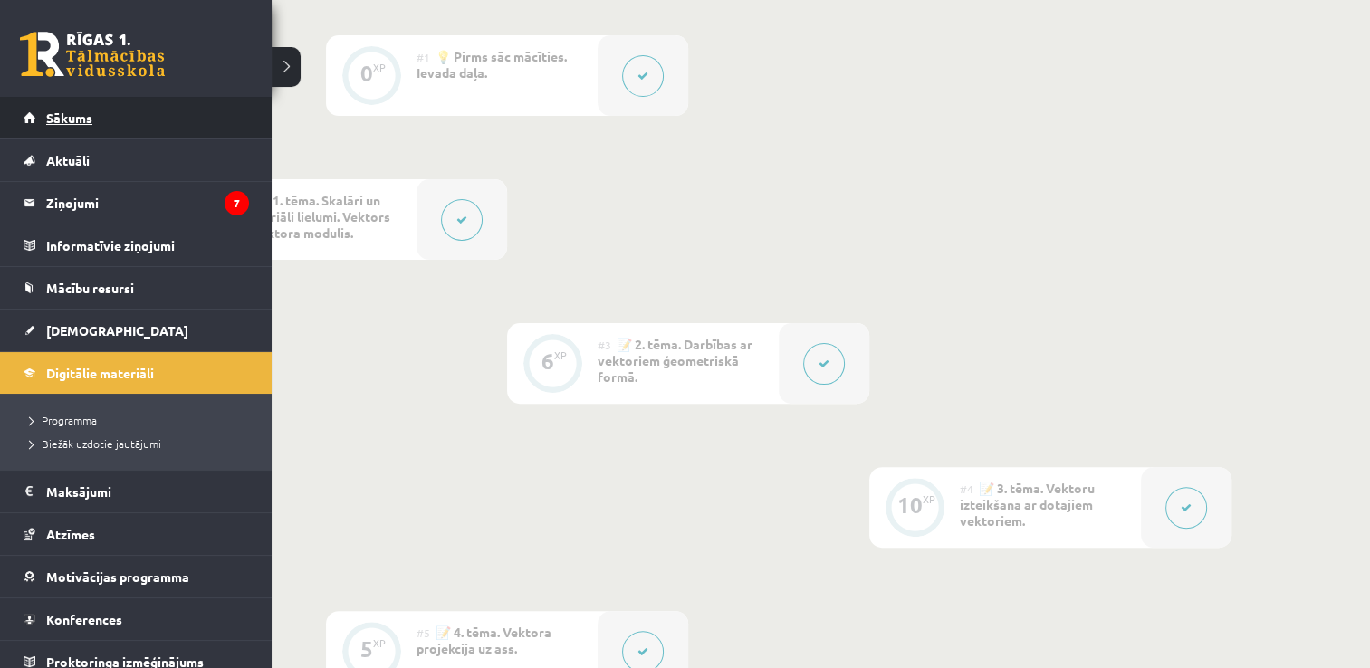
click at [46, 121] on span "Sākums" at bounding box center [69, 118] width 46 height 16
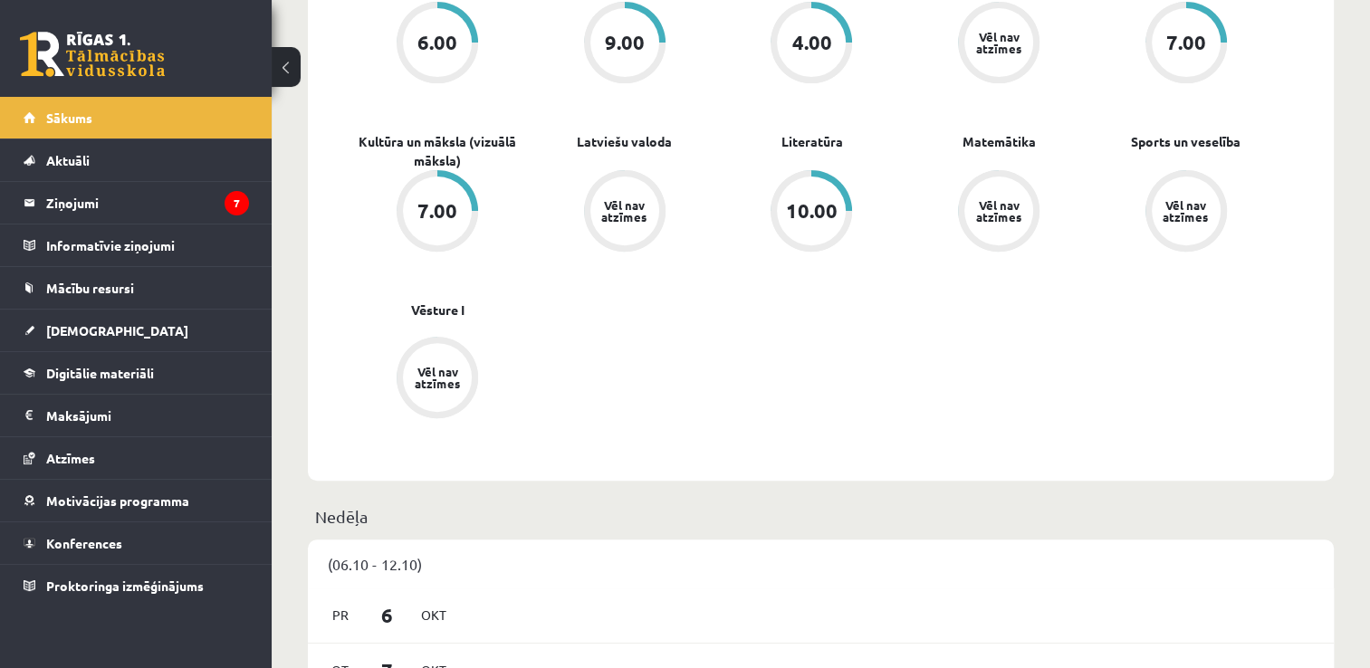
scroll to position [453, 0]
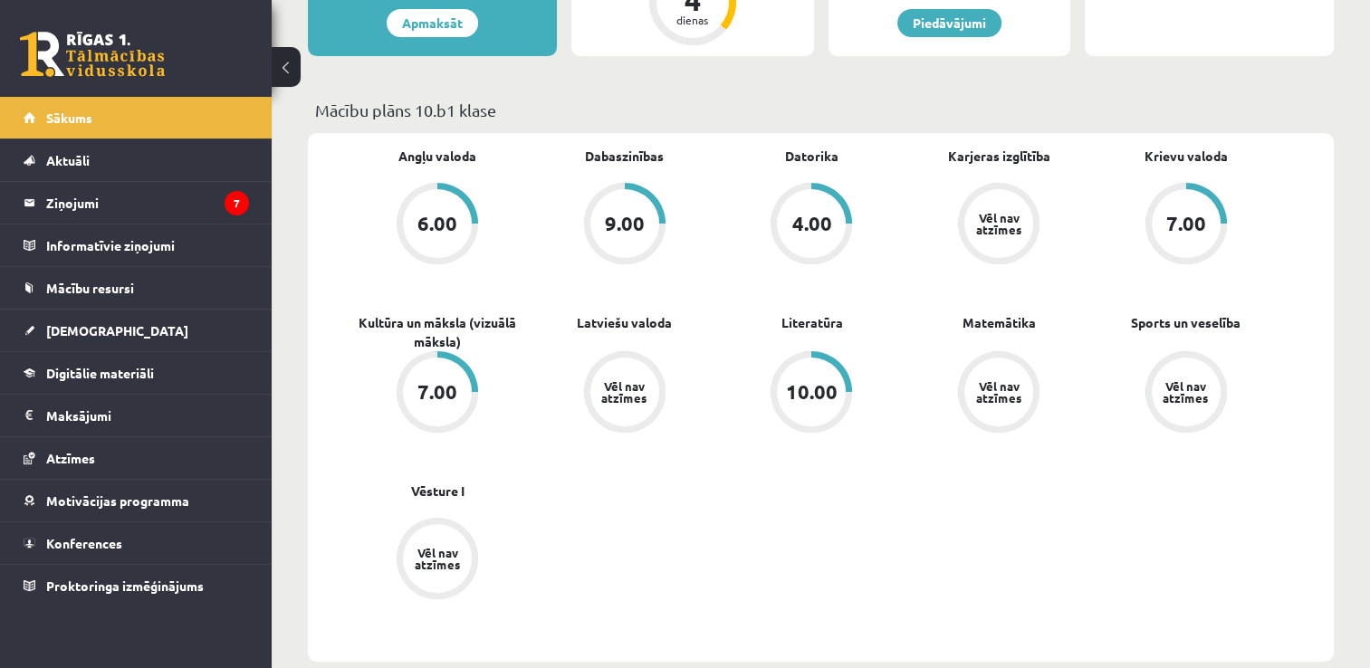
click at [982, 376] on div "Vēl nav atzīmes" at bounding box center [998, 392] width 69 height 69
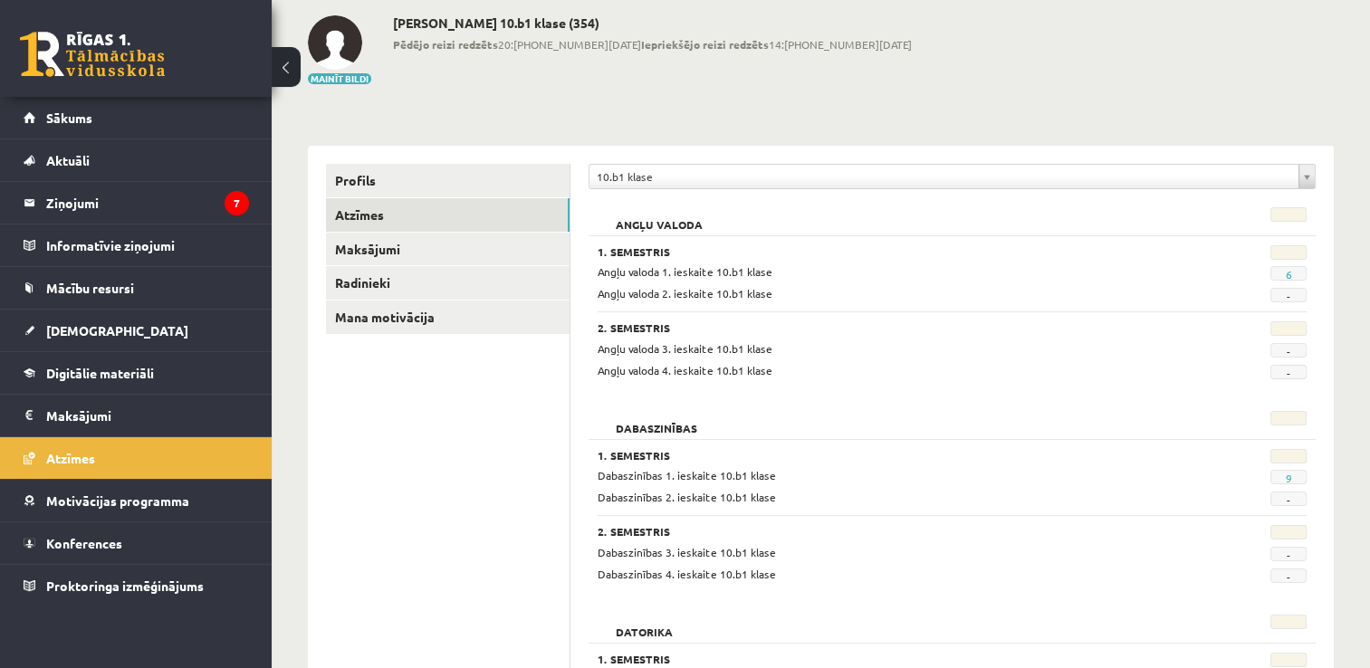
scroll to position [181, 0]
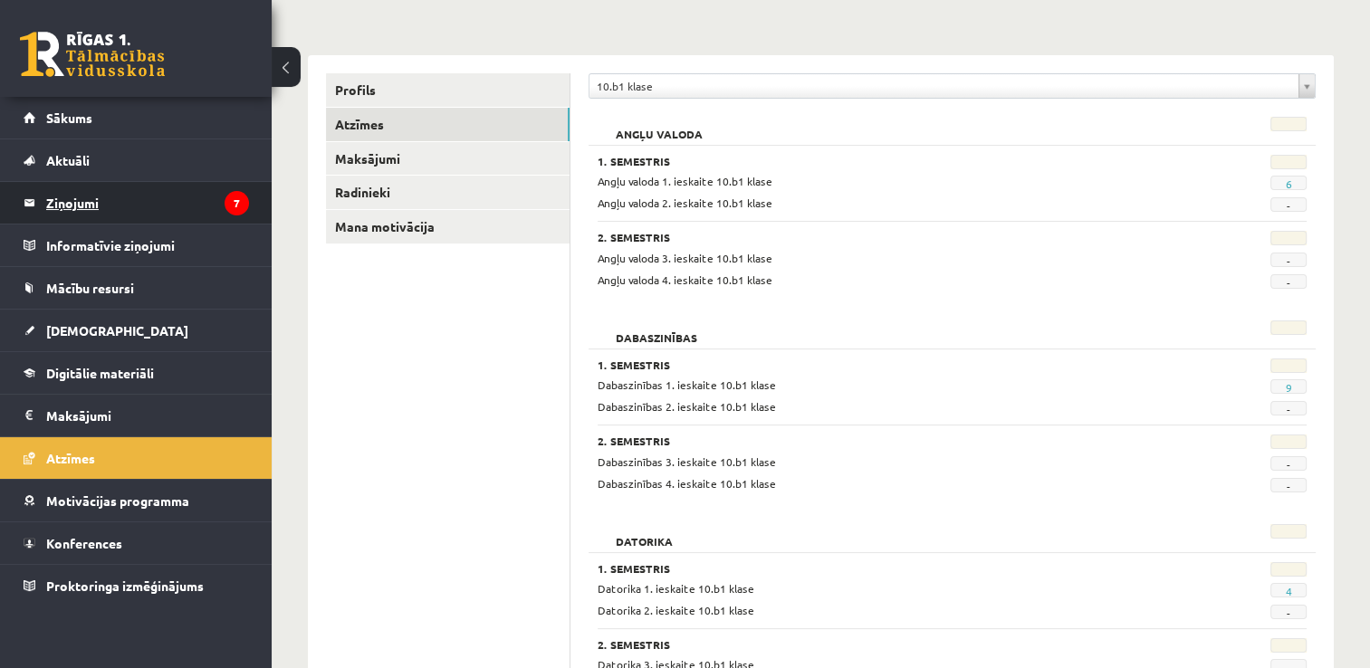
click at [162, 206] on legend "Ziņojumi 7" at bounding box center [147, 203] width 203 height 42
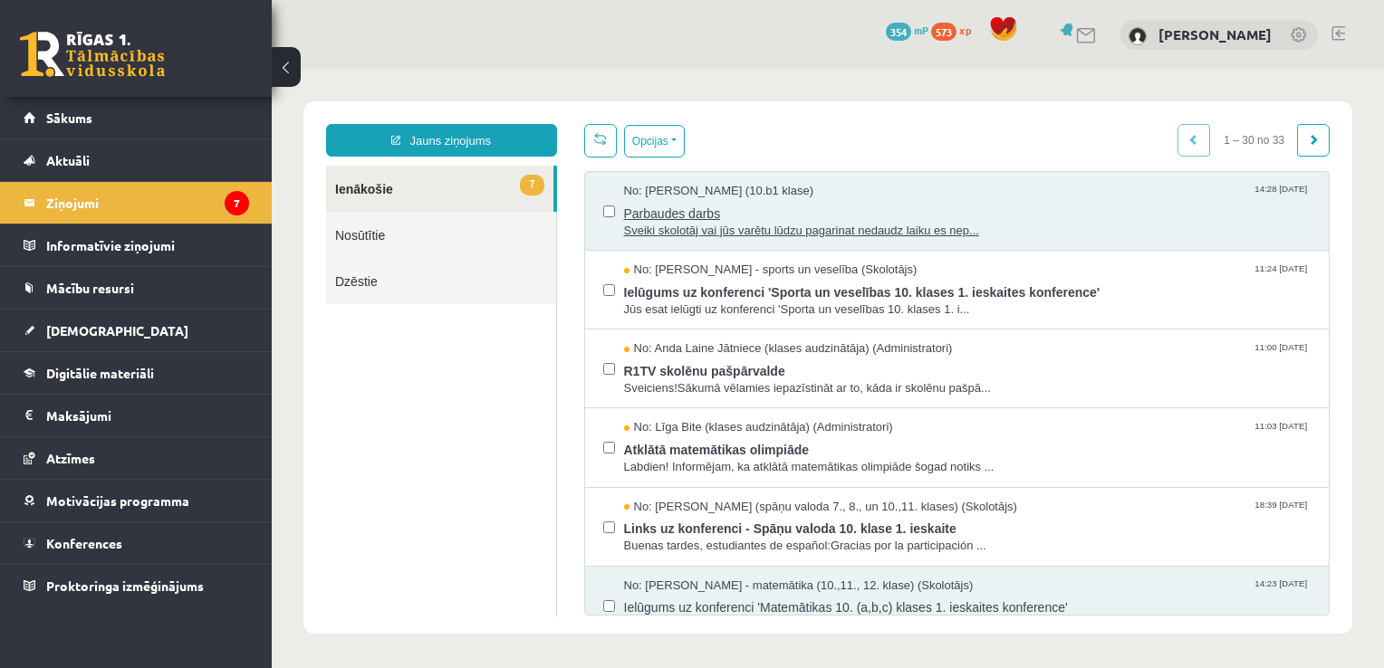
click at [672, 228] on span "Sveiki skolotāj vai jūs varētu lūdzu pagarinat nedaudz laiku es nep..." at bounding box center [967, 231] width 687 height 17
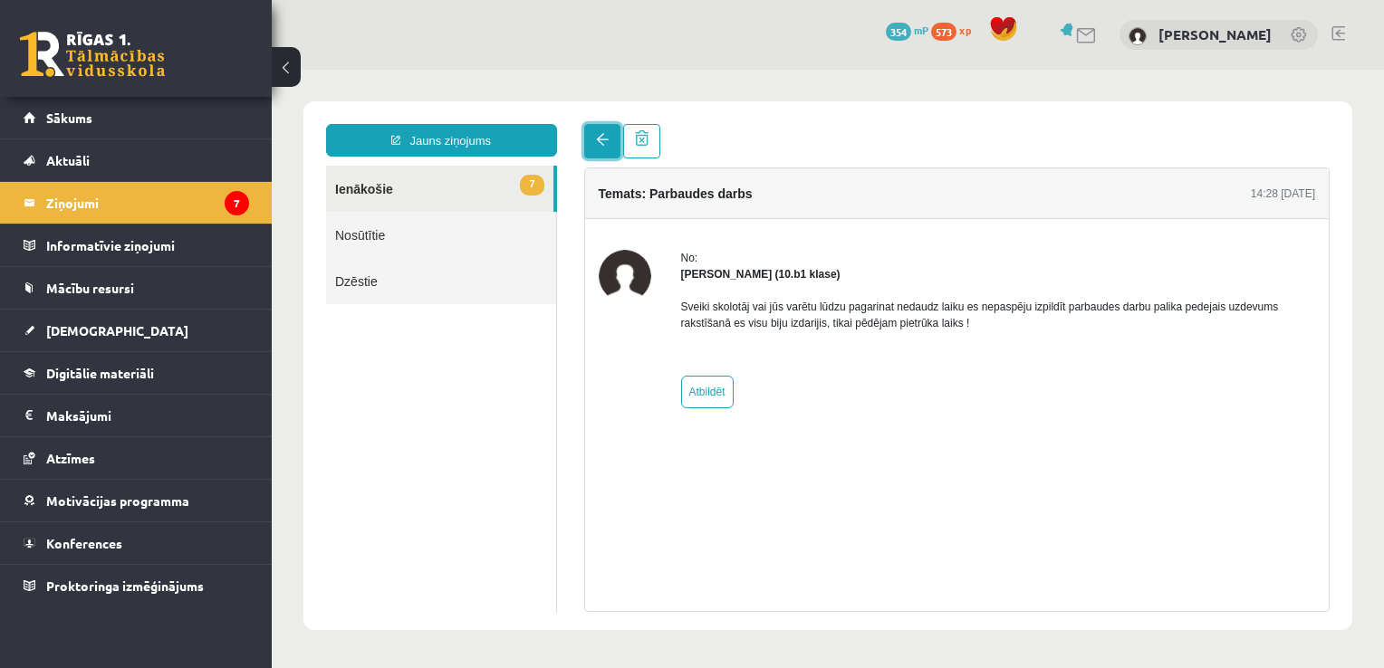
click at [599, 128] on link at bounding box center [602, 141] width 36 height 34
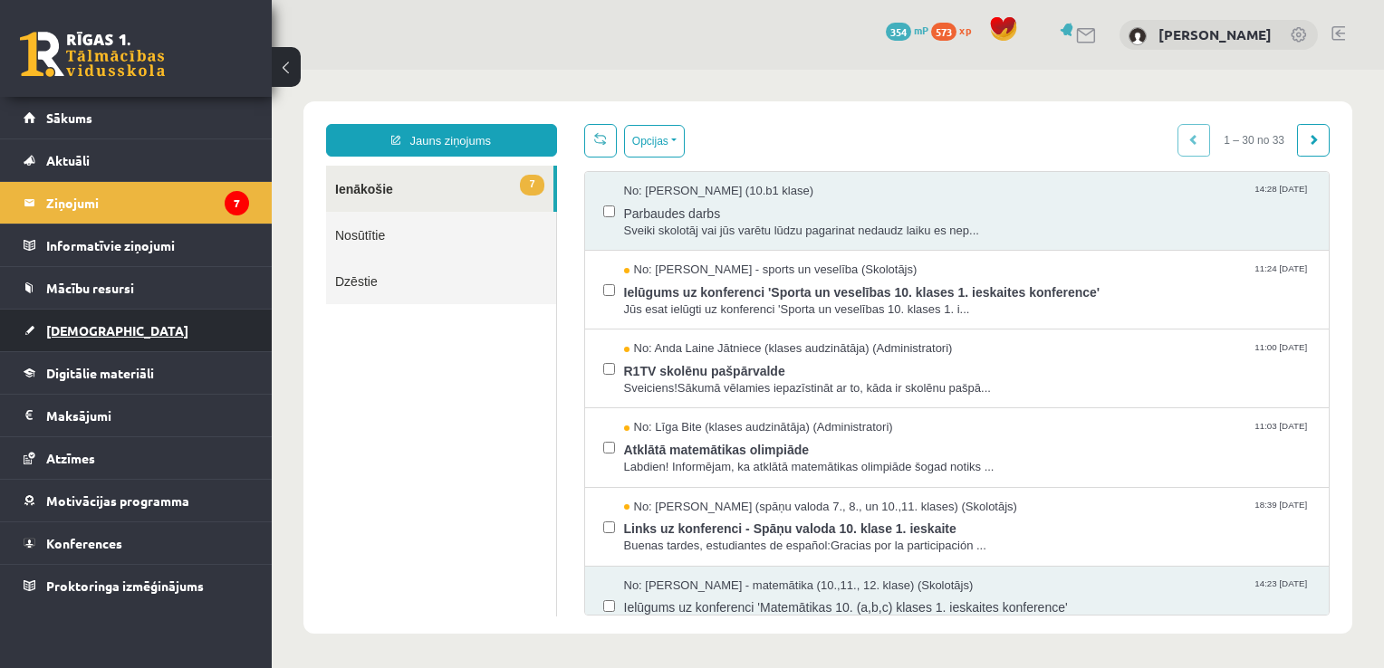
click at [91, 329] on span "[DEMOGRAPHIC_DATA]" at bounding box center [117, 330] width 142 height 16
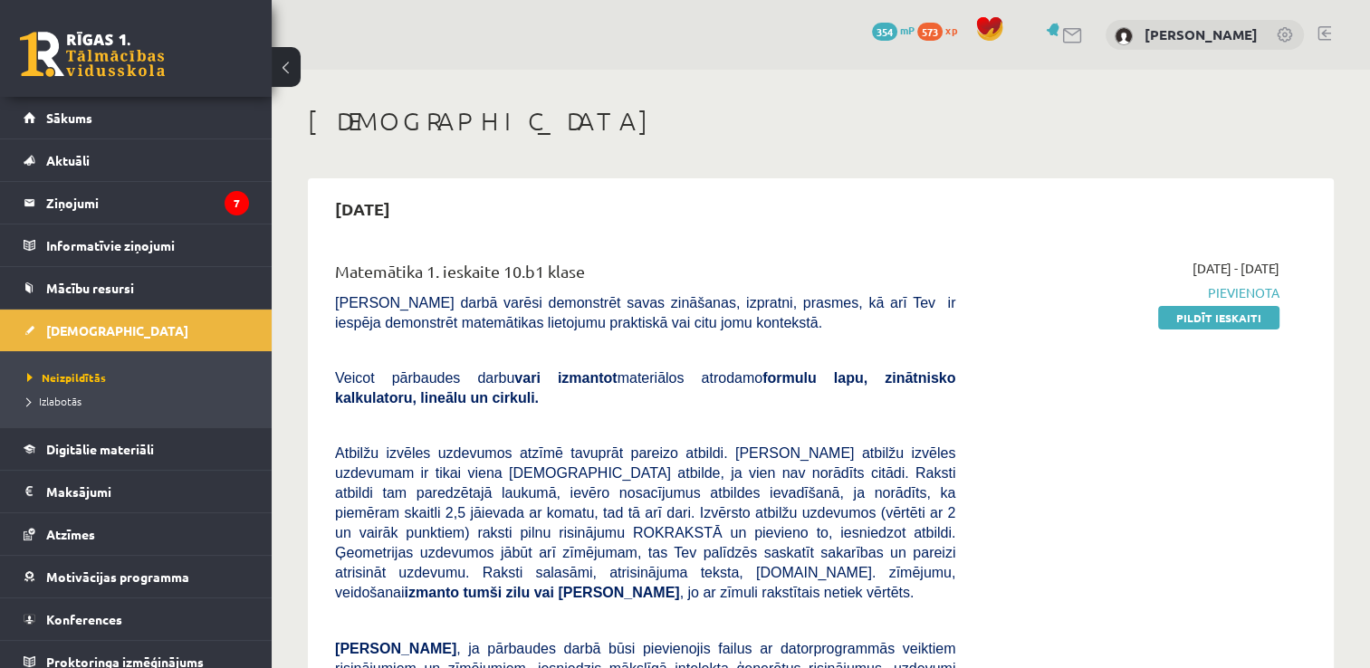
click at [1329, 34] on link at bounding box center [1325, 33] width 14 height 14
